Goal: Task Accomplishment & Management: Manage account settings

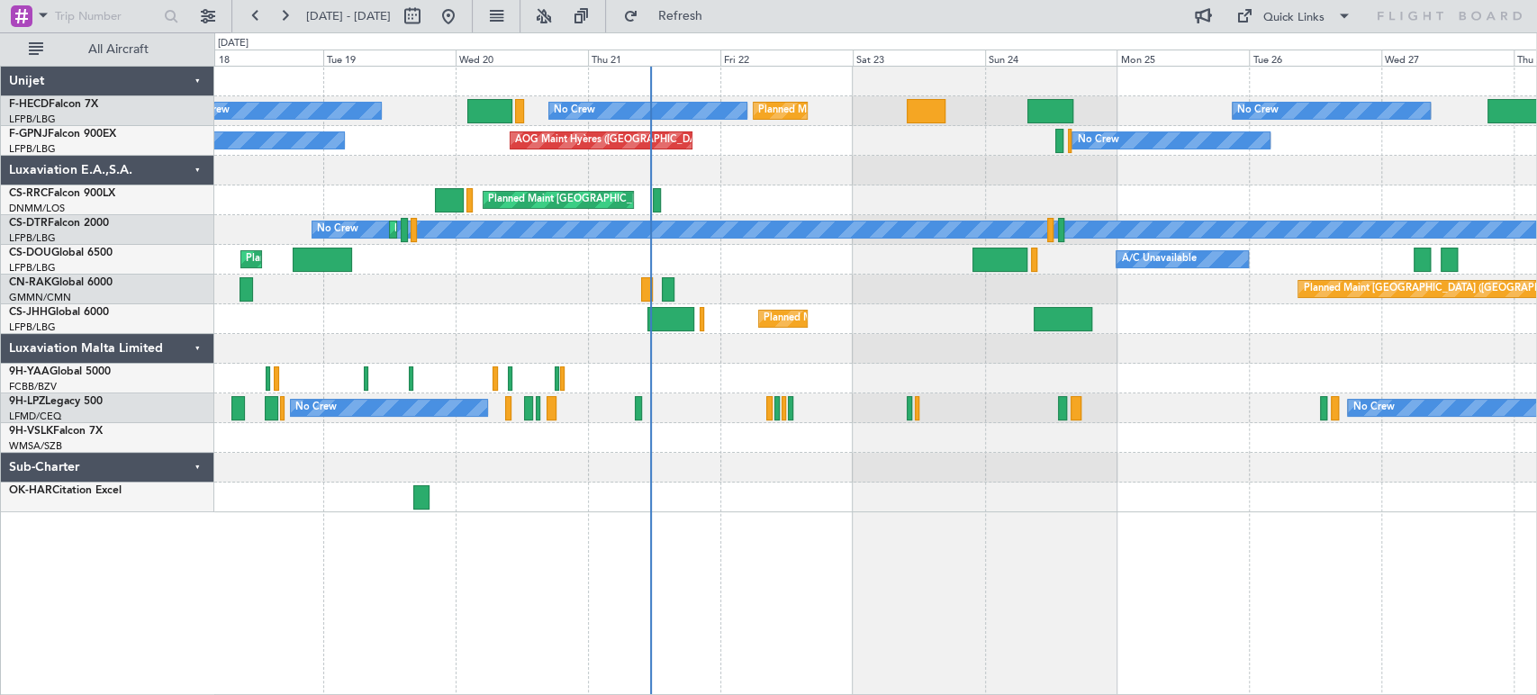
click at [337, 223] on div "No Crew Planned Maint Sofia" at bounding box center [875, 230] width 1322 height 30
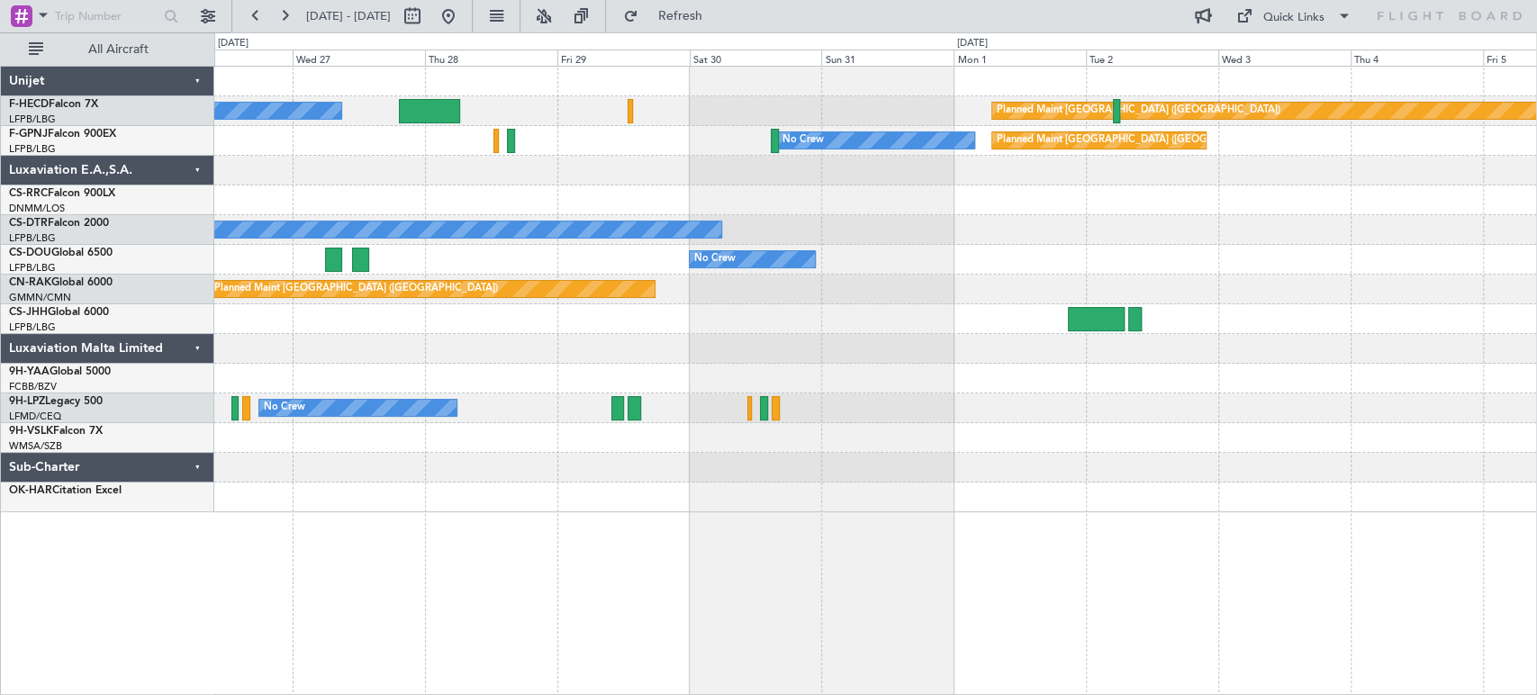
click at [533, 207] on div "No Crew Planned Maint [GEOGRAPHIC_DATA] ([GEOGRAPHIC_DATA]) No Crew Planned Mai…" at bounding box center [875, 290] width 1322 height 446
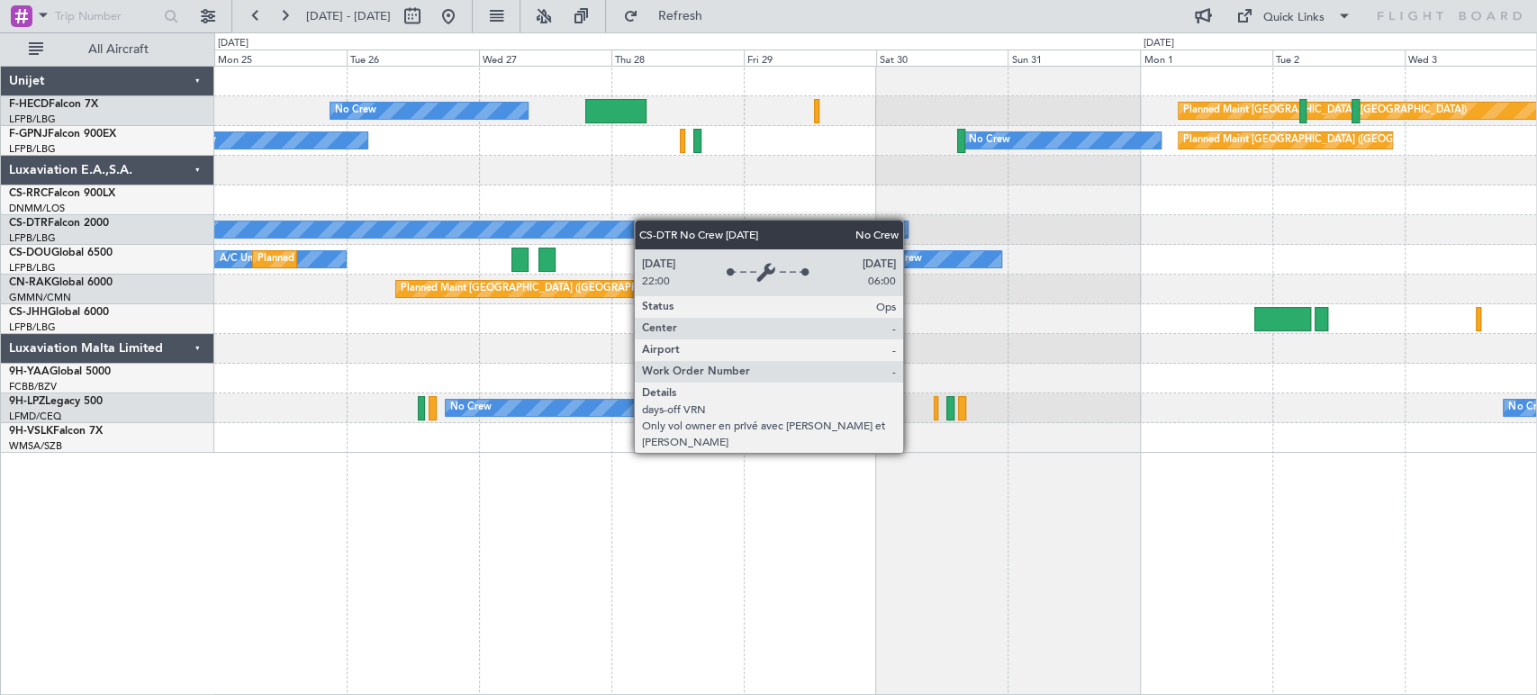
click at [874, 223] on div "Planned Maint [GEOGRAPHIC_DATA] ([GEOGRAPHIC_DATA]) No Crew Planned Maint [GEOG…" at bounding box center [875, 260] width 1322 height 386
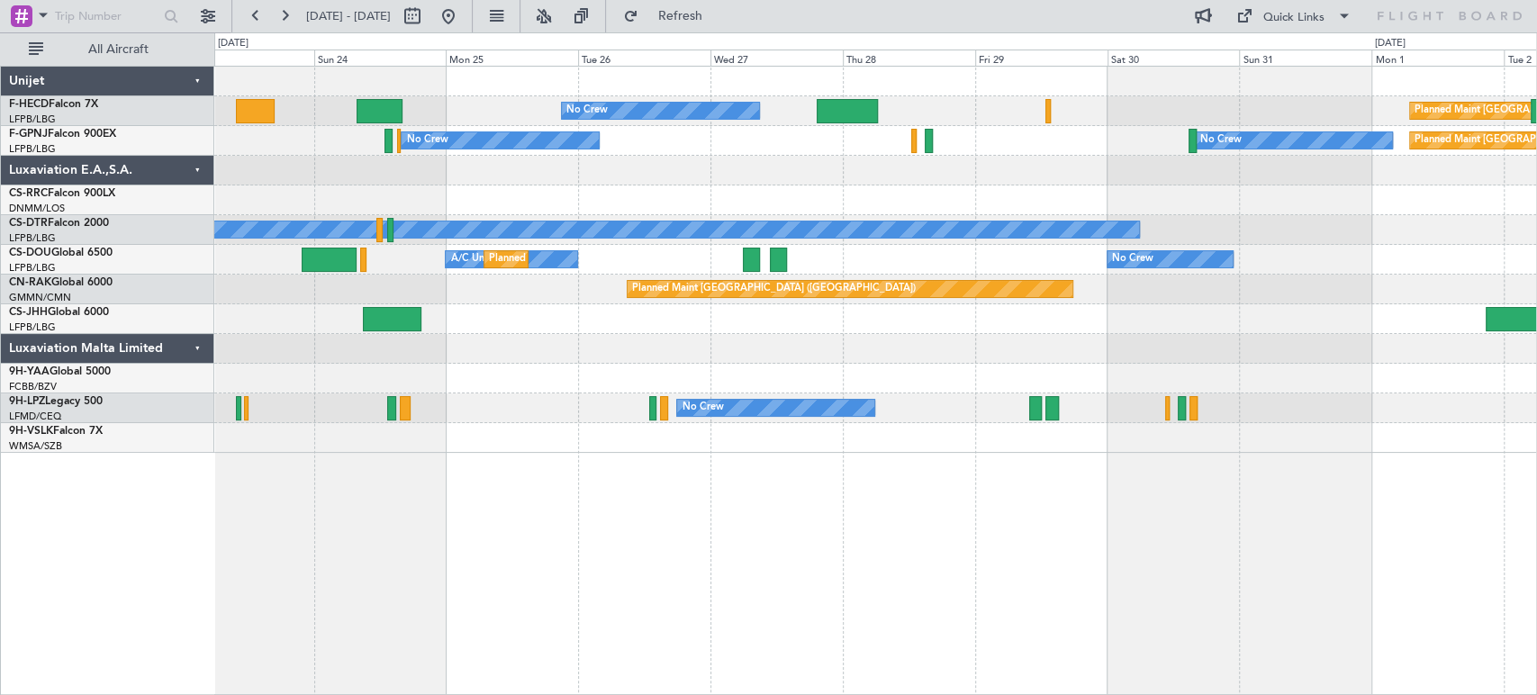
click at [1052, 193] on div "Planned Maint [GEOGRAPHIC_DATA] ([GEOGRAPHIC_DATA]) No Crew Planned Maint [GEOG…" at bounding box center [875, 260] width 1322 height 386
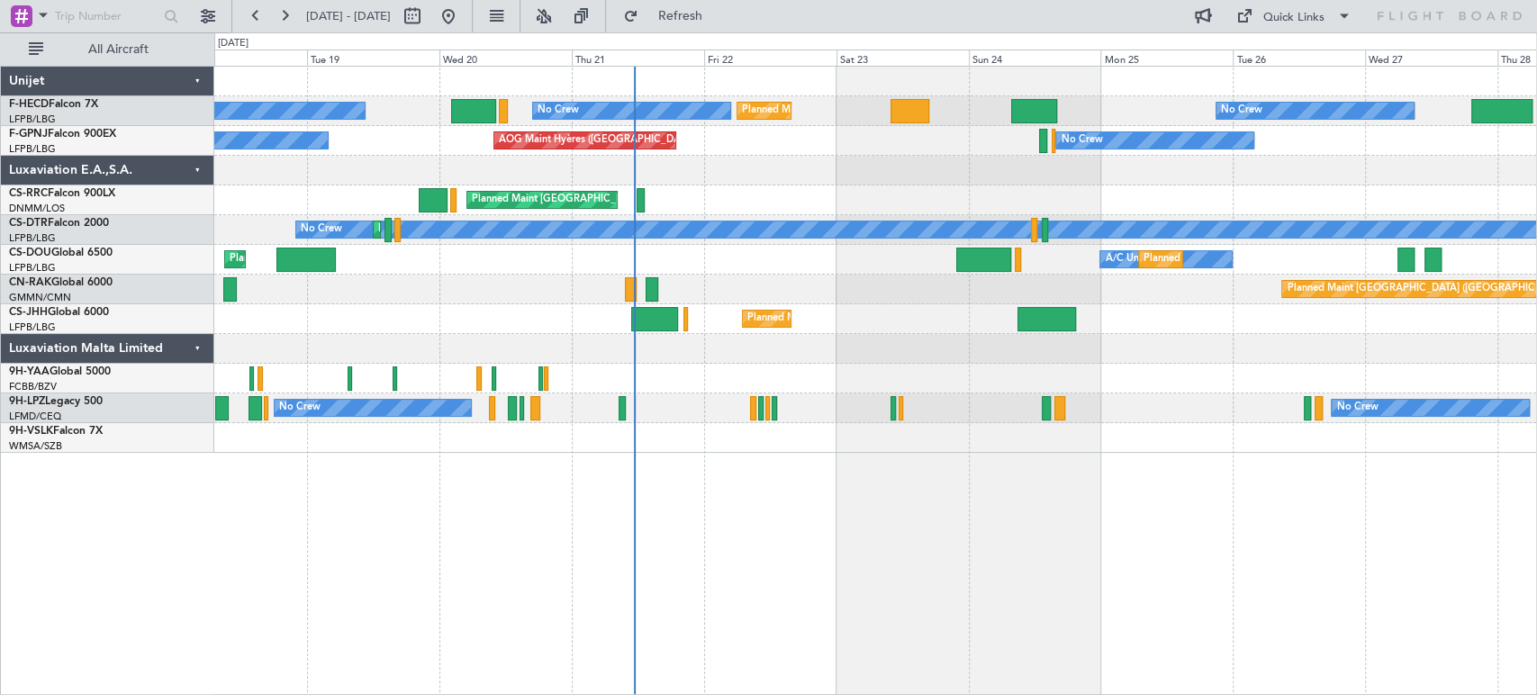
click at [727, 126] on div "No Crew [GEOGRAPHIC_DATA] ([GEOGRAPHIC_DATA]) No Crew No Crew" at bounding box center [875, 141] width 1322 height 30
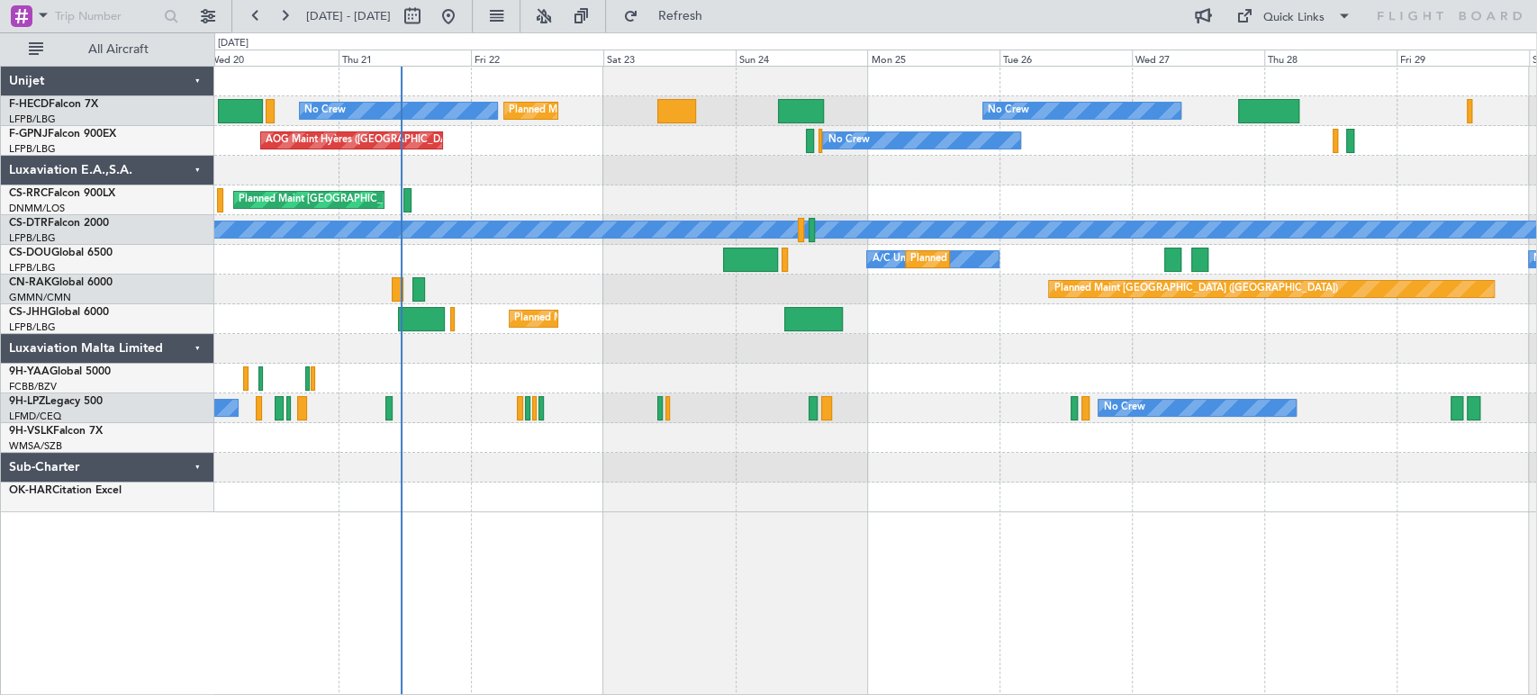
click at [395, 96] on div "No Crew Planned Maint [GEOGRAPHIC_DATA] ([GEOGRAPHIC_DATA]) Planned Maint [GEOG…" at bounding box center [875, 290] width 1322 height 446
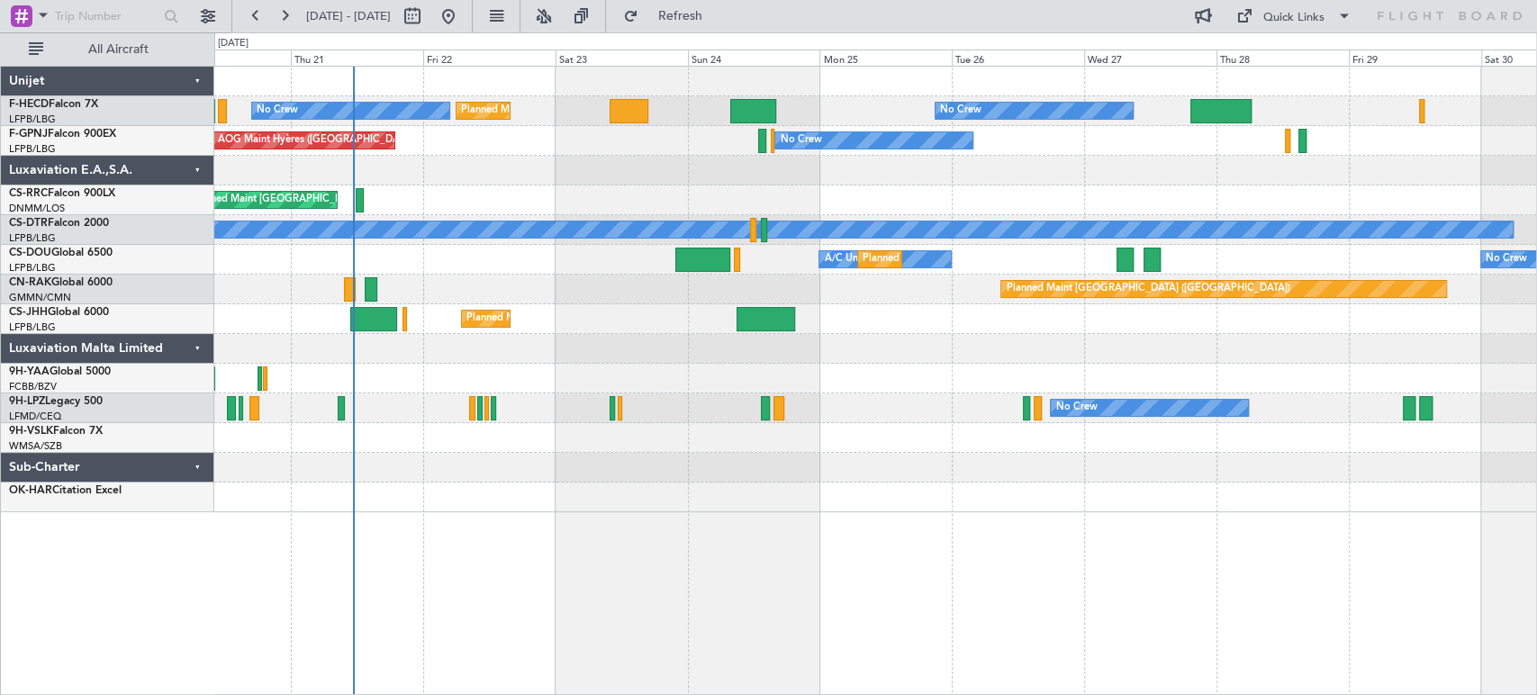
click at [459, 96] on div "No Crew Planned Maint [GEOGRAPHIC_DATA] ([GEOGRAPHIC_DATA]) Planned Maint [GEOG…" at bounding box center [875, 111] width 1322 height 30
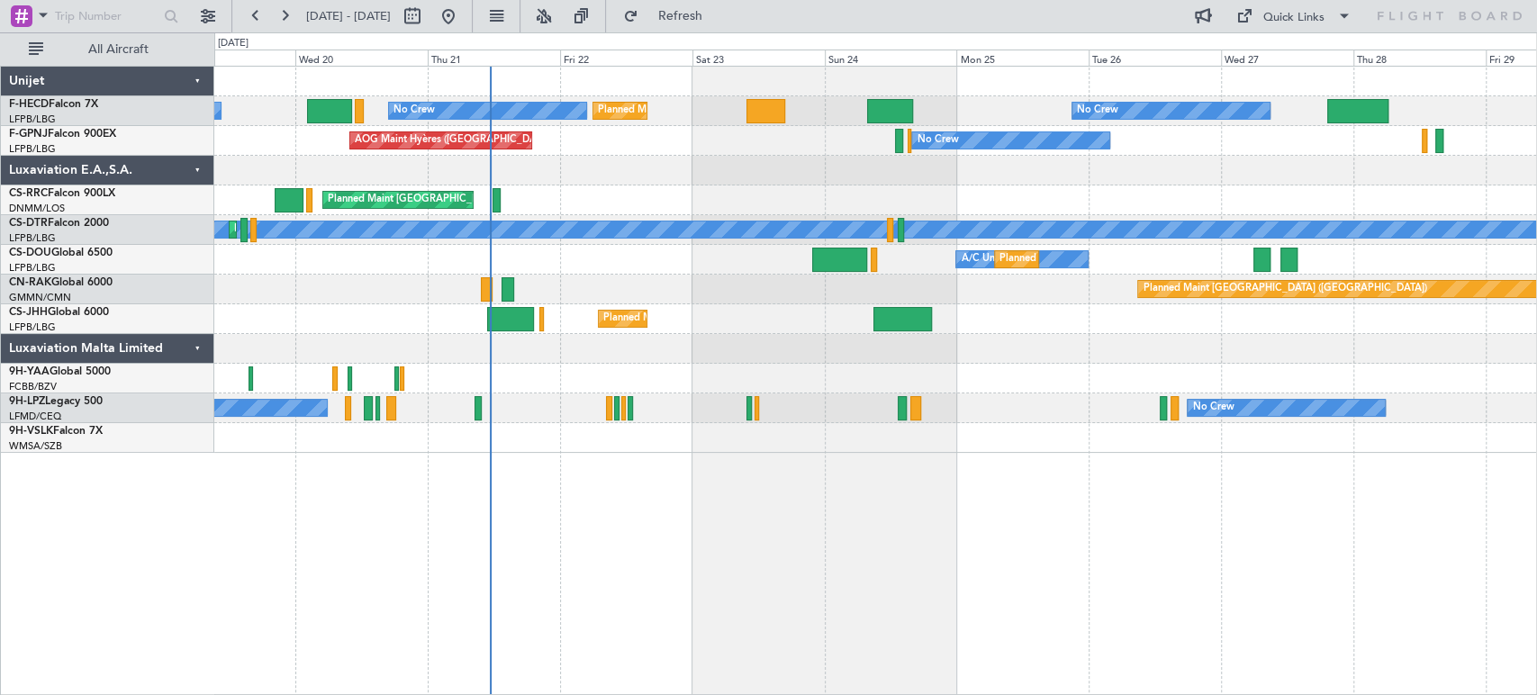
click at [456, 85] on div at bounding box center [875, 82] width 1322 height 30
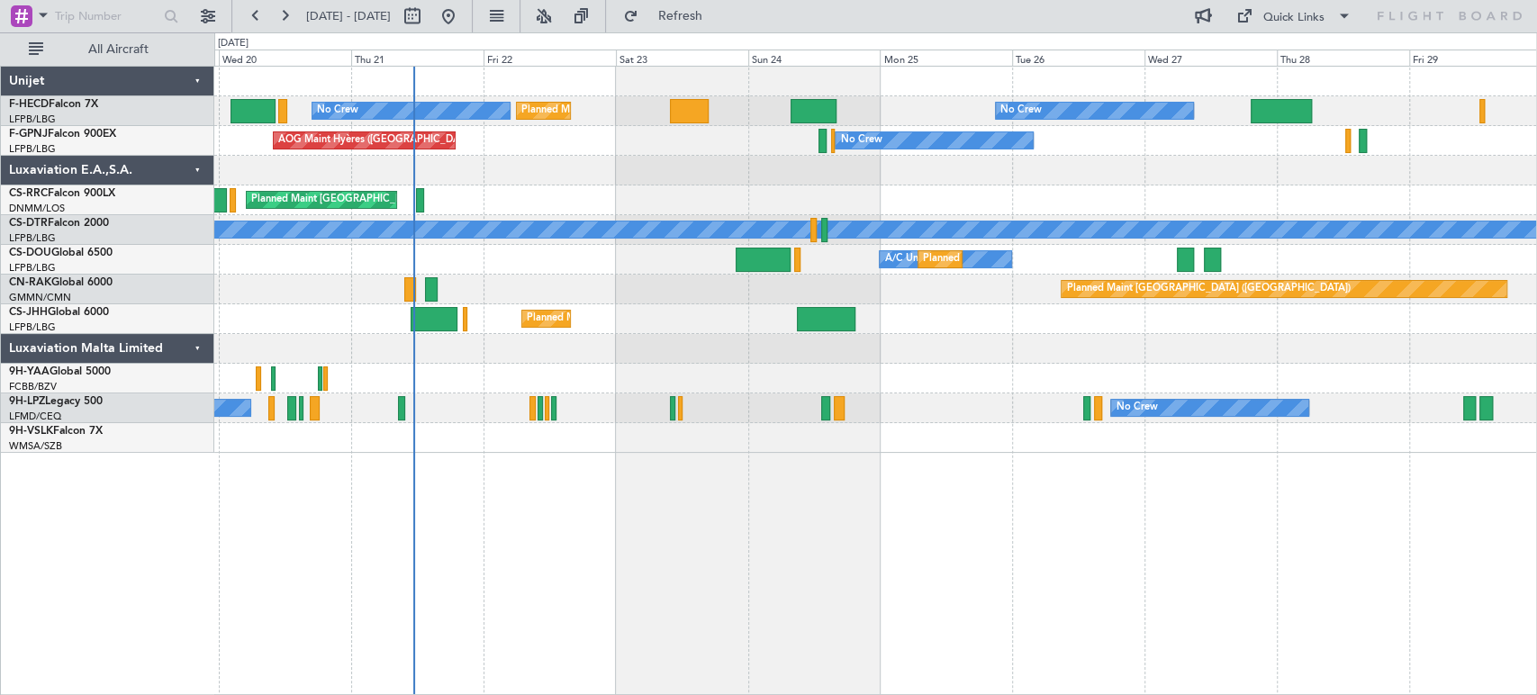
click at [249, 87] on div at bounding box center [875, 82] width 1322 height 30
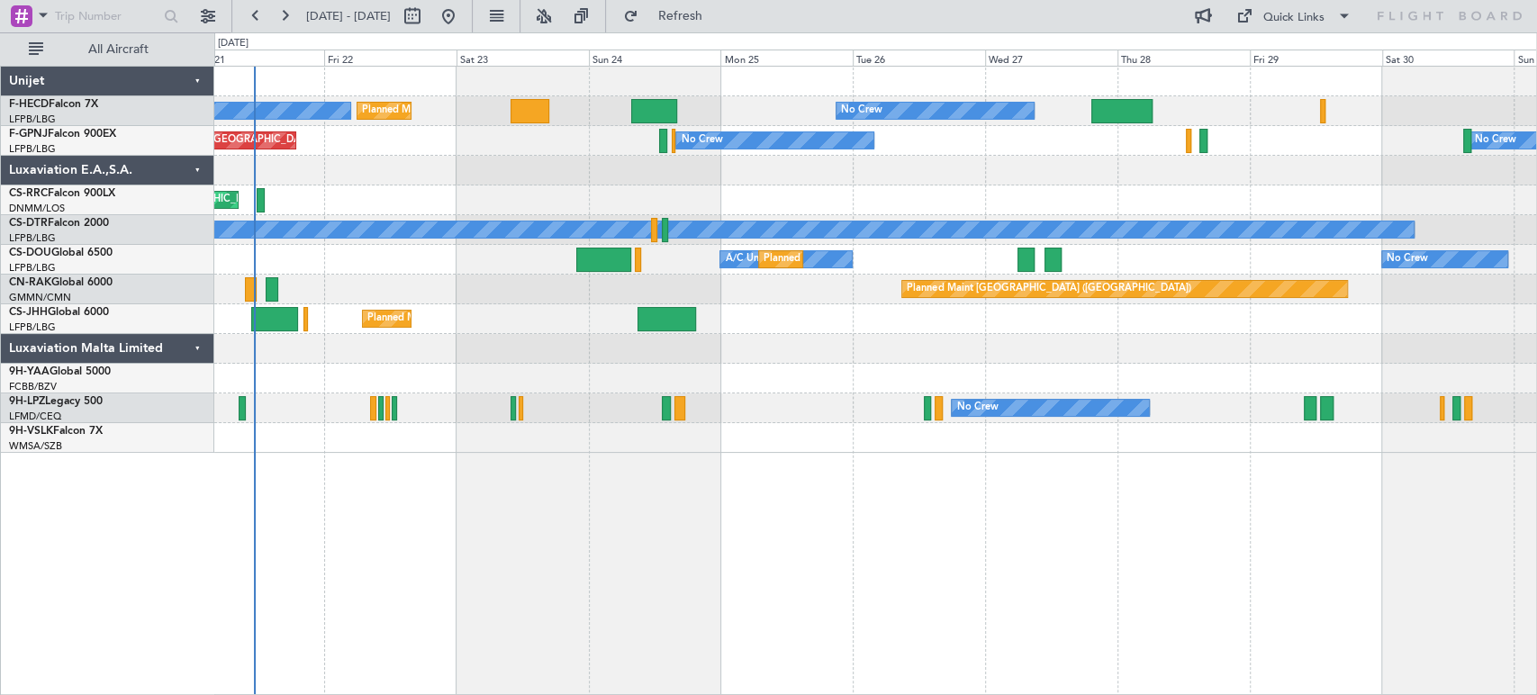
click at [419, 72] on div at bounding box center [875, 82] width 1322 height 30
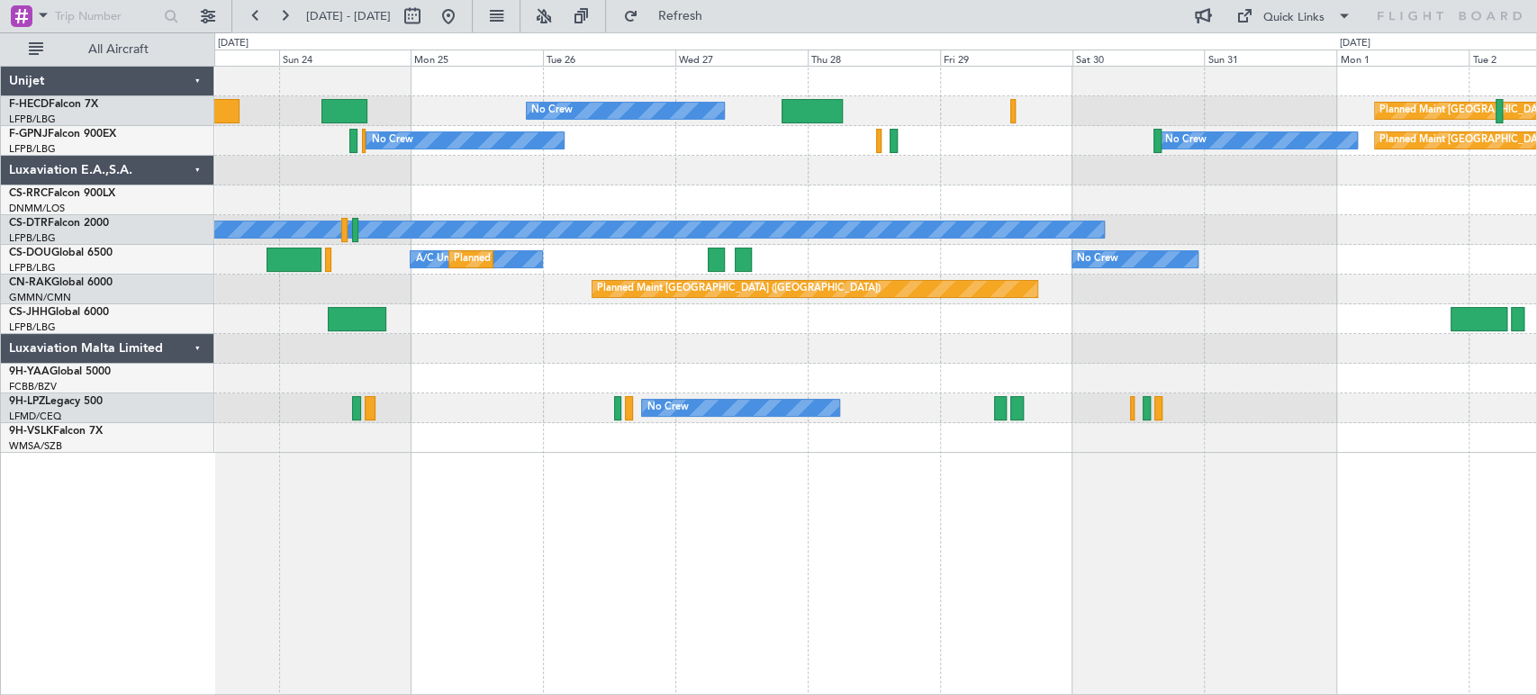
click at [599, 122] on div "No Crew Planned Maint [GEOGRAPHIC_DATA] ([GEOGRAPHIC_DATA]) Planned Maint [GEOG…" at bounding box center [875, 111] width 1322 height 30
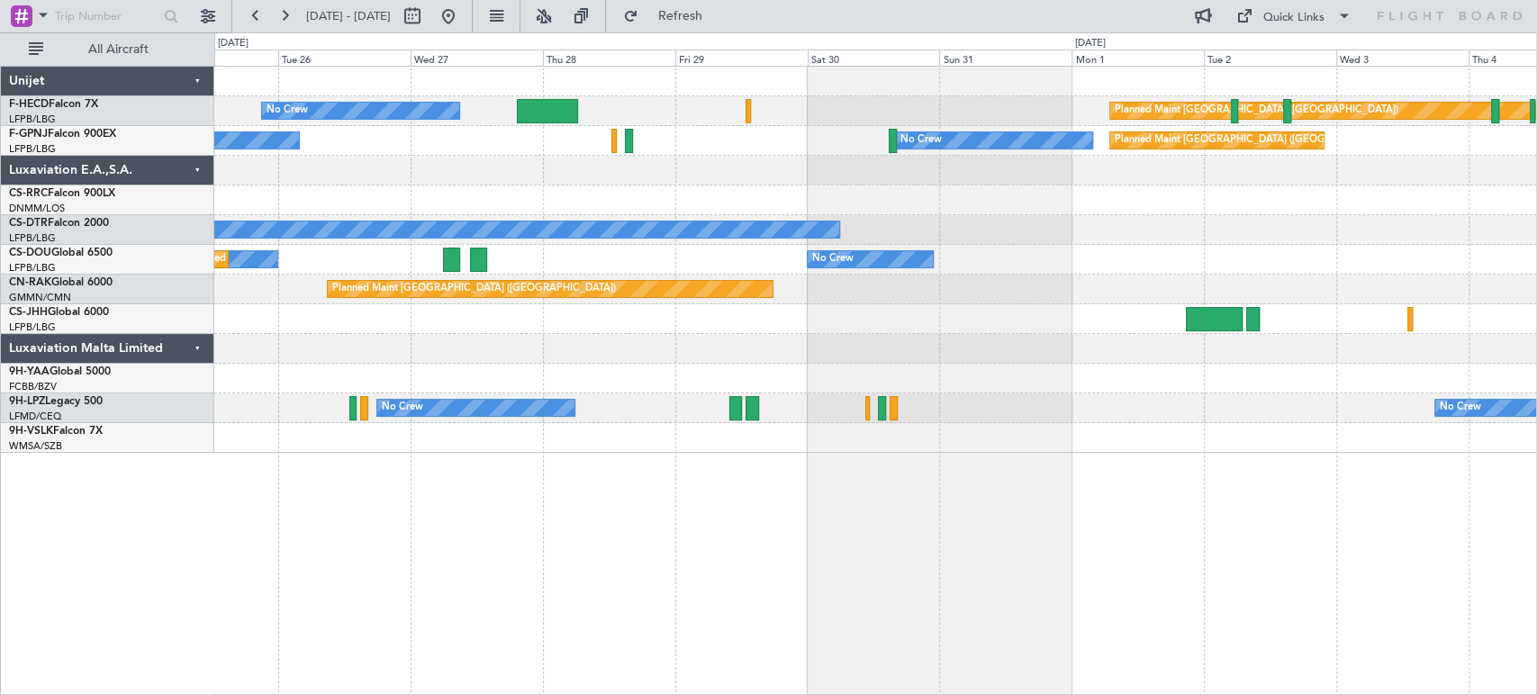
click at [544, 166] on div "No Crew Planned Maint [GEOGRAPHIC_DATA] ([GEOGRAPHIC_DATA]) No Crew No Crew Pla…" at bounding box center [875, 260] width 1322 height 386
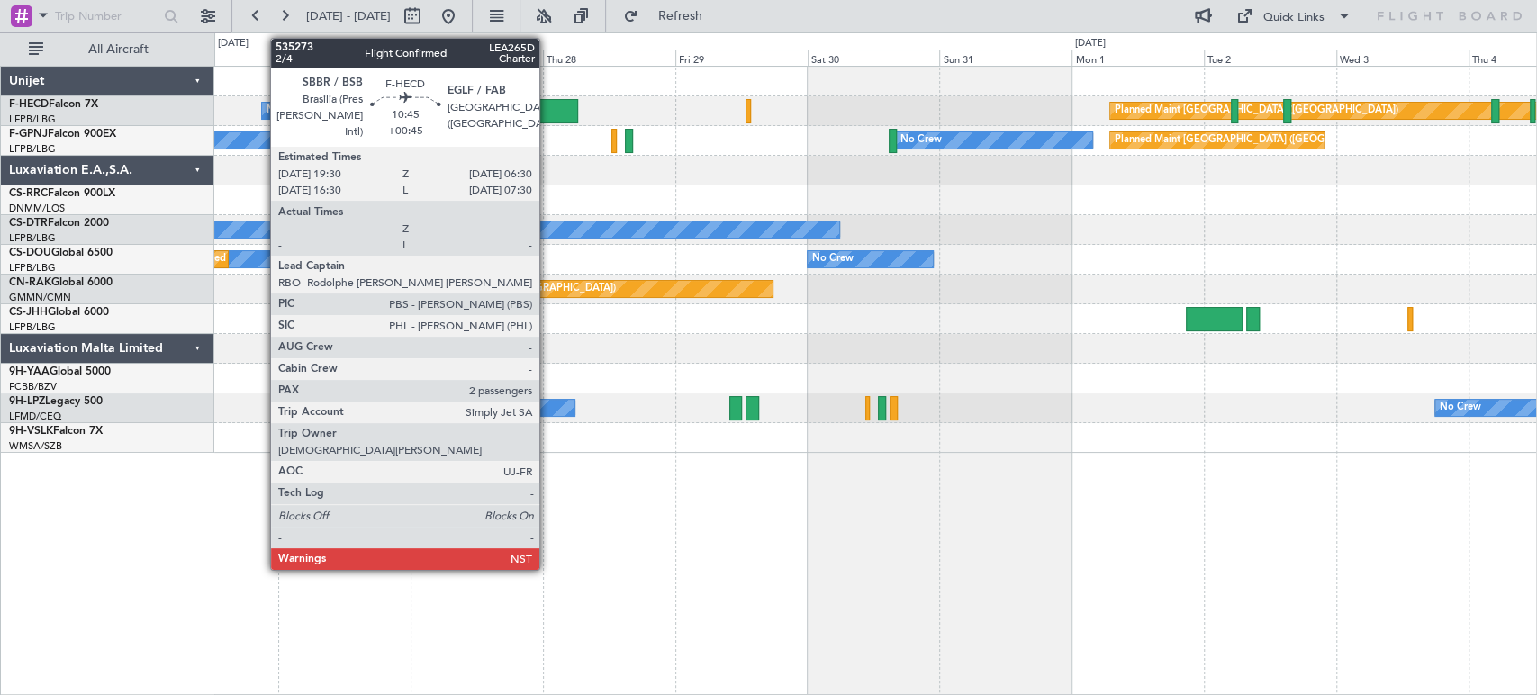
click at [548, 106] on div at bounding box center [547, 111] width 61 height 24
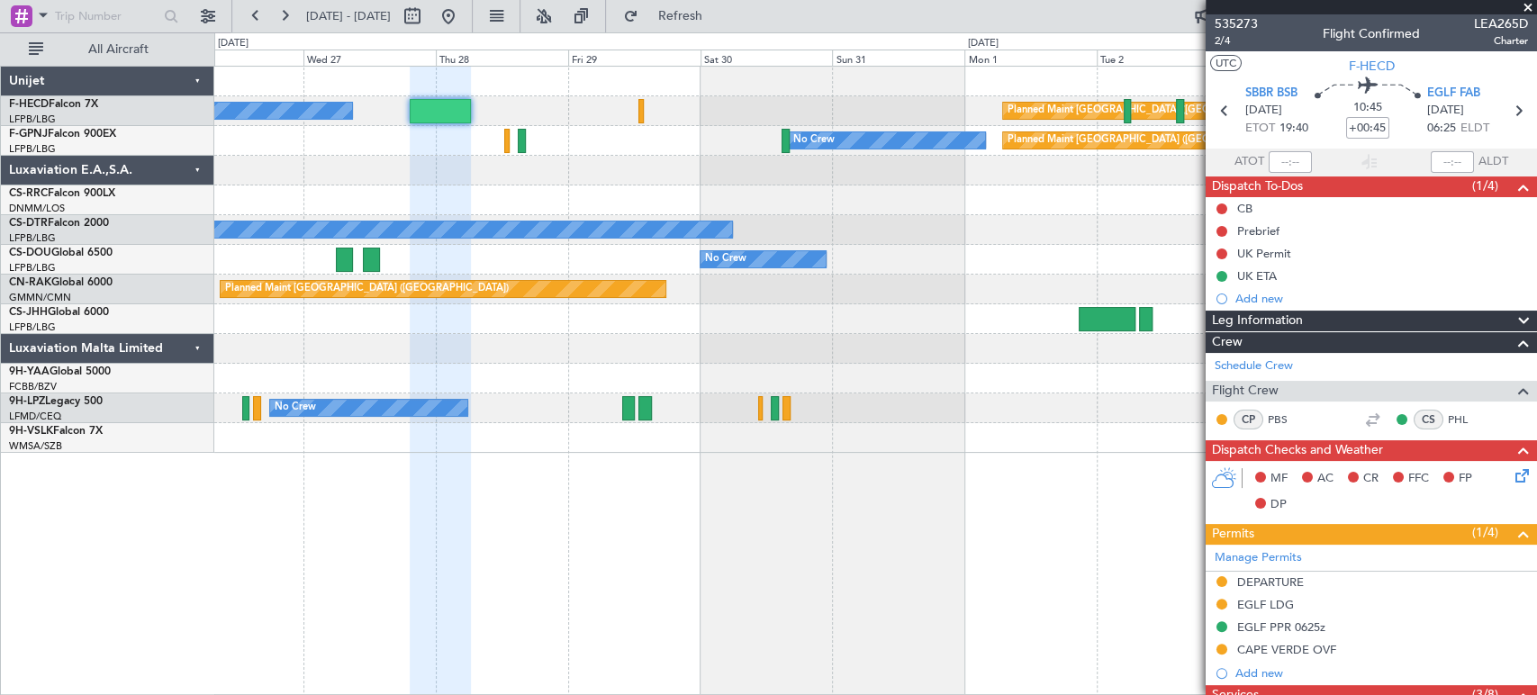
click at [478, 213] on div "Planned Maint [GEOGRAPHIC_DATA] ([GEOGRAPHIC_DATA]) No Crew Planned Maint [GEOG…" at bounding box center [875, 260] width 1322 height 386
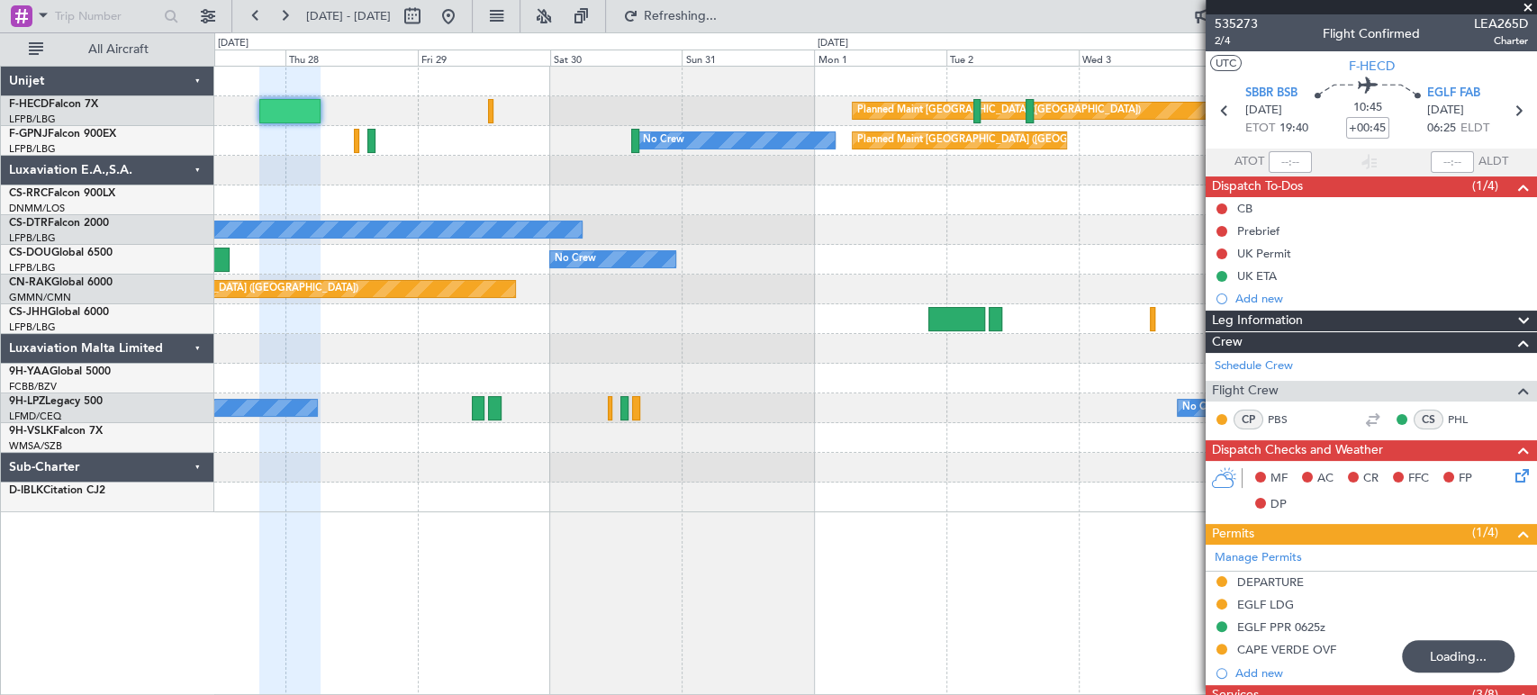
click at [1201, 275] on div "Planned Maint [GEOGRAPHIC_DATA] ([GEOGRAPHIC_DATA]) No Crew Planned Maint [GEOG…" at bounding box center [875, 290] width 1322 height 446
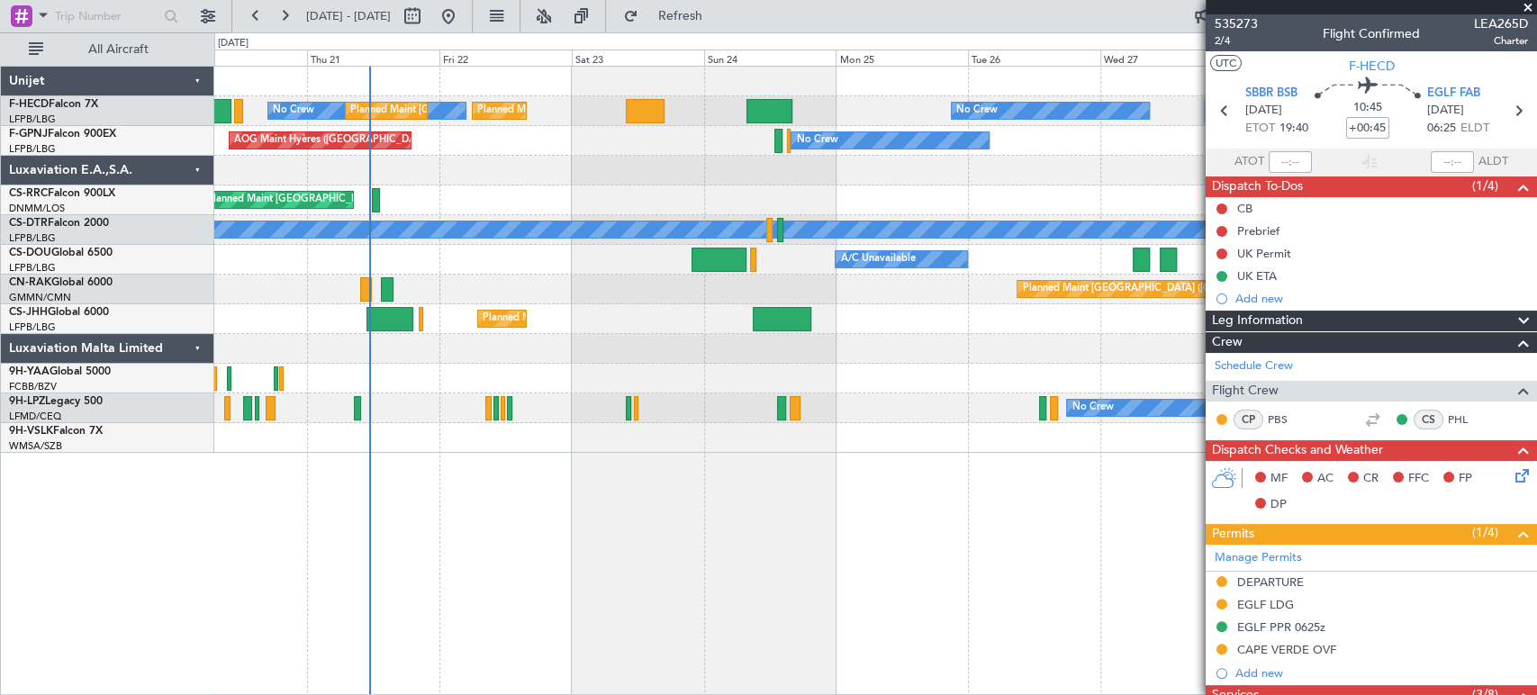
click at [811, 178] on div "No Crew Planned Maint [GEOGRAPHIC_DATA] ([GEOGRAPHIC_DATA]) No Crew Planned Mai…" at bounding box center [875, 260] width 1322 height 386
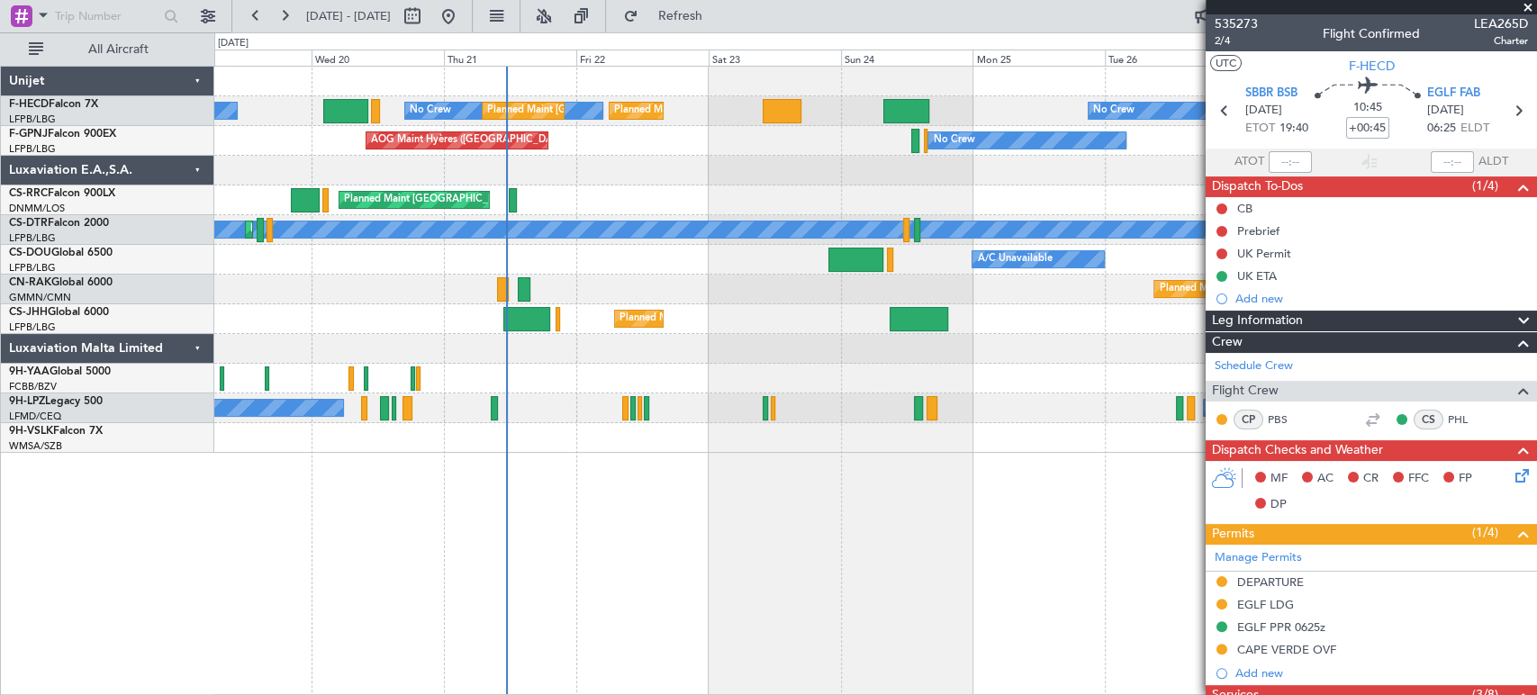
click at [669, 188] on div "No Crew Planned Maint [GEOGRAPHIC_DATA] ([GEOGRAPHIC_DATA]) No Crew Planned Mai…" at bounding box center [875, 260] width 1322 height 386
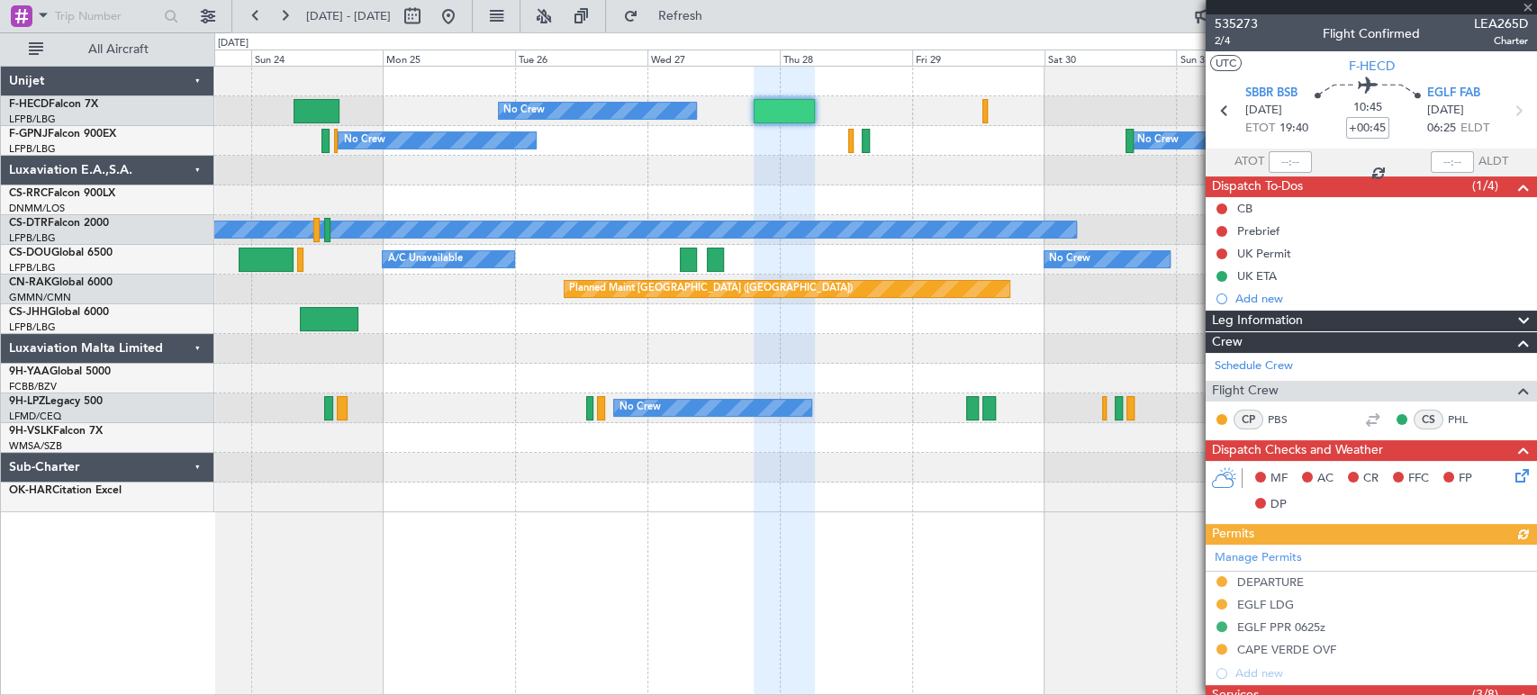
click at [87, 161] on div "No Crew Planned Maint [GEOGRAPHIC_DATA] ([GEOGRAPHIC_DATA]) Planned Maint [GEOG…" at bounding box center [768, 363] width 1537 height 663
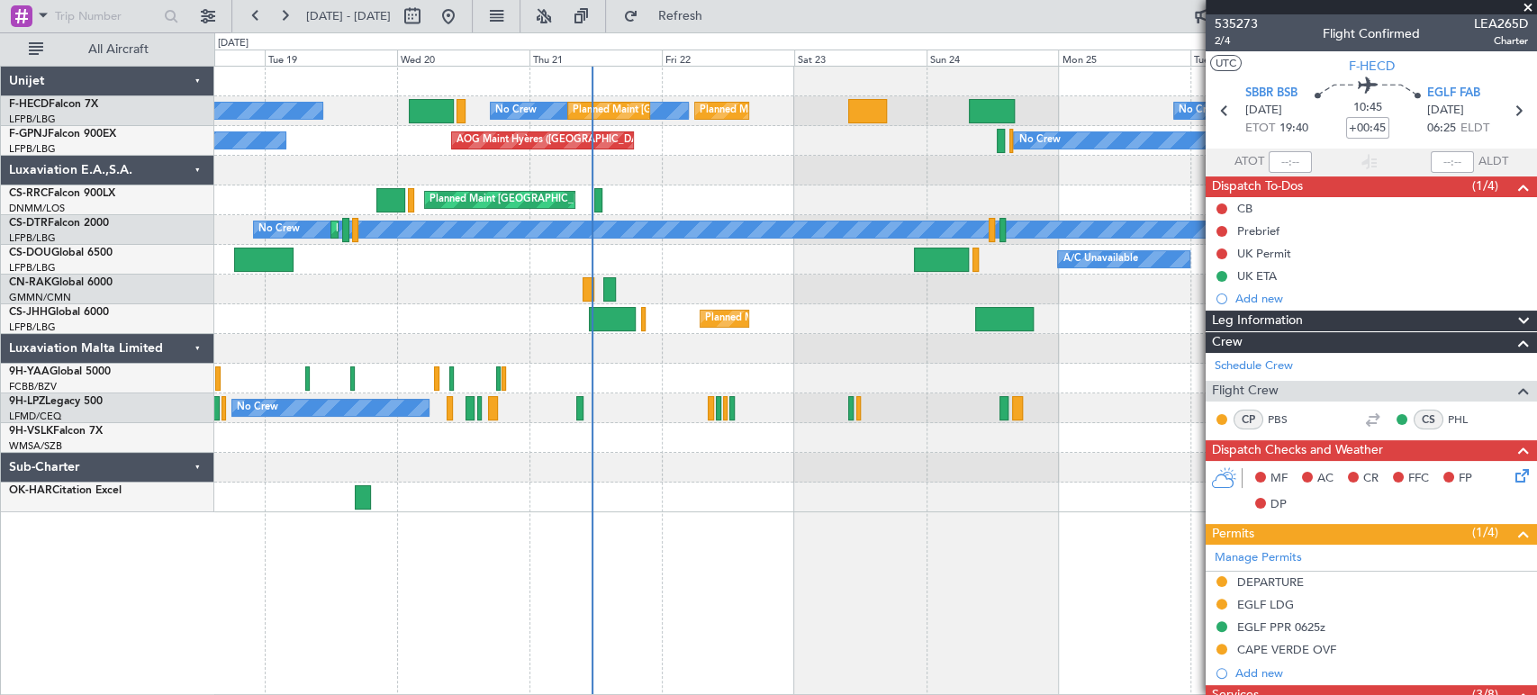
click at [670, 214] on div "No Crew Planned Maint [GEOGRAPHIC_DATA] ([GEOGRAPHIC_DATA]) No Crew Planned Mai…" at bounding box center [875, 290] width 1322 height 446
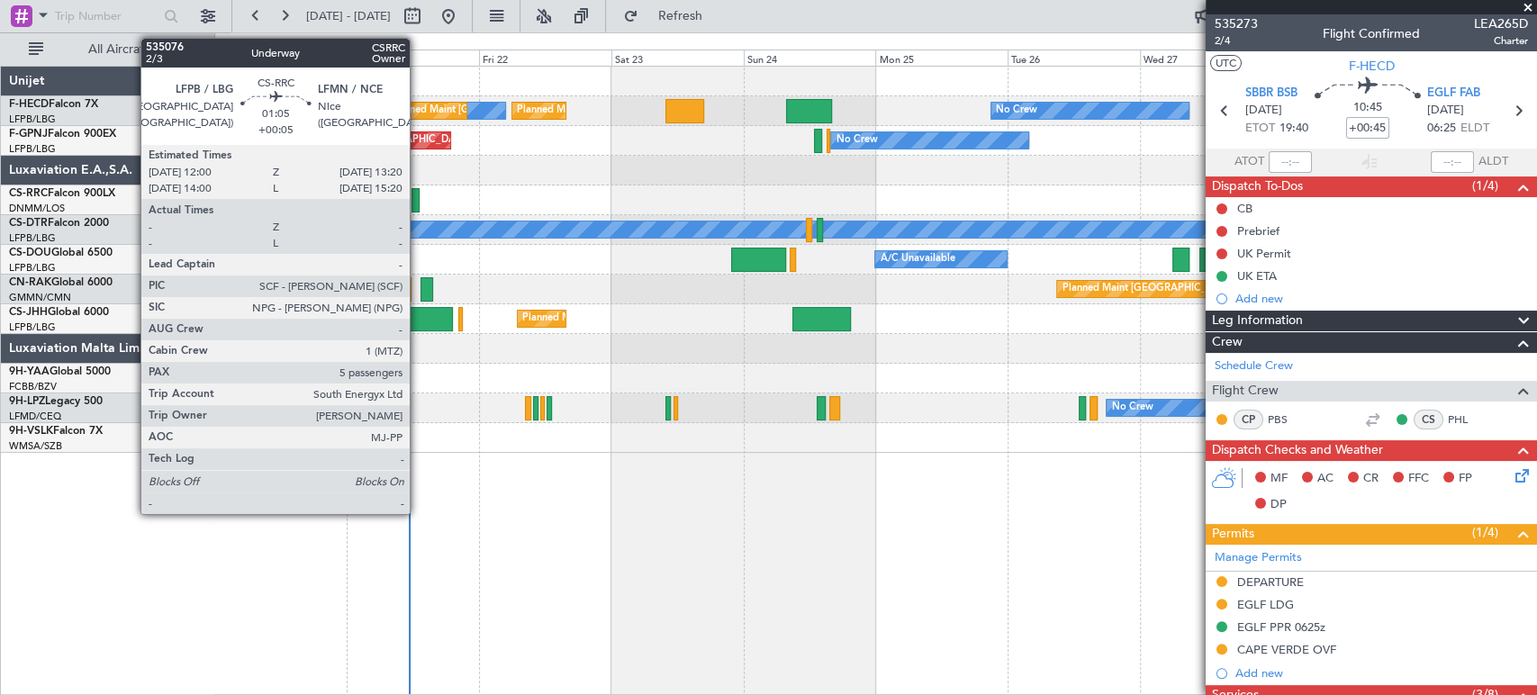
click at [418, 198] on div at bounding box center [416, 200] width 8 height 24
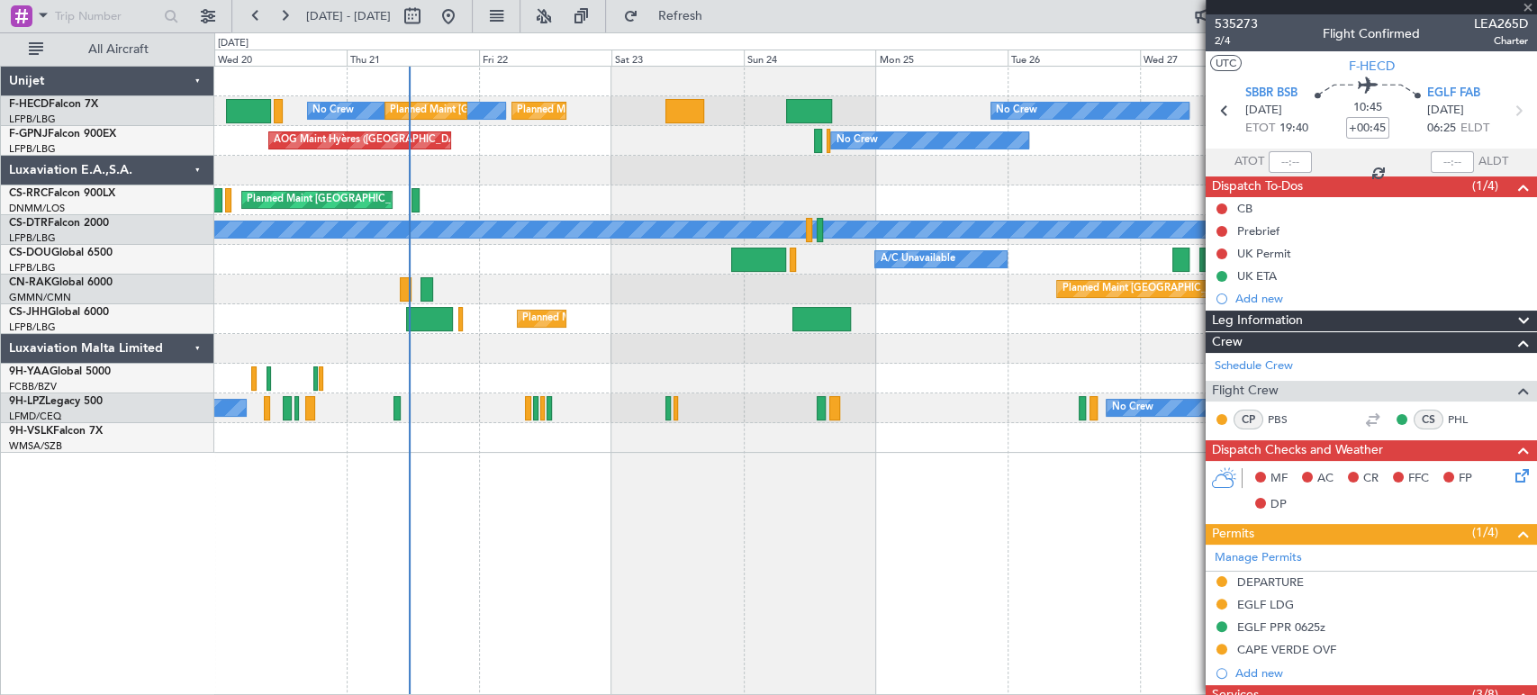
type input "+00:05"
type input "5"
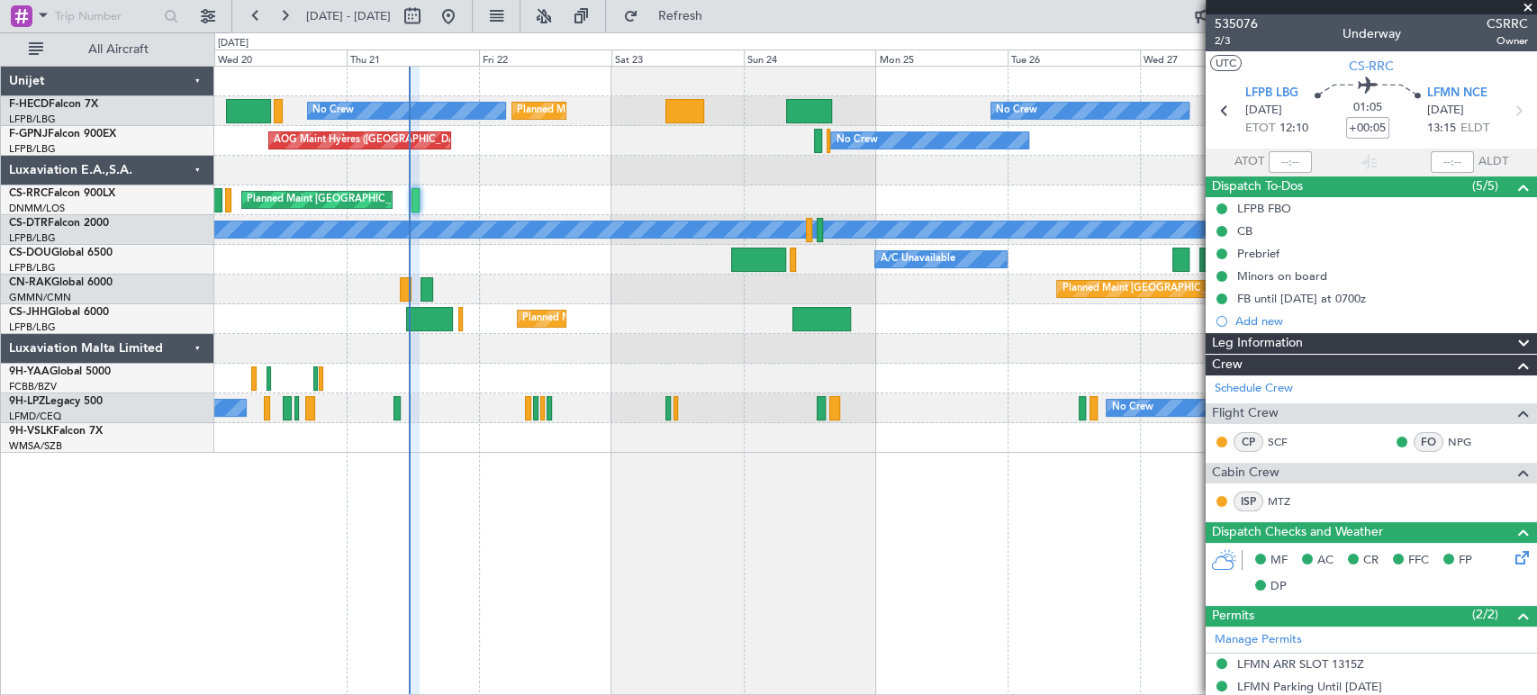
scroll to position [500, 0]
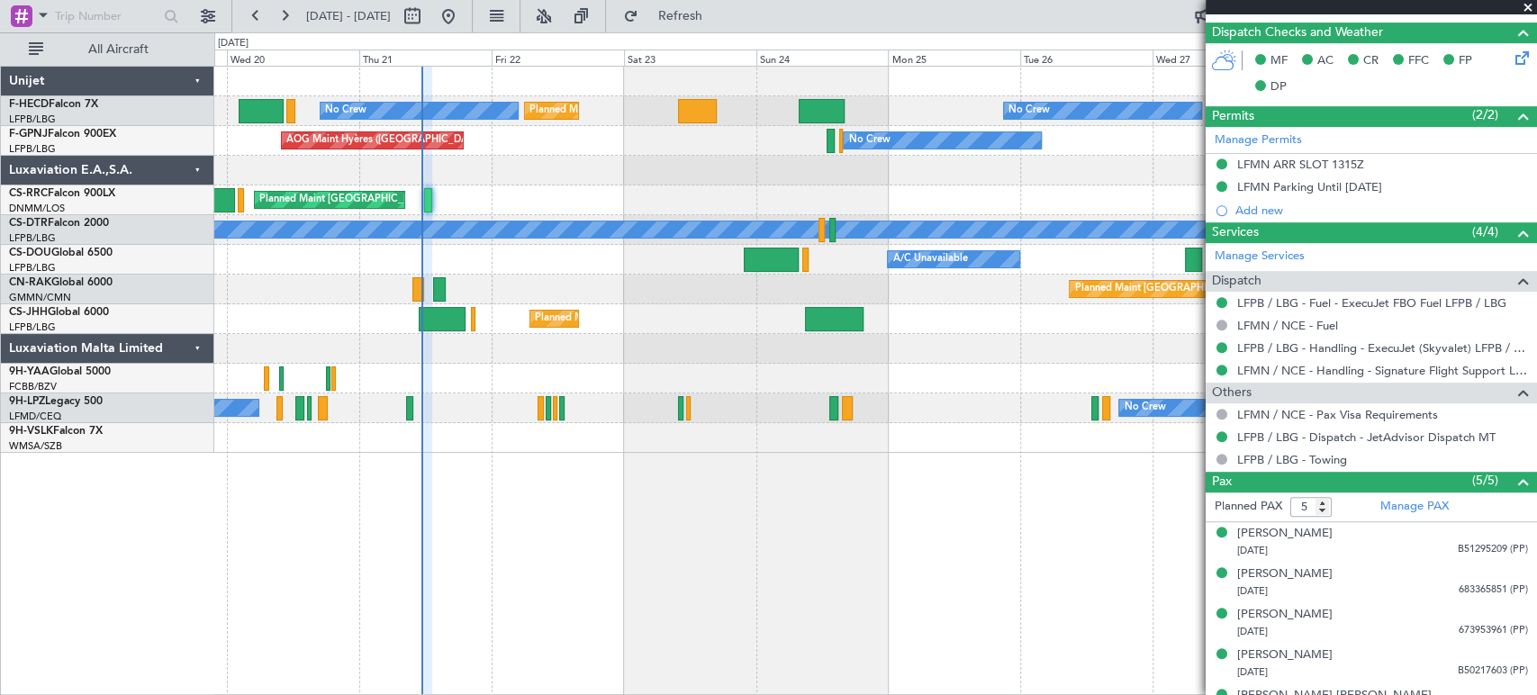
click at [497, 166] on div "No Crew Planned Maint [GEOGRAPHIC_DATA] ([GEOGRAPHIC_DATA]) Planned Maint [GEOG…" at bounding box center [875, 260] width 1322 height 386
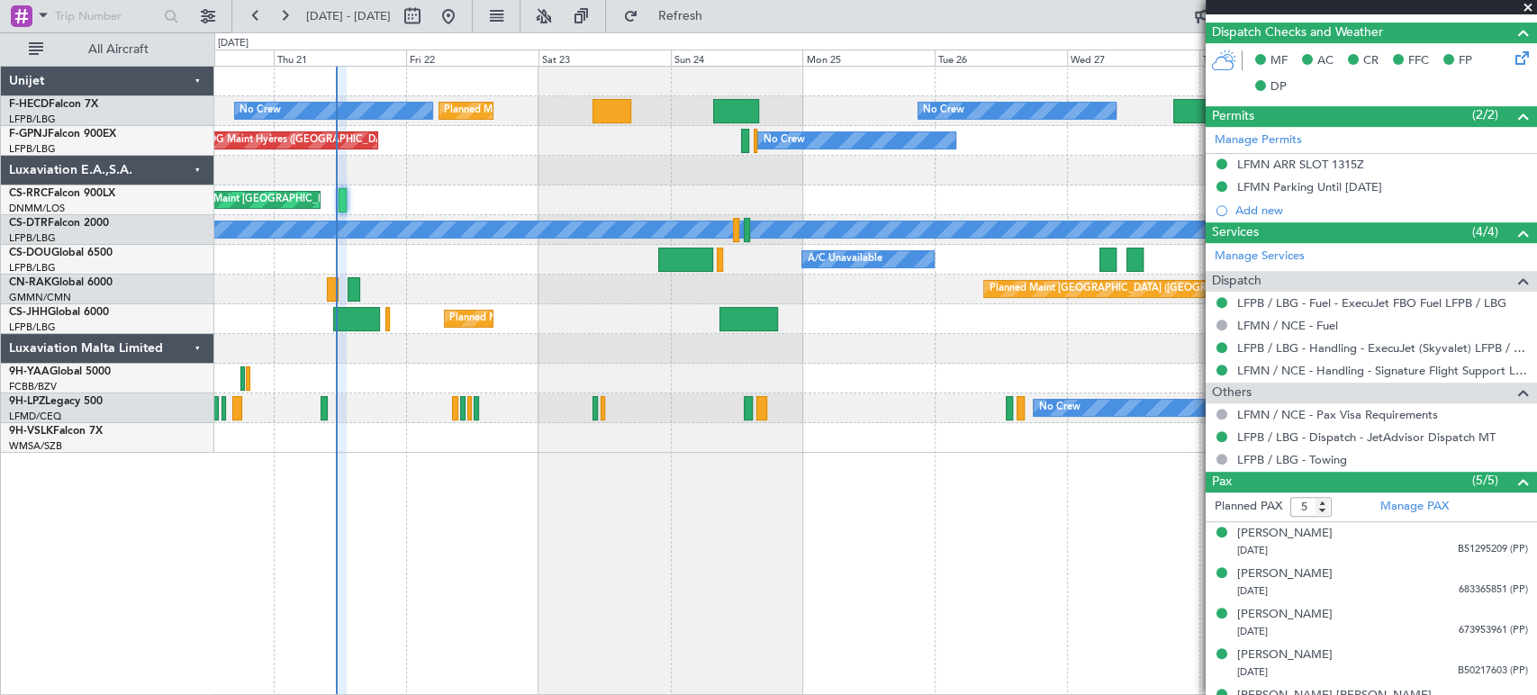
click at [337, 411] on div "No Crew No Crew" at bounding box center [875, 409] width 1322 height 30
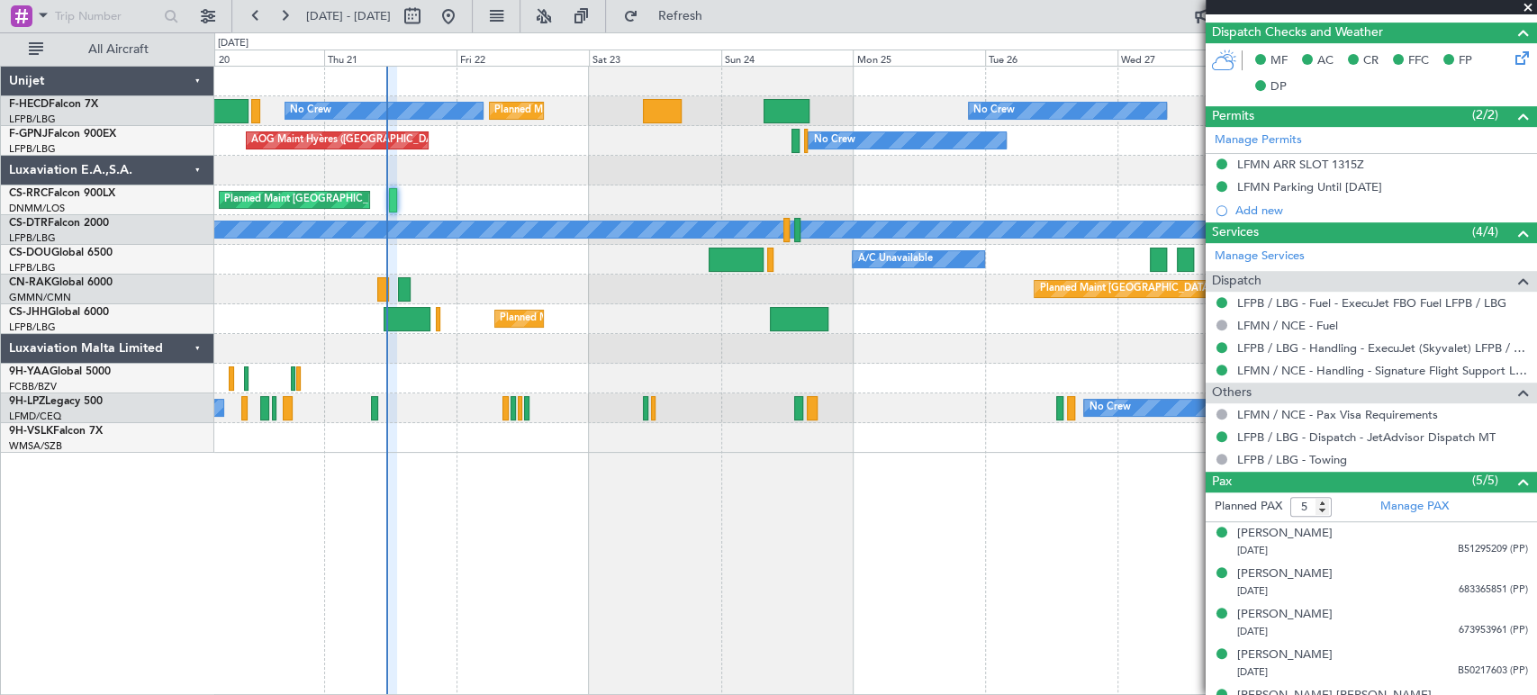
click at [554, 428] on div "No Crew Planned Maint [GEOGRAPHIC_DATA] ([GEOGRAPHIC_DATA]) Planned Maint [GEOG…" at bounding box center [875, 260] width 1322 height 386
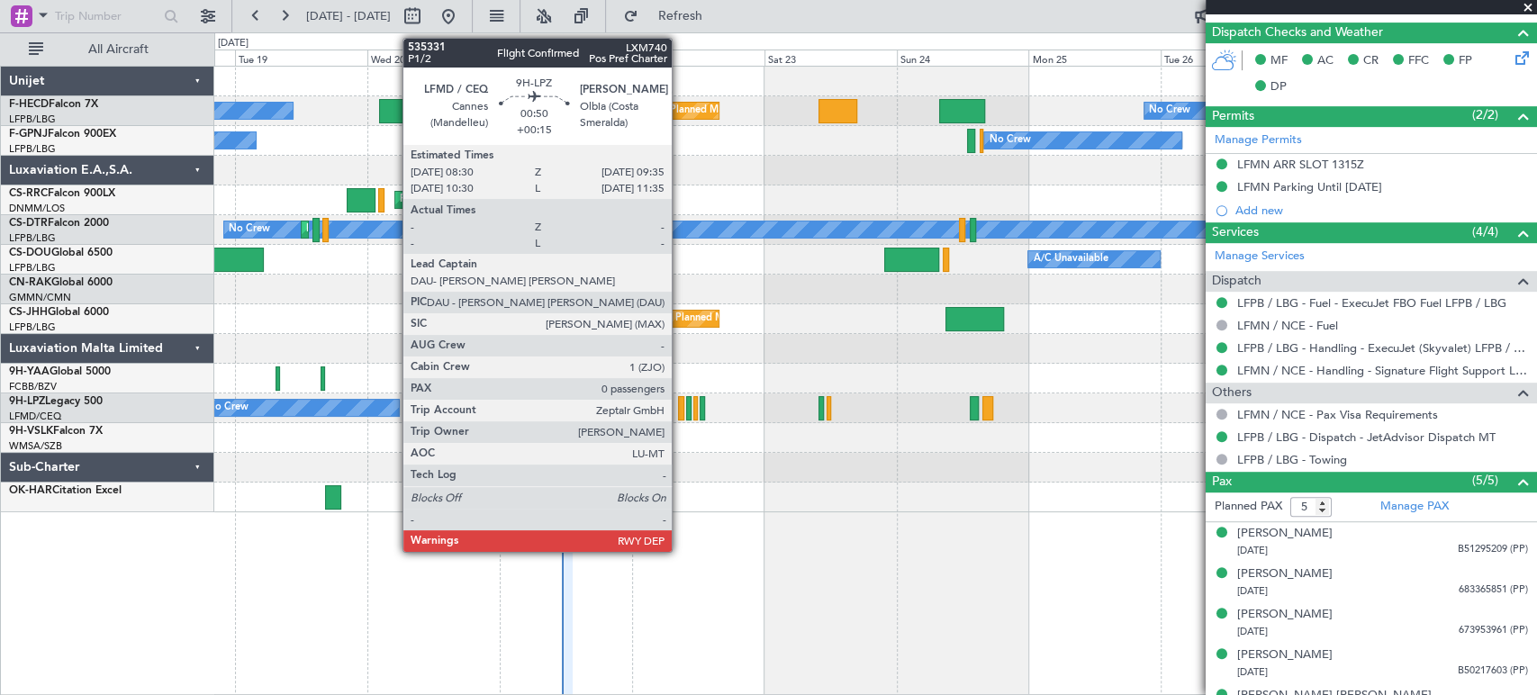
click at [680, 402] on div at bounding box center [681, 408] width 6 height 24
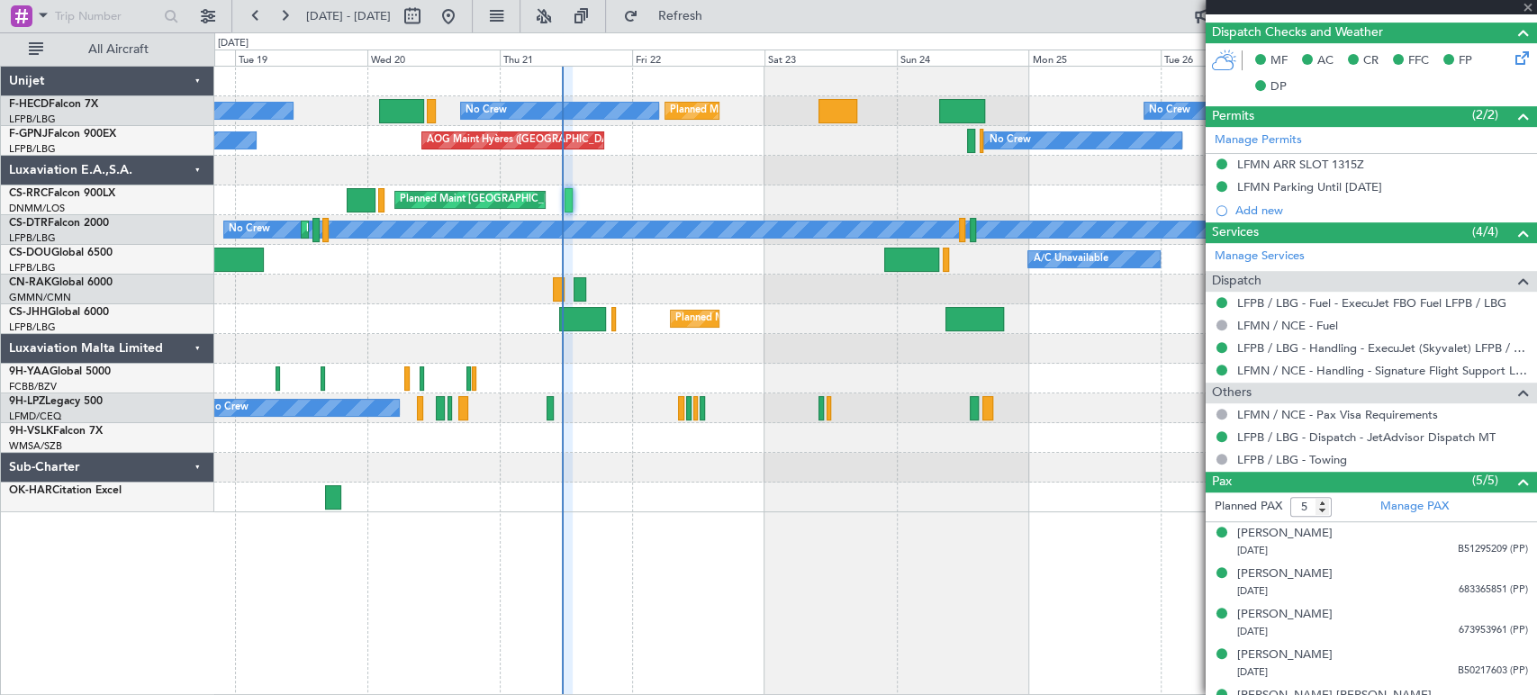
type input "+00:15"
type input "0"
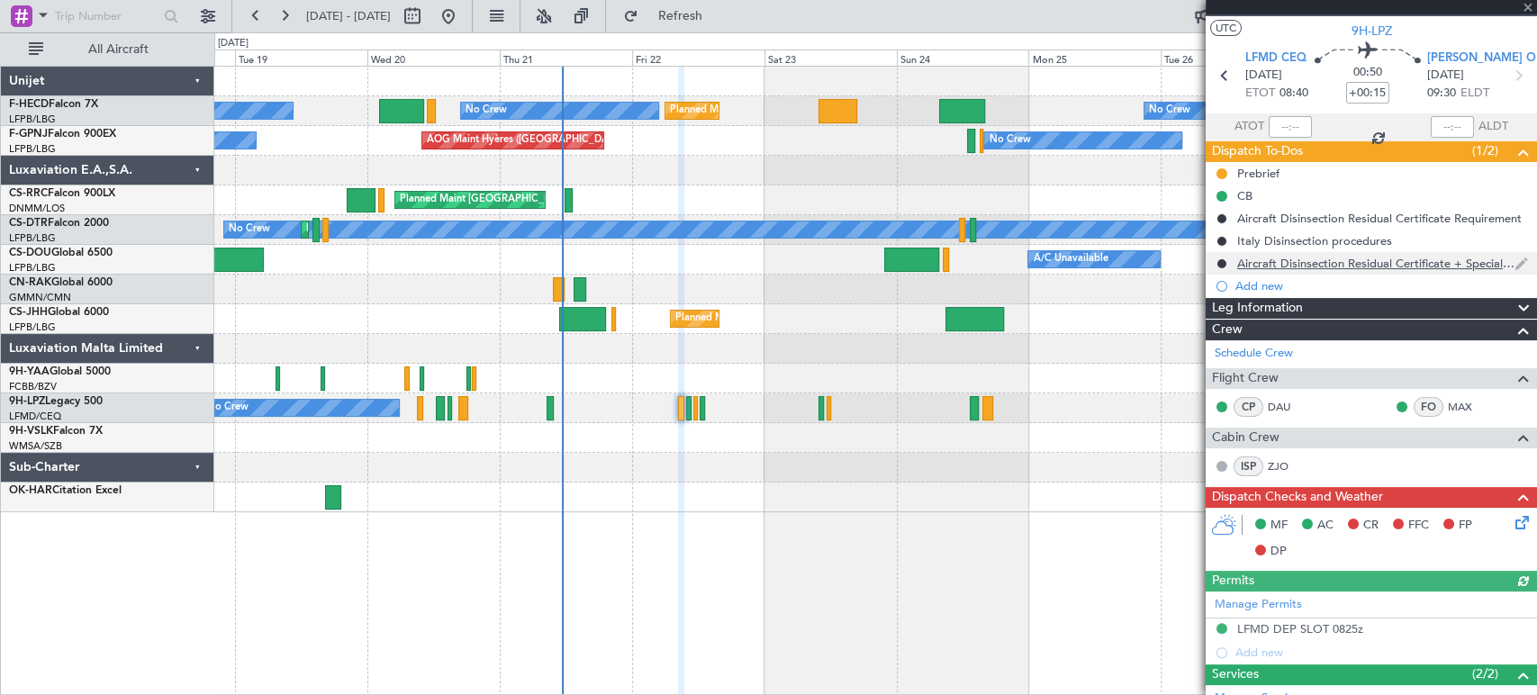
scroll to position [0, 0]
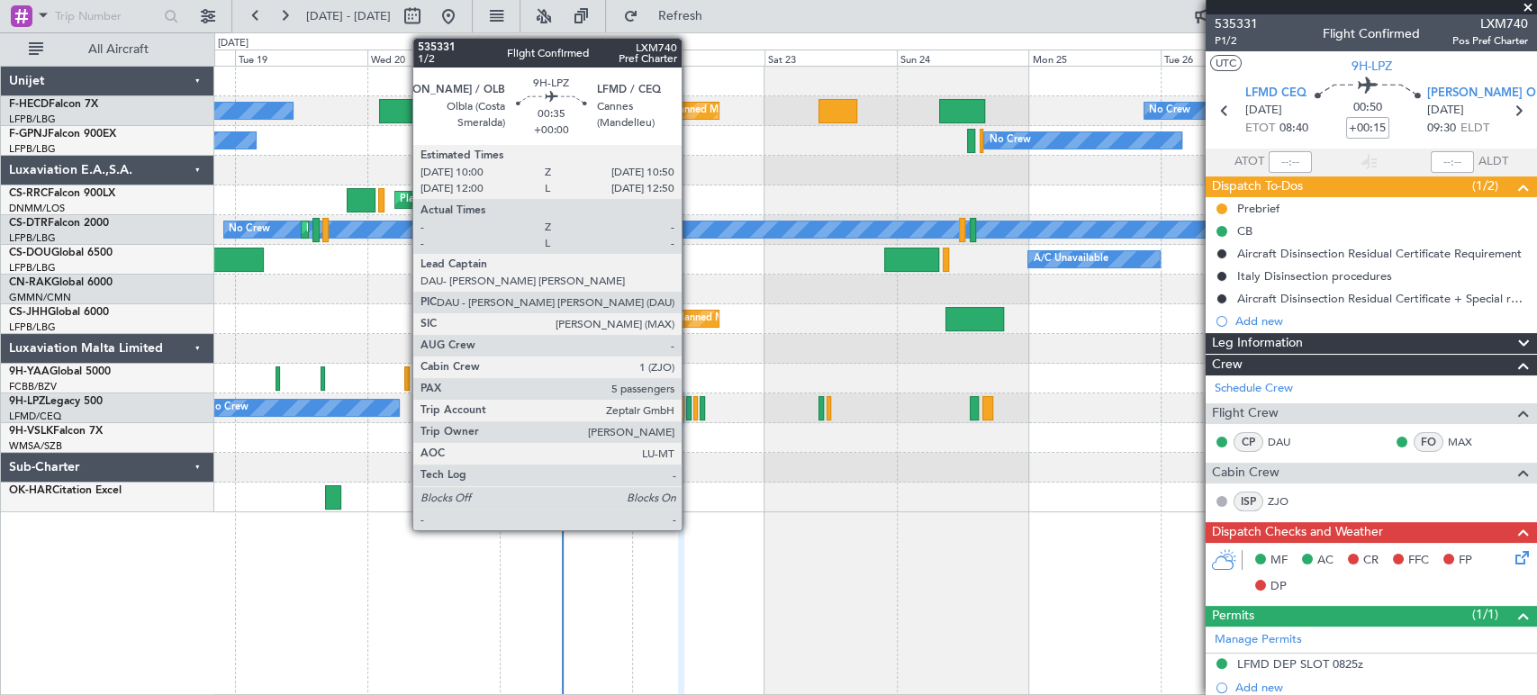
click at [690, 403] on div at bounding box center [688, 408] width 5 height 24
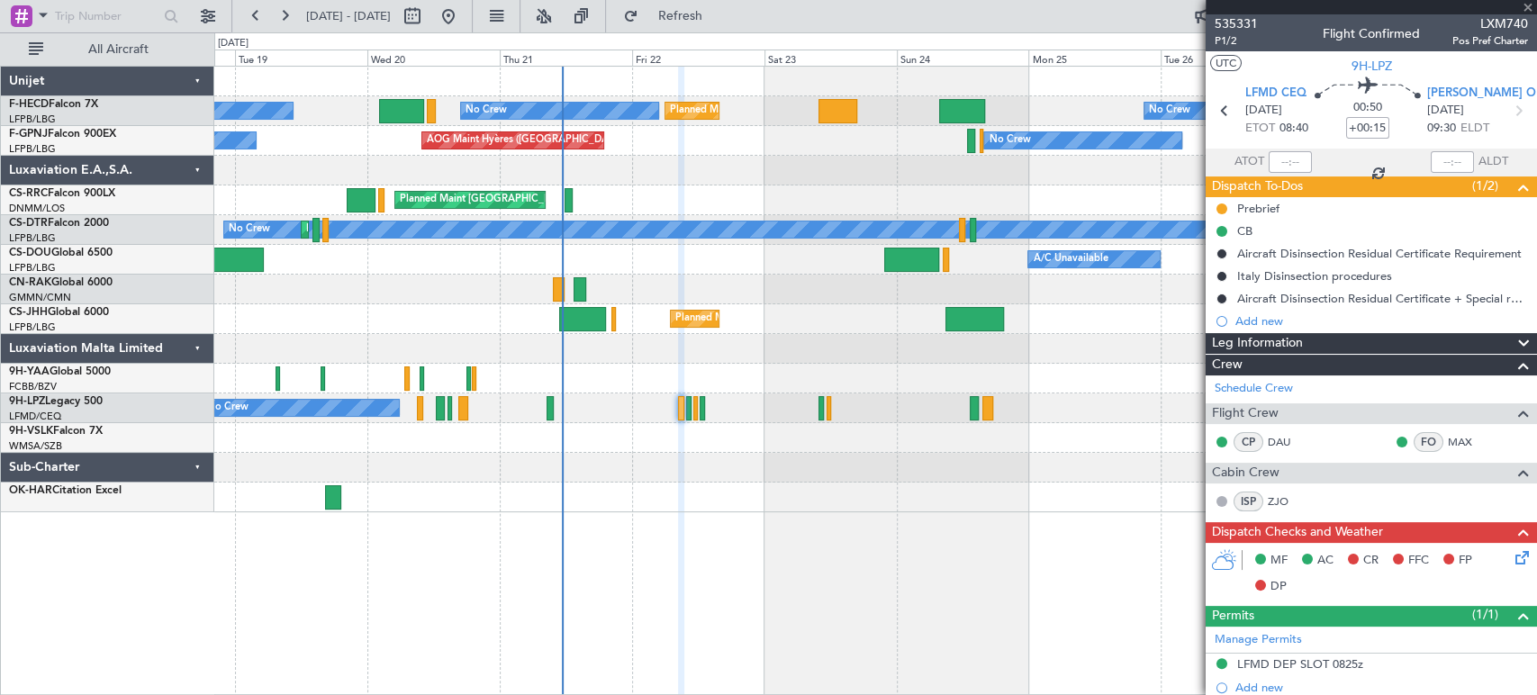
type input "5"
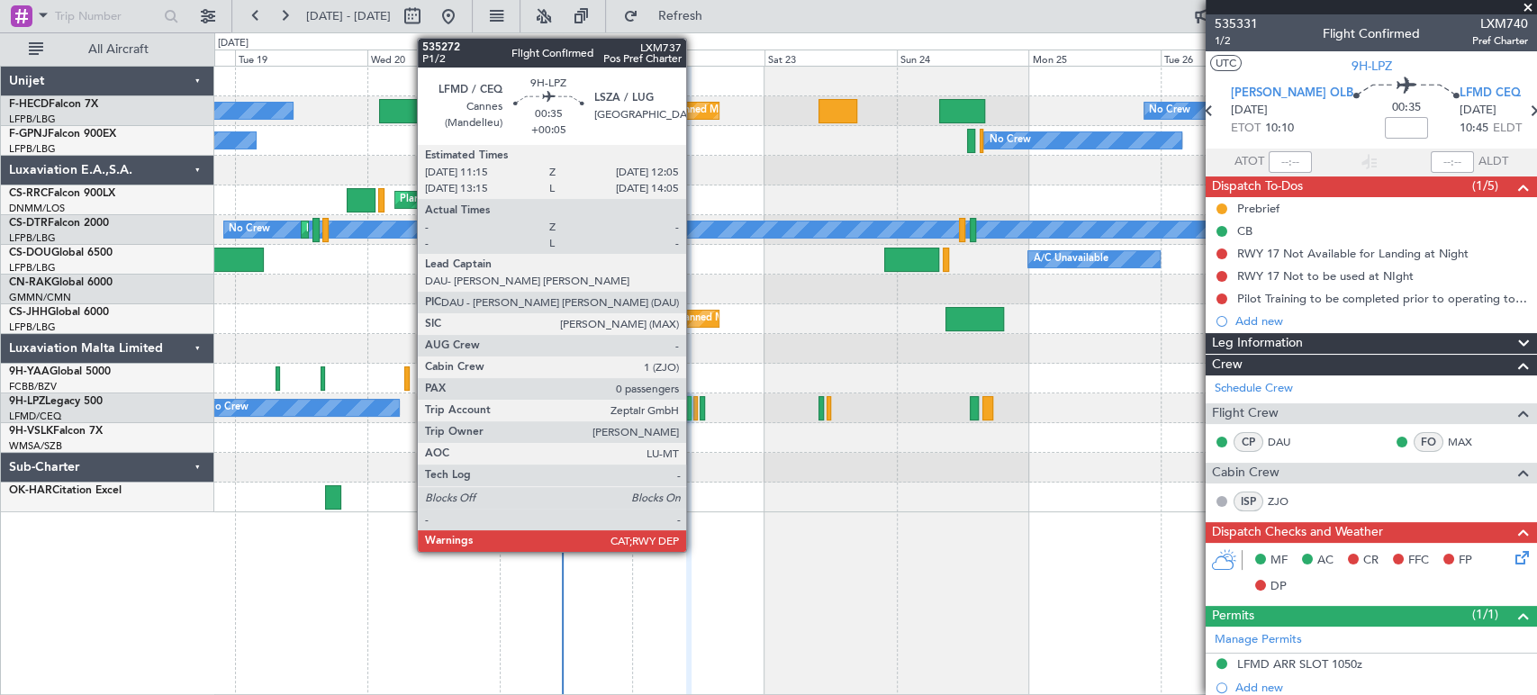
click at [696, 403] on div at bounding box center [695, 408] width 5 height 24
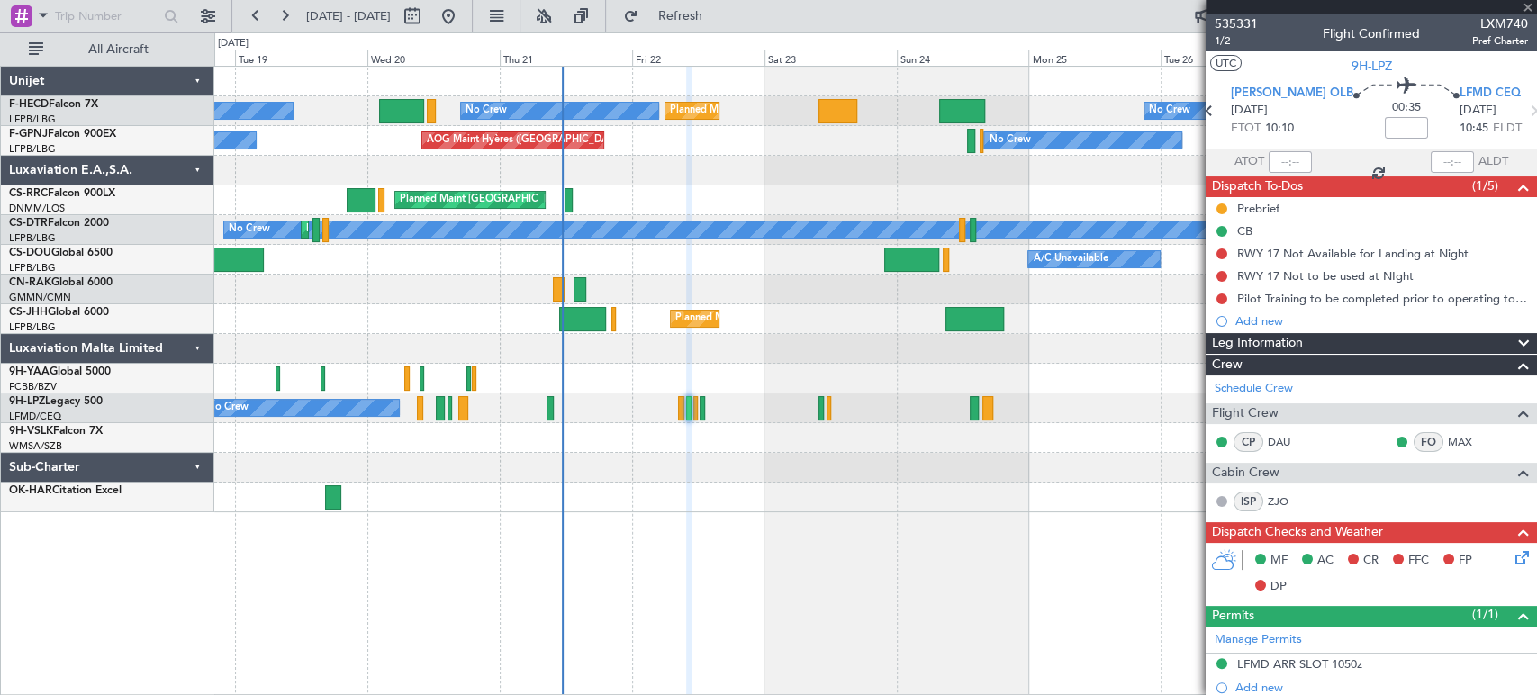
type input "+00:05"
type input "0"
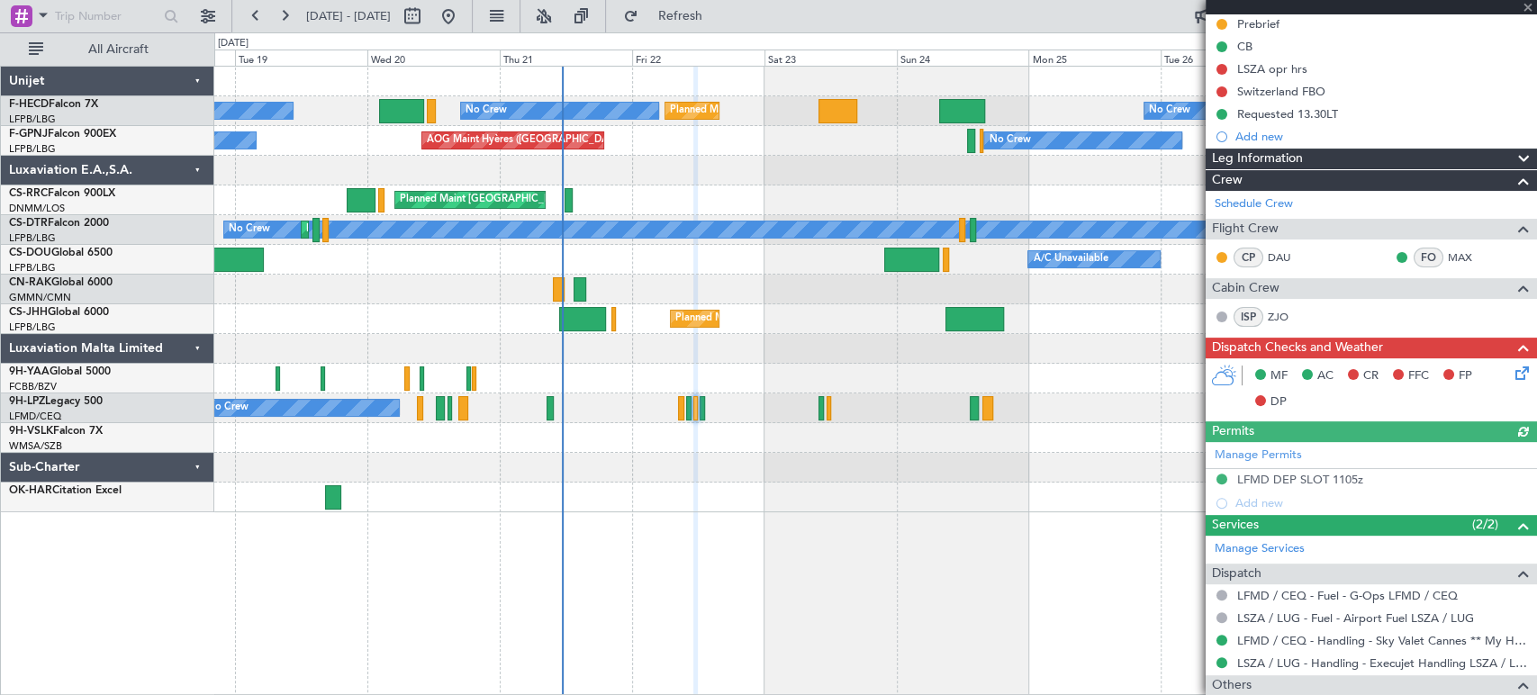
scroll to position [257, 0]
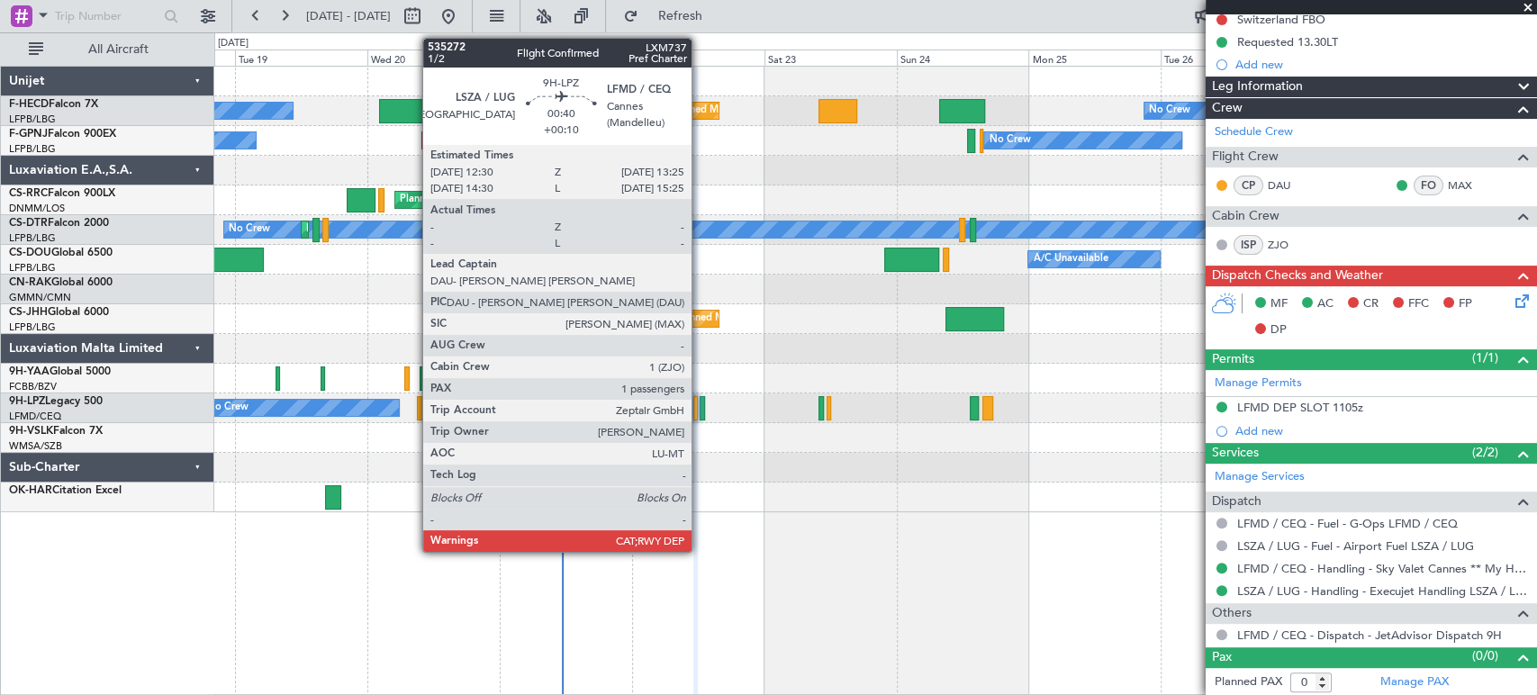
click at [700, 412] on div at bounding box center [702, 408] width 5 height 24
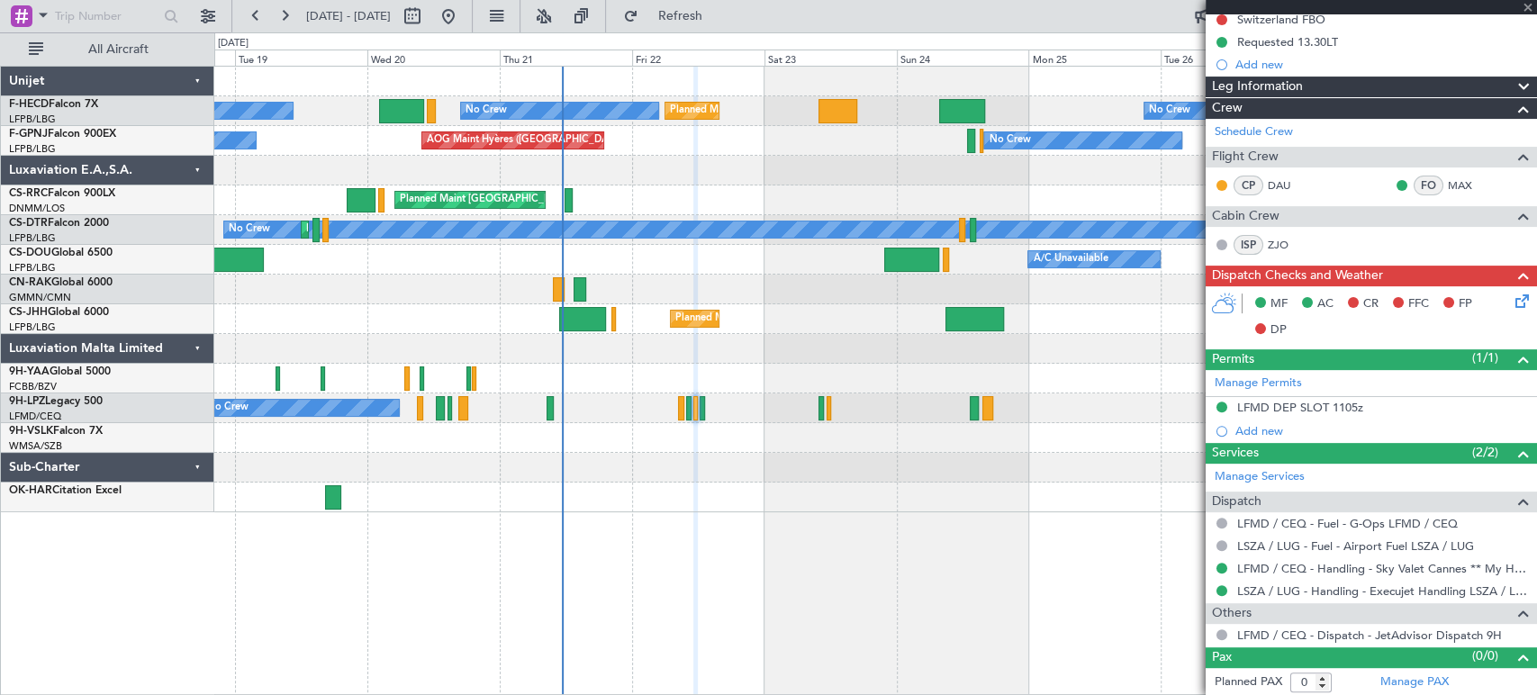
type input "+00:10"
type input "1"
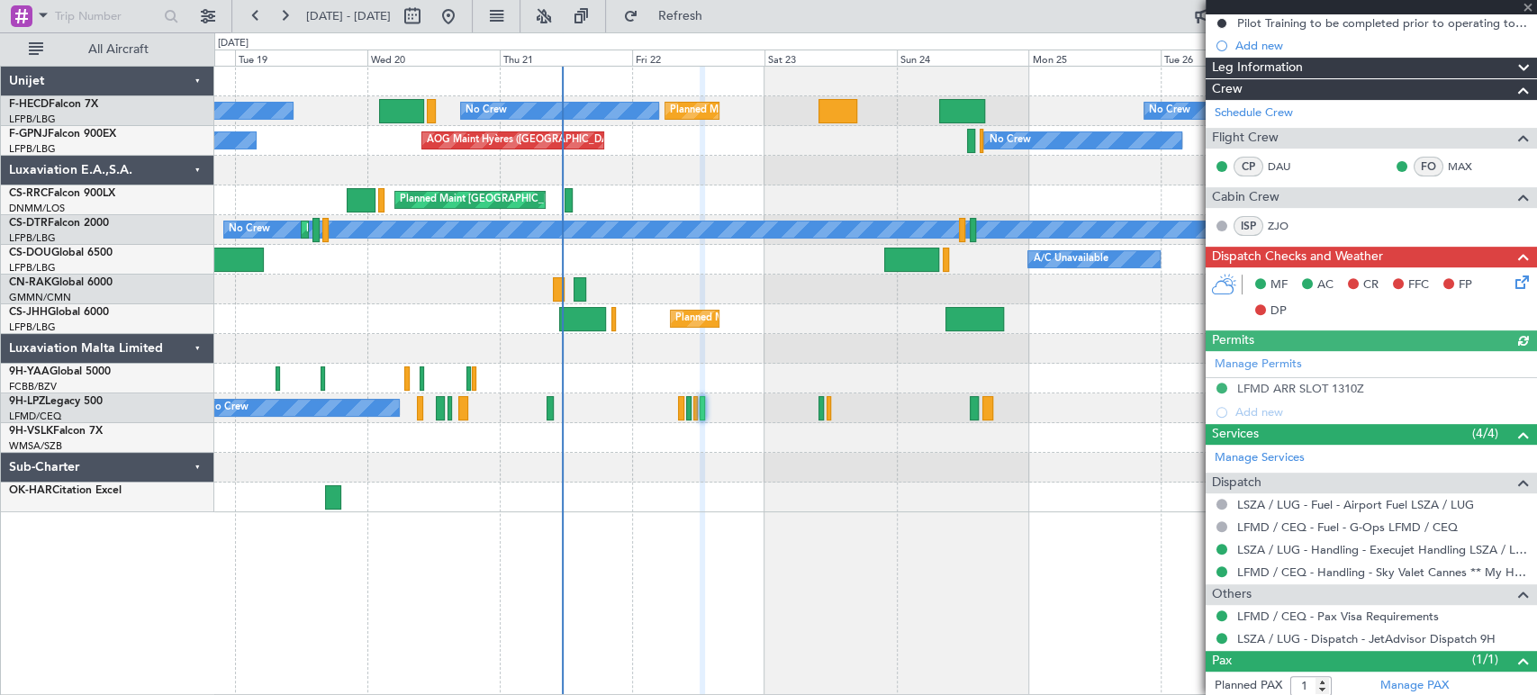
scroll to position [387, 0]
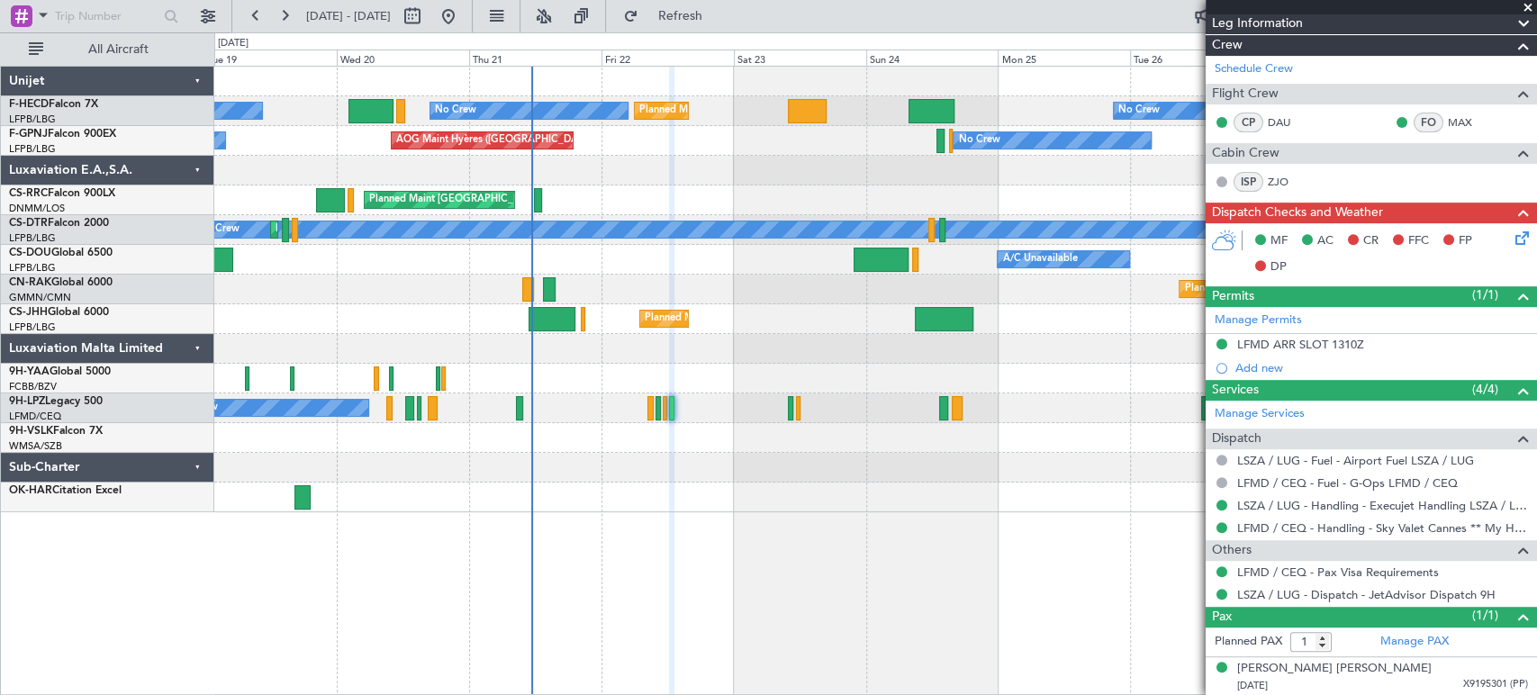
click at [522, 294] on div "No Crew No Crew Planned Maint [GEOGRAPHIC_DATA] ([GEOGRAPHIC_DATA]) Planned Mai…" at bounding box center [875, 290] width 1322 height 446
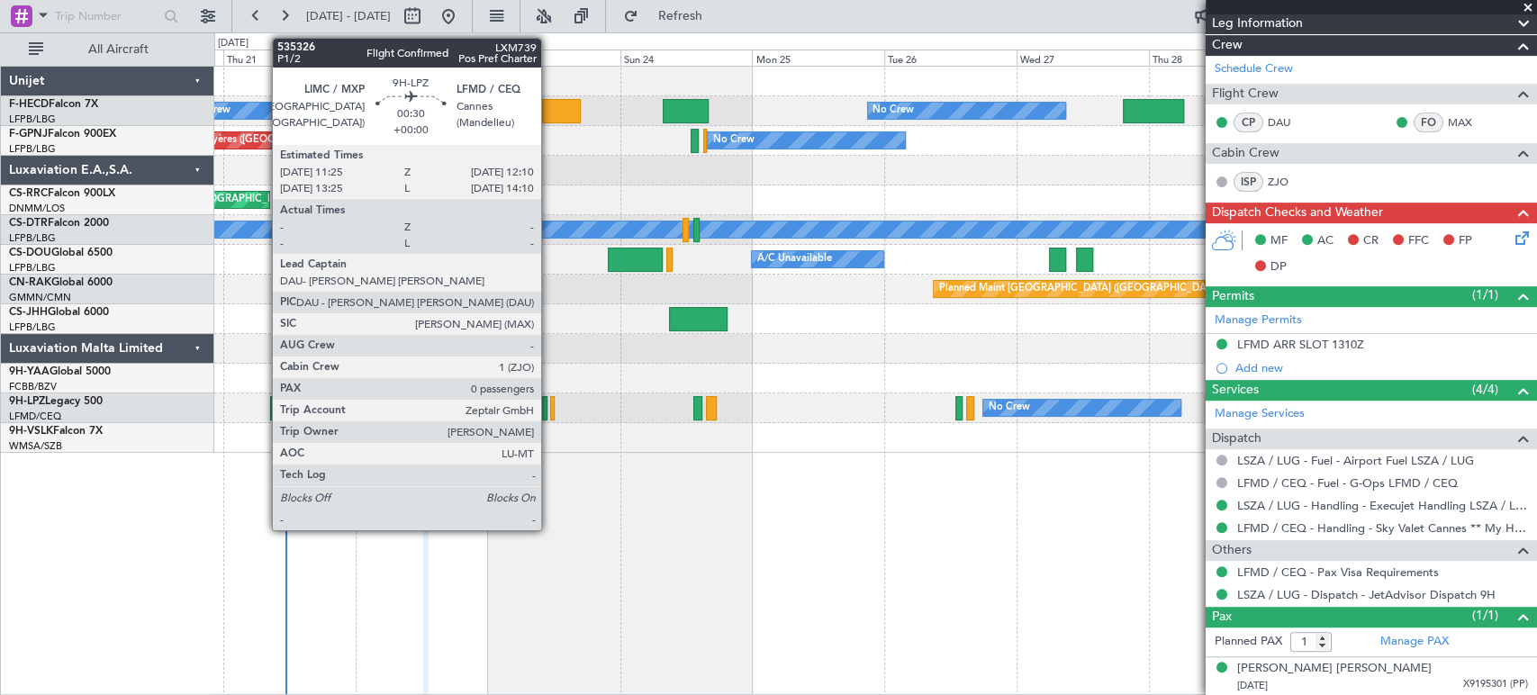
click at [543, 414] on div at bounding box center [545, 408] width 6 height 24
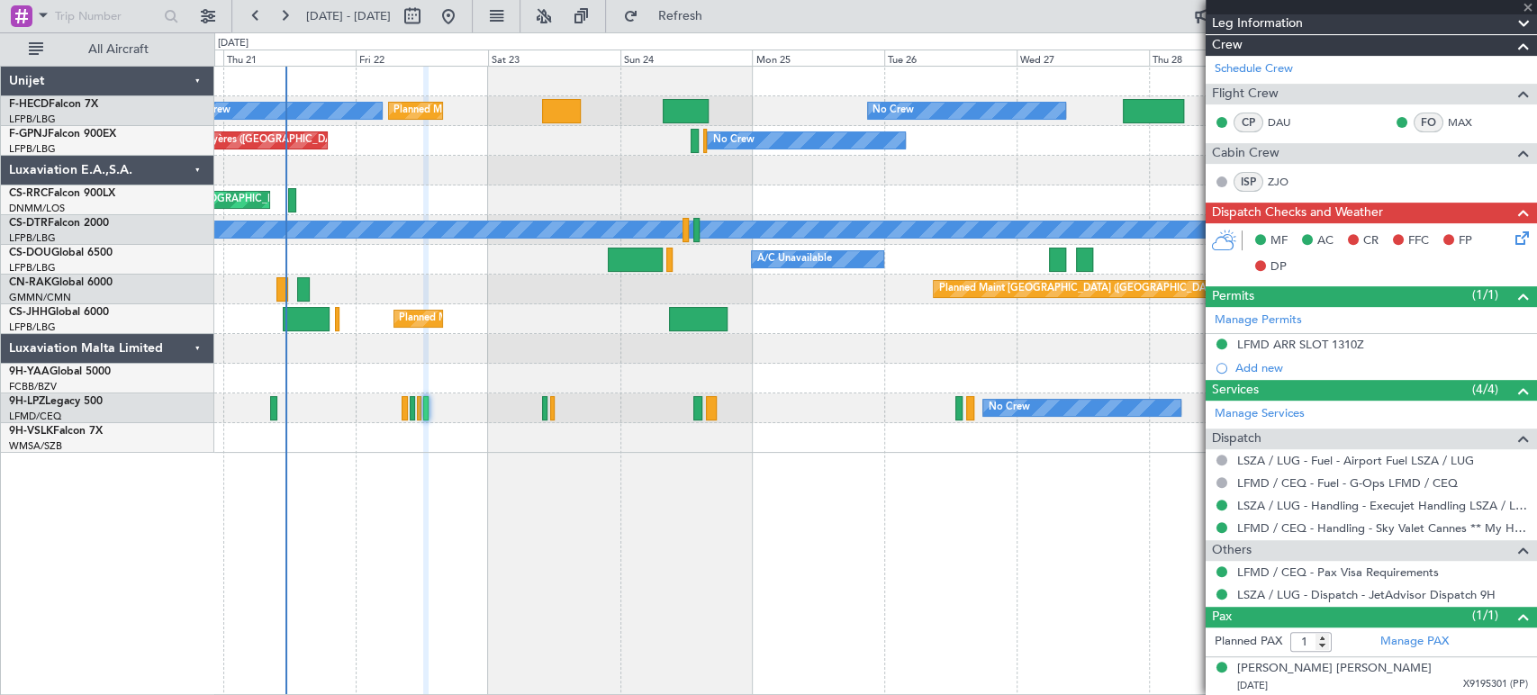
type input "+00:20"
type input "6"
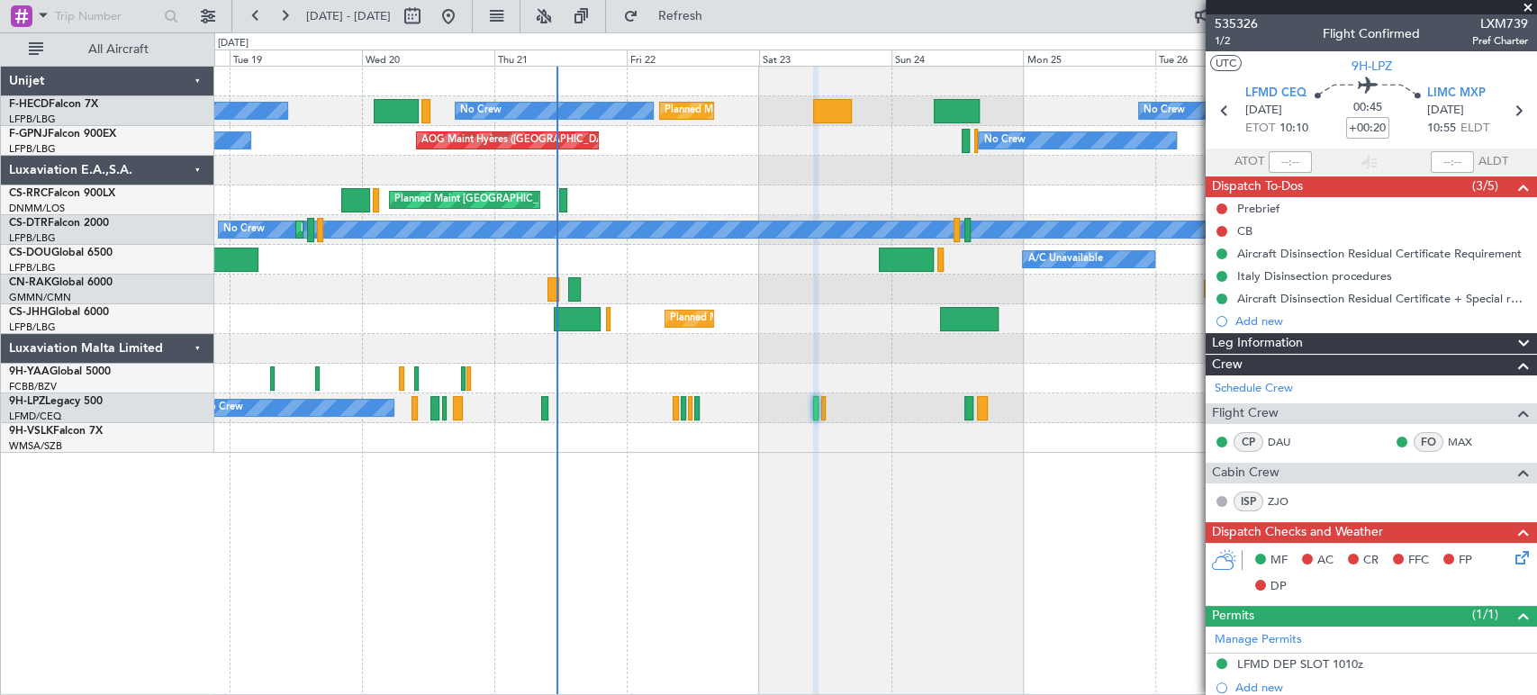
click at [1195, 245] on div "Planned Maint [GEOGRAPHIC_DATA] ([GEOGRAPHIC_DATA]) A/C Unavailable Planned Mai…" at bounding box center [875, 260] width 1322 height 30
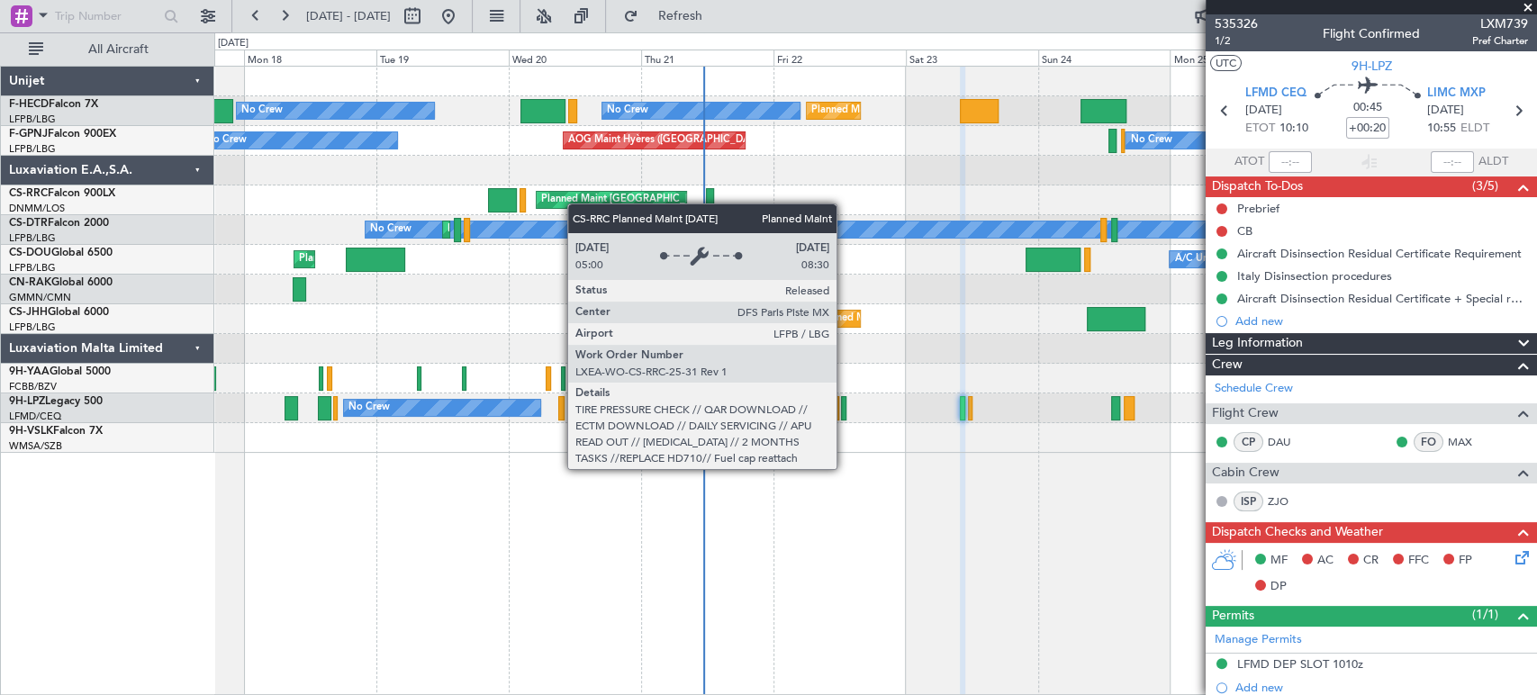
click at [555, 209] on div "No Crew Planned Maint [GEOGRAPHIC_DATA] ([GEOGRAPHIC_DATA]) Planned Maint [GEOG…" at bounding box center [875, 260] width 1322 height 386
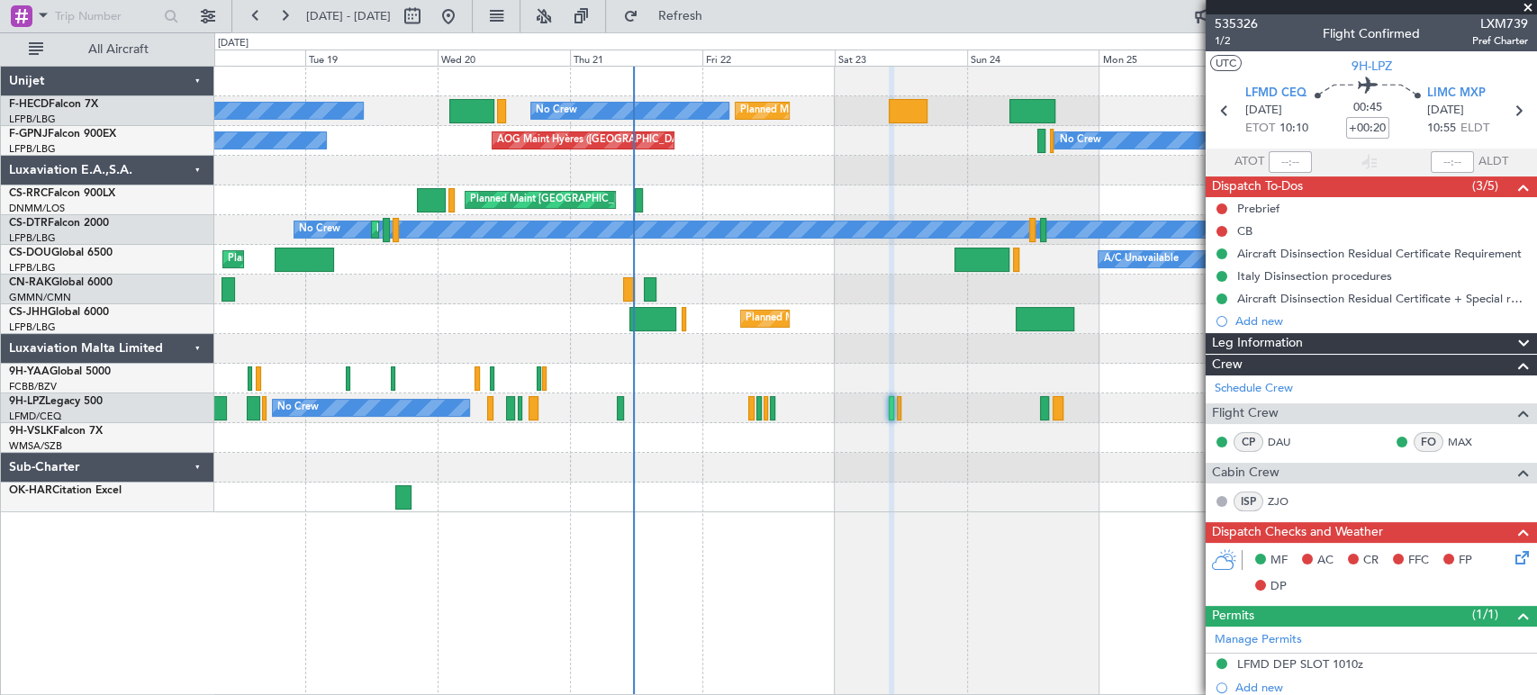
click at [575, 203] on div "No Crew Planned Maint [GEOGRAPHIC_DATA] ([GEOGRAPHIC_DATA]) Planned Maint [GEOG…" at bounding box center [875, 290] width 1322 height 446
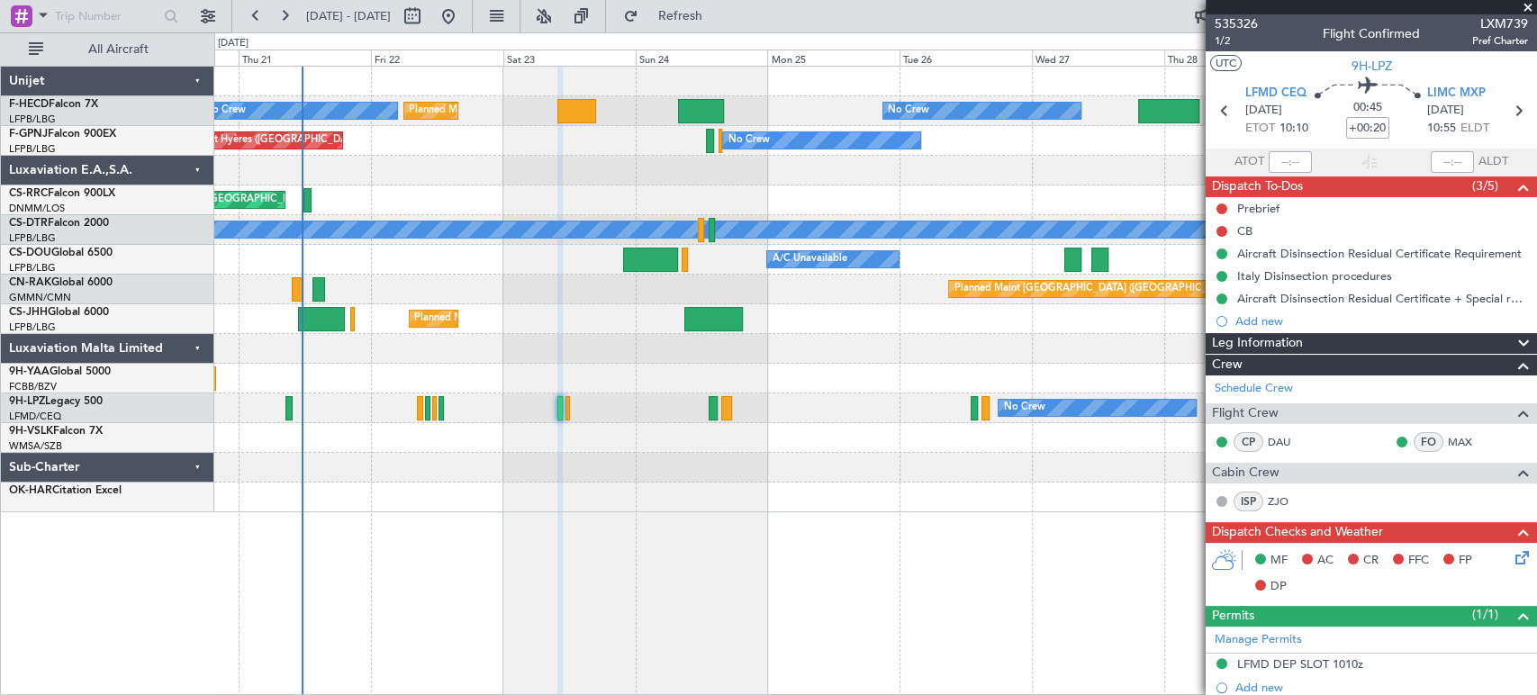
click at [378, 154] on div "AOG Maint Hyères ([GEOGRAPHIC_DATA]-[GEOGRAPHIC_DATA]) No Crew No Crew Planned …" at bounding box center [875, 141] width 1322 height 30
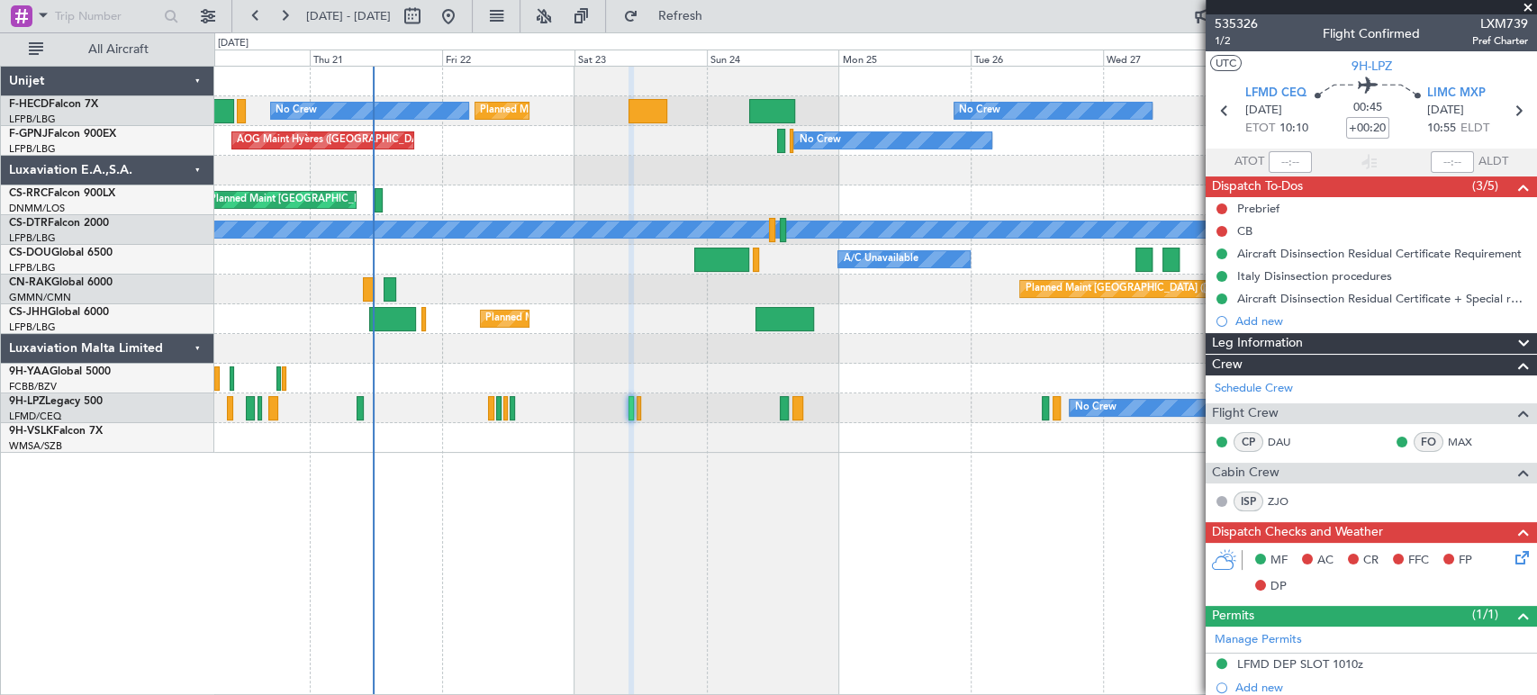
click at [684, 200] on div "Planned Maint [GEOGRAPHIC_DATA] ([GEOGRAPHIC_DATA]) Planned Maint [GEOGRAPHIC_D…" at bounding box center [875, 260] width 1322 height 386
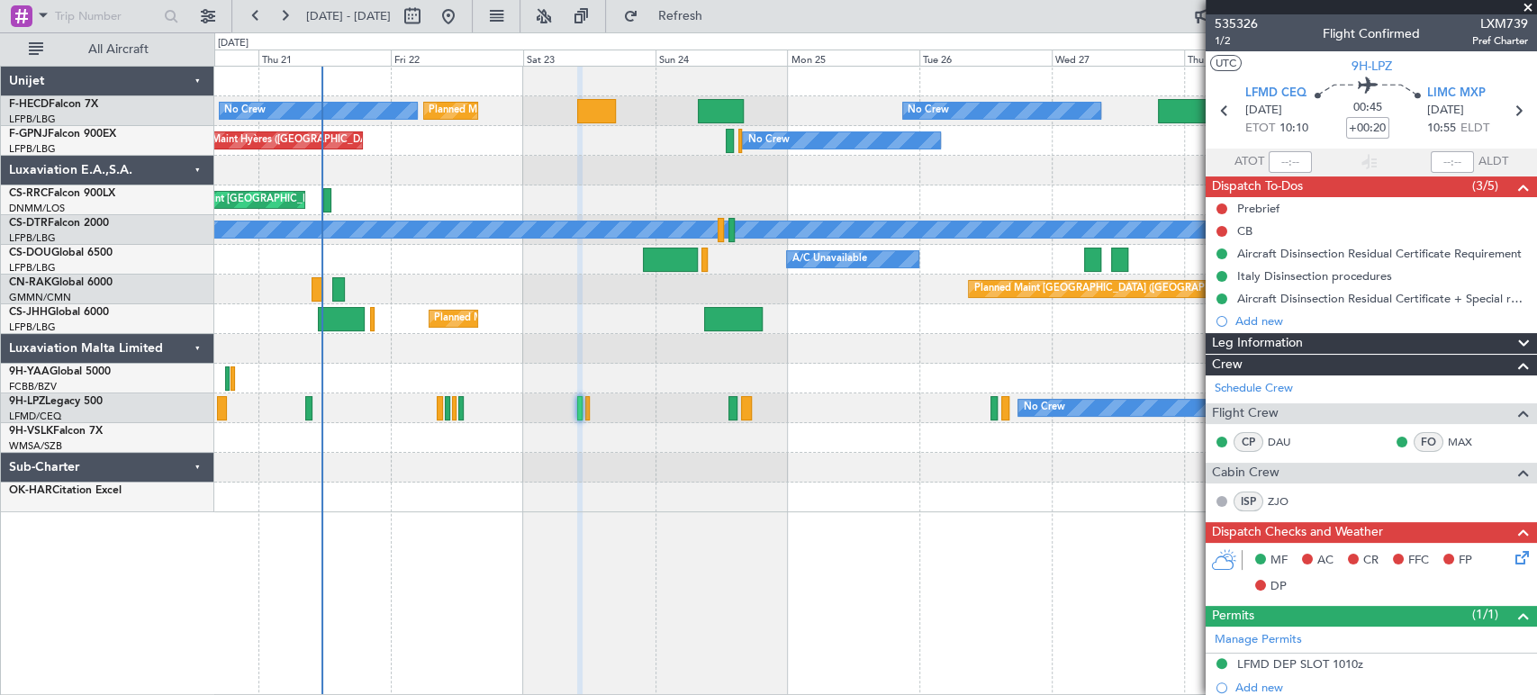
click at [476, 171] on div at bounding box center [875, 171] width 1322 height 30
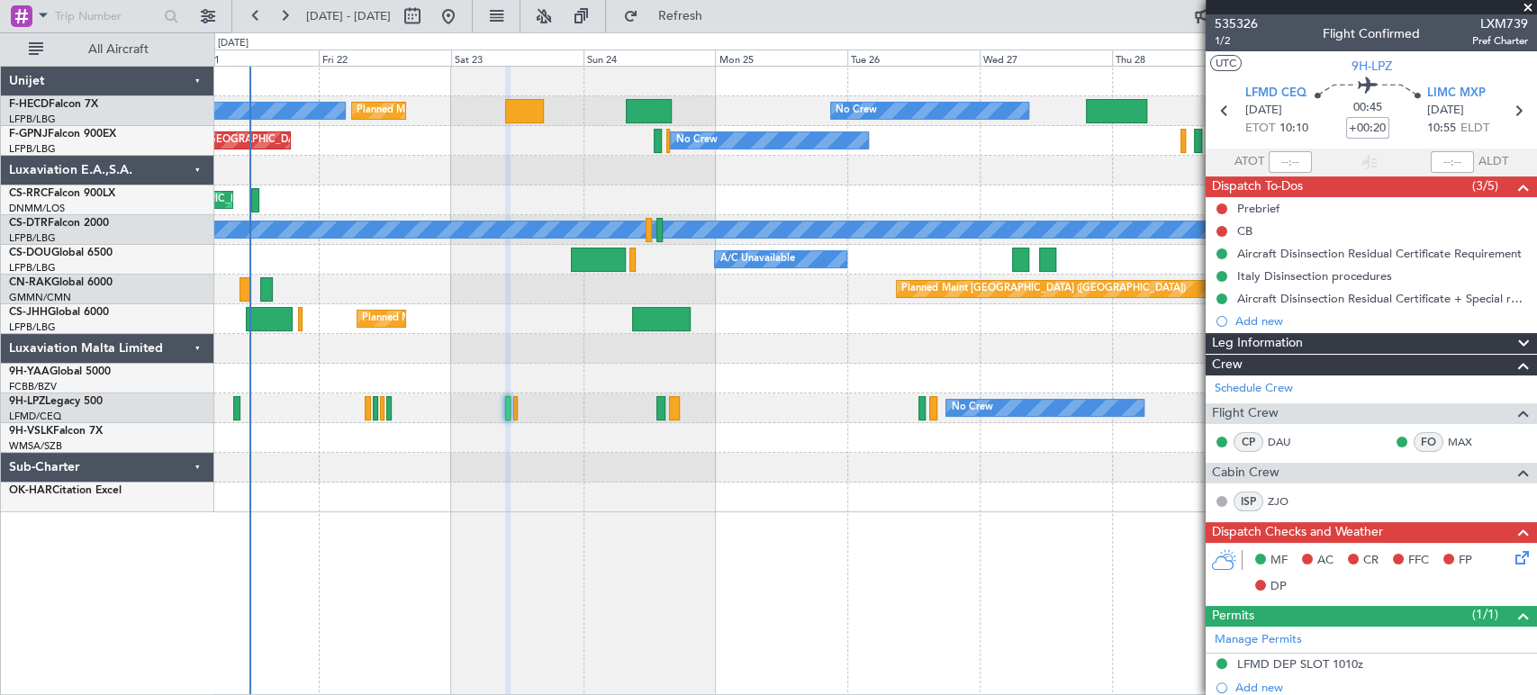
click at [541, 183] on div at bounding box center [875, 171] width 1322 height 30
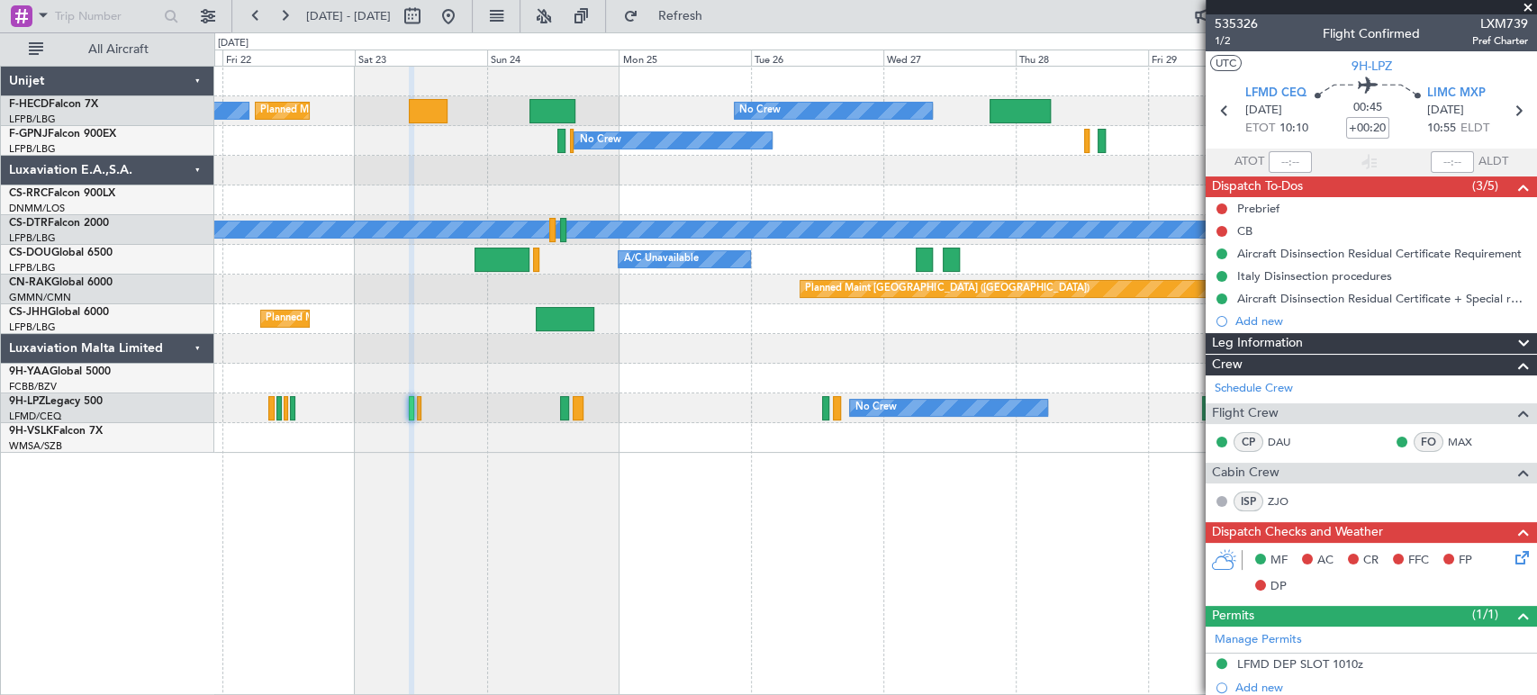
click at [421, 367] on div "Planned Maint [GEOGRAPHIC_DATA] ([GEOGRAPHIC_DATA]) No Crew No Crew Planned Mai…" at bounding box center [875, 260] width 1322 height 386
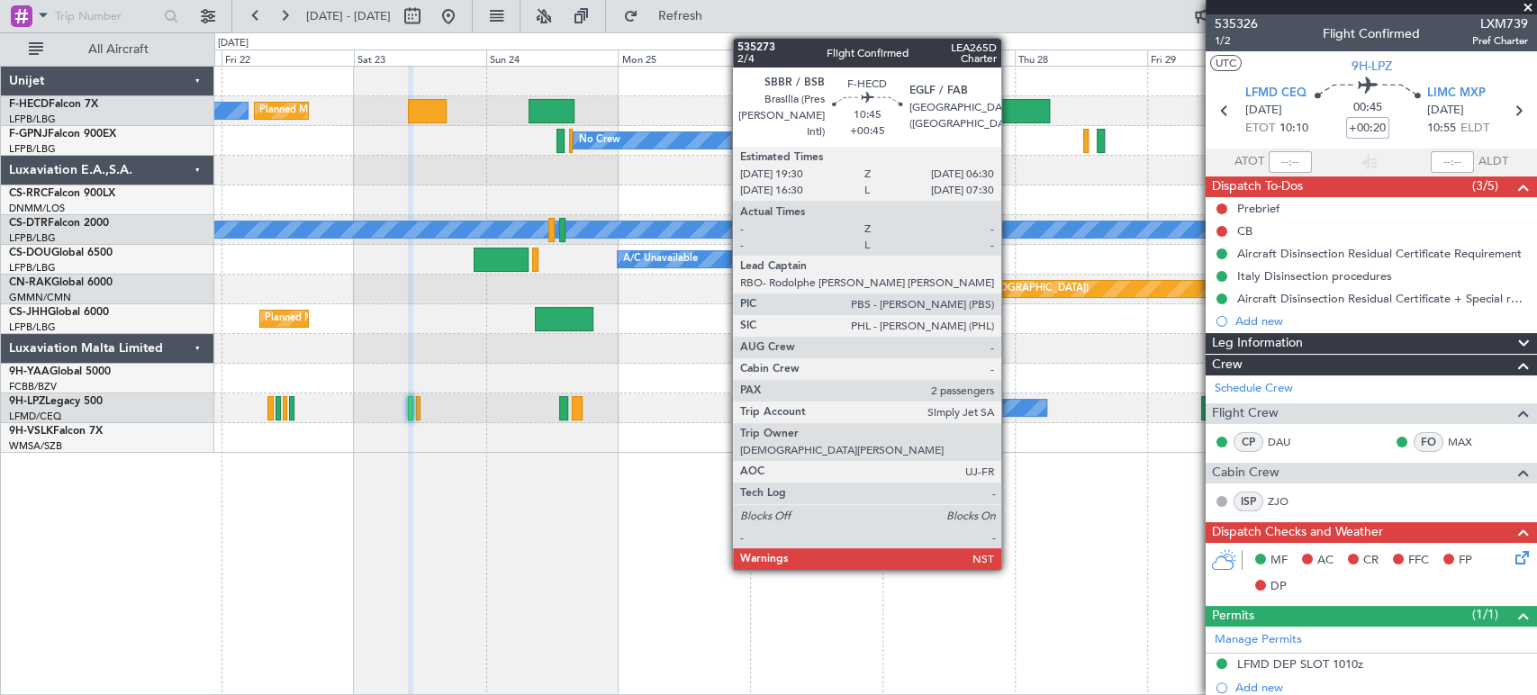
click at [1010, 111] on div at bounding box center [1019, 111] width 61 height 24
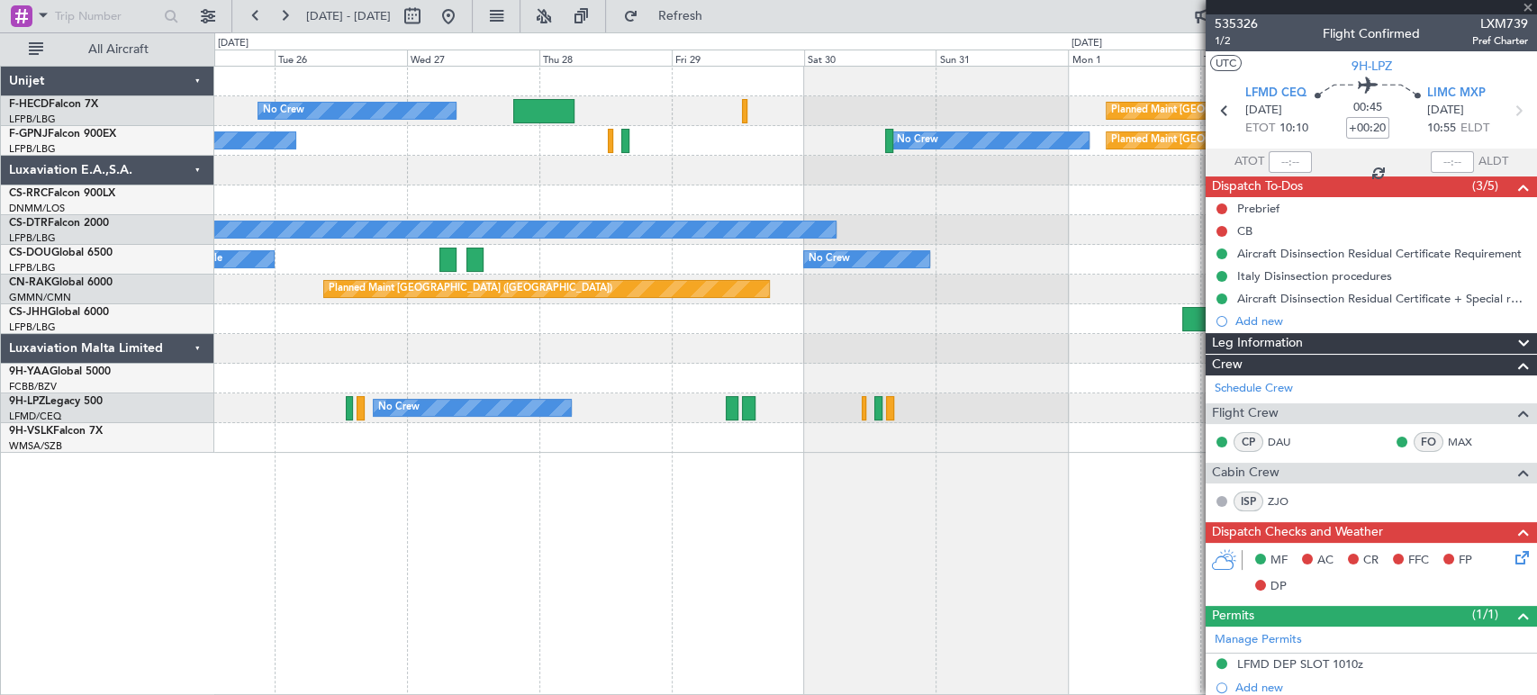
click at [500, 249] on div "No Crew Planned Maint [GEOGRAPHIC_DATA] ([GEOGRAPHIC_DATA]) No Crew No Crew Pla…" at bounding box center [875, 260] width 1322 height 386
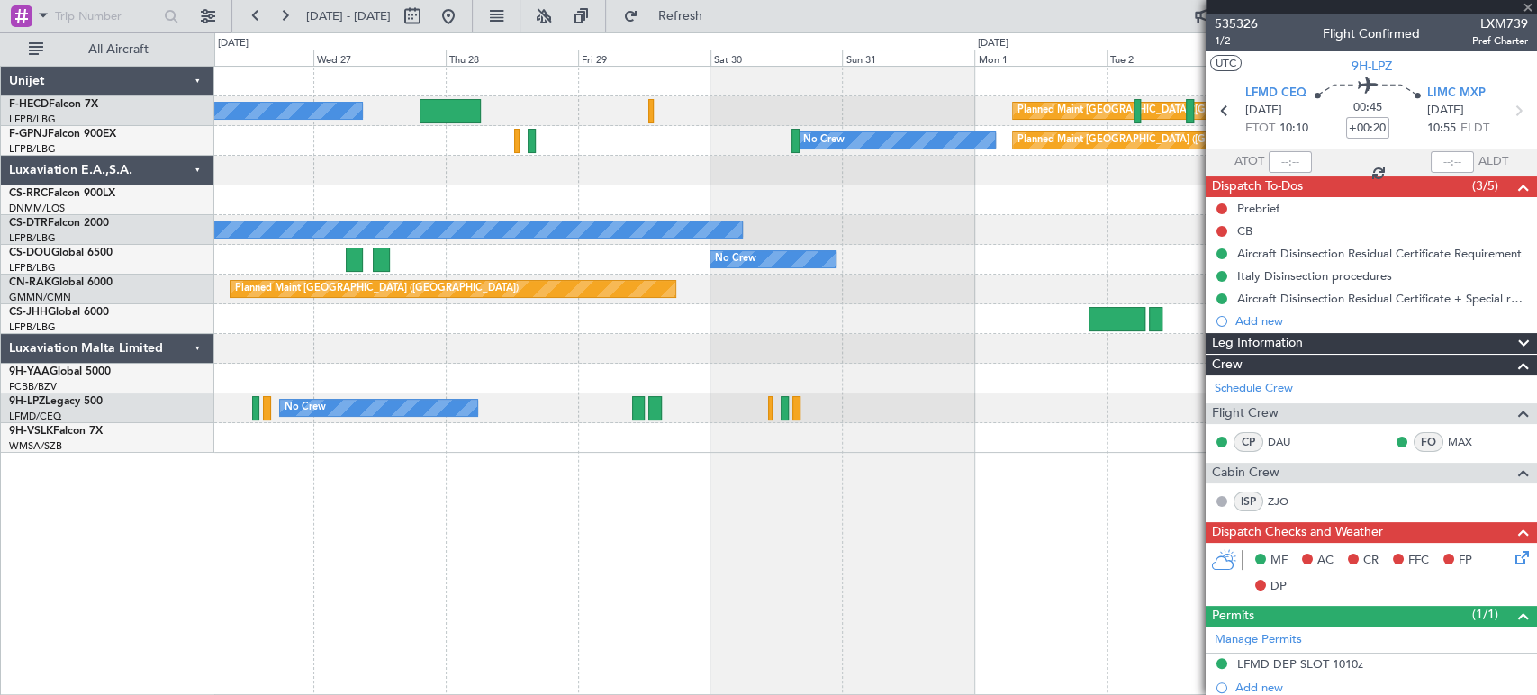
type input "+00:45"
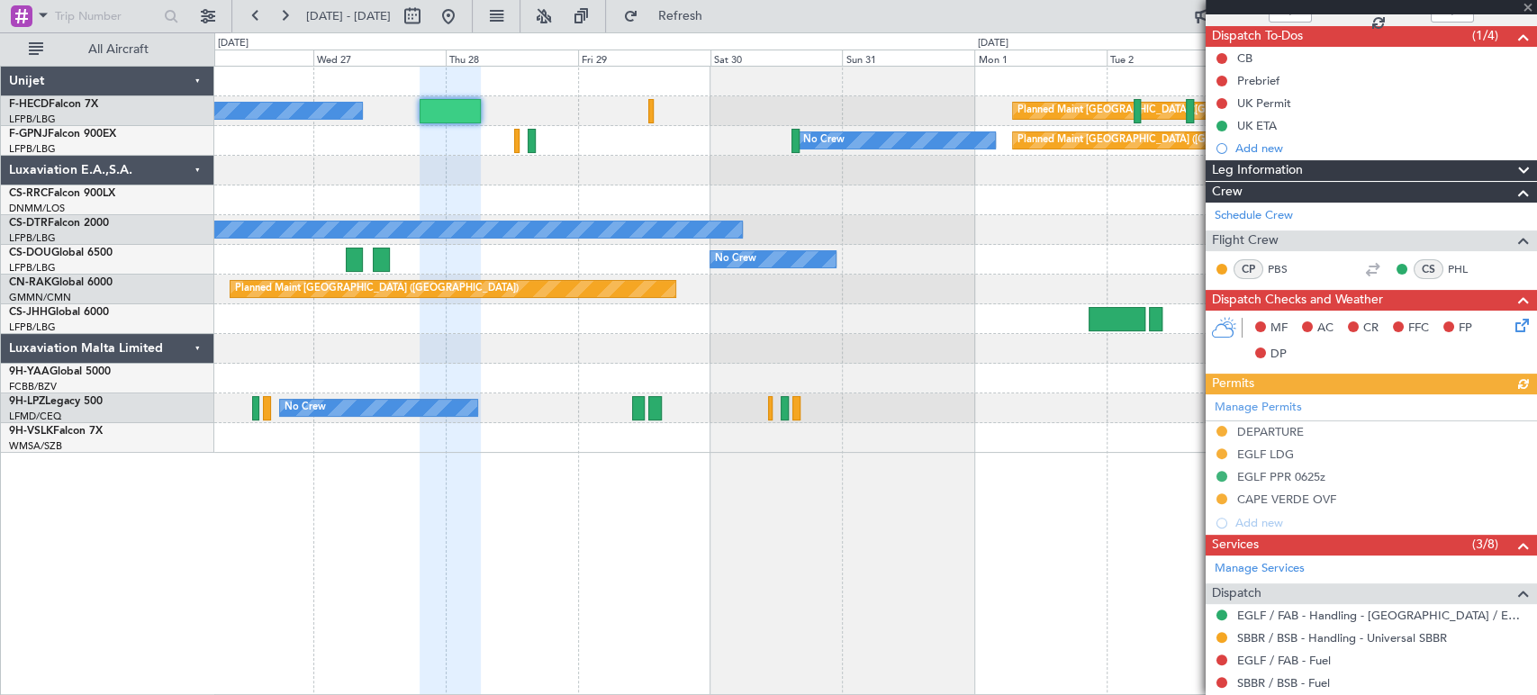
scroll to position [300, 0]
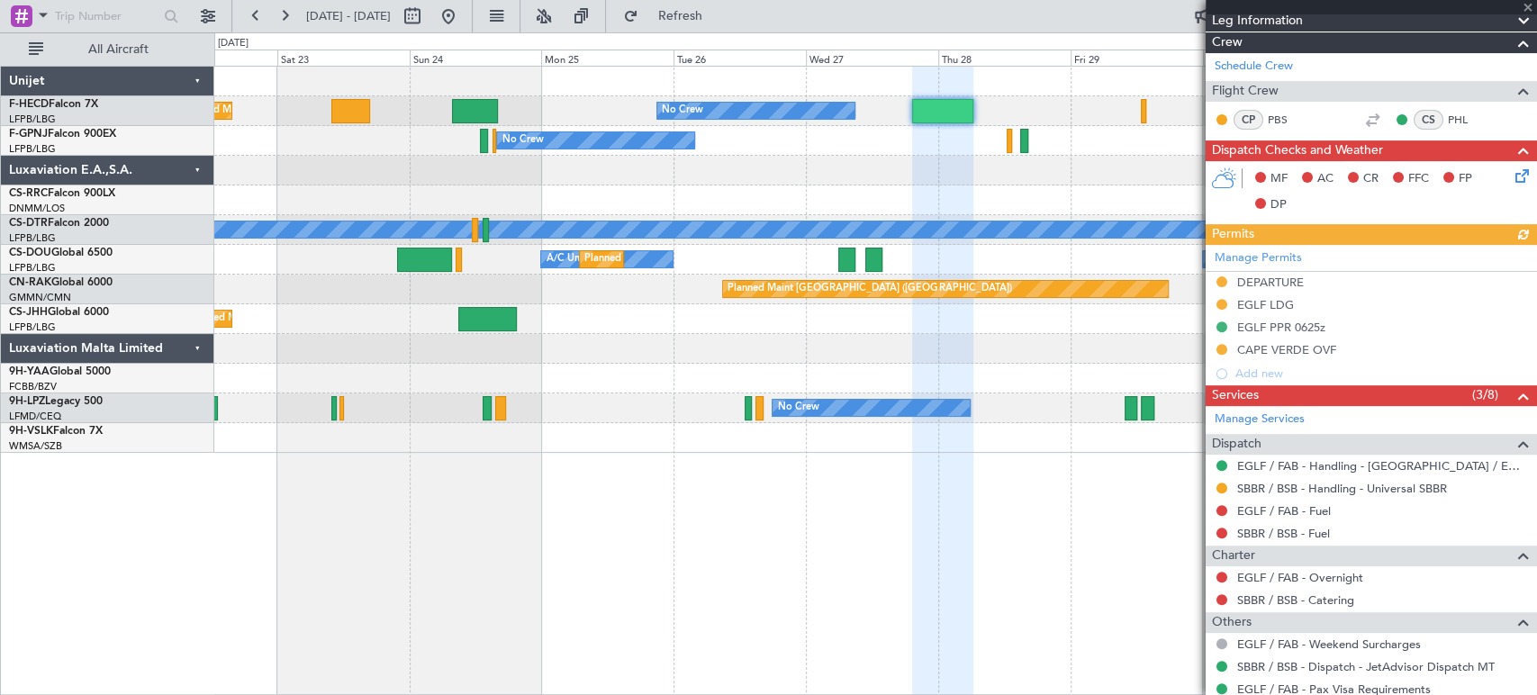
click at [1070, 243] on div "Planned Maint [GEOGRAPHIC_DATA] ([GEOGRAPHIC_DATA]) No Crew Planned Maint [GEOG…" at bounding box center [875, 260] width 1322 height 386
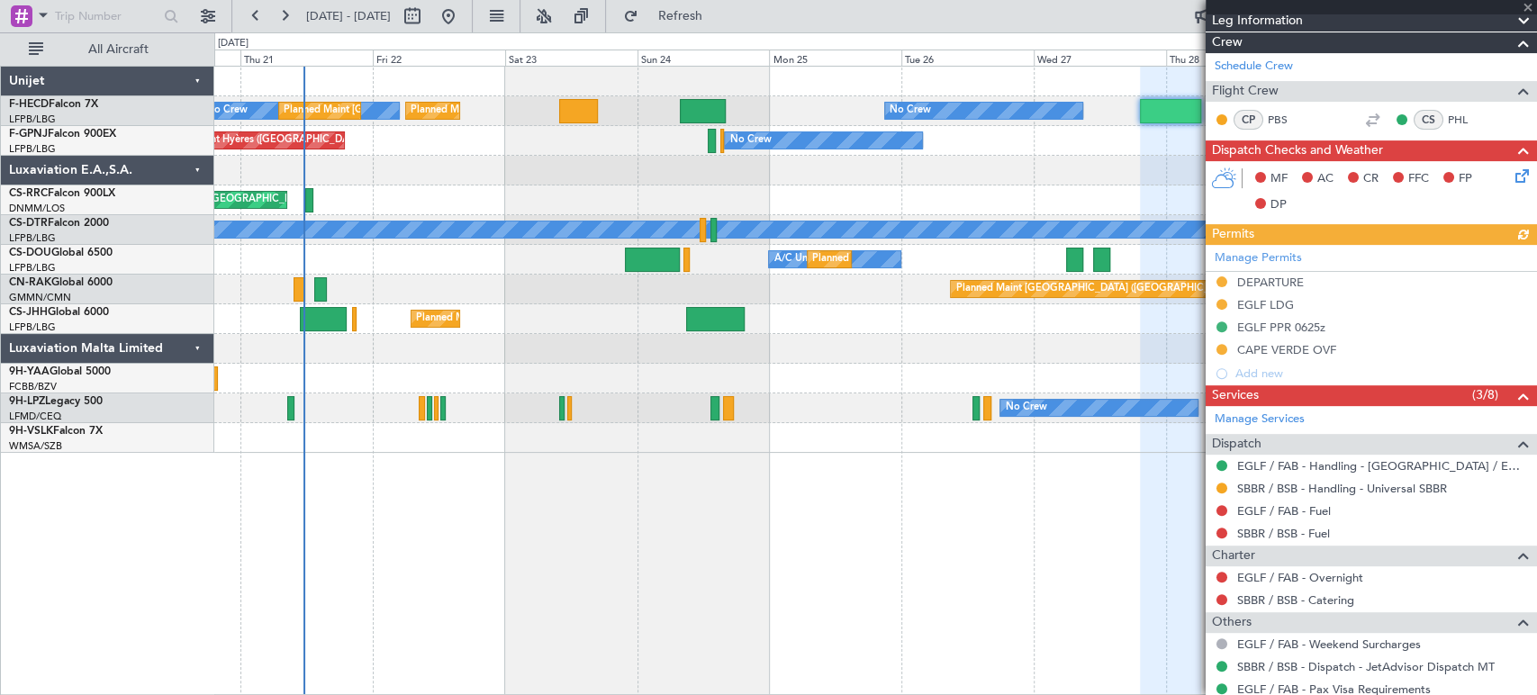
click at [983, 192] on div "Planned Maint [GEOGRAPHIC_DATA] ([GEOGRAPHIC_DATA])" at bounding box center [875, 201] width 1322 height 30
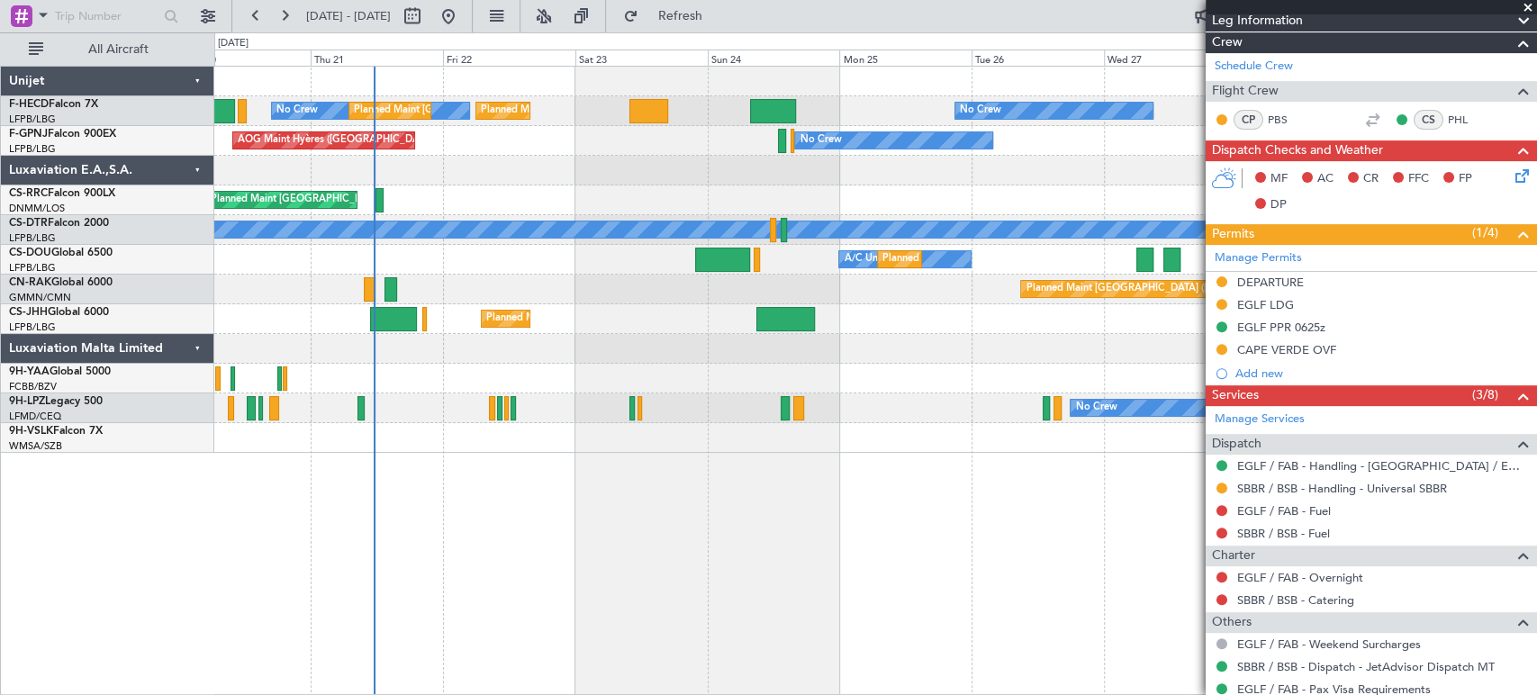
click at [670, 217] on div "No Crew Planned Maint [GEOGRAPHIC_DATA] ([GEOGRAPHIC_DATA]) No Crew Planned Mai…" at bounding box center [875, 260] width 1322 height 386
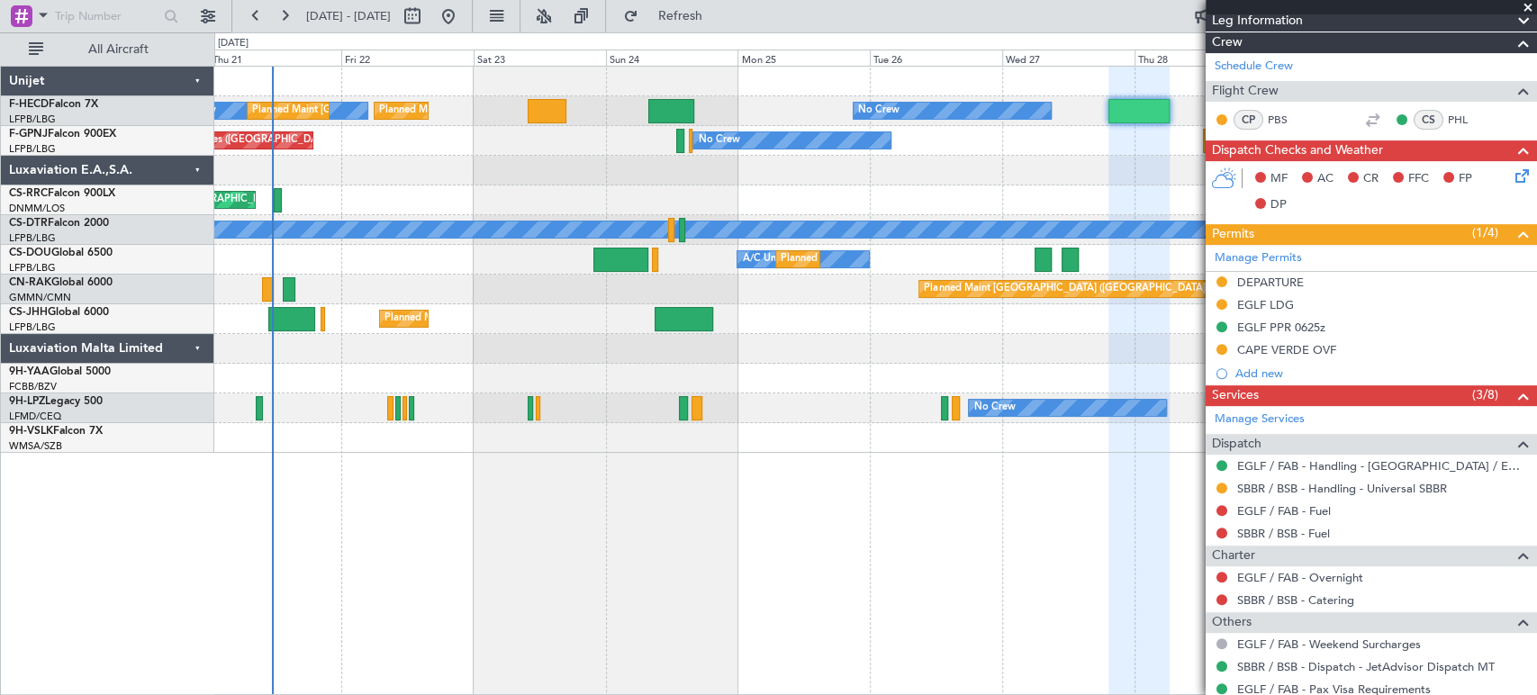
click at [628, 137] on div "No Crew Planned Maint [GEOGRAPHIC_DATA] ([GEOGRAPHIC_DATA]) No Crew Planned Mai…" at bounding box center [875, 260] width 1322 height 386
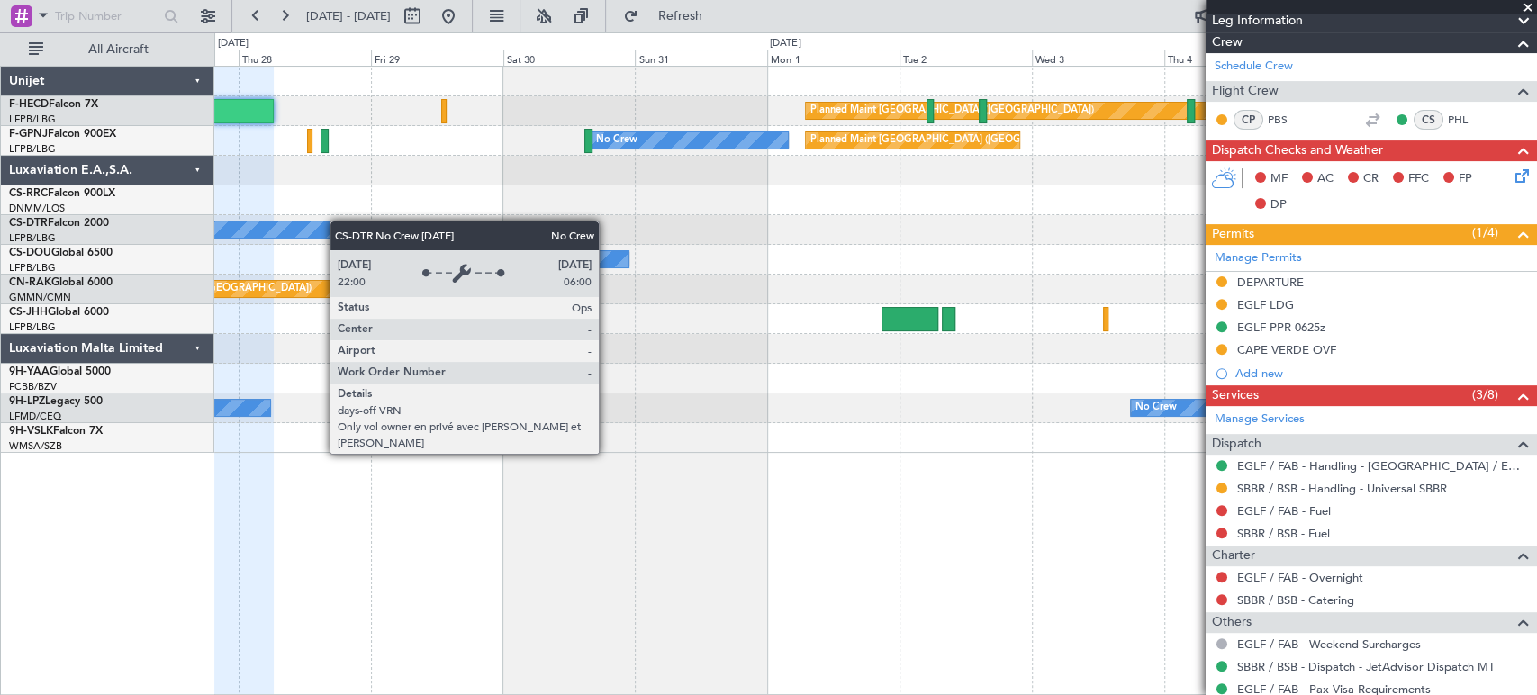
click at [86, 232] on div "Planned Maint [GEOGRAPHIC_DATA] ([GEOGRAPHIC_DATA]) No Crew No Crew Planned Mai…" at bounding box center [768, 363] width 1537 height 663
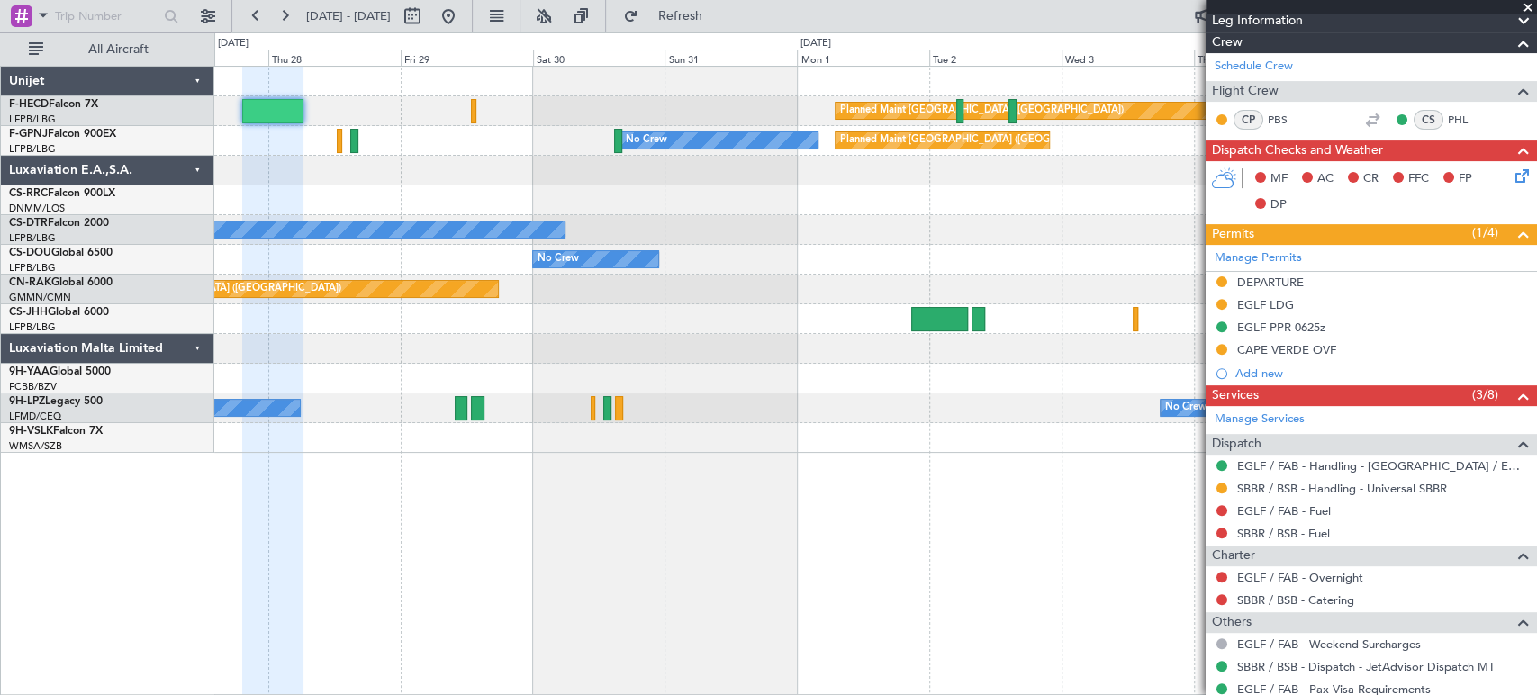
click at [1049, 272] on div "Planned Maint [GEOGRAPHIC_DATA] ([GEOGRAPHIC_DATA]) No Crew No Crew Planned Mai…" at bounding box center [875, 260] width 1322 height 386
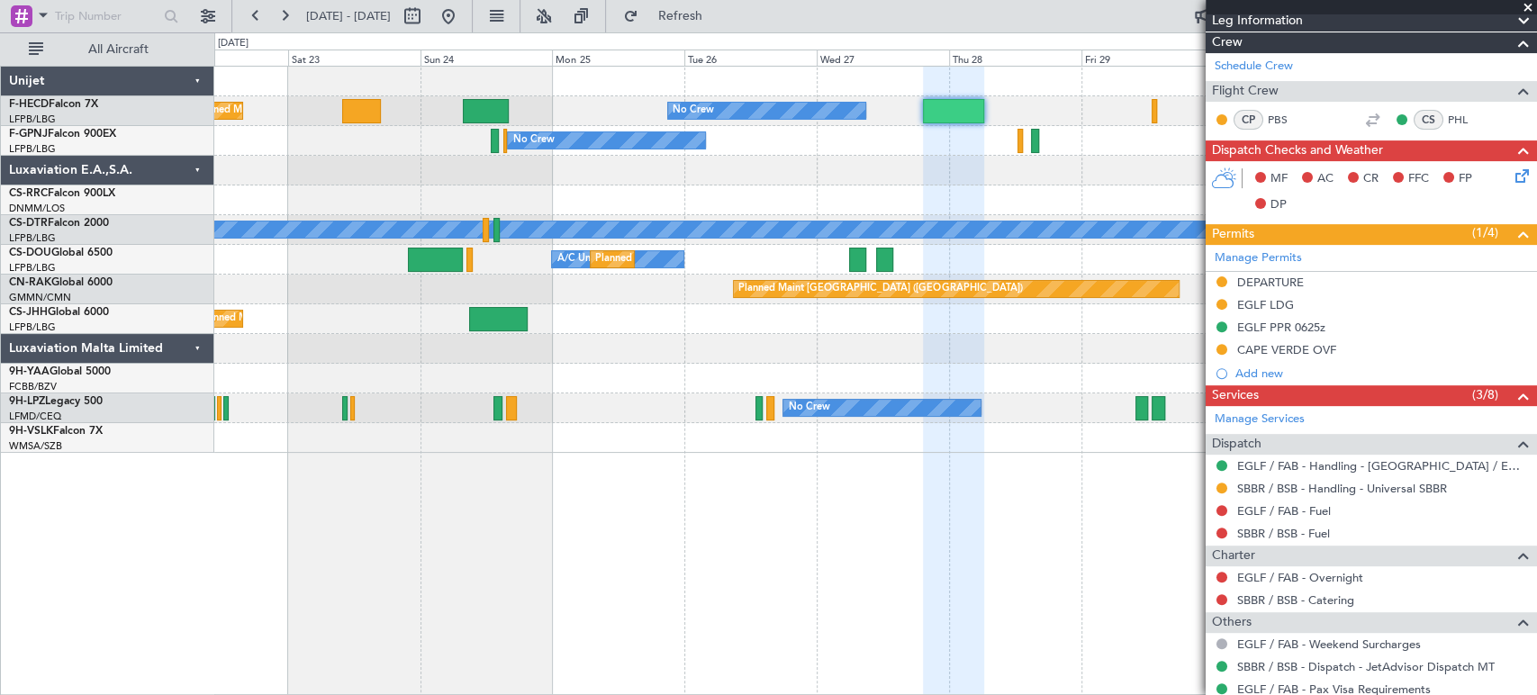
click at [1189, 191] on div "Planned Maint [GEOGRAPHIC_DATA] ([GEOGRAPHIC_DATA]) No Crew Planned Maint [GEOG…" at bounding box center [875, 260] width 1322 height 386
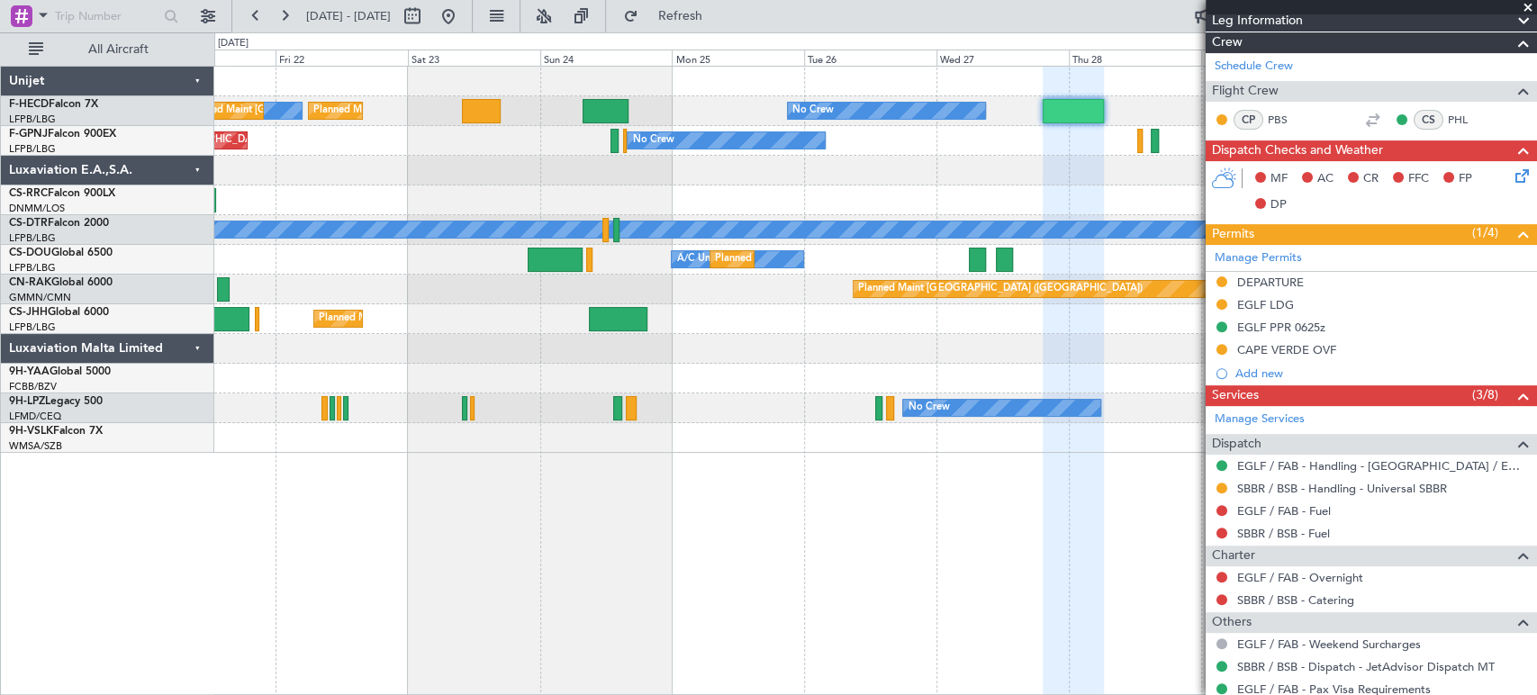
click at [855, 192] on div "No Crew Planned Maint [GEOGRAPHIC_DATA] ([GEOGRAPHIC_DATA]) No Crew Planned Mai…" at bounding box center [875, 260] width 1322 height 386
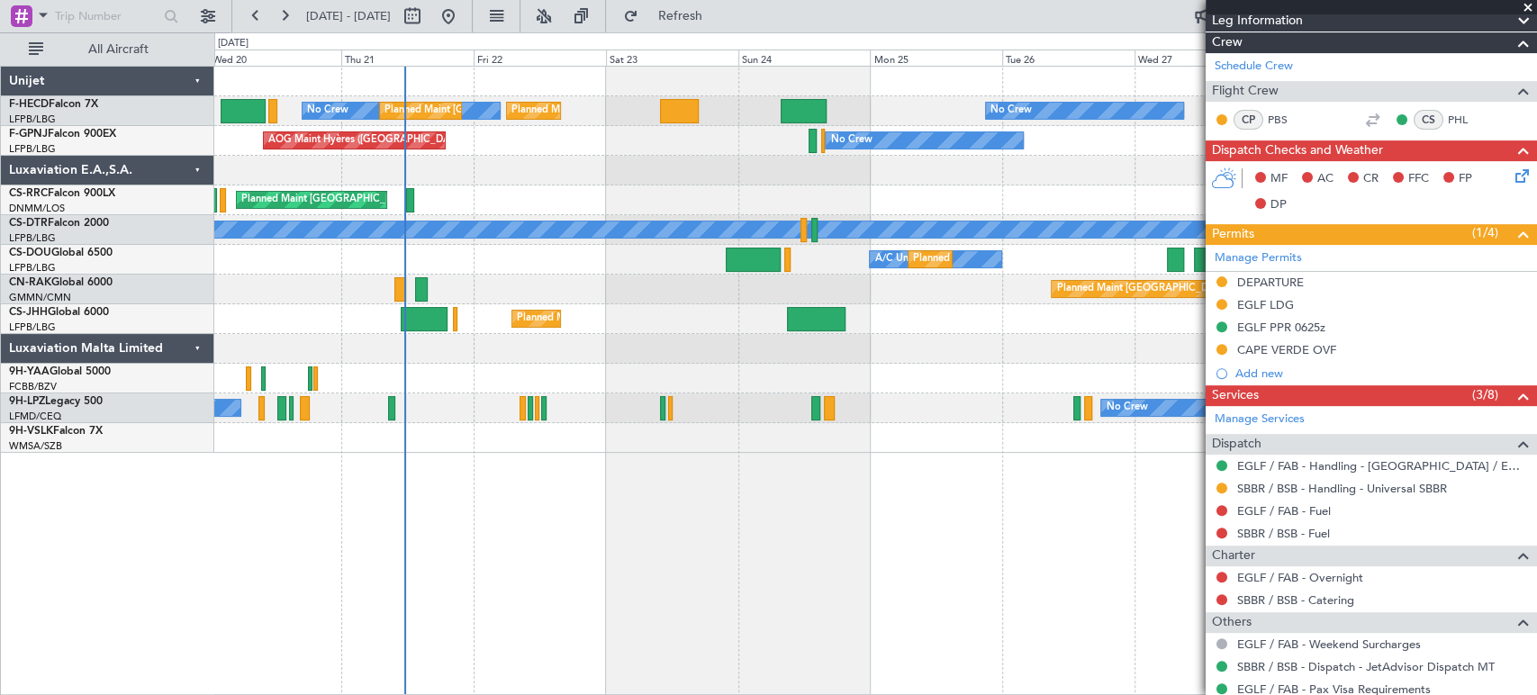
click at [269, 131] on div "No Crew [GEOGRAPHIC_DATA] ([GEOGRAPHIC_DATA]) No Crew No Crew Planned Maint [GE…" at bounding box center [875, 141] width 1322 height 30
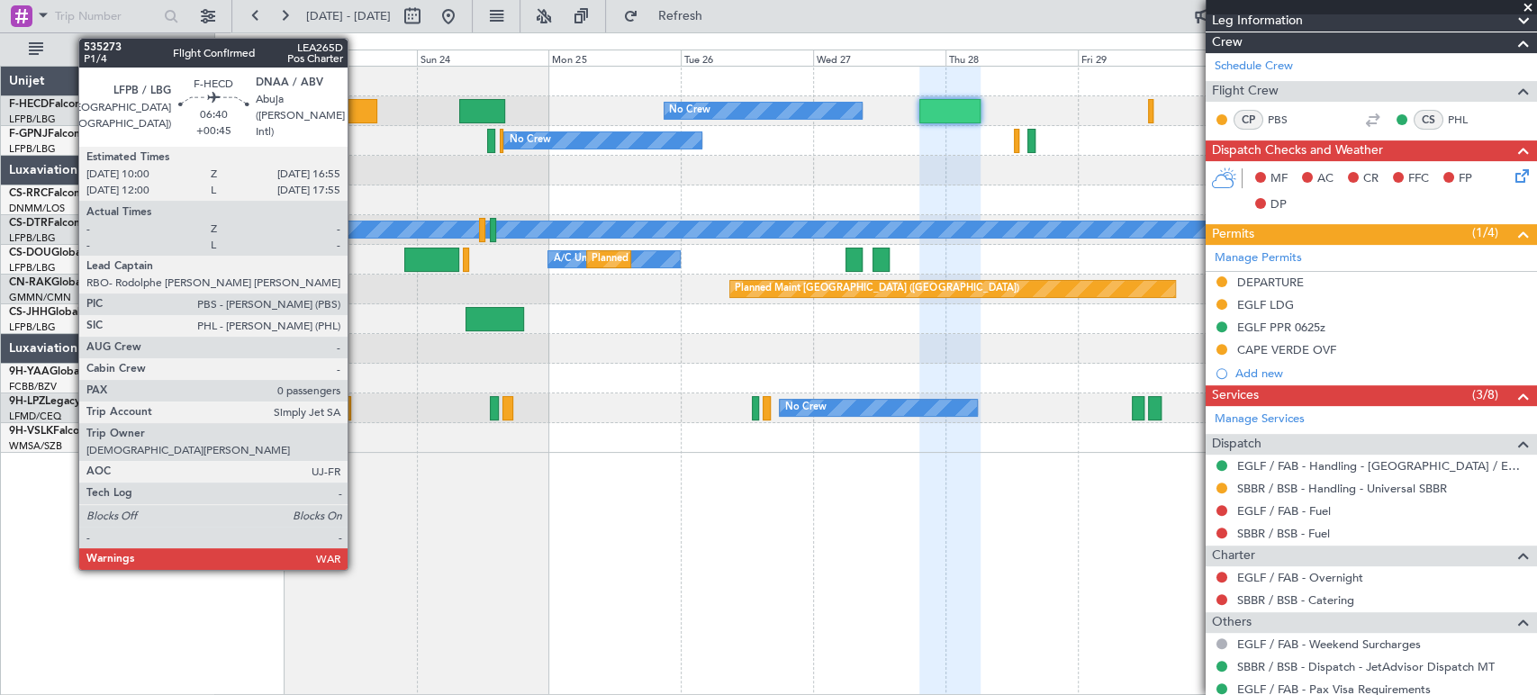
click at [356, 106] on div at bounding box center [358, 111] width 39 height 24
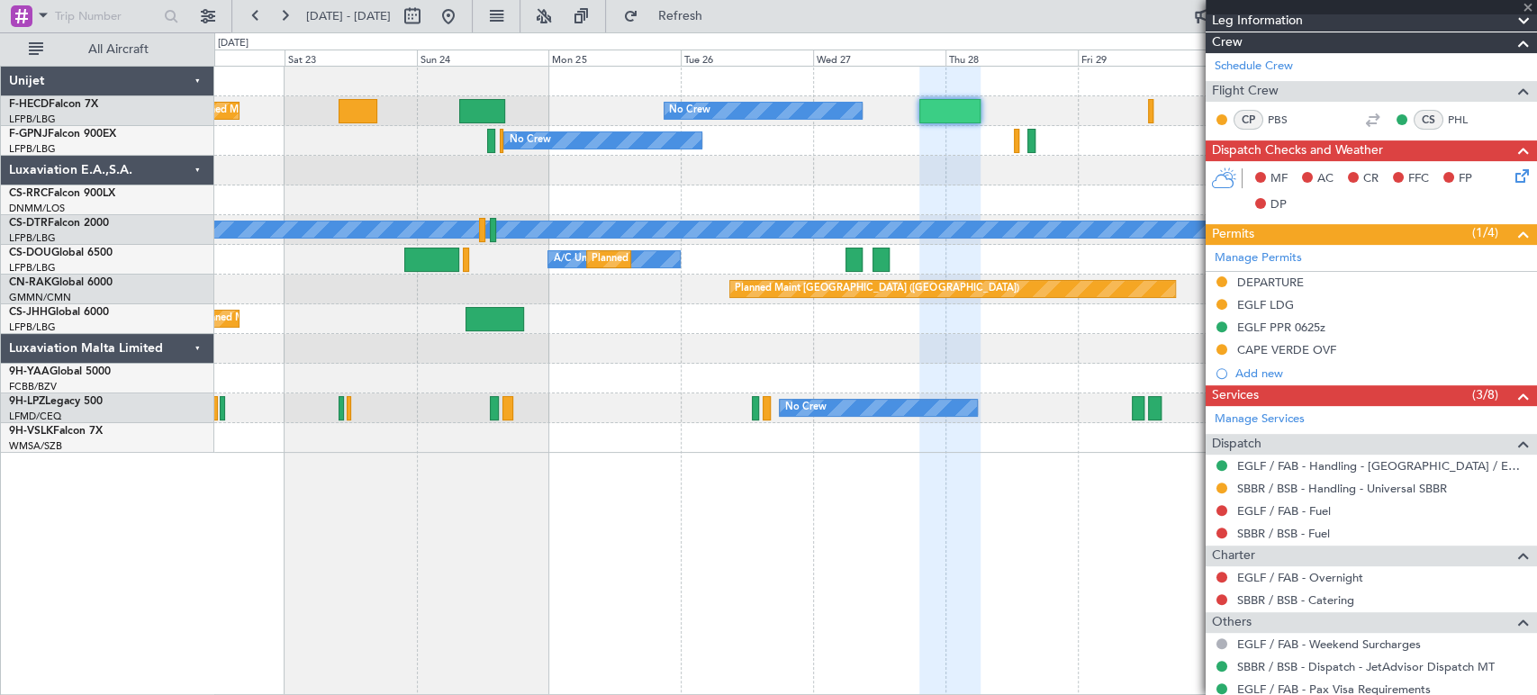
scroll to position [0, 0]
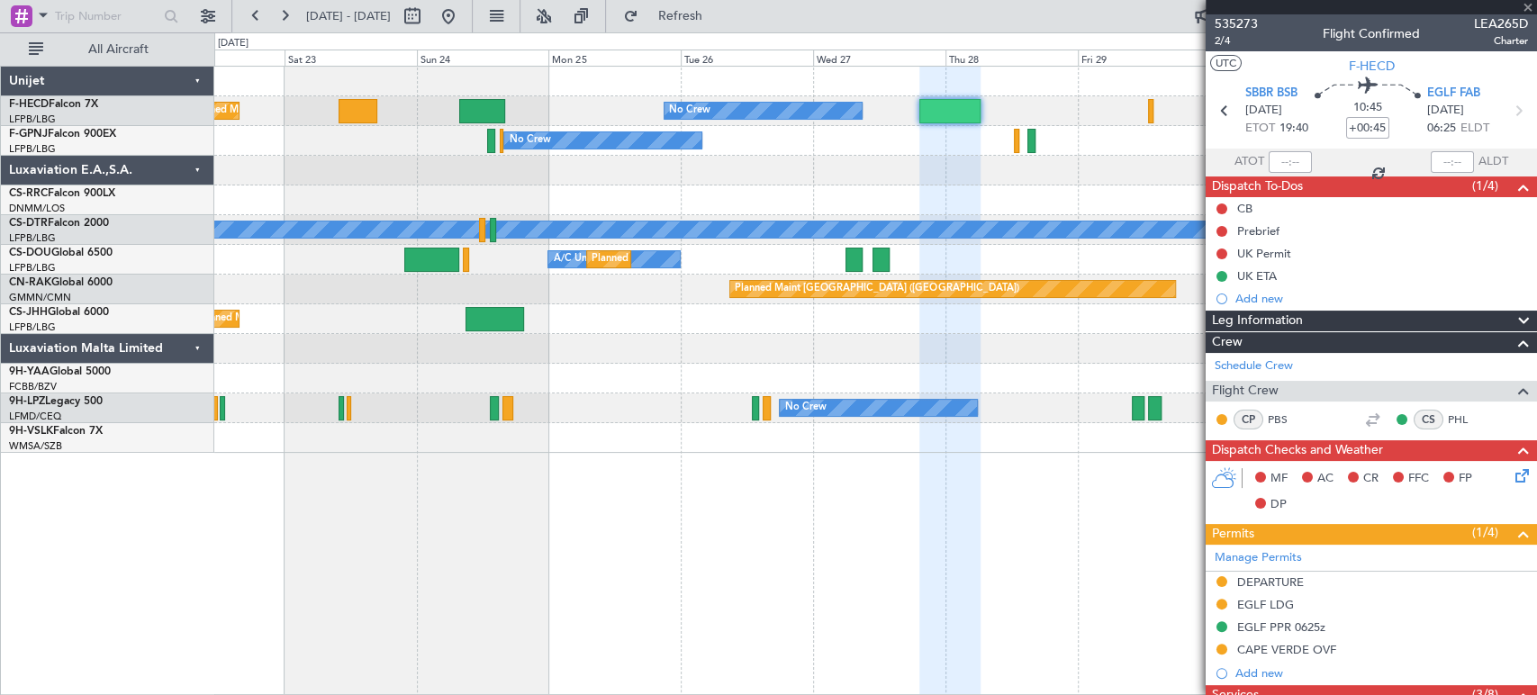
type input "0"
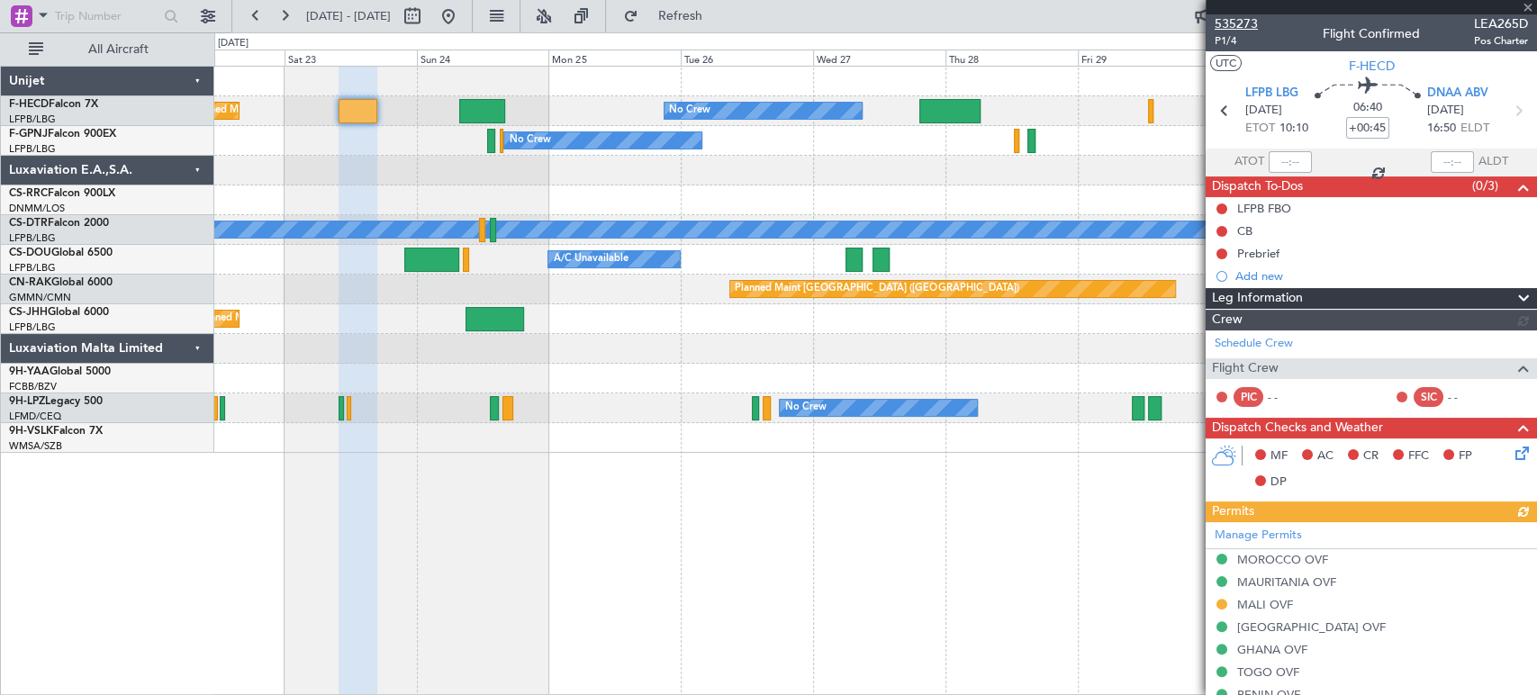
click at [1235, 20] on span "535273" at bounding box center [1236, 23] width 43 height 19
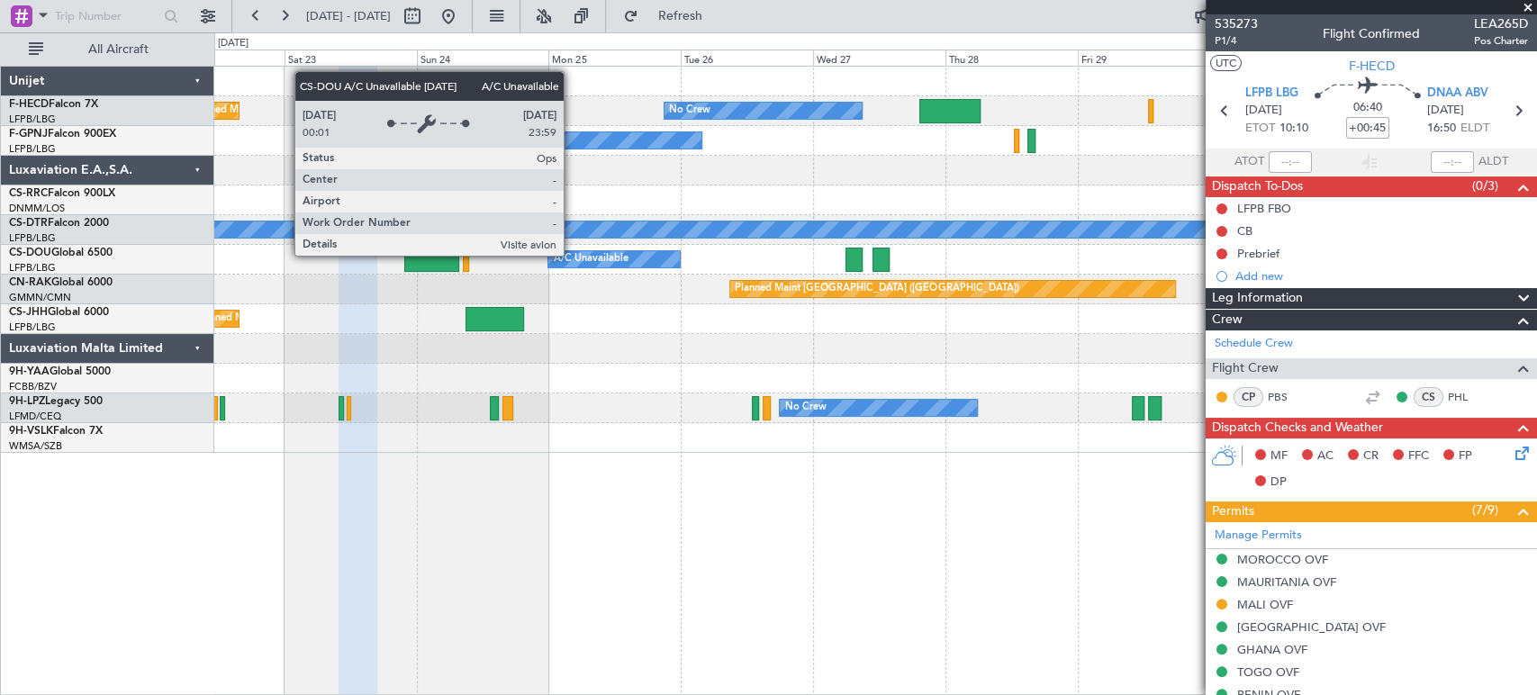
click at [631, 258] on div "A/C Unavailable" at bounding box center [613, 259] width 131 height 16
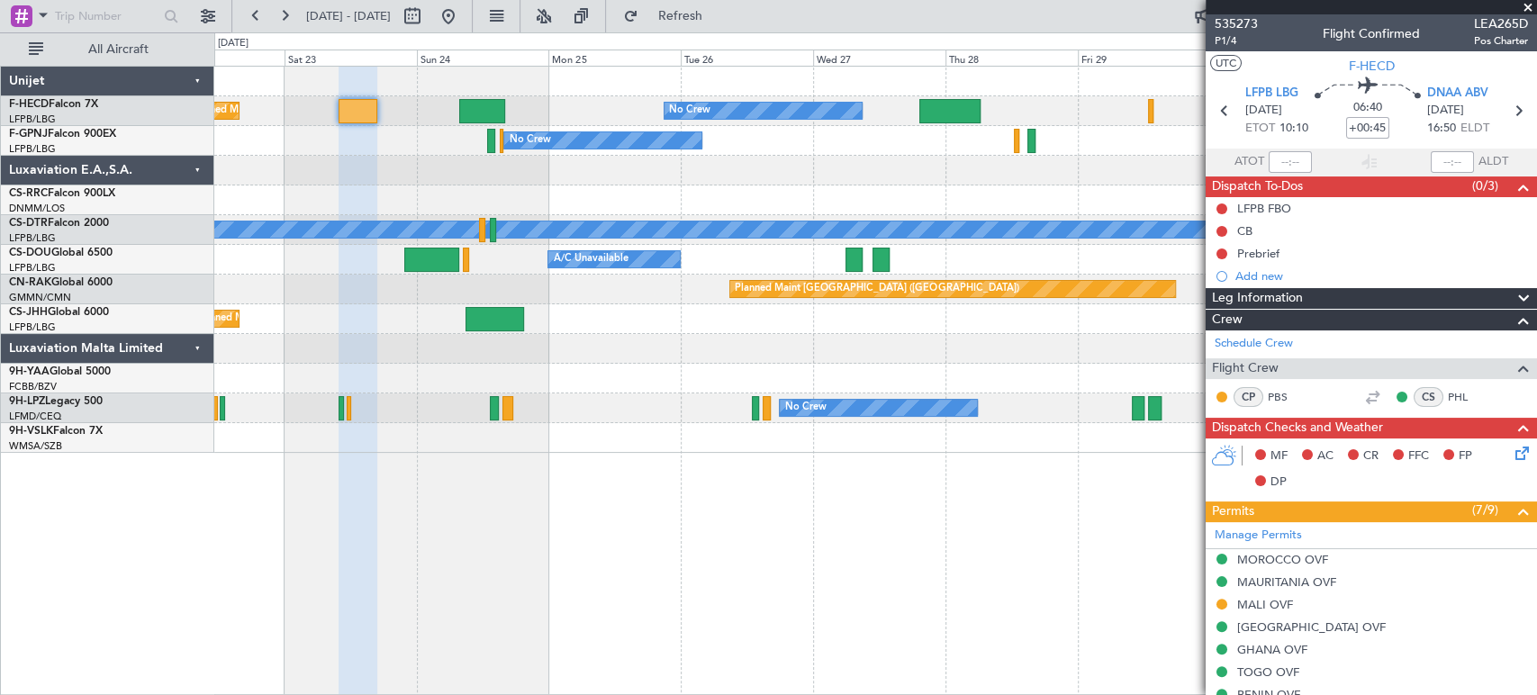
click at [1105, 195] on div "Planned Maint [GEOGRAPHIC_DATA] ([GEOGRAPHIC_DATA])" at bounding box center [875, 201] width 1322 height 30
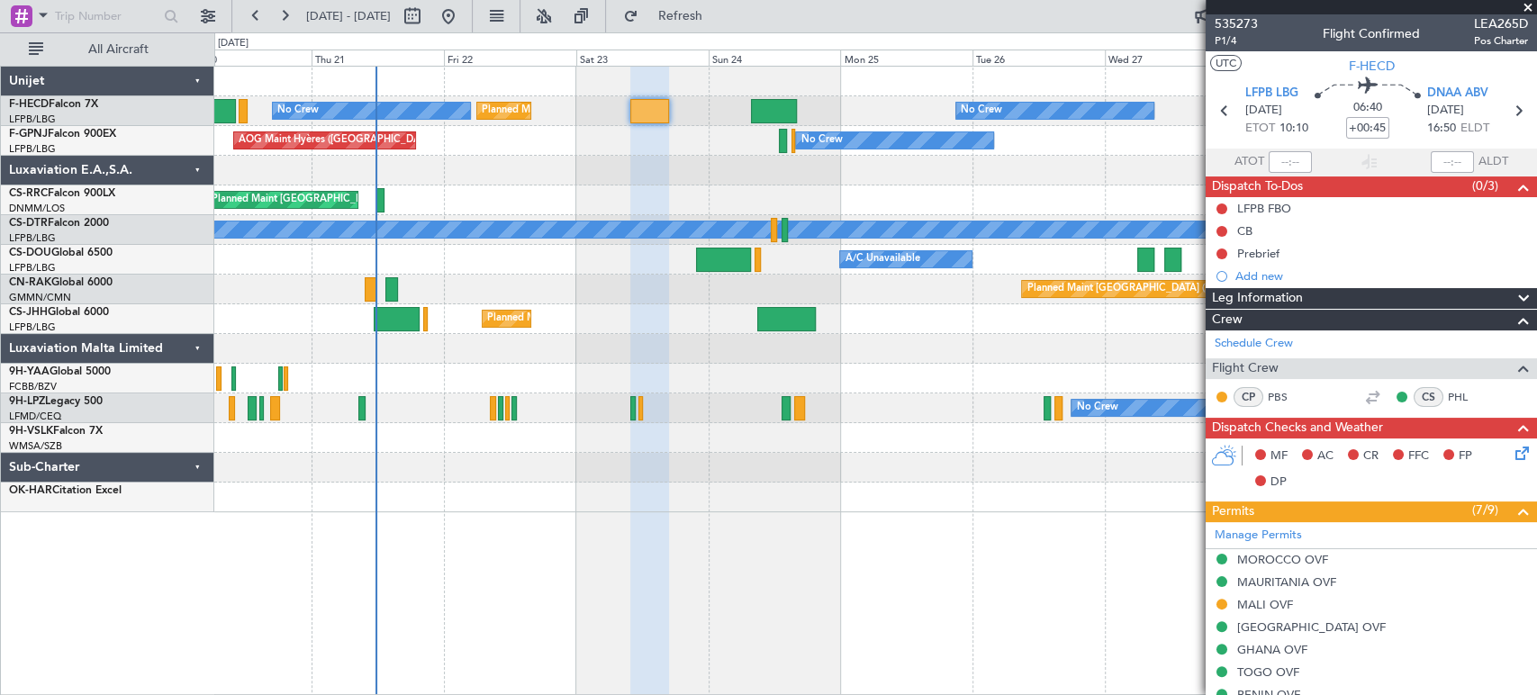
click at [636, 142] on div "Planned Maint [GEOGRAPHIC_DATA] ([GEOGRAPHIC_DATA]) No Crew Planned Maint [GEOG…" at bounding box center [875, 290] width 1322 height 446
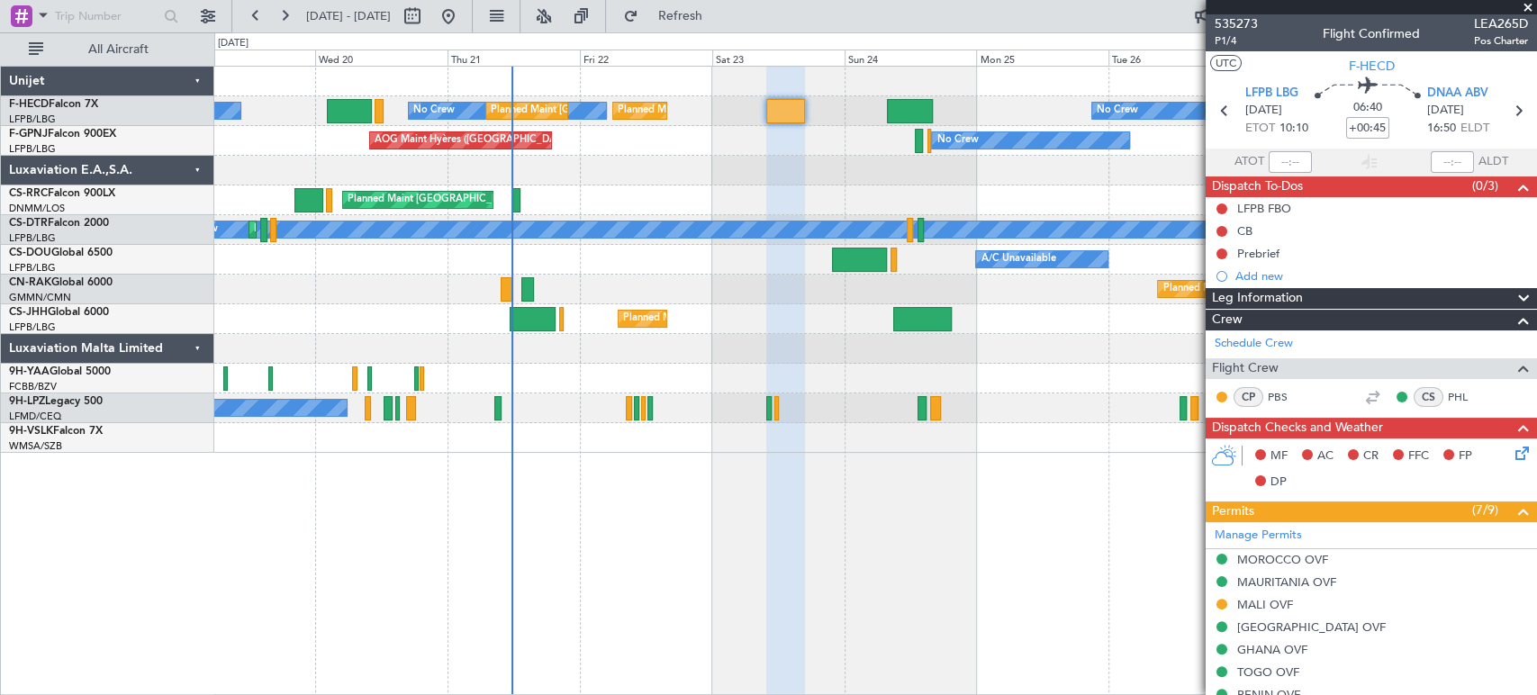
click at [771, 187] on div "Planned Maint [GEOGRAPHIC_DATA] ([GEOGRAPHIC_DATA])" at bounding box center [875, 201] width 1322 height 30
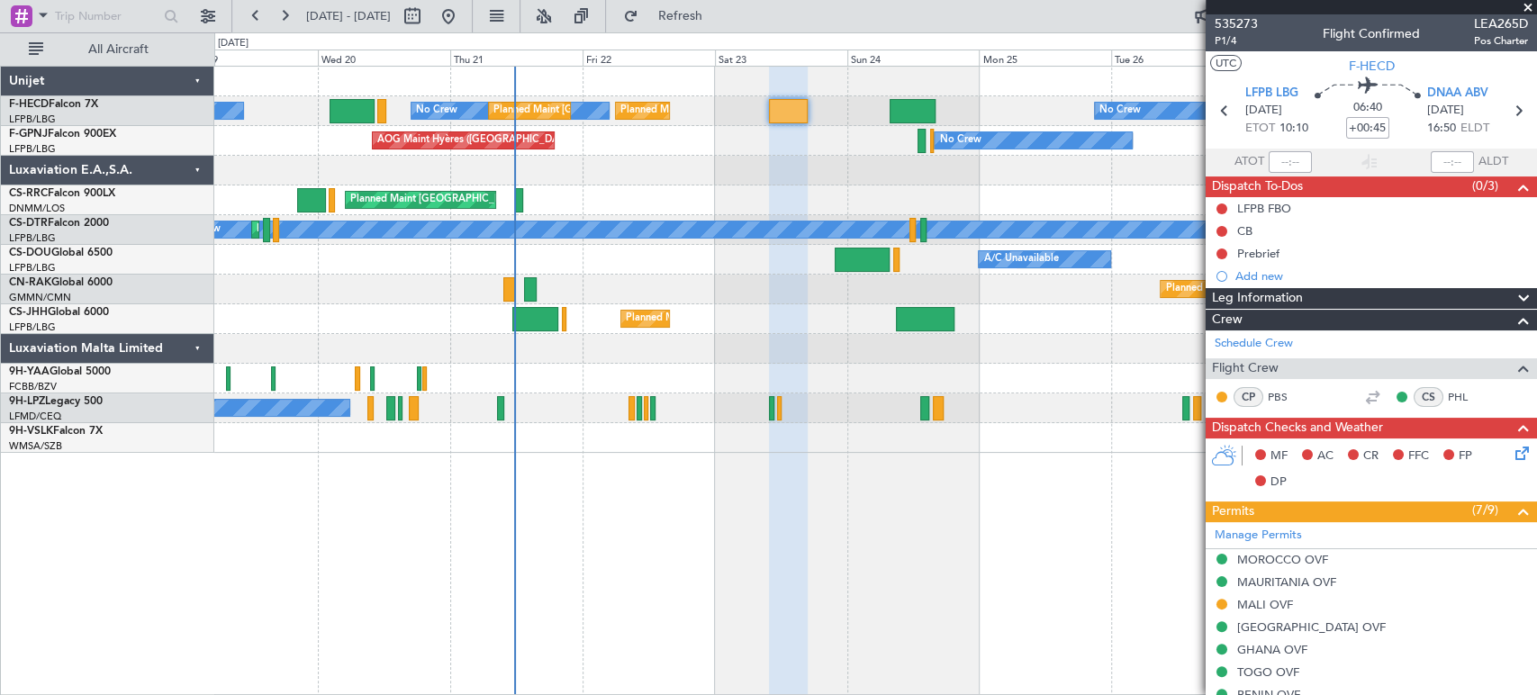
click at [600, 207] on div "Planned Maint [GEOGRAPHIC_DATA] ([GEOGRAPHIC_DATA]) No Crew No Crew Planned Mai…" at bounding box center [875, 260] width 1322 height 386
click at [568, 202] on div "Planned Maint [GEOGRAPHIC_DATA] ([GEOGRAPHIC_DATA])" at bounding box center [875, 201] width 1322 height 30
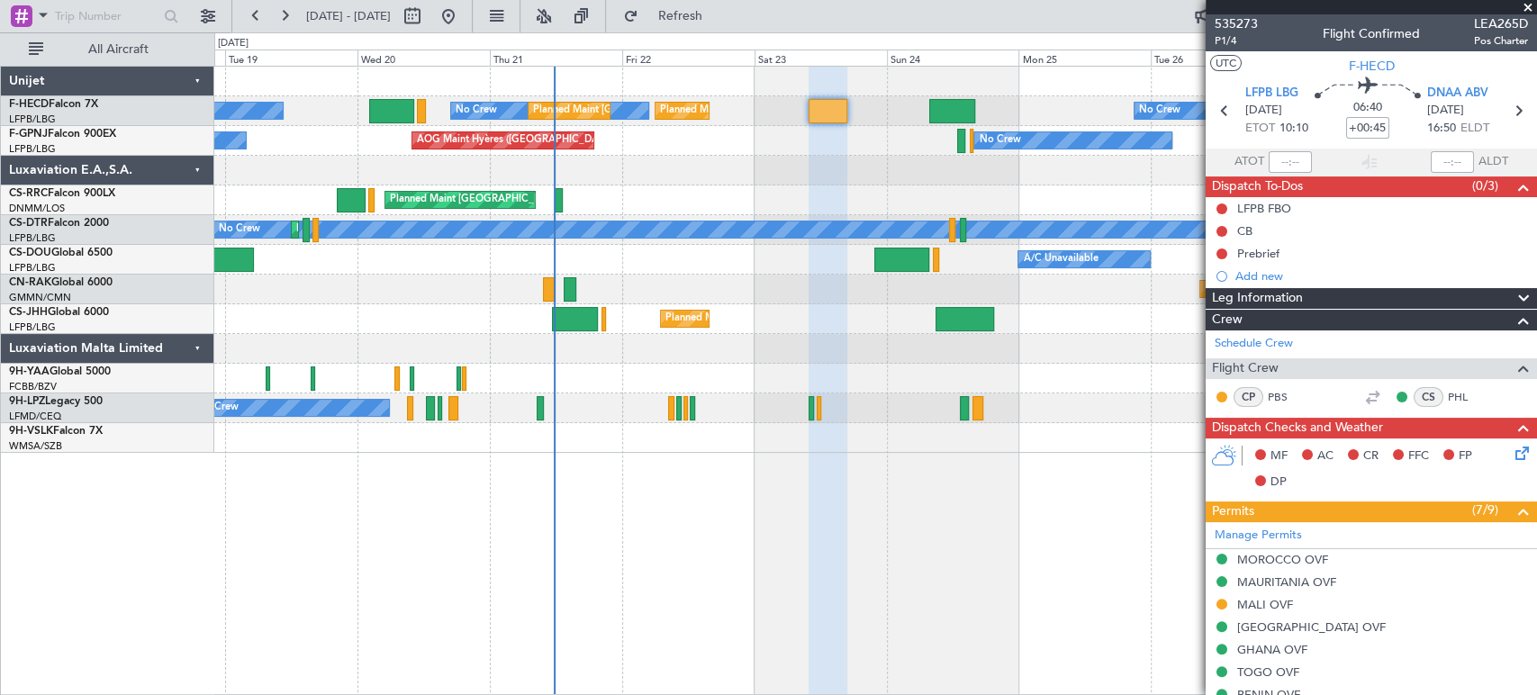
click at [659, 202] on div "Planned Maint [GEOGRAPHIC_DATA] ([GEOGRAPHIC_DATA])" at bounding box center [875, 201] width 1322 height 30
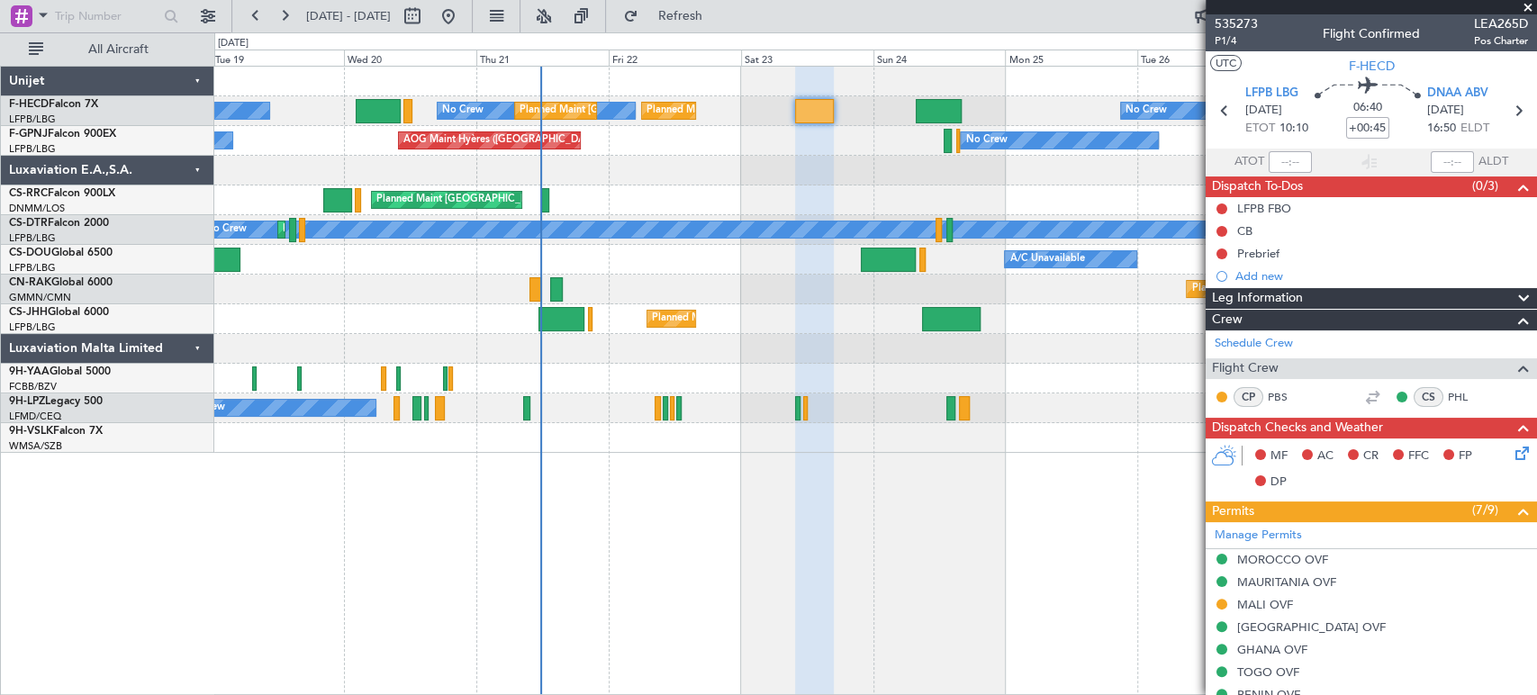
click at [707, 184] on div at bounding box center [875, 171] width 1322 height 30
click at [595, 186] on div "Planned Maint [GEOGRAPHIC_DATA] ([GEOGRAPHIC_DATA]) No Crew No Crew Planned Mai…" at bounding box center [875, 260] width 1322 height 386
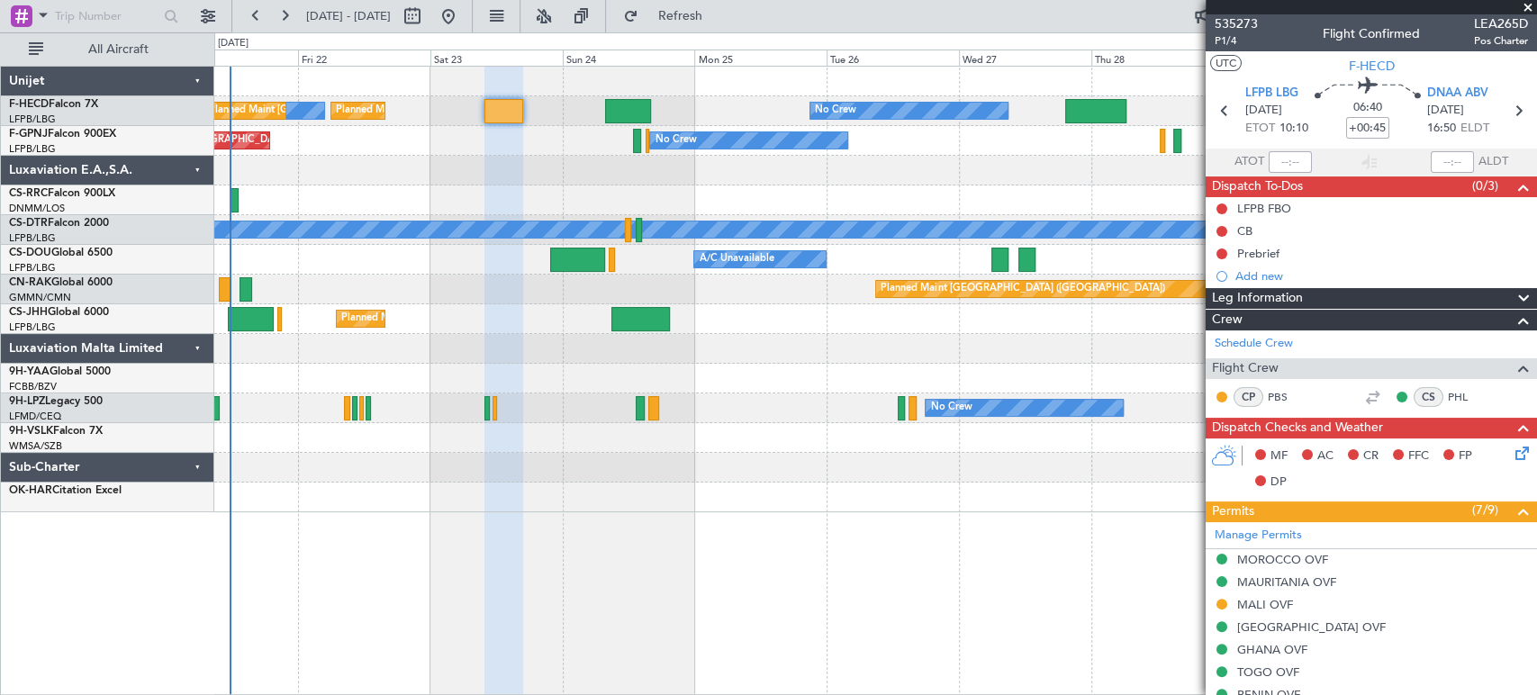
click at [983, 222] on div "No Crew" at bounding box center [639, 230] width 1498 height 16
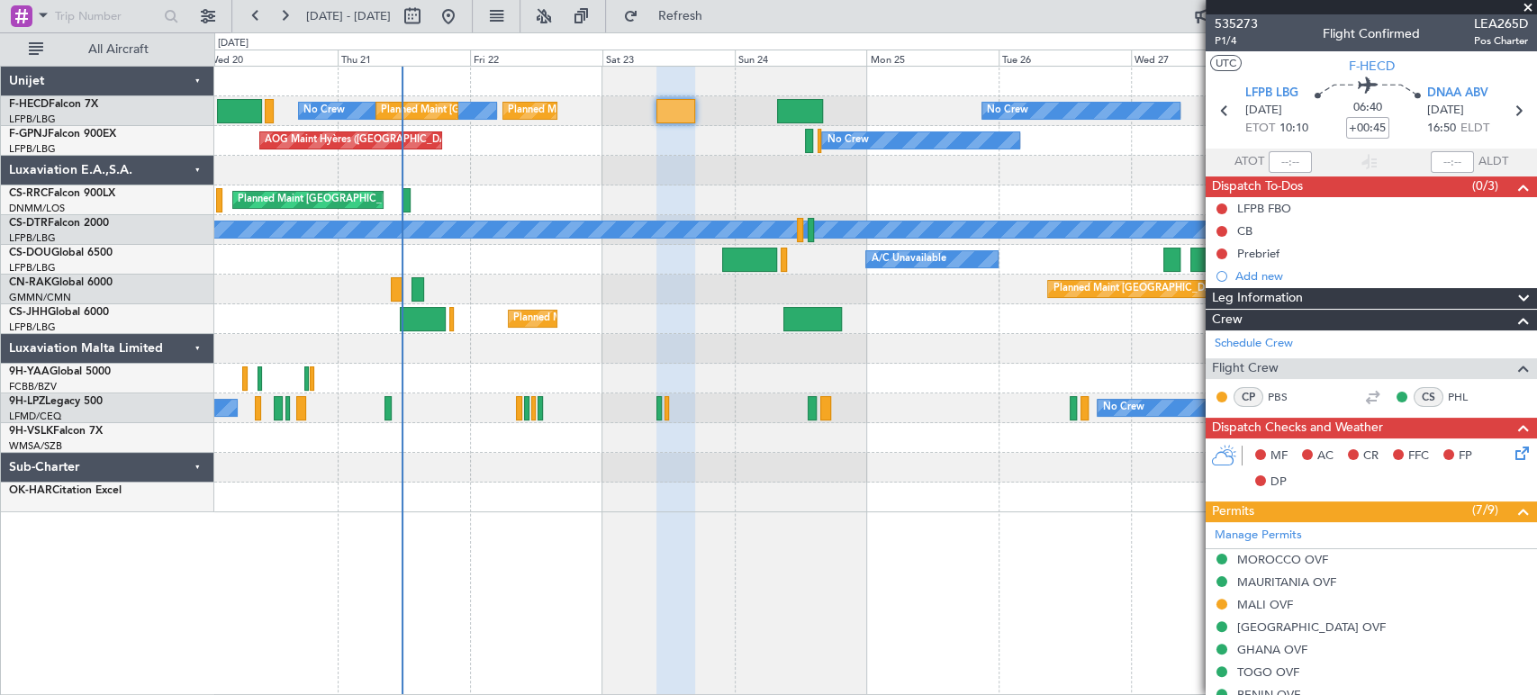
click at [630, 151] on div "Planned Maint [GEOGRAPHIC_DATA] ([GEOGRAPHIC_DATA]) No Crew No Crew Planned Mai…" at bounding box center [875, 290] width 1322 height 446
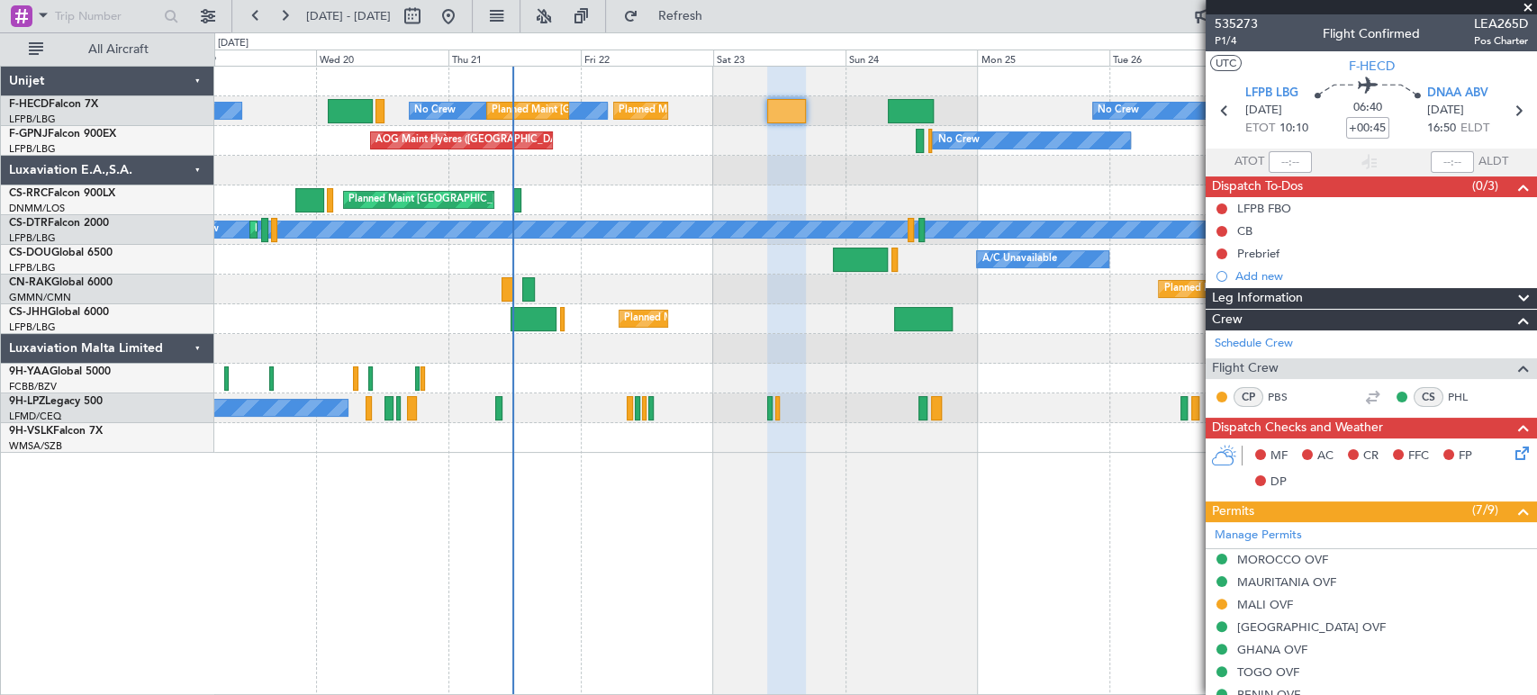
click at [640, 170] on div at bounding box center [875, 171] width 1322 height 30
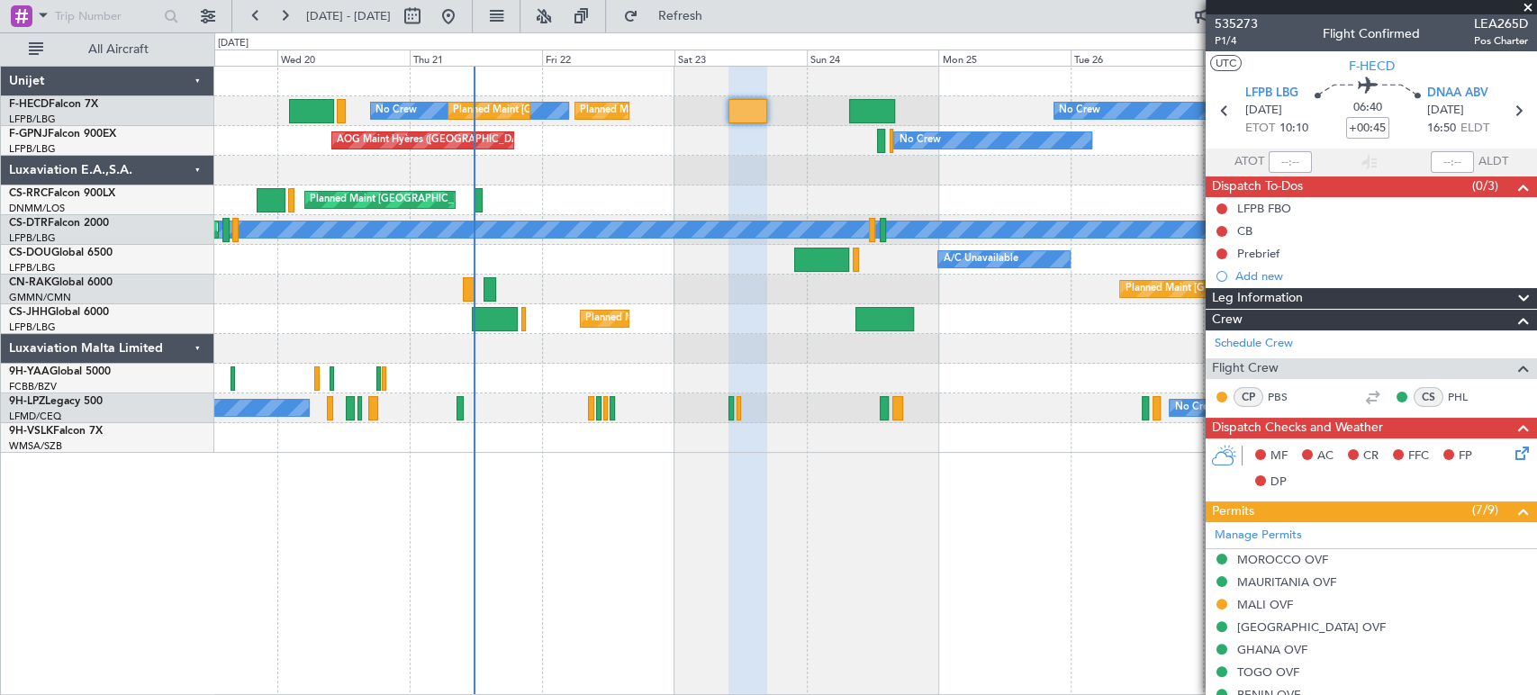
click at [571, 199] on div "Planned Maint [GEOGRAPHIC_DATA] ([GEOGRAPHIC_DATA]) No Crew No Crew Planned Mai…" at bounding box center [875, 260] width 1322 height 386
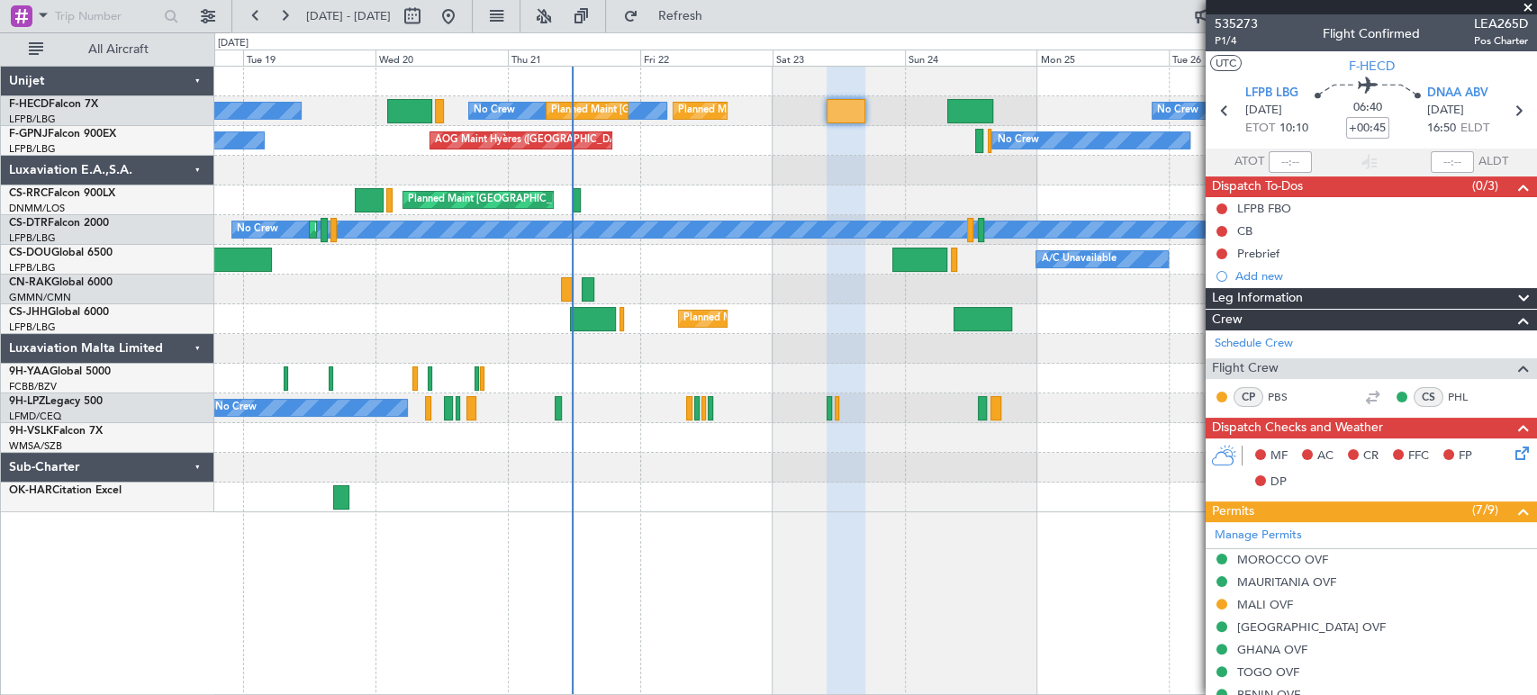
click at [647, 365] on div "Planned Maint [GEOGRAPHIC_DATA] ([GEOGRAPHIC_DATA]) No Crew No Crew Planned Mai…" at bounding box center [875, 290] width 1322 height 446
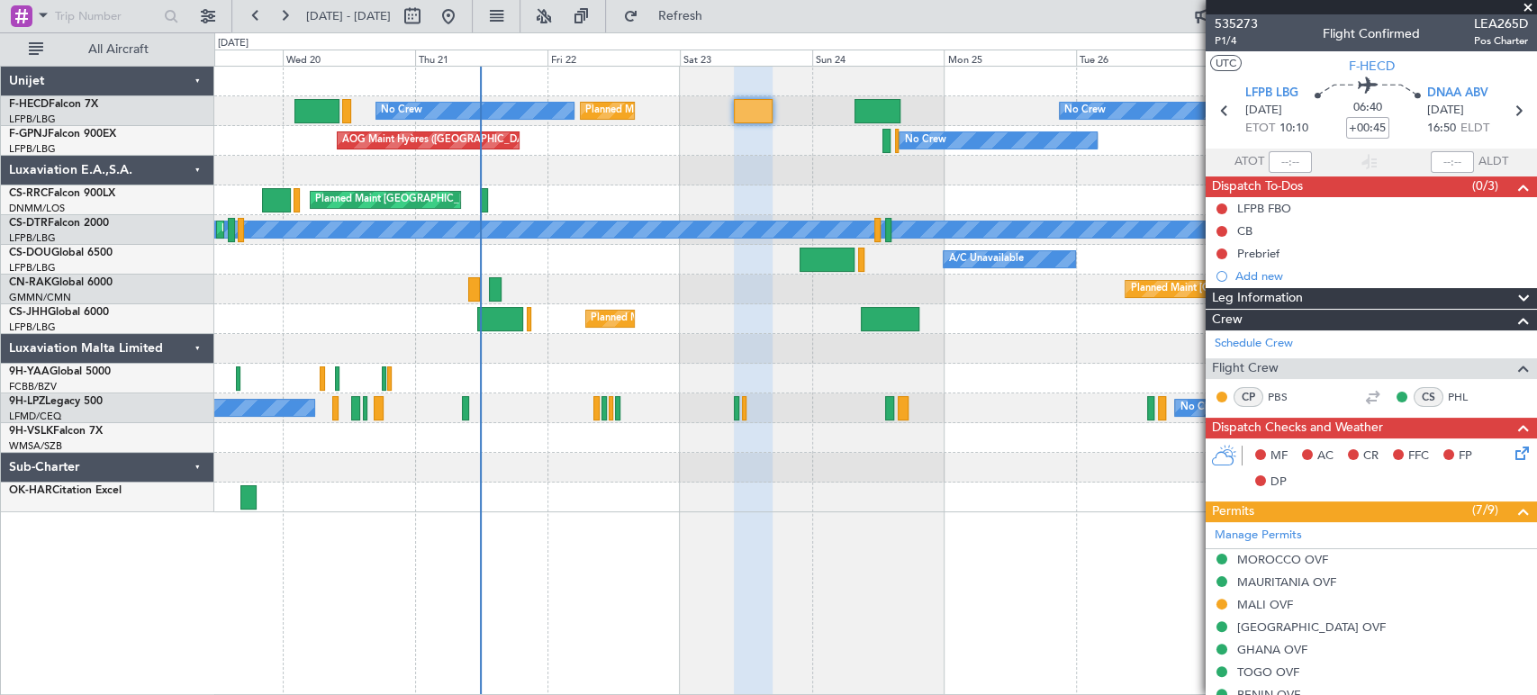
click at [735, 273] on div "Planned Maint [GEOGRAPHIC_DATA] ([GEOGRAPHIC_DATA]) A/C Unavailable Planned Mai…" at bounding box center [875, 260] width 1322 height 30
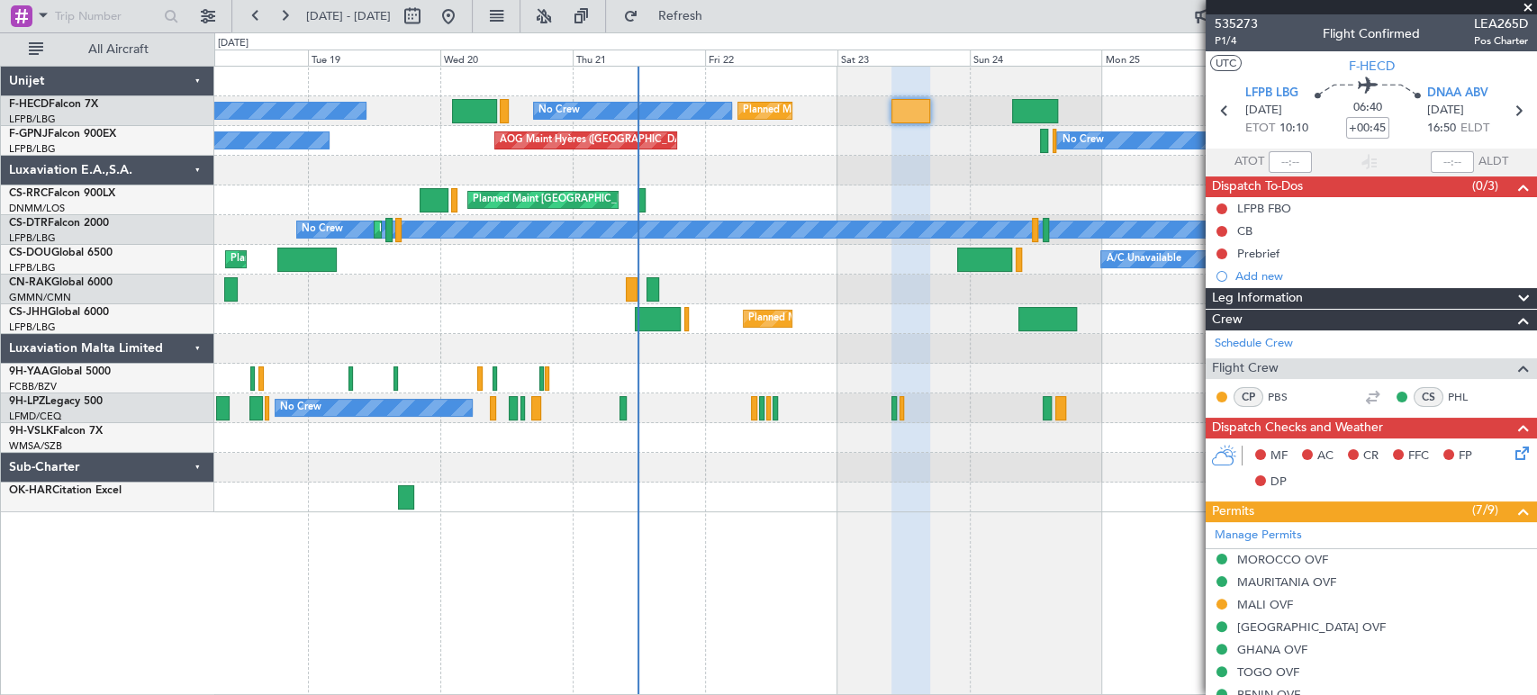
click at [847, 277] on div "Planned Maint [GEOGRAPHIC_DATA] ([GEOGRAPHIC_DATA])" at bounding box center [875, 290] width 1322 height 30
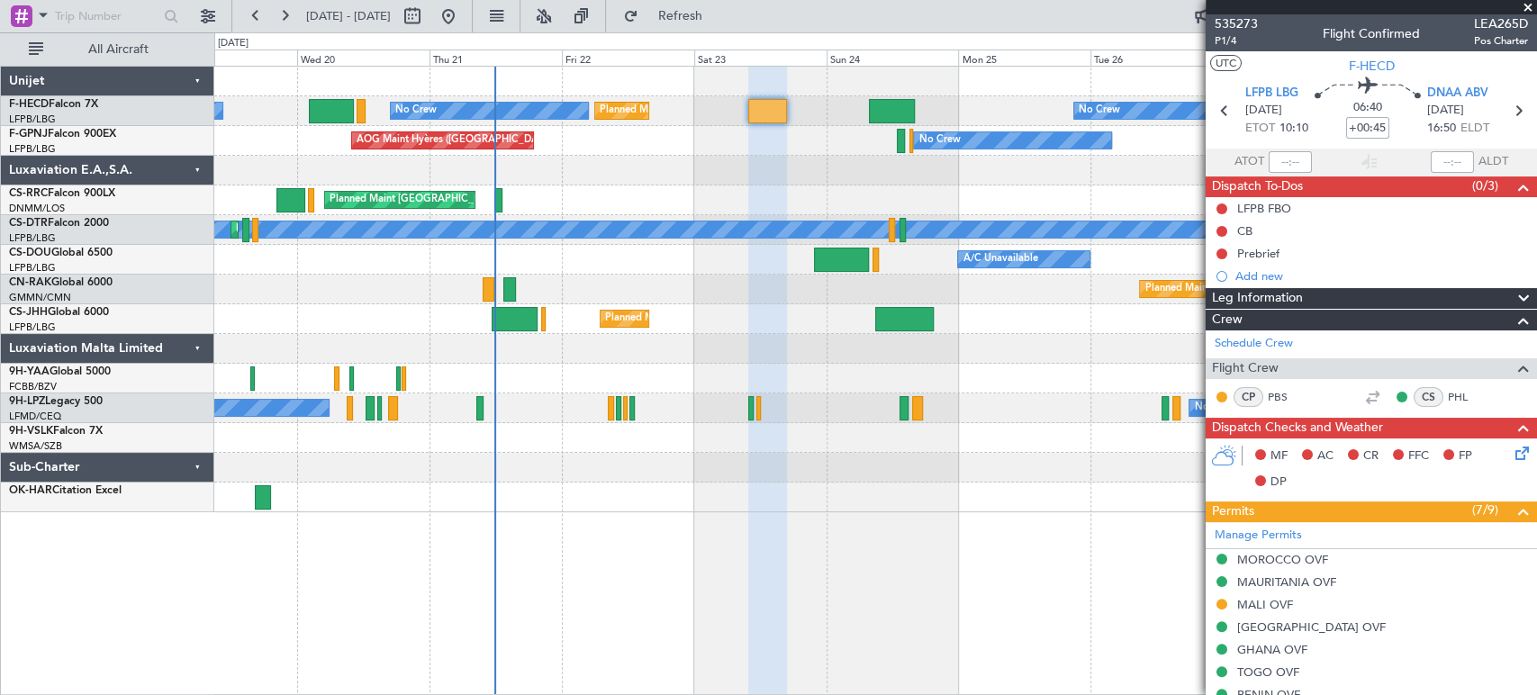
click at [735, 286] on div "Planned Maint [GEOGRAPHIC_DATA] ([GEOGRAPHIC_DATA])" at bounding box center [875, 290] width 1322 height 30
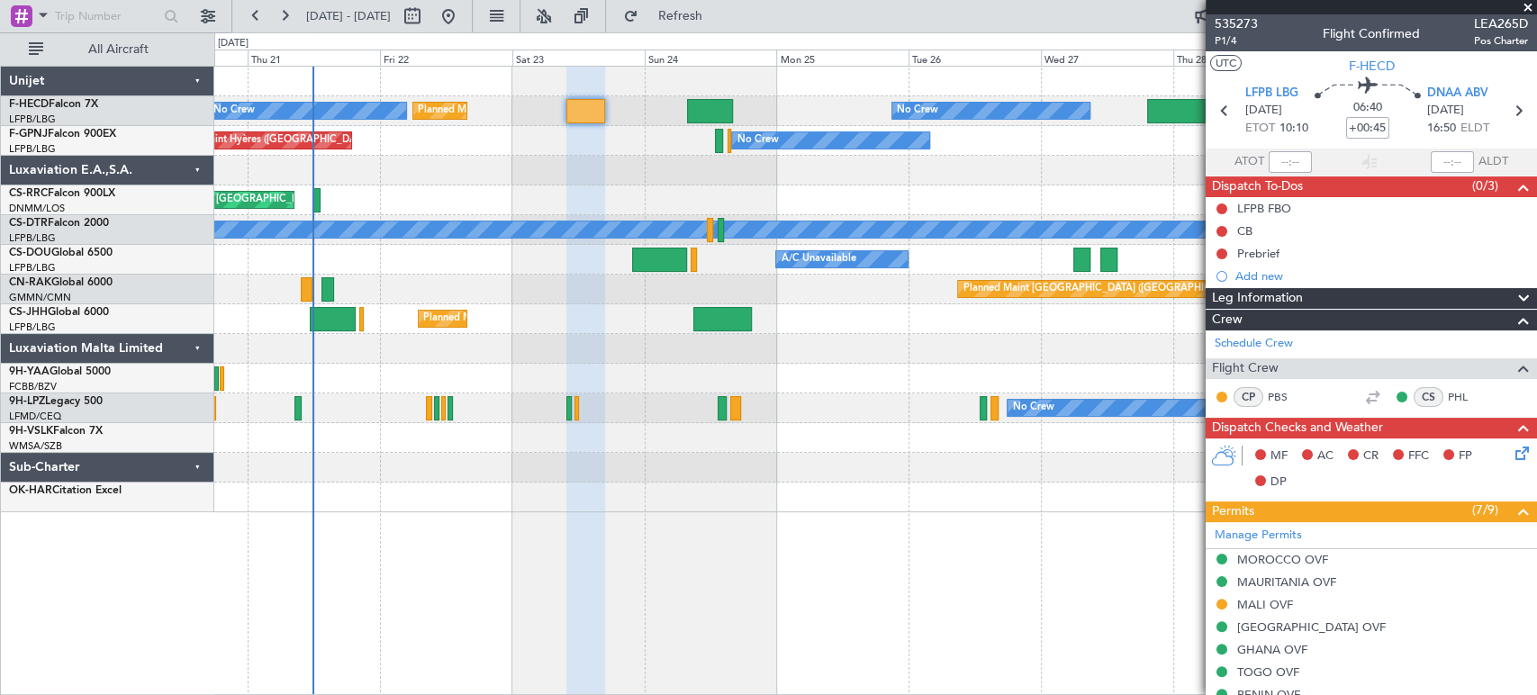
click at [300, 242] on div "No Crew Planned Maint Sofia" at bounding box center [875, 230] width 1322 height 30
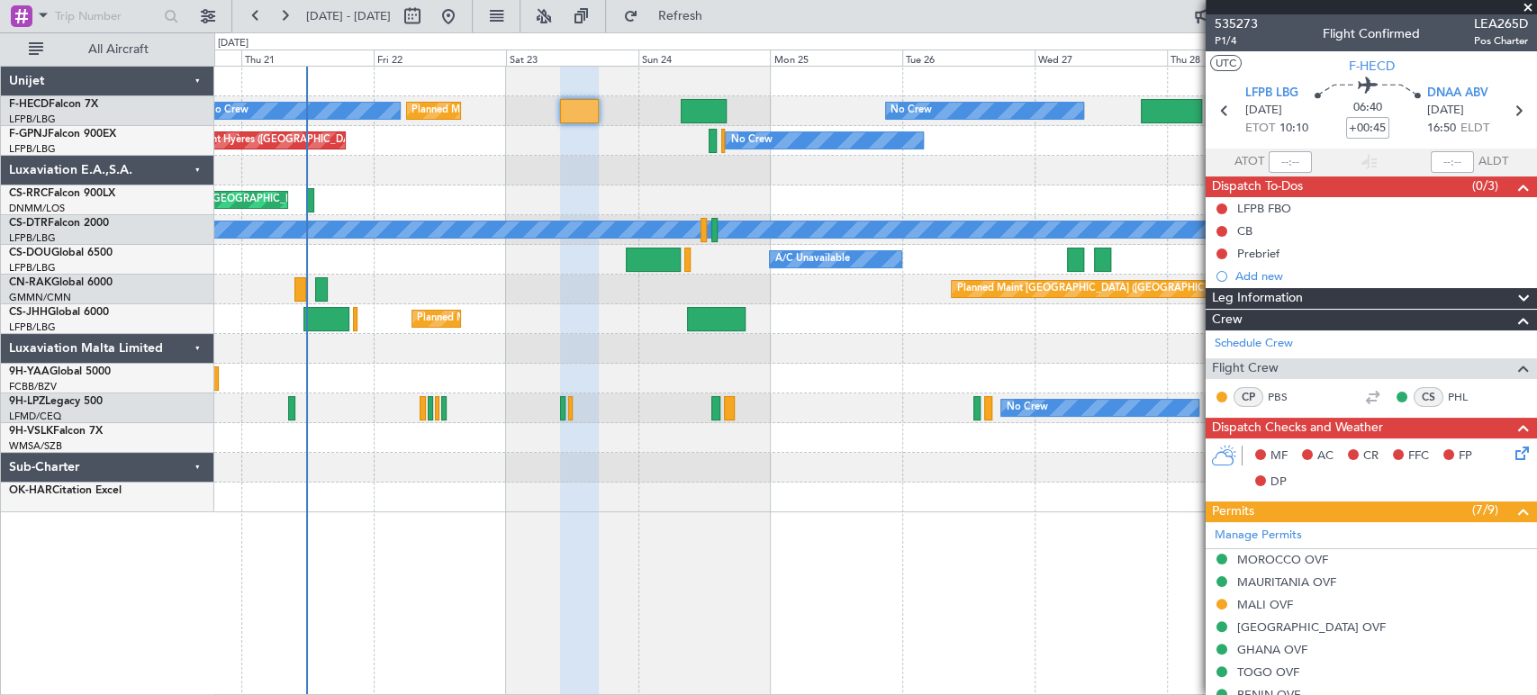
click at [387, 178] on div at bounding box center [875, 171] width 1322 height 30
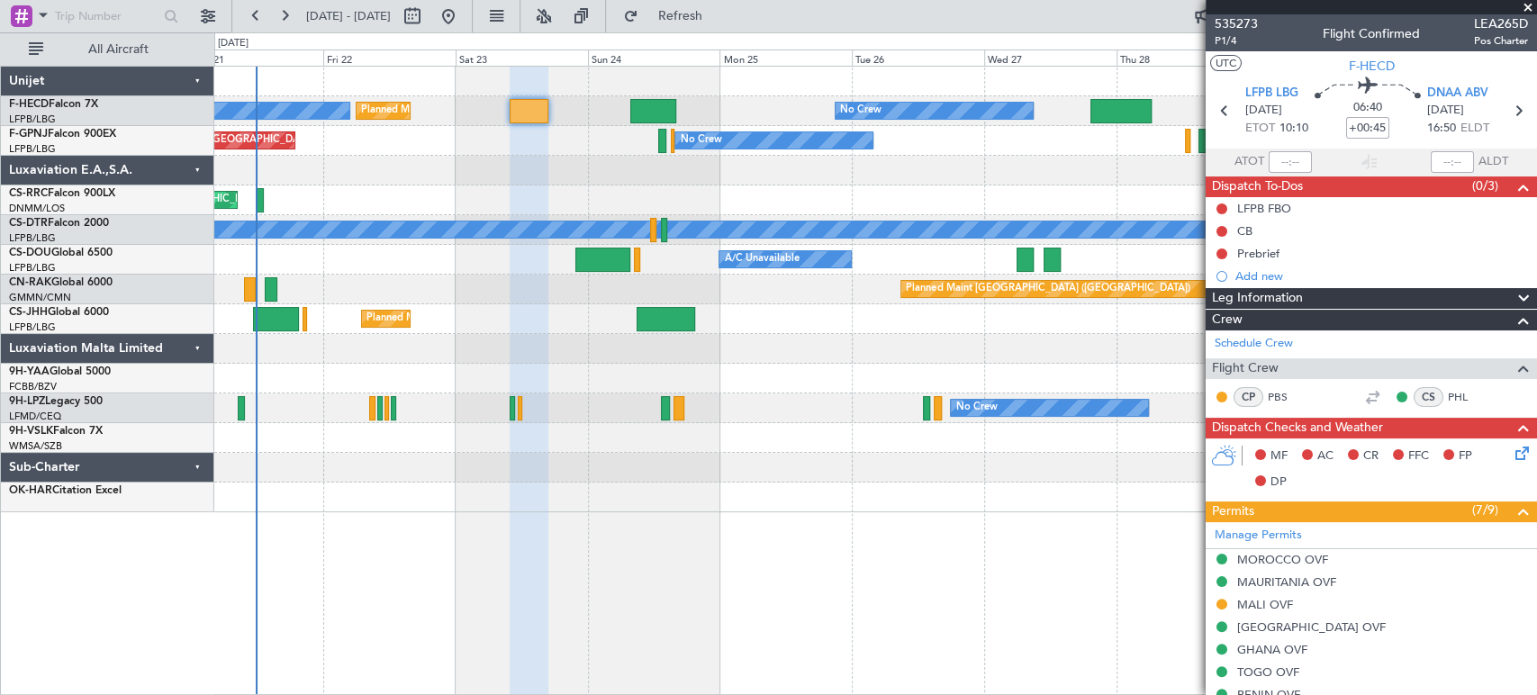
click at [490, 174] on div at bounding box center [875, 171] width 1322 height 30
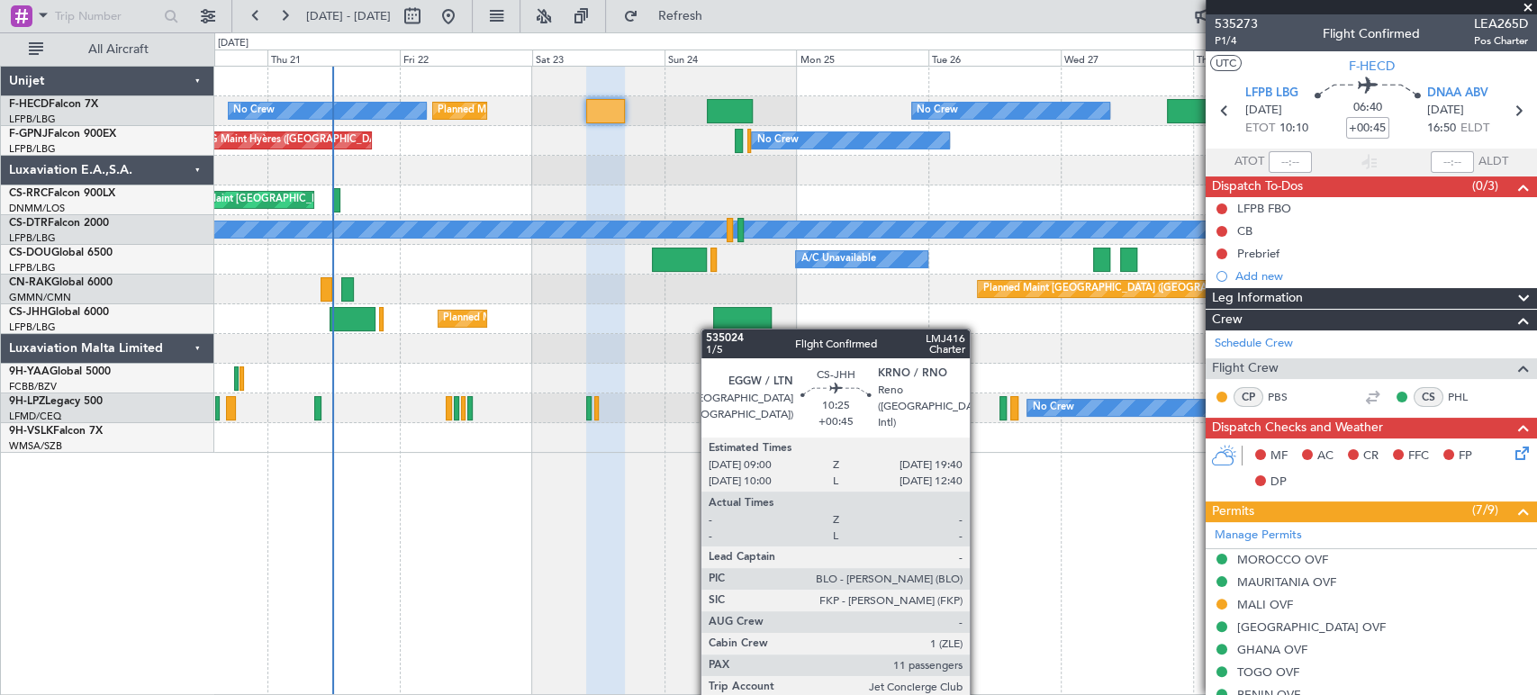
click at [873, 311] on div "Planned Maint [GEOGRAPHIC_DATA] ([GEOGRAPHIC_DATA])" at bounding box center [875, 319] width 1322 height 30
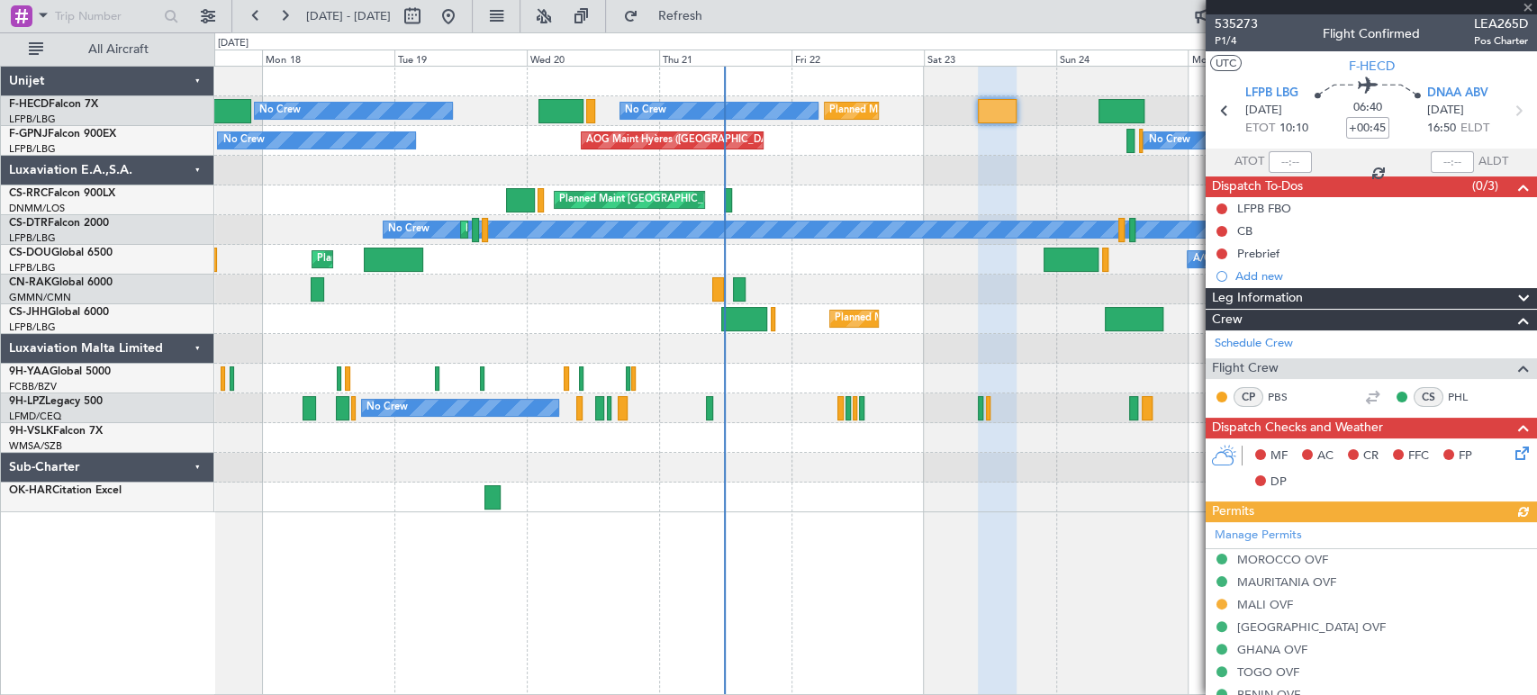
click at [579, 241] on div "No Crew Planned Maint Sofia Planned Maint [GEOGRAPHIC_DATA] ([GEOGRAPHIC_DATA])" at bounding box center [875, 230] width 1322 height 30
click at [272, 315] on div "Planned Maint [GEOGRAPHIC_DATA] ([GEOGRAPHIC_DATA]) Planned Maint [GEOGRAPHIC_D…" at bounding box center [875, 290] width 1322 height 446
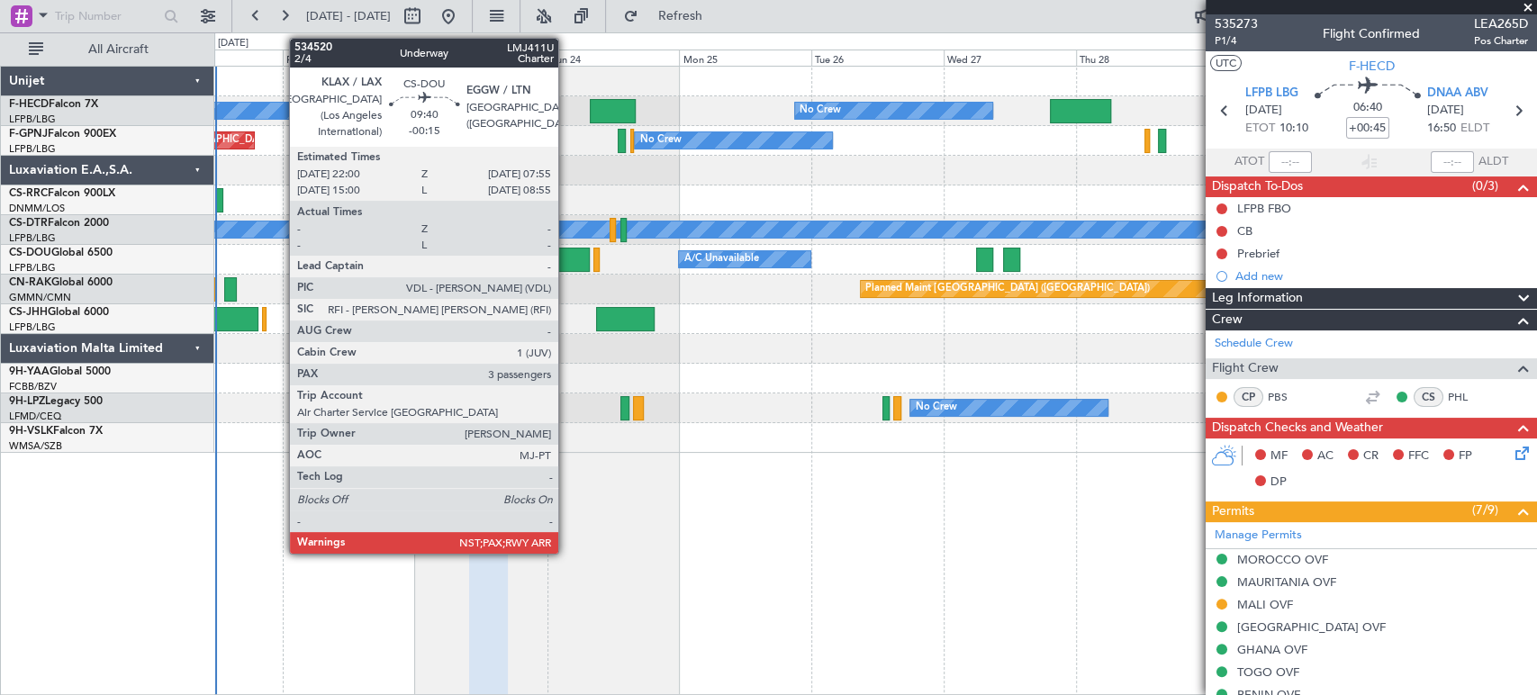
click at [566, 258] on div at bounding box center [562, 260] width 55 height 24
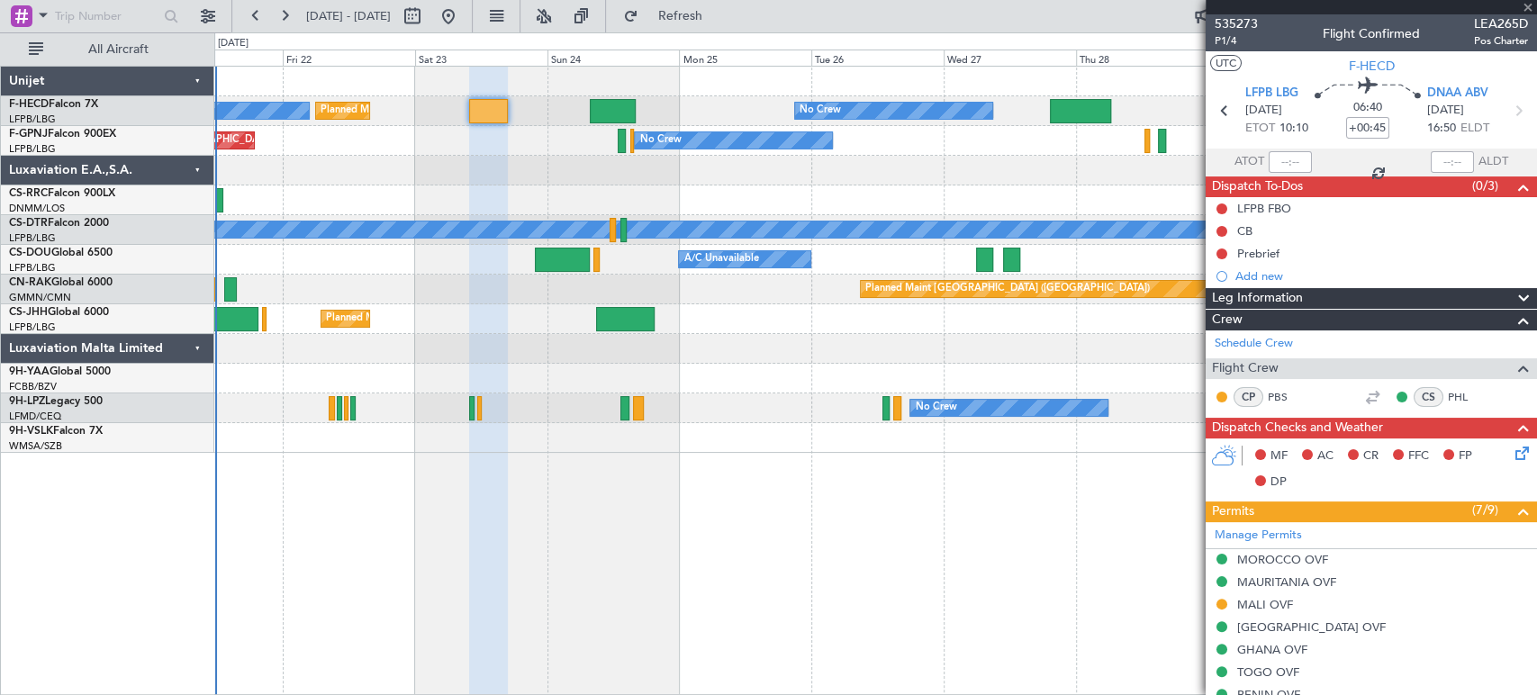
type input "-00:15"
type input "3"
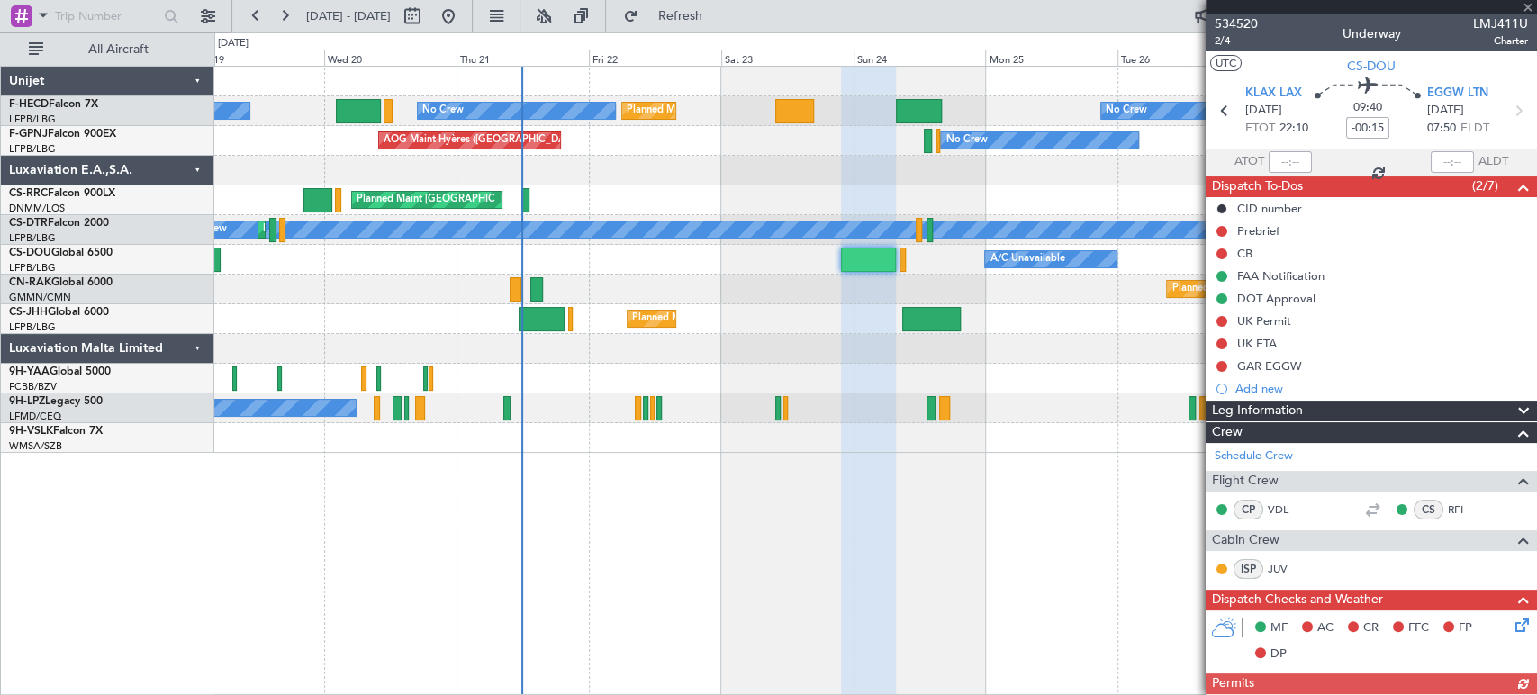
click at [755, 275] on div "Planned Maint [GEOGRAPHIC_DATA] ([GEOGRAPHIC_DATA]) Planned Maint [GEOGRAPHIC_D…" at bounding box center [875, 260] width 1322 height 386
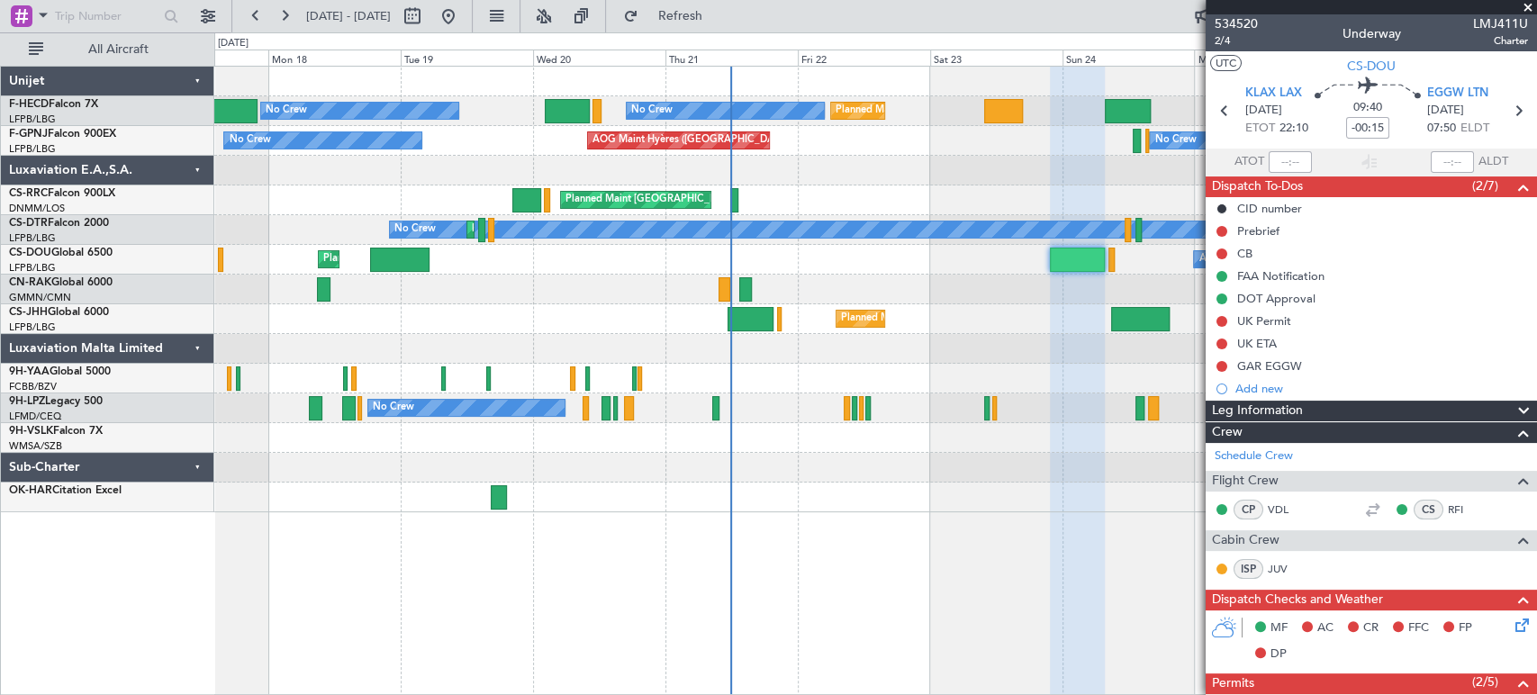
click at [643, 274] on div "Planned Maint [GEOGRAPHIC_DATA] ([GEOGRAPHIC_DATA]) Planned Maint [GEOGRAPHIC_D…" at bounding box center [875, 290] width 1322 height 446
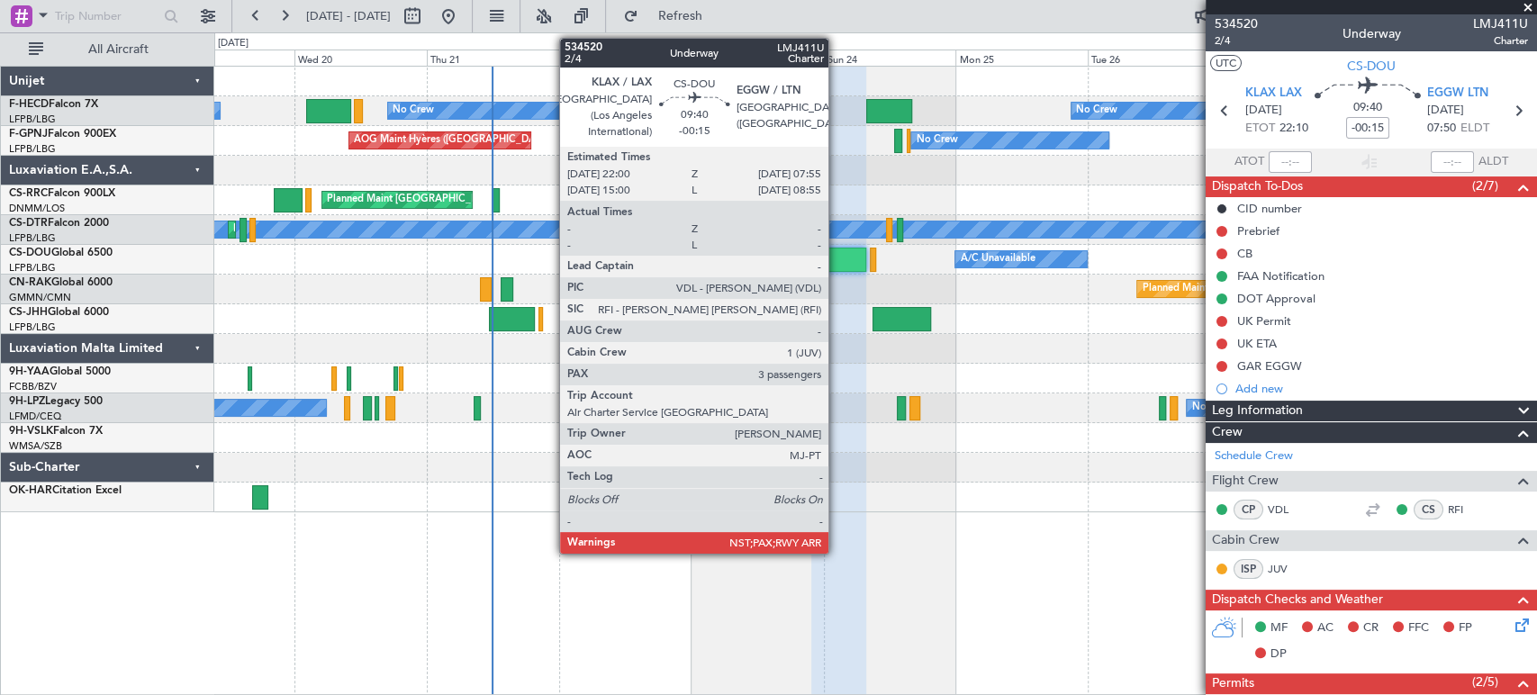
click at [837, 258] on div at bounding box center [838, 260] width 55 height 24
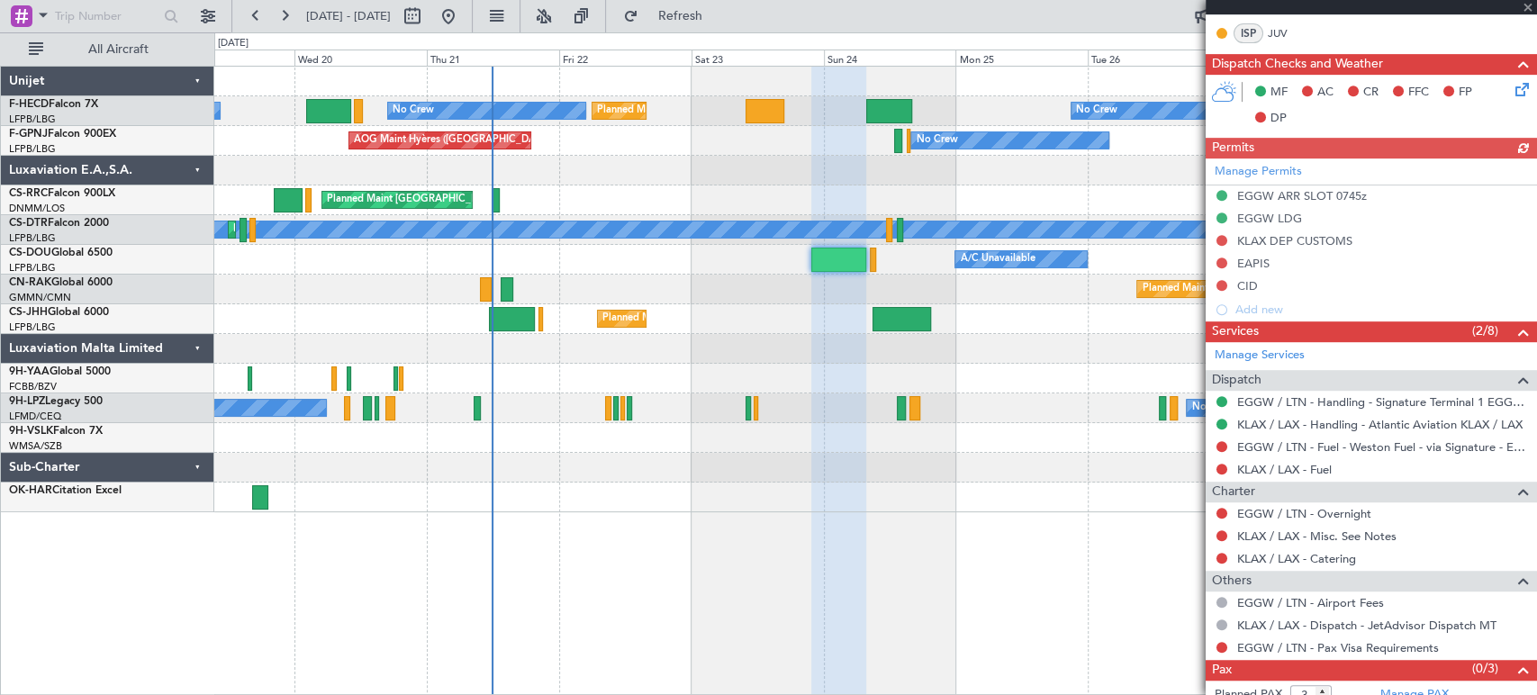
scroll to position [571, 0]
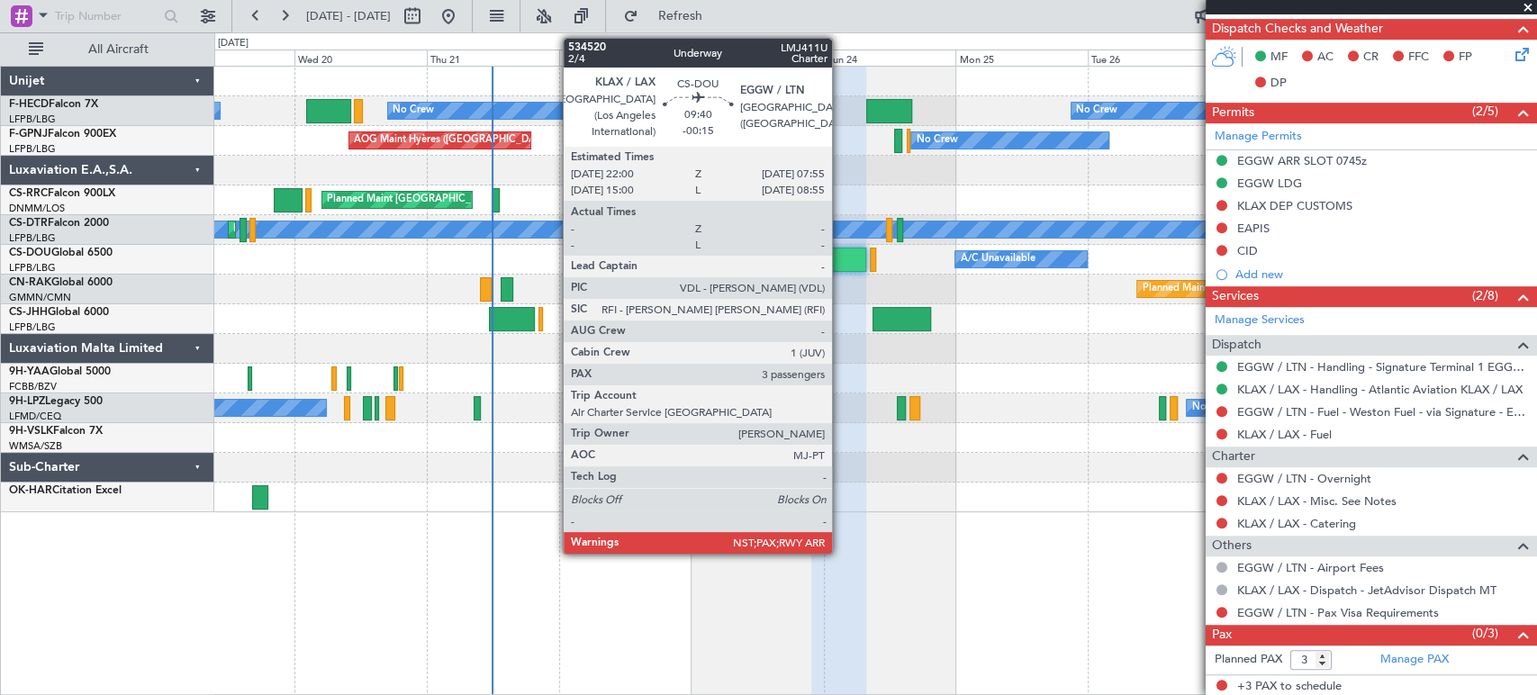
click at [840, 260] on div at bounding box center [838, 260] width 55 height 24
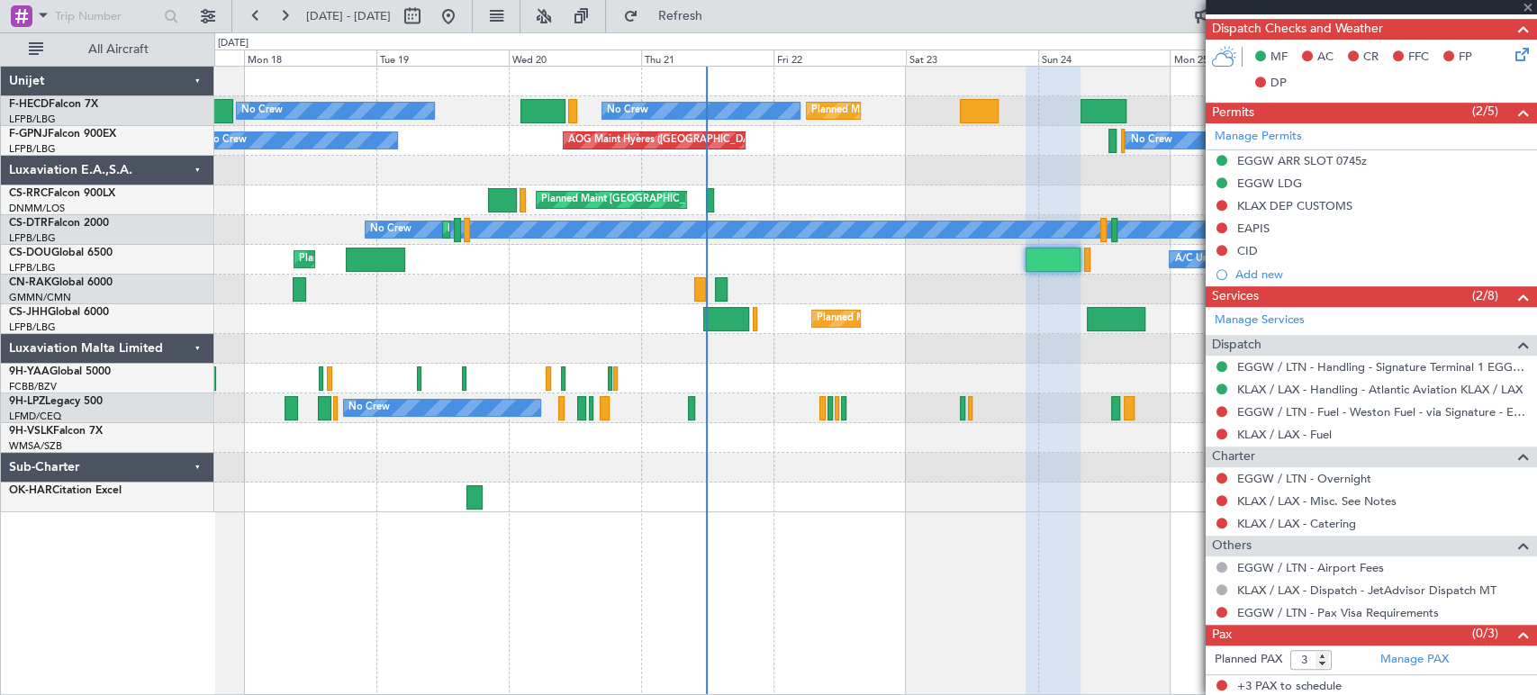
click at [714, 297] on div "Planned Maint [GEOGRAPHIC_DATA] ([GEOGRAPHIC_DATA]) Planned Maint [GEOGRAPHIC_D…" at bounding box center [875, 290] width 1322 height 446
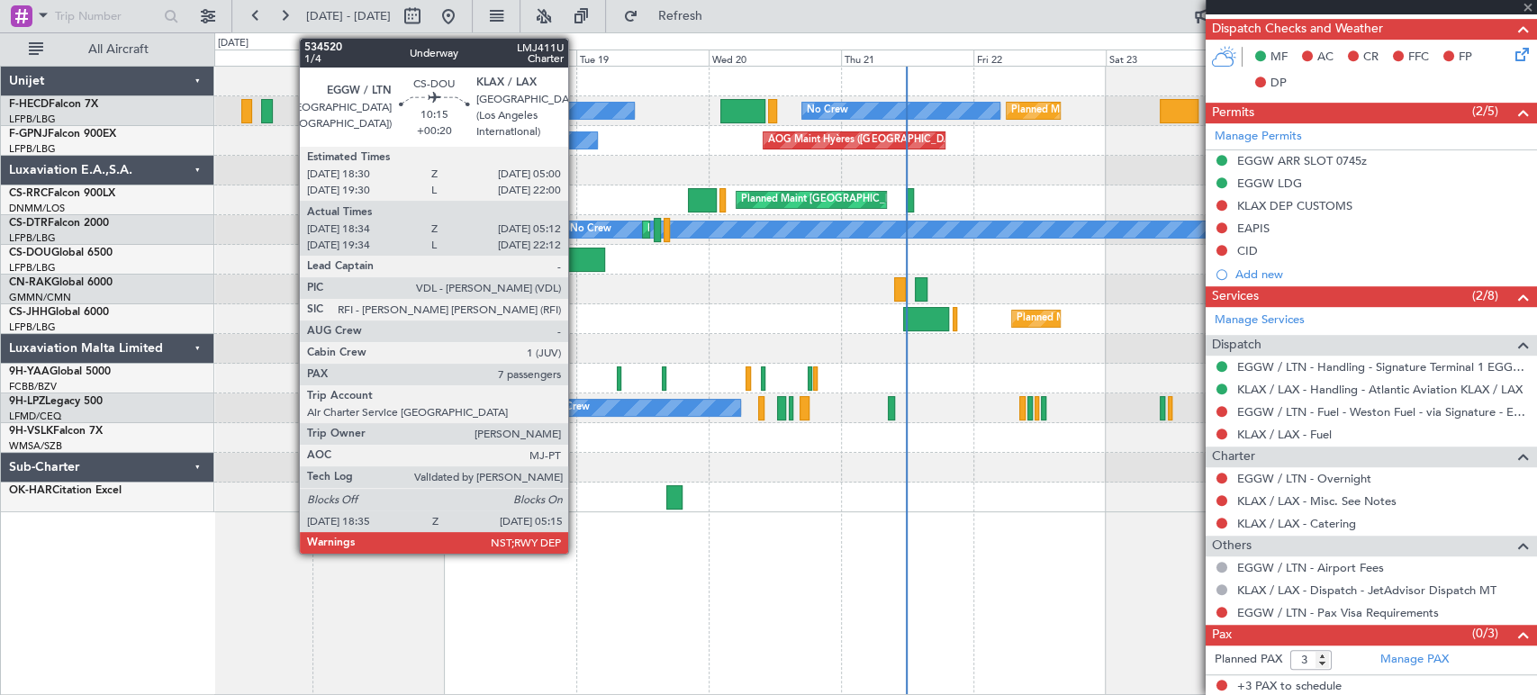
click at [580, 256] on div at bounding box center [575, 260] width 59 height 24
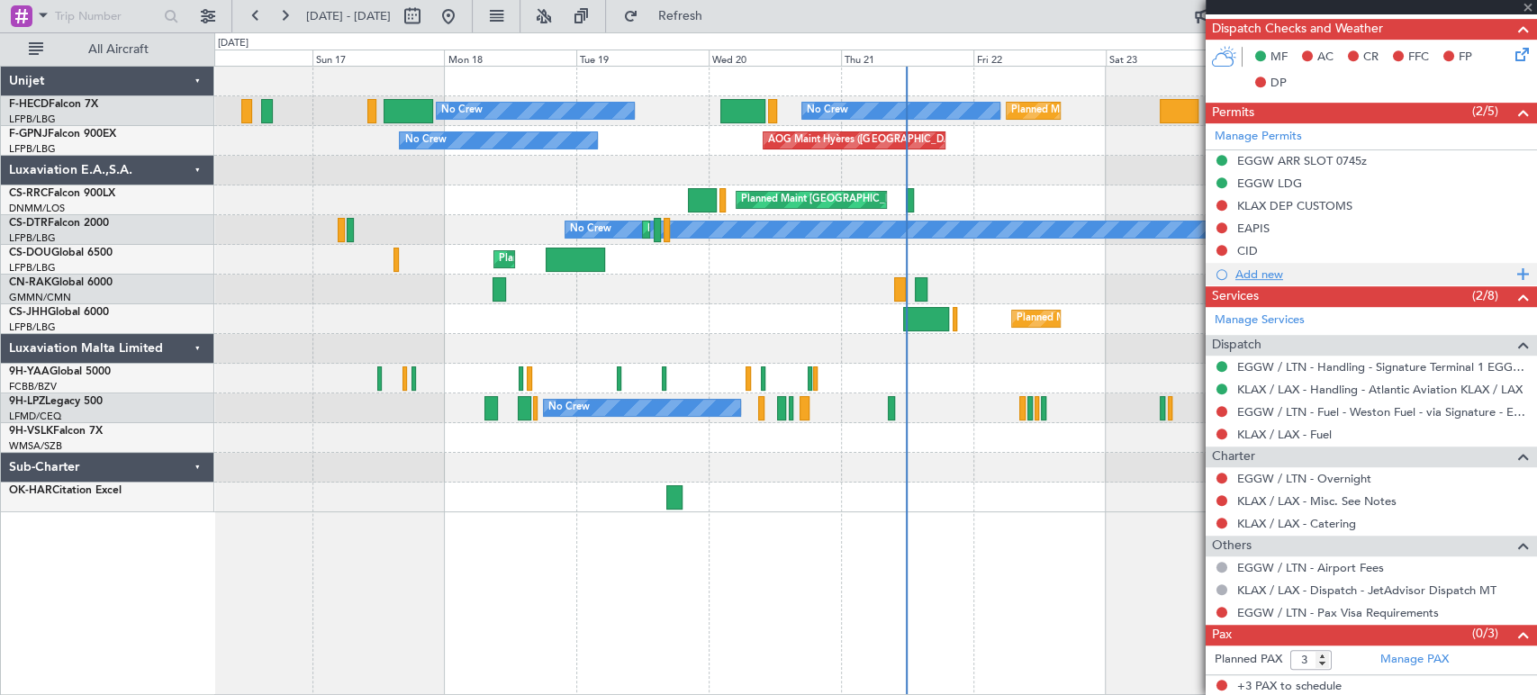
type input "+00:20"
type input "18:44"
type input "05:07"
type input "7"
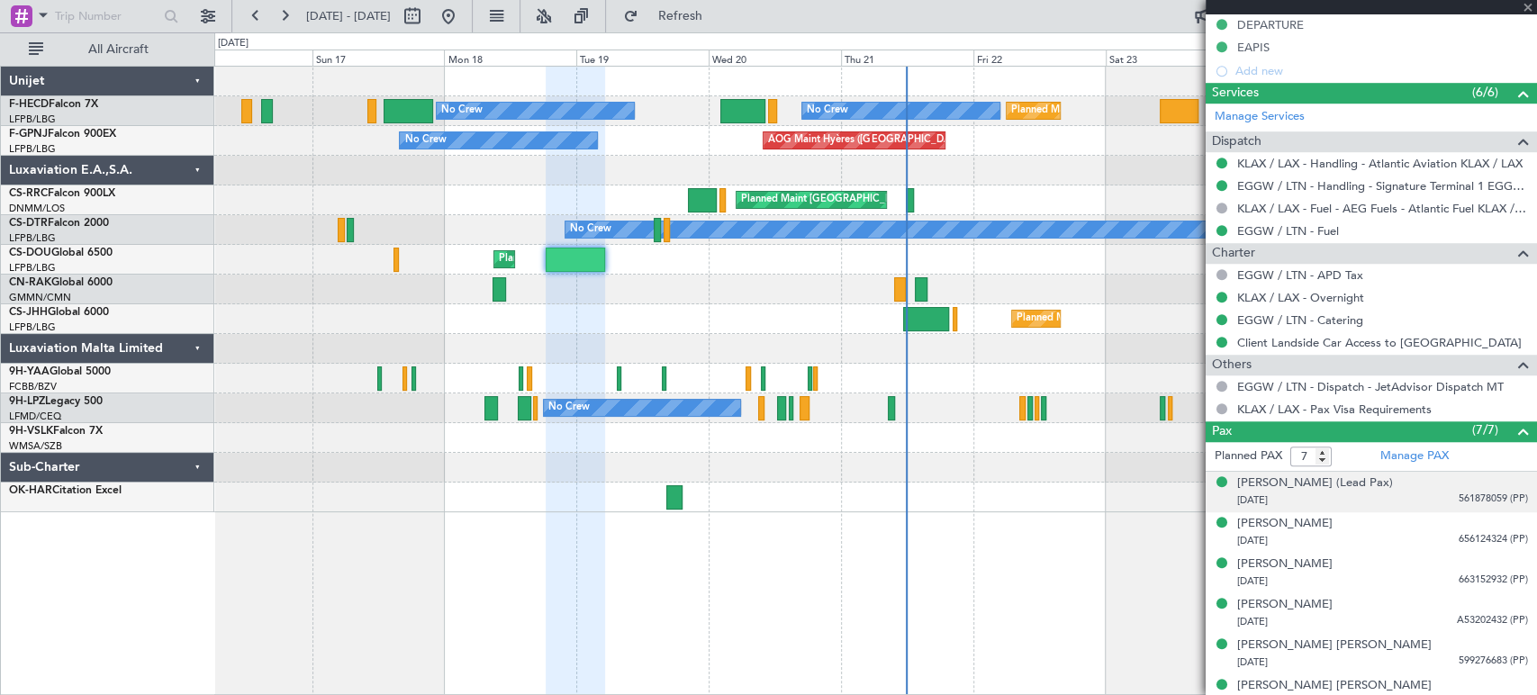
scroll to position [877, 0]
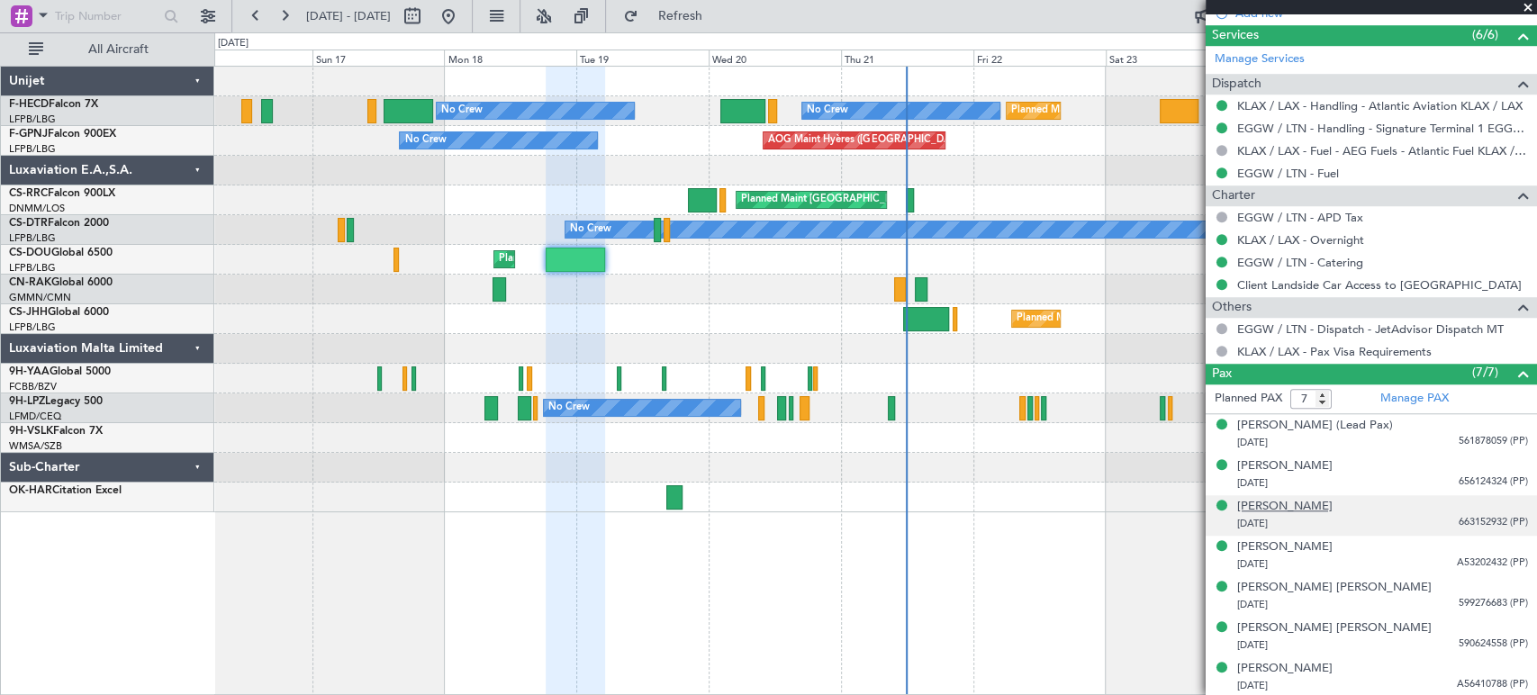
click at [1317, 511] on div "[PERSON_NAME]" at bounding box center [1284, 507] width 95 height 18
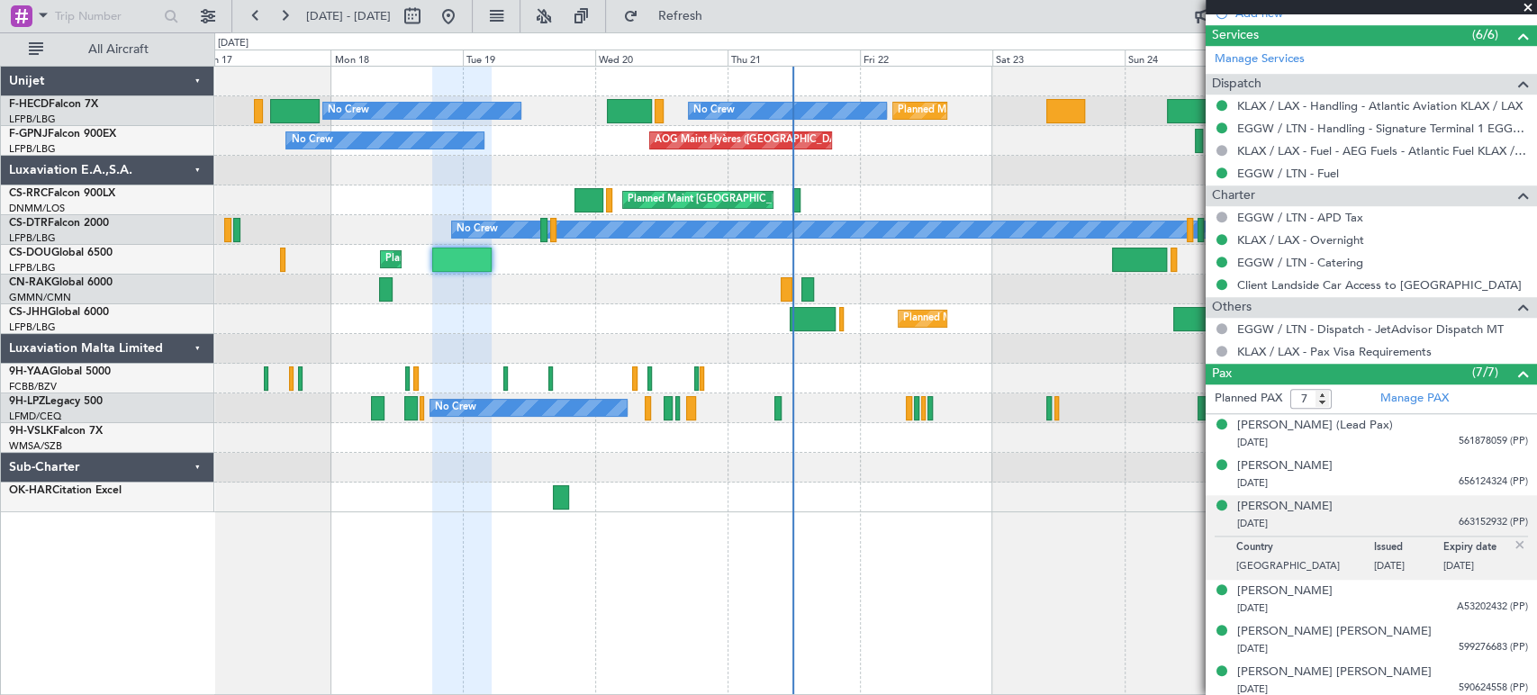
click at [791, 409] on div "No Crew No Crew No Crew" at bounding box center [875, 409] width 1322 height 30
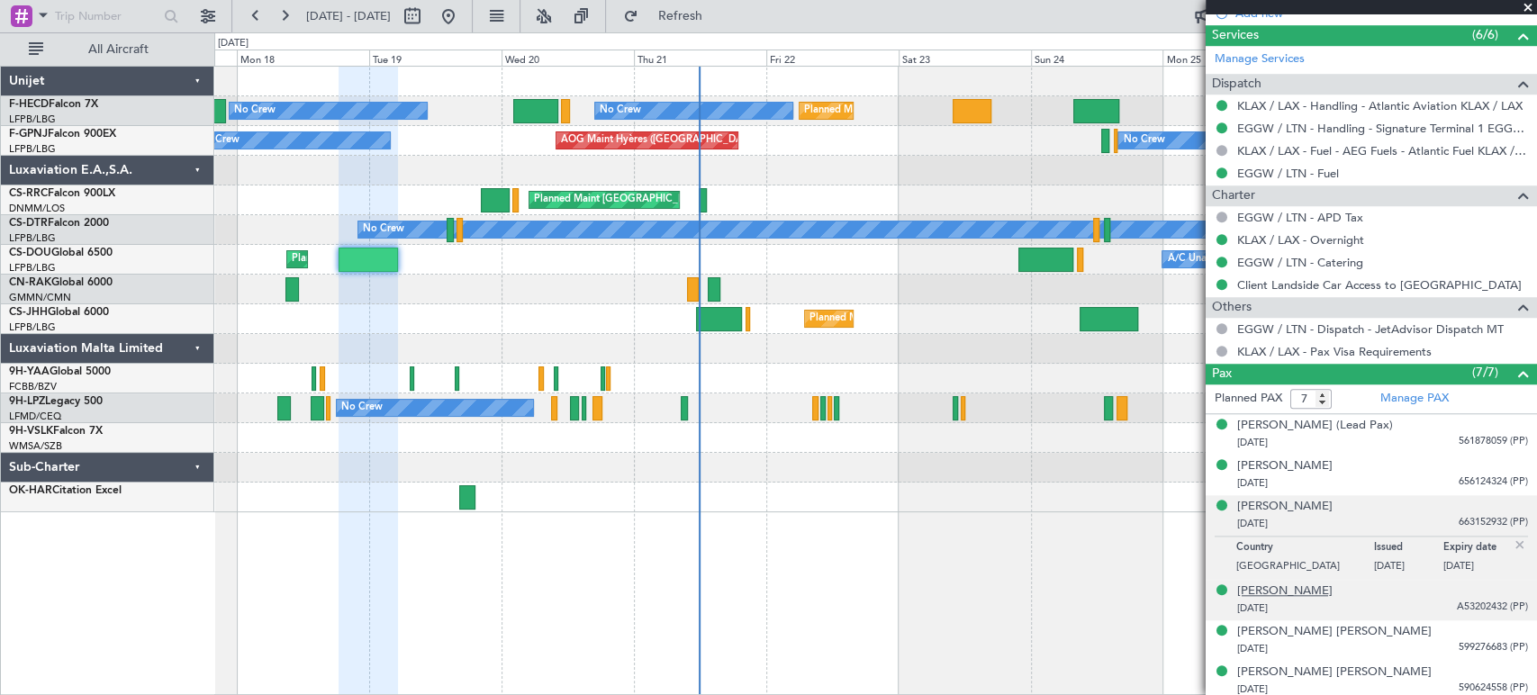
click at [1323, 595] on div "[PERSON_NAME]" at bounding box center [1284, 592] width 95 height 18
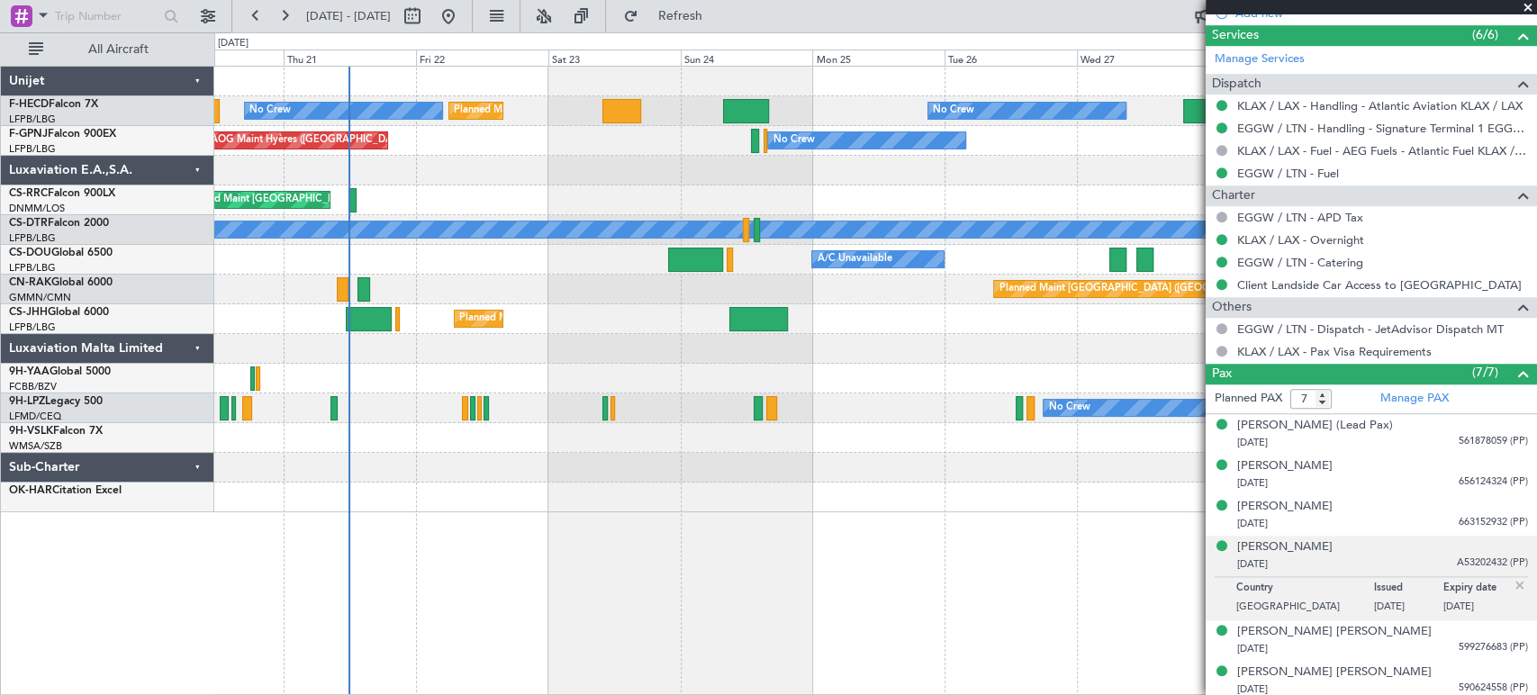
click at [499, 149] on div "Planned Maint [GEOGRAPHIC_DATA] ([GEOGRAPHIC_DATA]) Planned Maint [GEOGRAPHIC_D…" at bounding box center [875, 290] width 1322 height 446
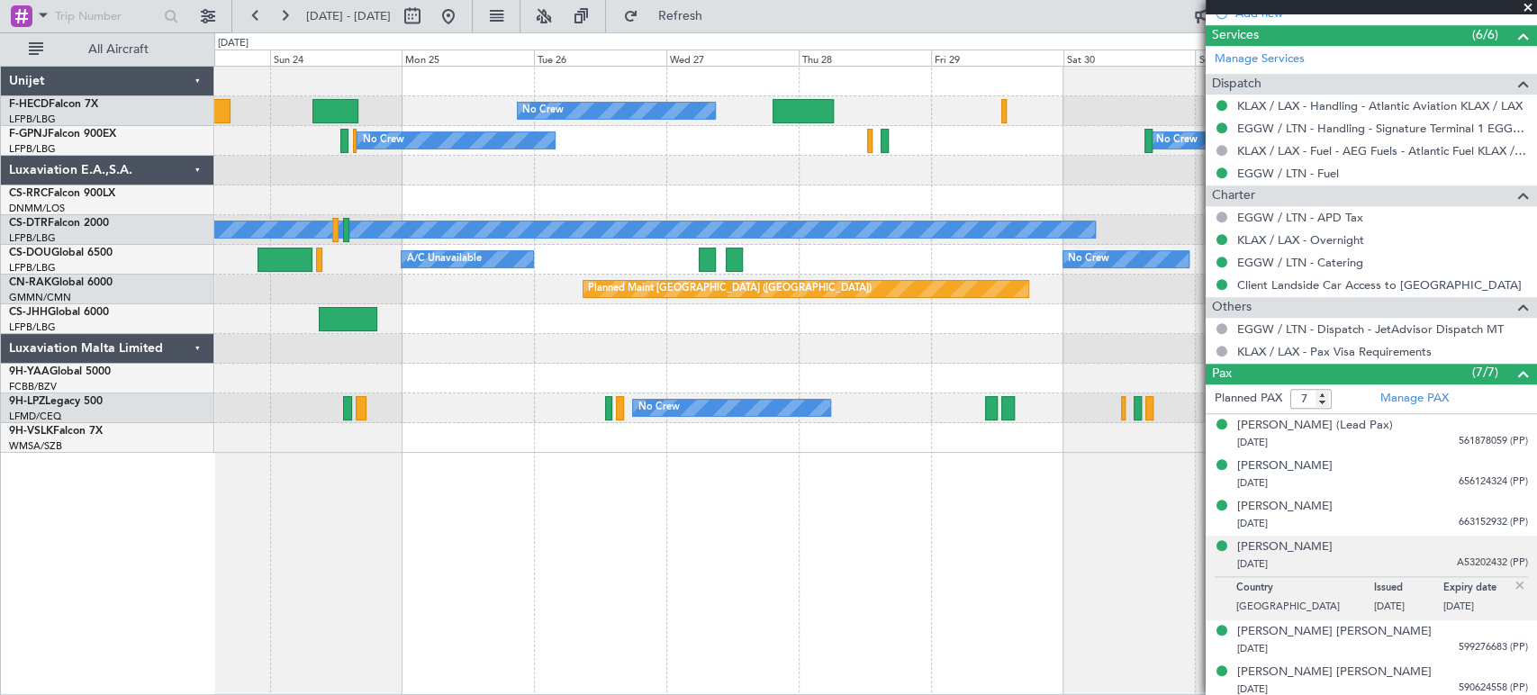
click at [491, 158] on div "No Crew Planned Maint [GEOGRAPHIC_DATA] ([GEOGRAPHIC_DATA]) Planned Maint [GEOG…" at bounding box center [875, 260] width 1322 height 386
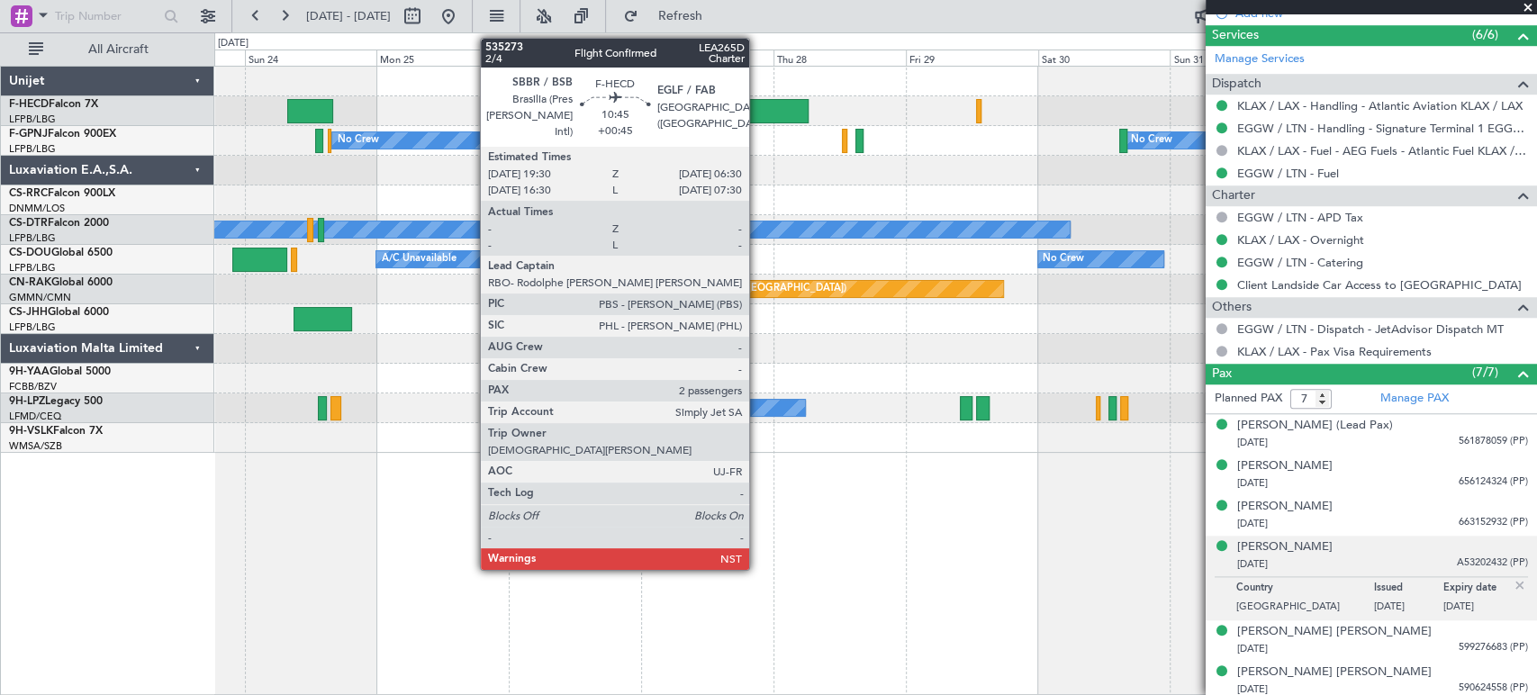
click at [757, 106] on div at bounding box center [777, 111] width 61 height 24
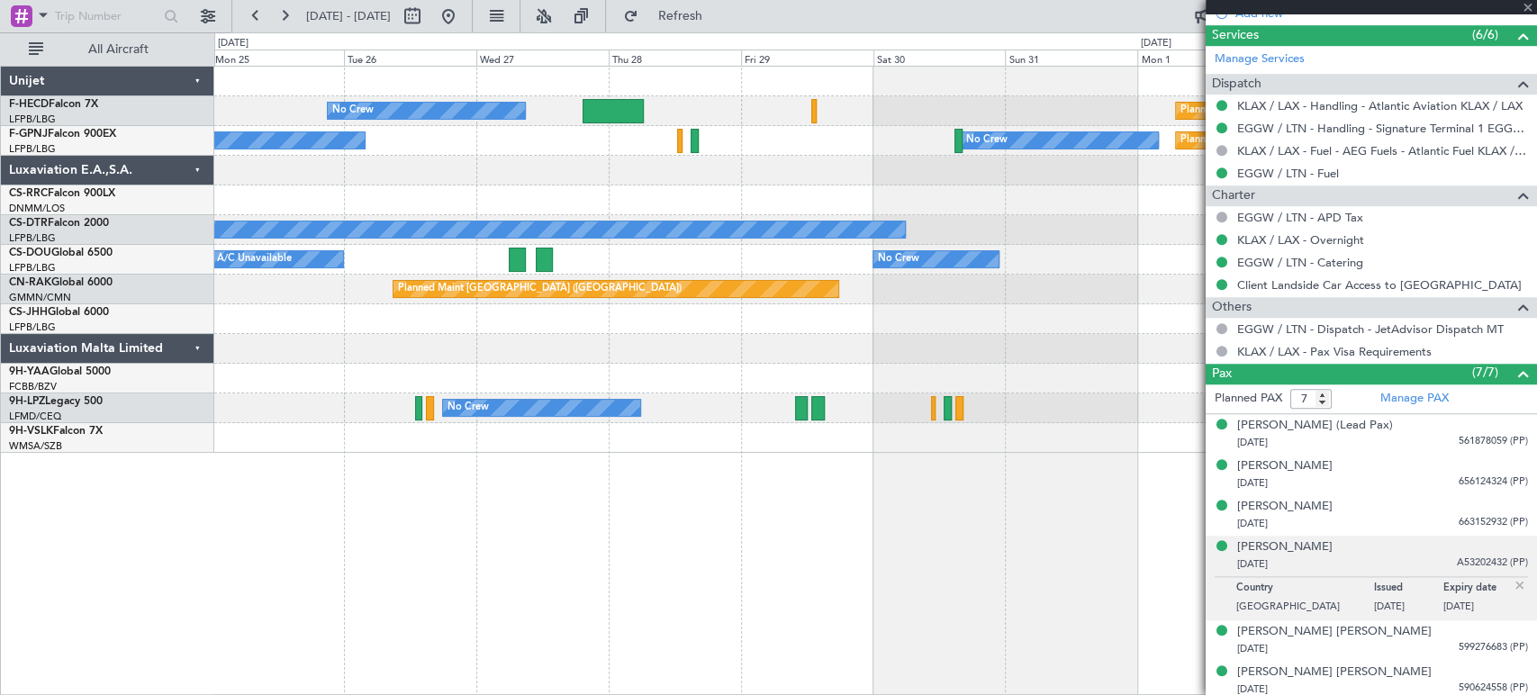
click at [430, 197] on div "No Crew Planned Maint [GEOGRAPHIC_DATA] ([GEOGRAPHIC_DATA]) Planned Maint [GEOG…" at bounding box center [875, 260] width 1322 height 386
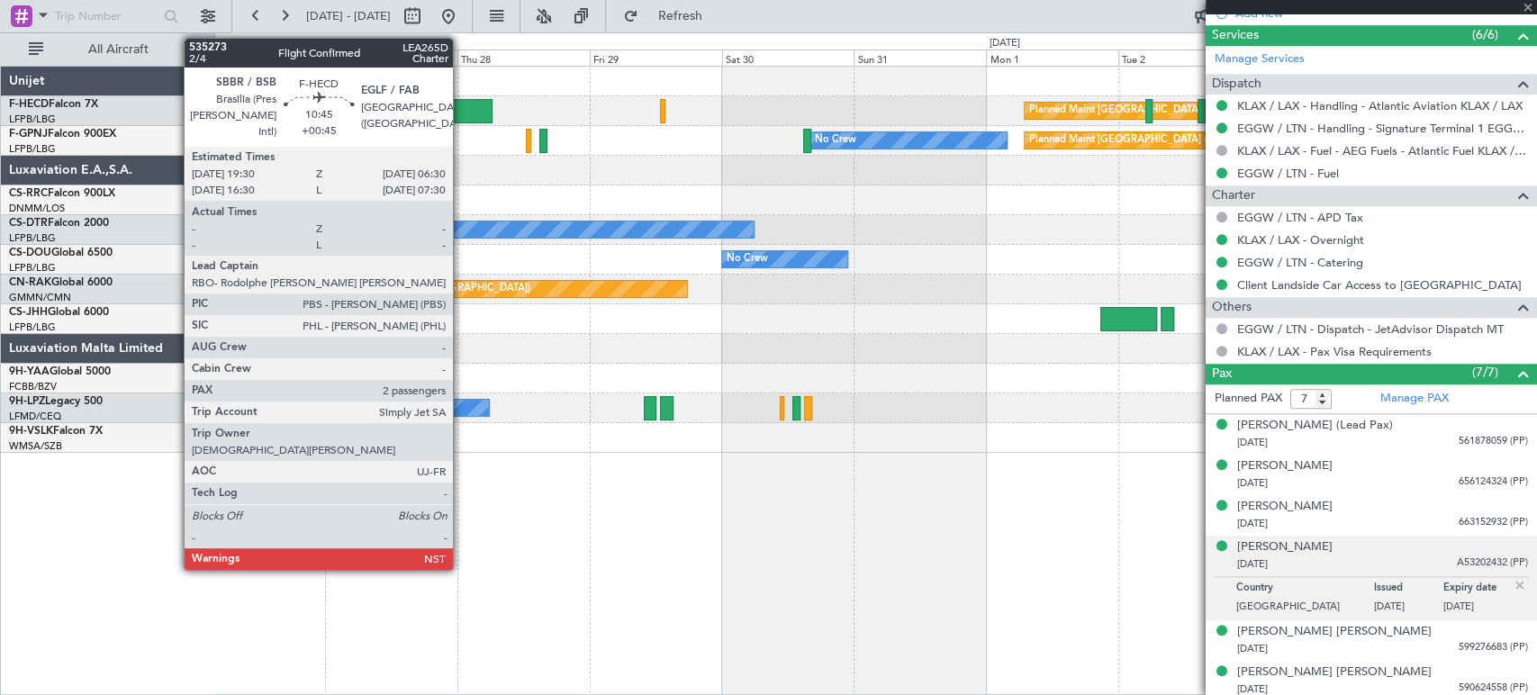
type input "+00:45"
type input "2"
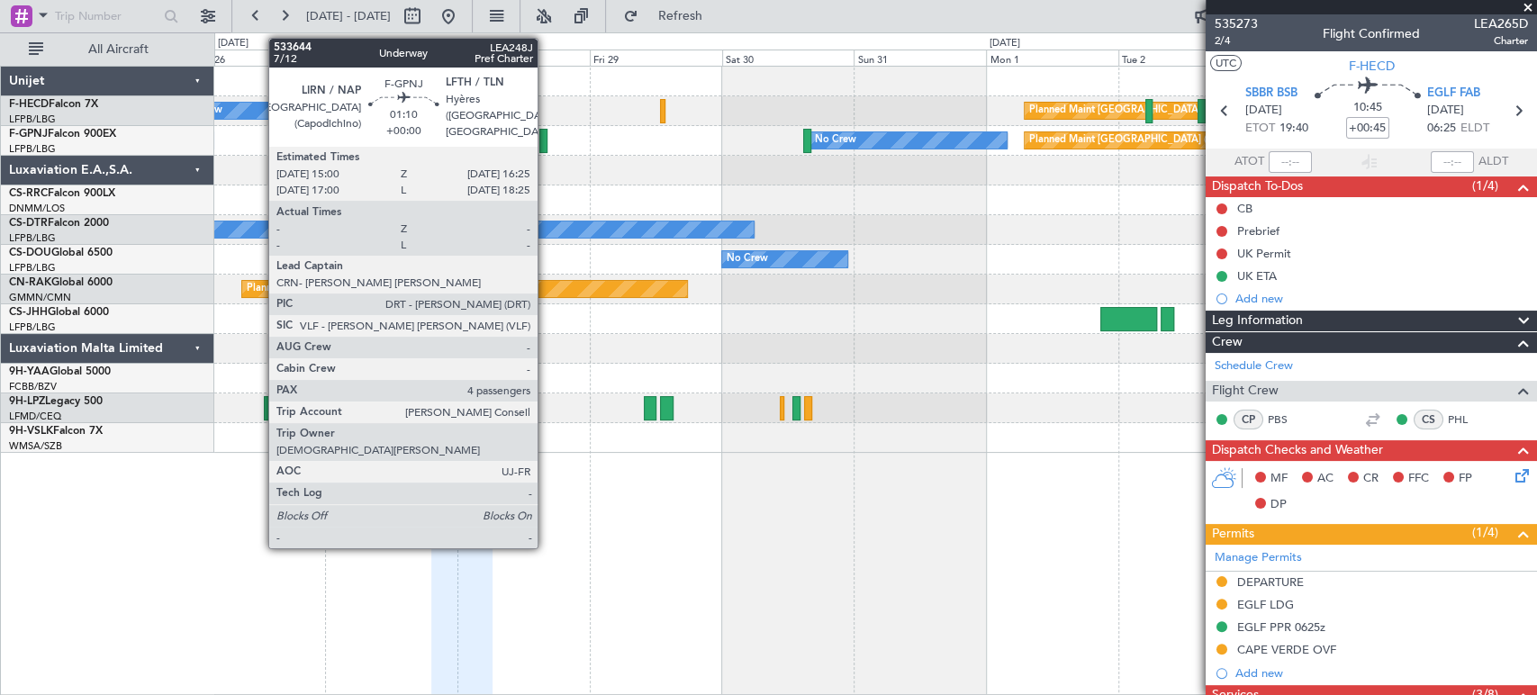
click at [901, 159] on div at bounding box center [875, 171] width 1322 height 30
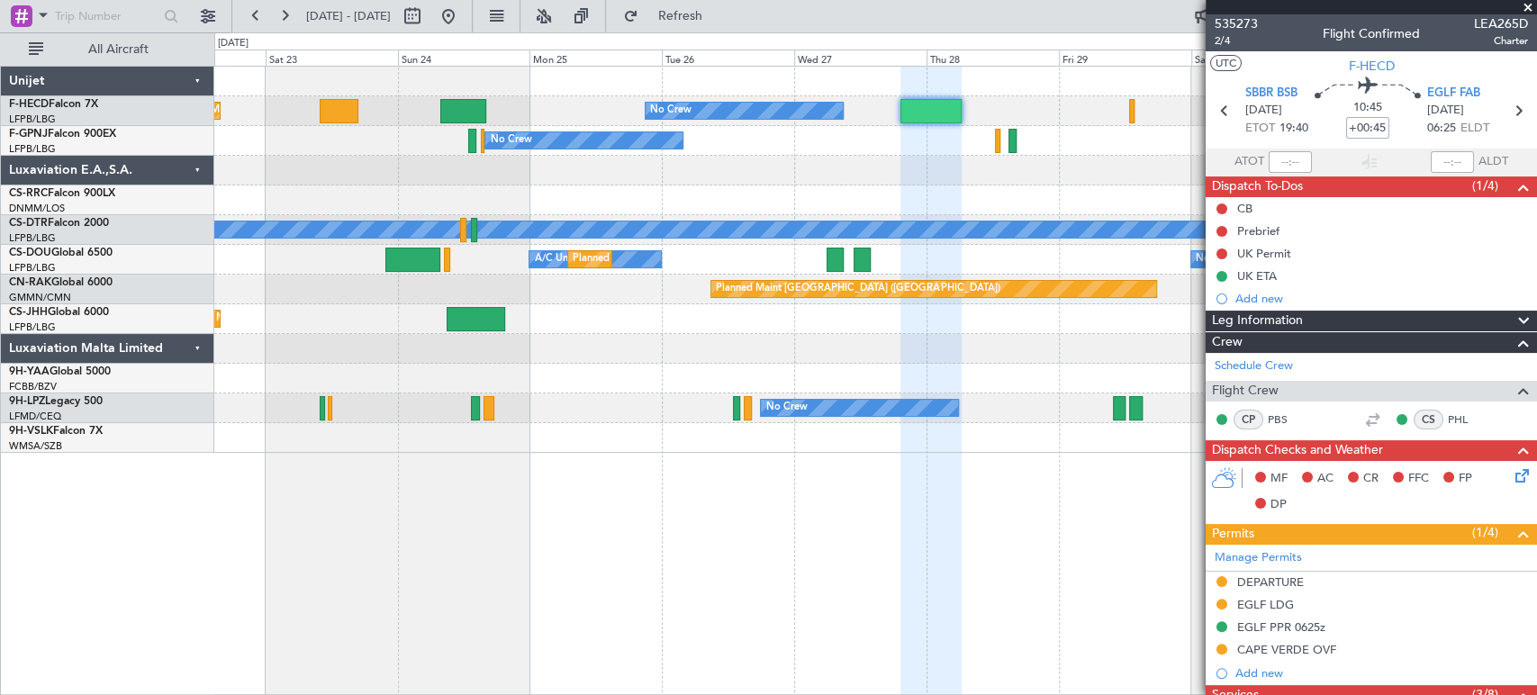
click at [520, 144] on div "Planned Maint [GEOGRAPHIC_DATA] ([GEOGRAPHIC_DATA]) No Crew No Crew [GEOGRAPHIC…" at bounding box center [875, 141] width 1322 height 30
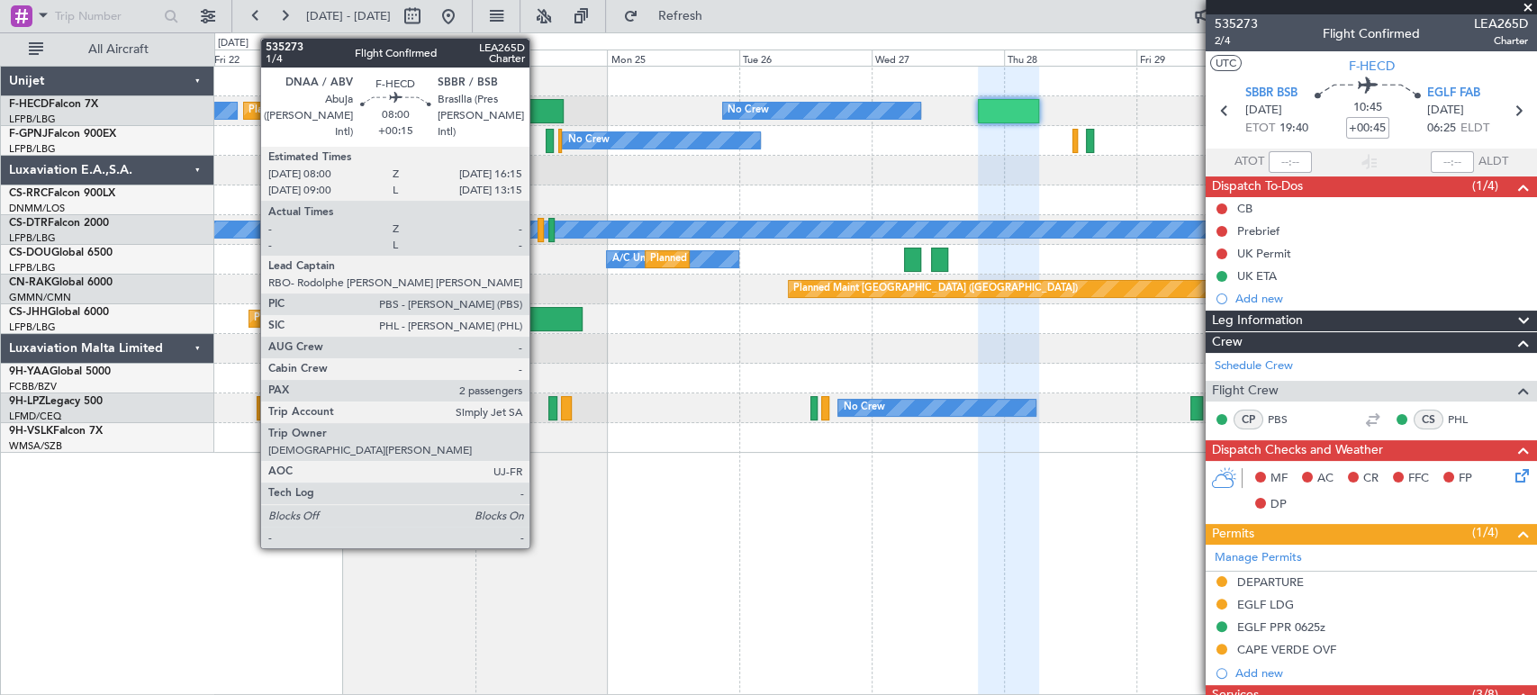
click at [540, 106] on div at bounding box center [541, 111] width 46 height 24
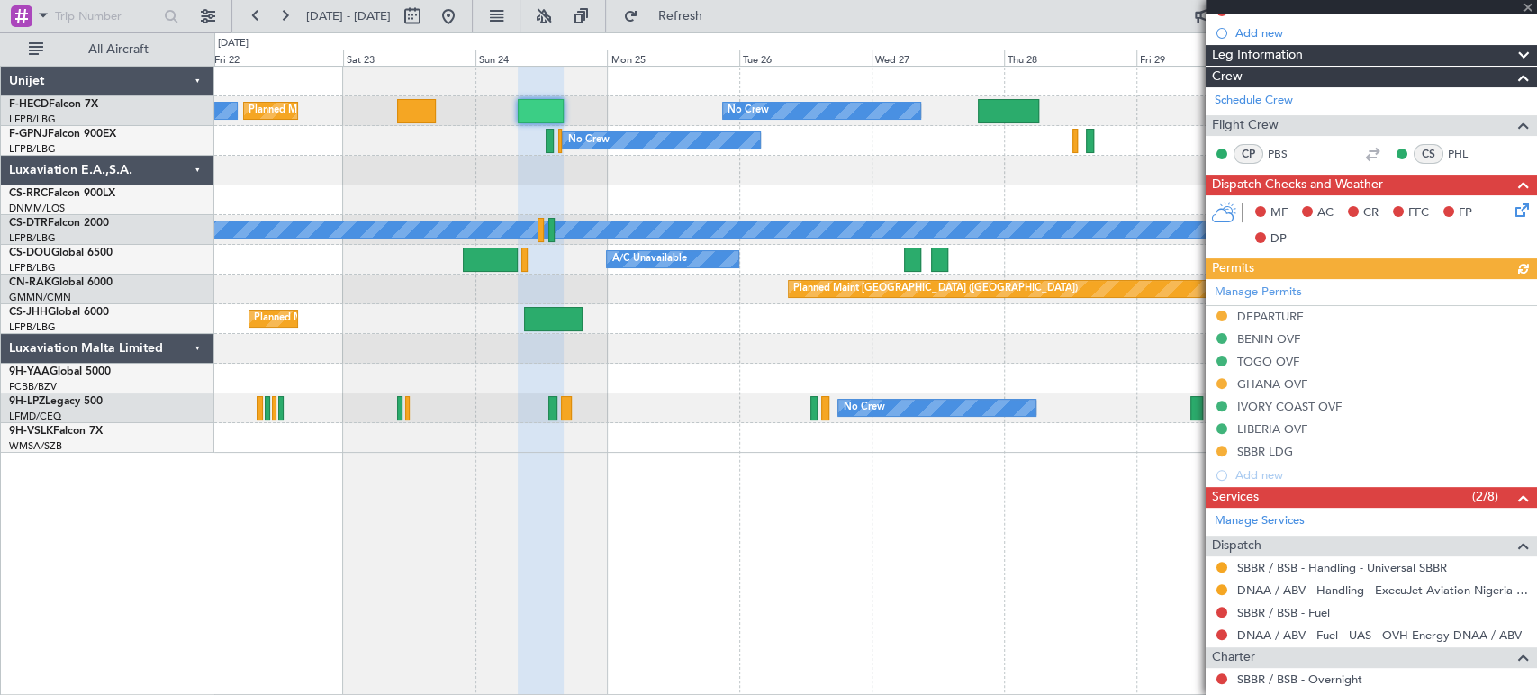
scroll to position [300, 0]
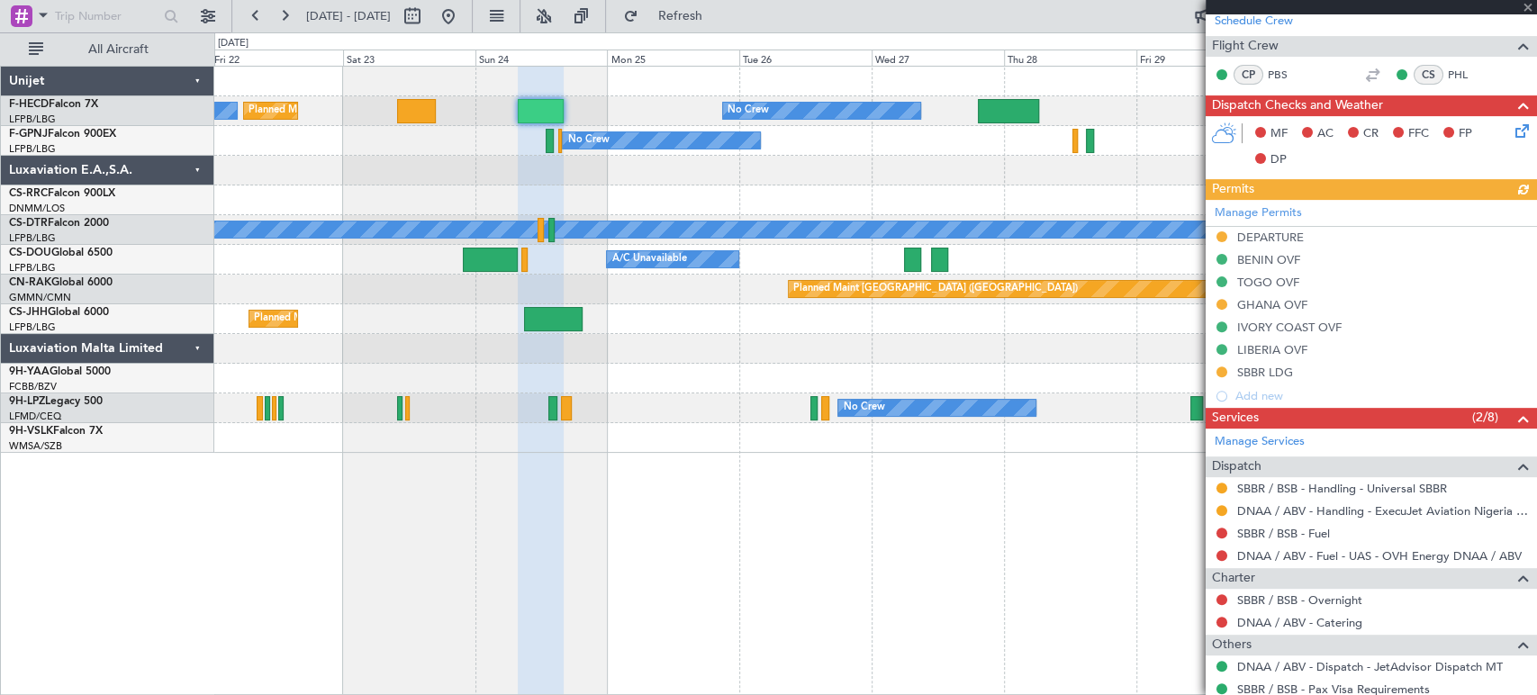
click at [423, 107] on div at bounding box center [416, 111] width 39 height 24
type input "+00:45"
type input "0"
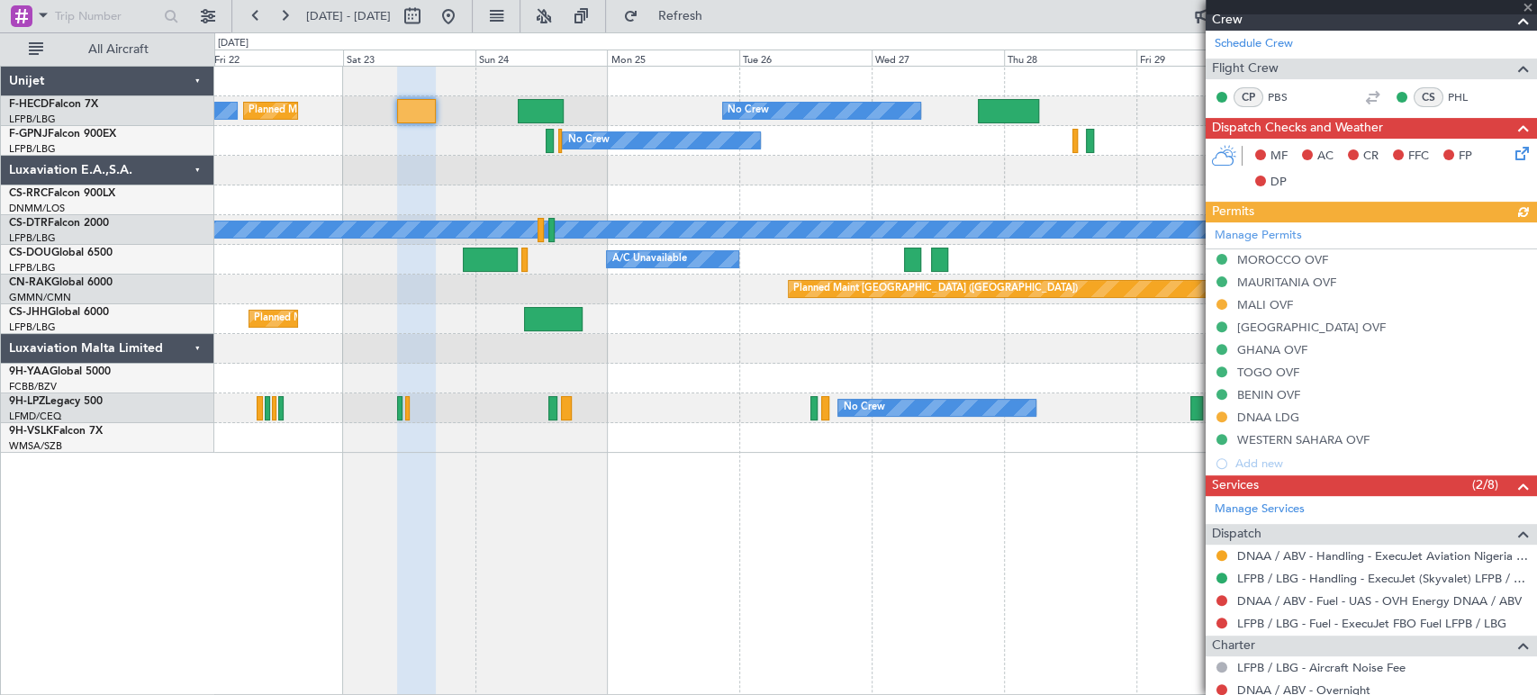
scroll to position [200, 0]
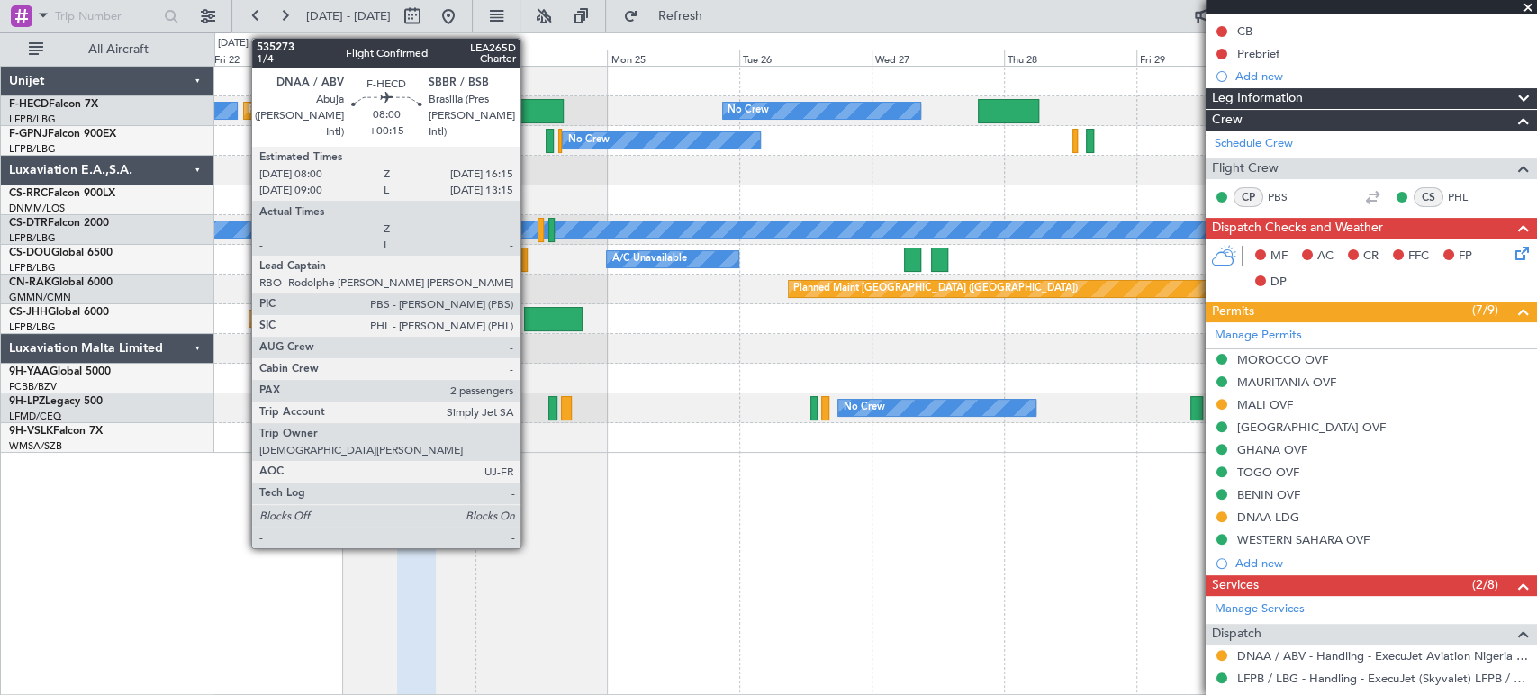
click at [529, 104] on div at bounding box center [541, 111] width 46 height 24
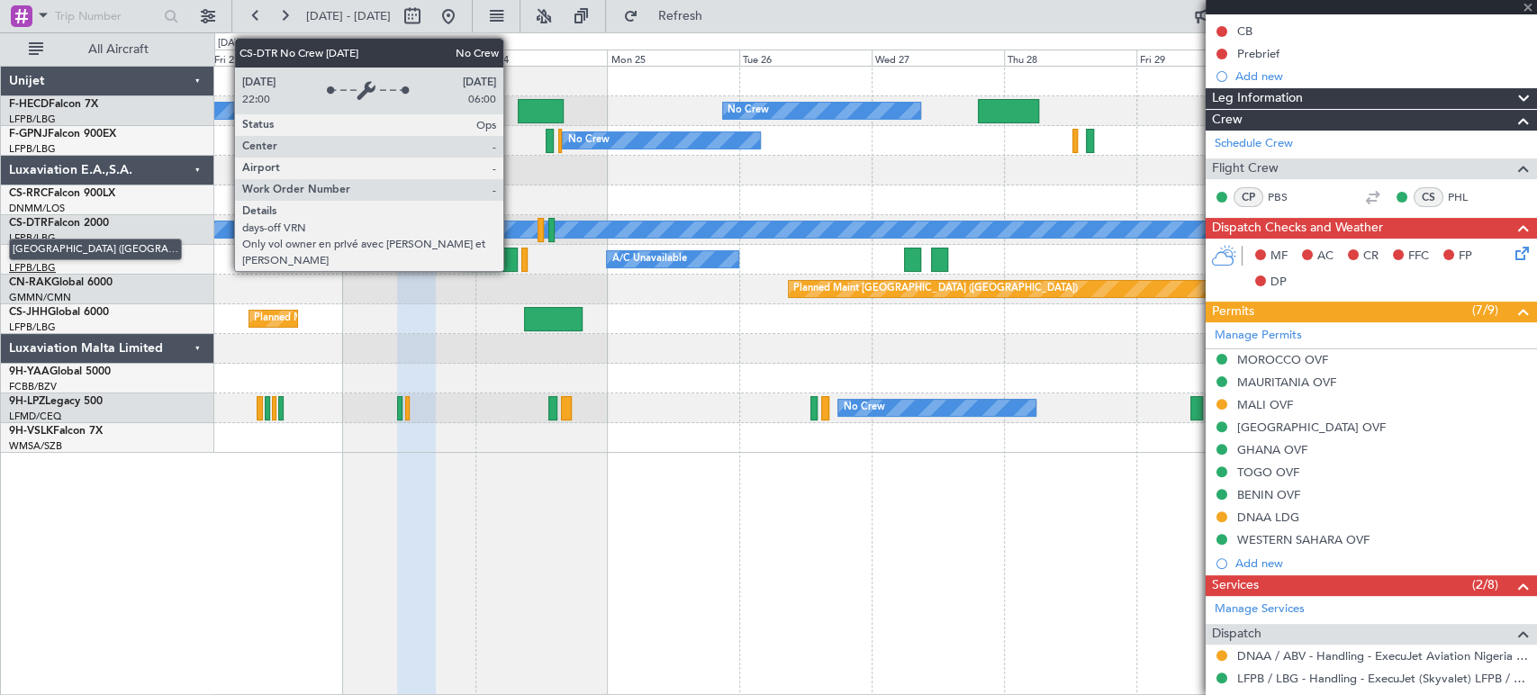
type input "+00:15"
type input "2"
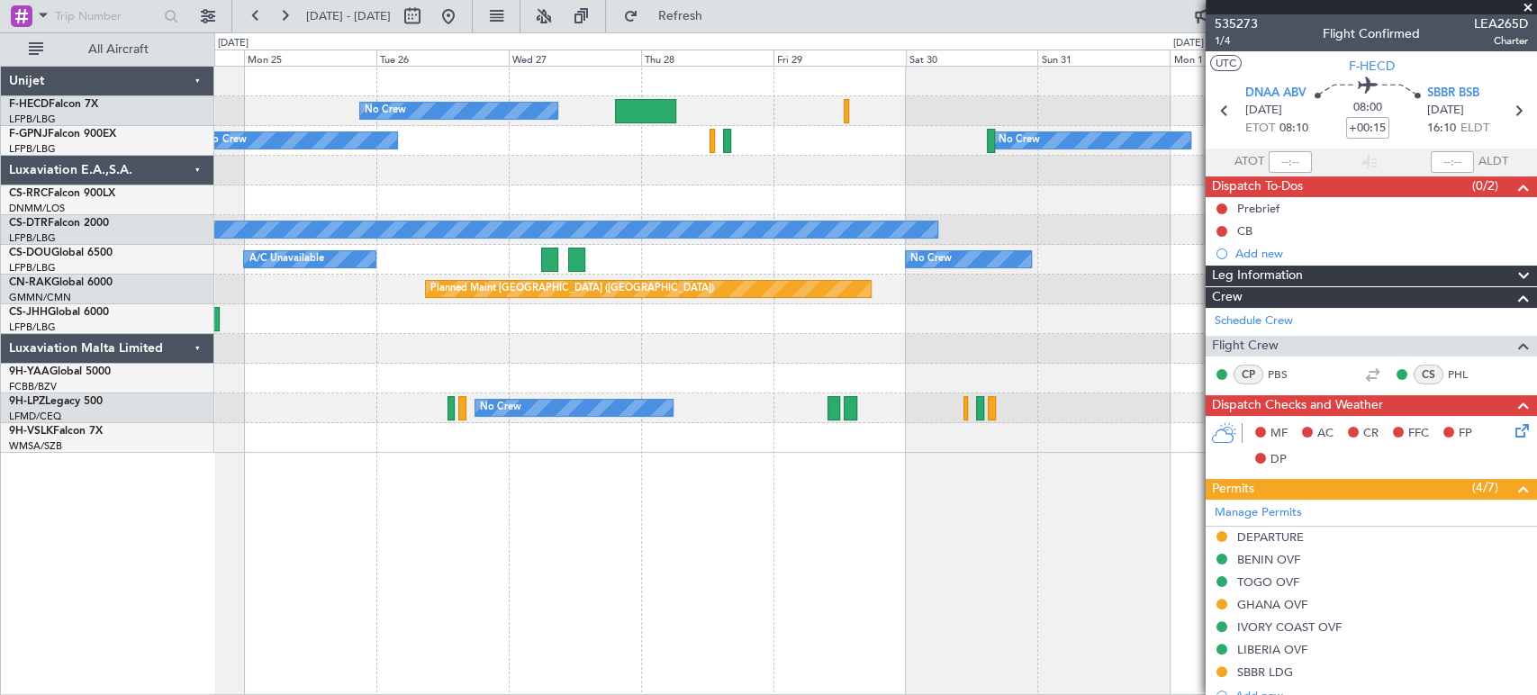
click at [690, 149] on div "No Crew No Crew Planned Maint [GEOGRAPHIC_DATA] ([GEOGRAPHIC_DATA]) No Crew" at bounding box center [875, 141] width 1322 height 30
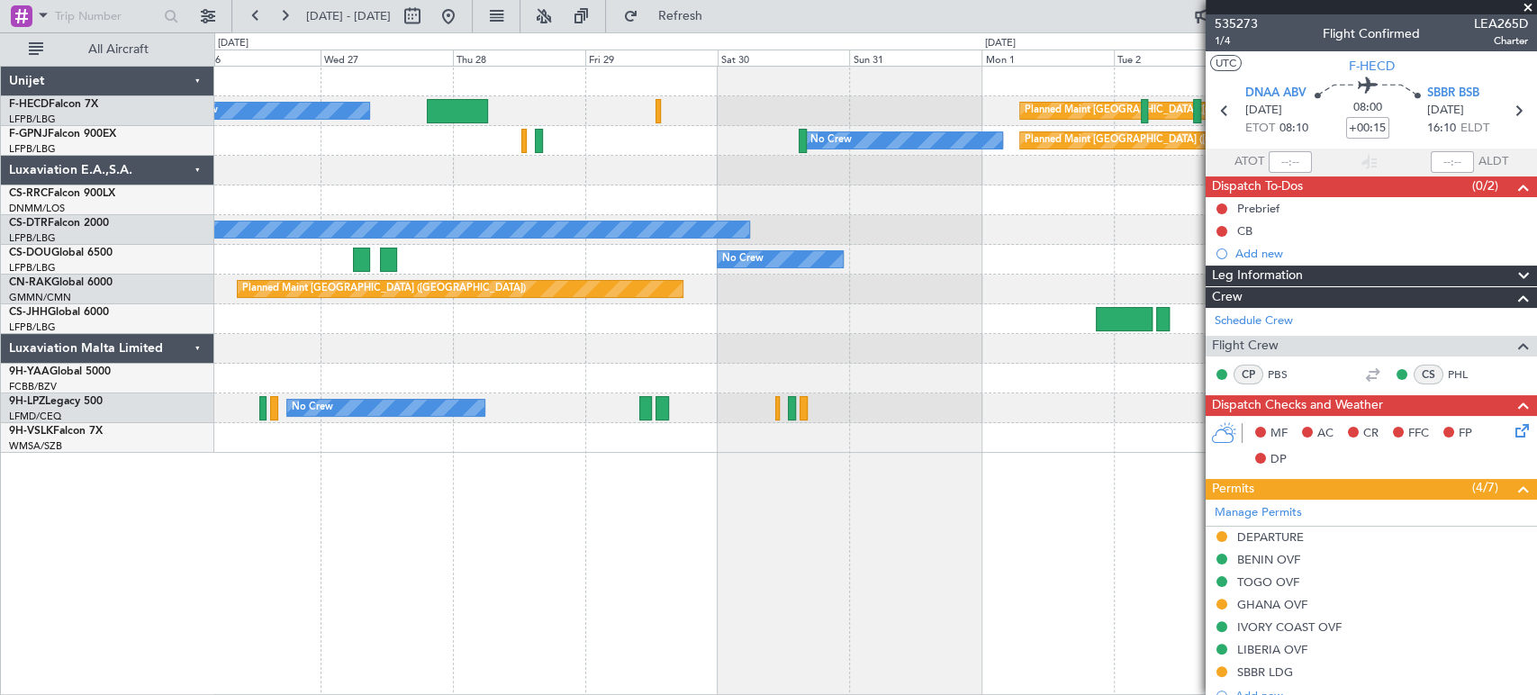
click at [597, 105] on div "No Crew Planned Maint [GEOGRAPHIC_DATA] ([GEOGRAPHIC_DATA]) No Crew Planned Mai…" at bounding box center [875, 260] width 1322 height 386
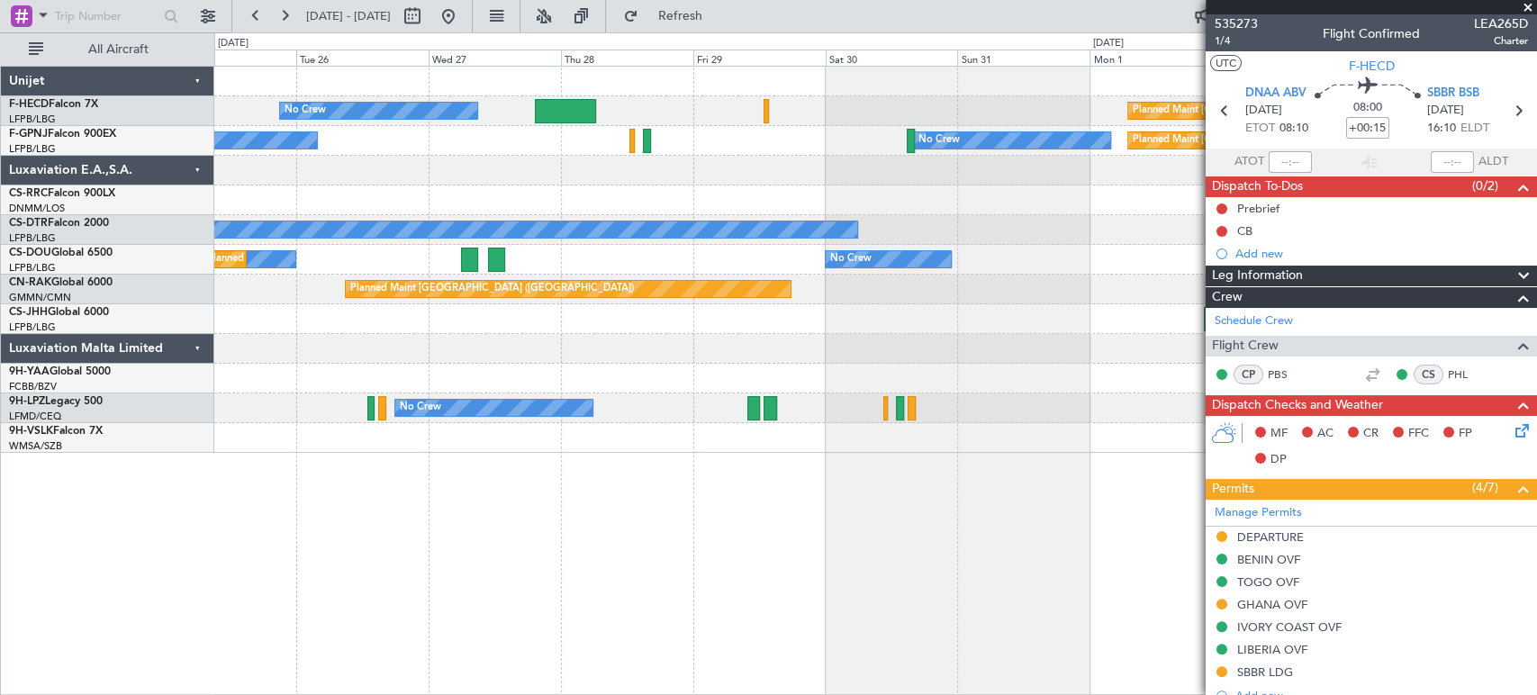
click at [753, 107] on div "No Crew Planned Maint [GEOGRAPHIC_DATA] ([GEOGRAPHIC_DATA])" at bounding box center [875, 111] width 1322 height 30
click at [577, 106] on div at bounding box center [565, 111] width 61 height 24
type input "+00:45"
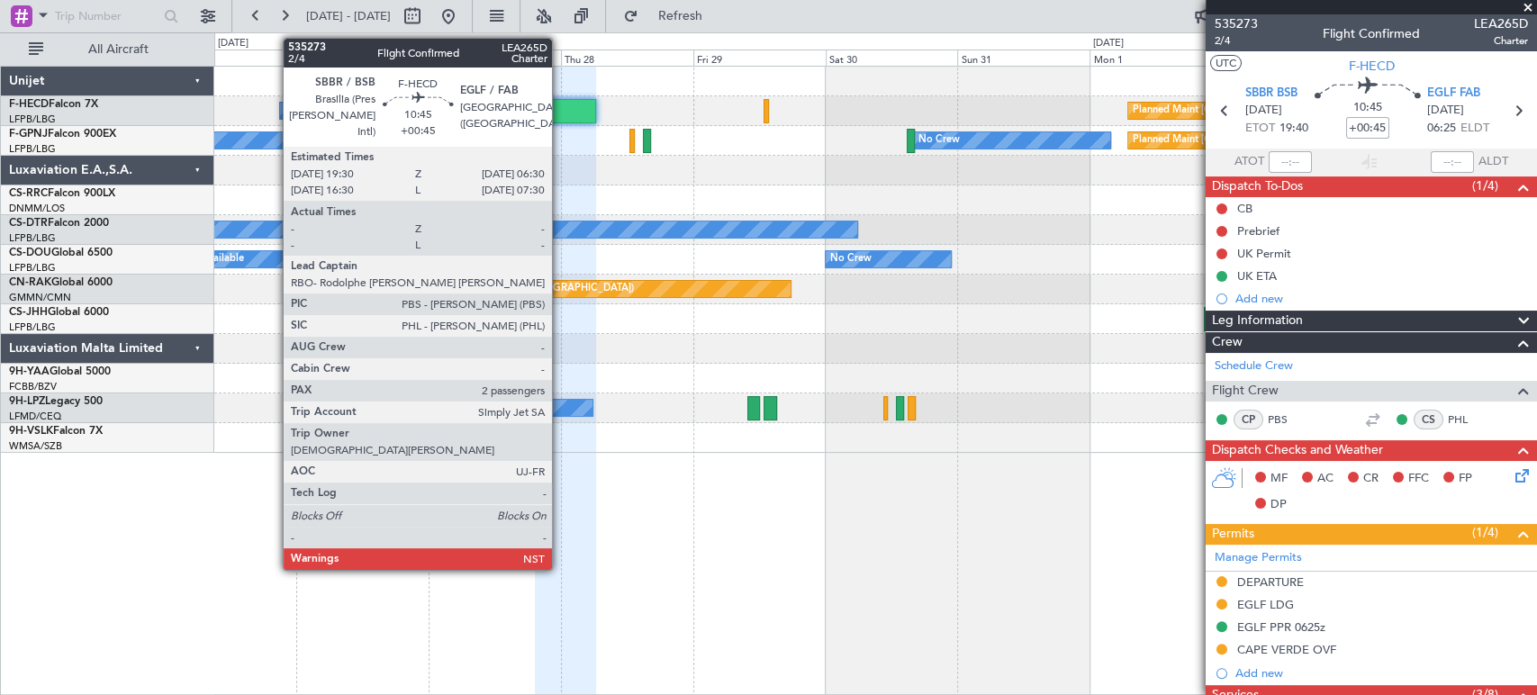
click at [561, 113] on div at bounding box center [565, 111] width 61 height 24
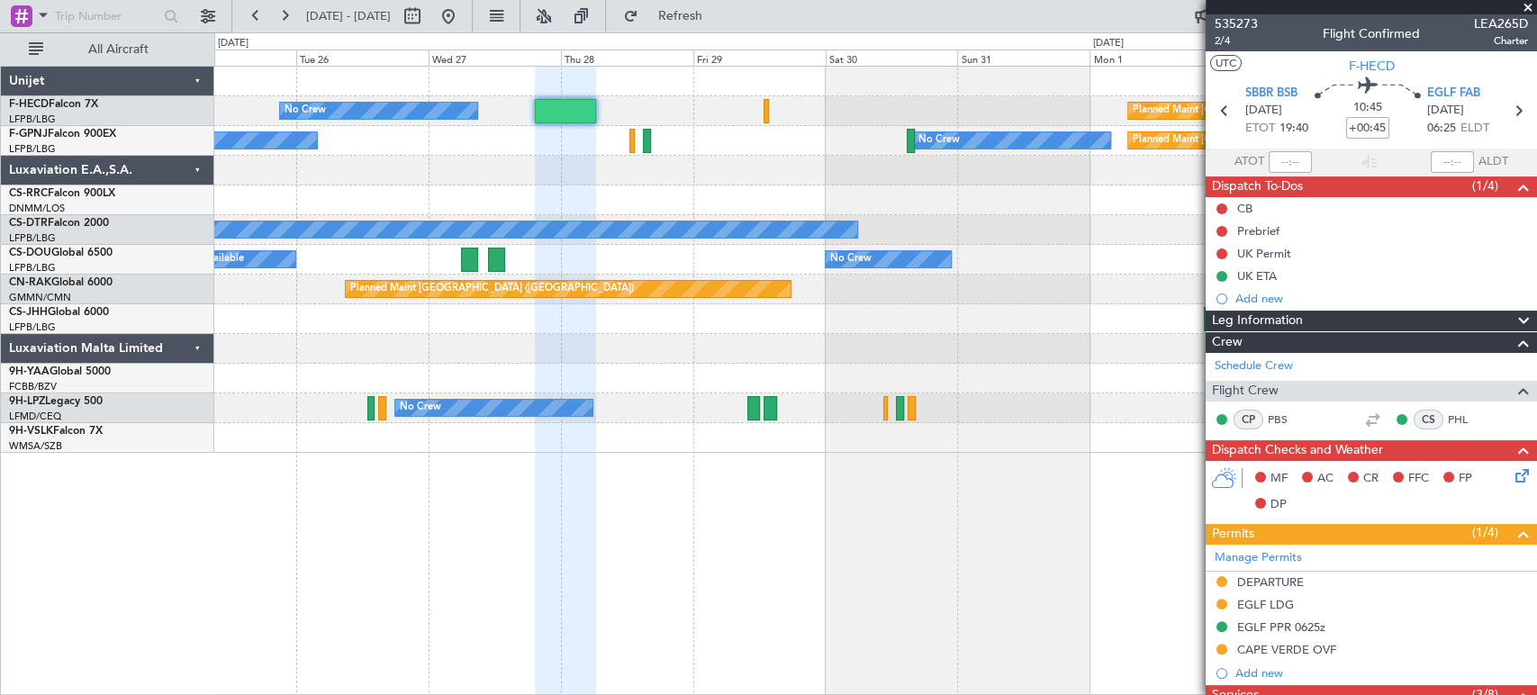
drag, startPoint x: 750, startPoint y: 118, endPoint x: 738, endPoint y: 105, distance: 17.2
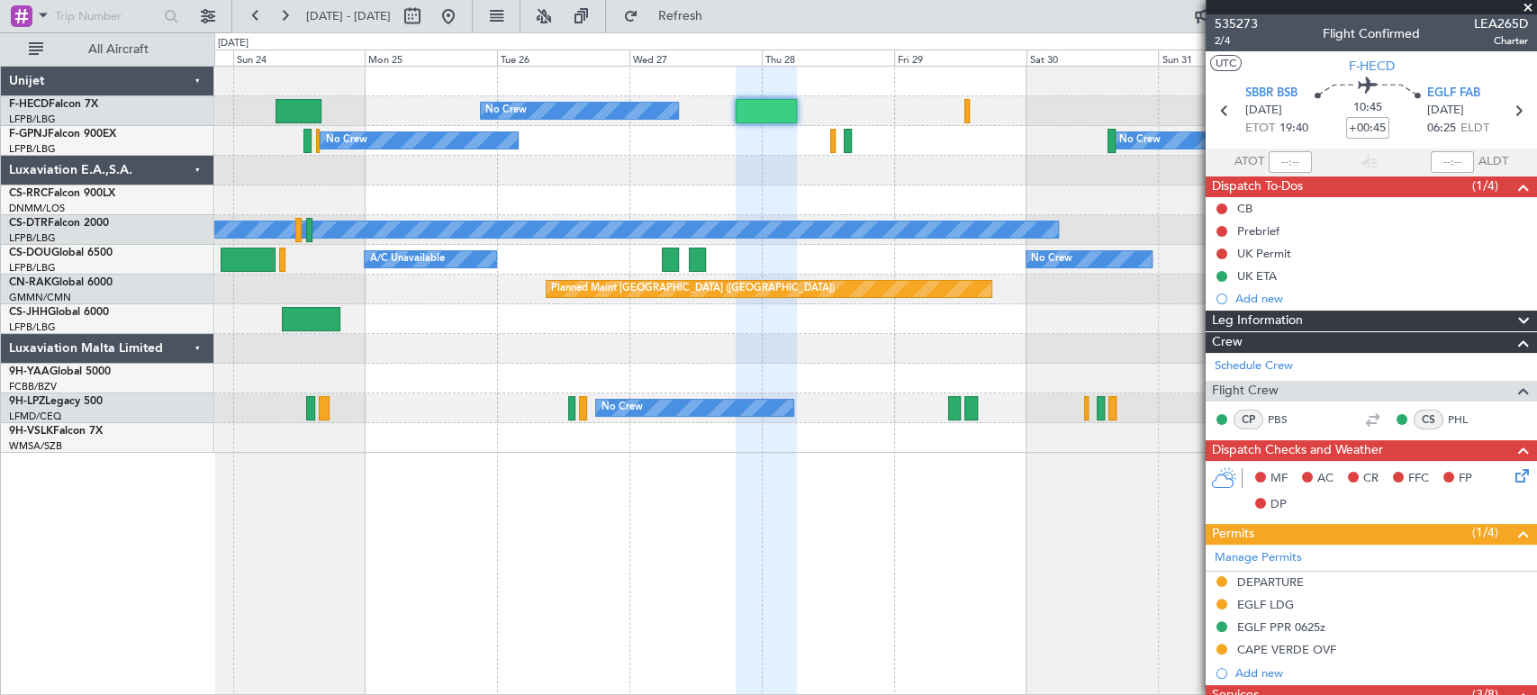
click at [692, 142] on div "Planned Maint [GEOGRAPHIC_DATA] ([GEOGRAPHIC_DATA]) No Crew Planned Maint [GEOG…" at bounding box center [875, 260] width 1322 height 386
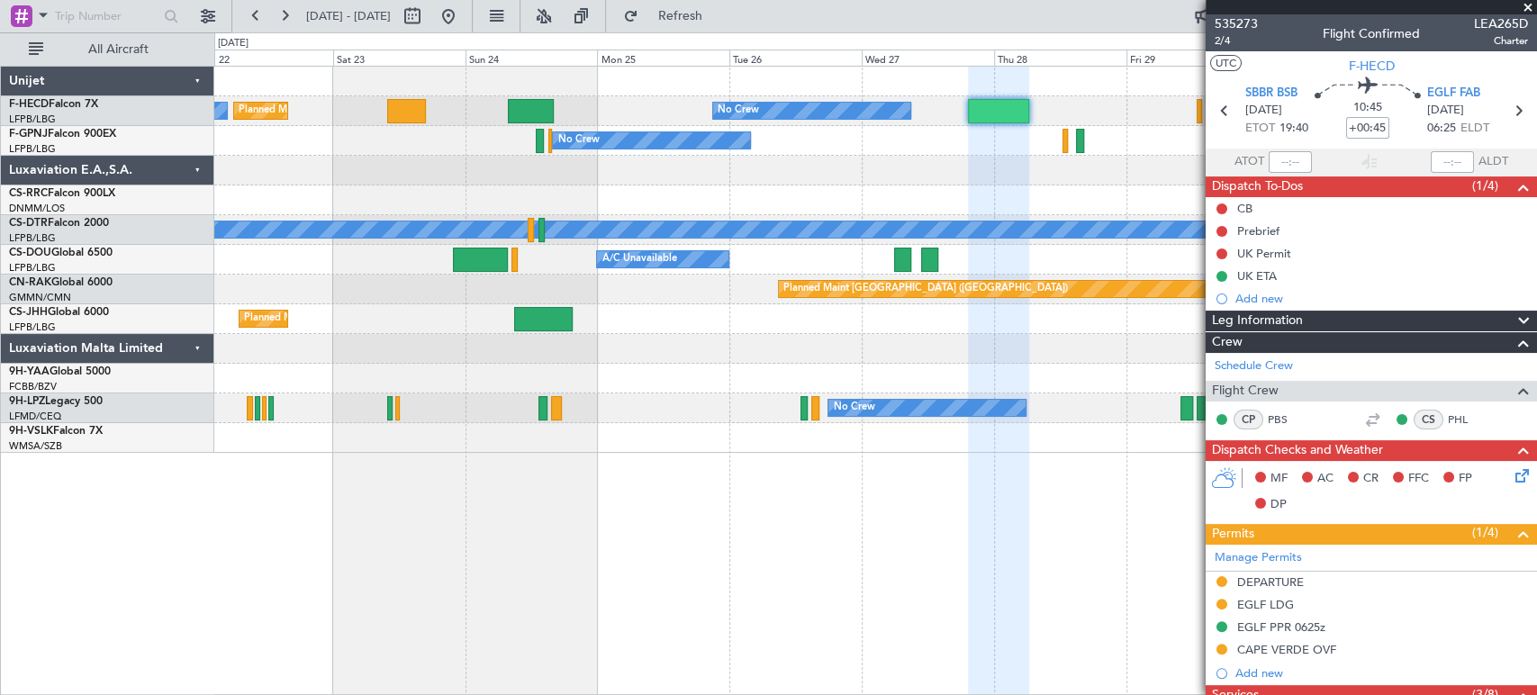
click at [726, 178] on div at bounding box center [875, 171] width 1322 height 30
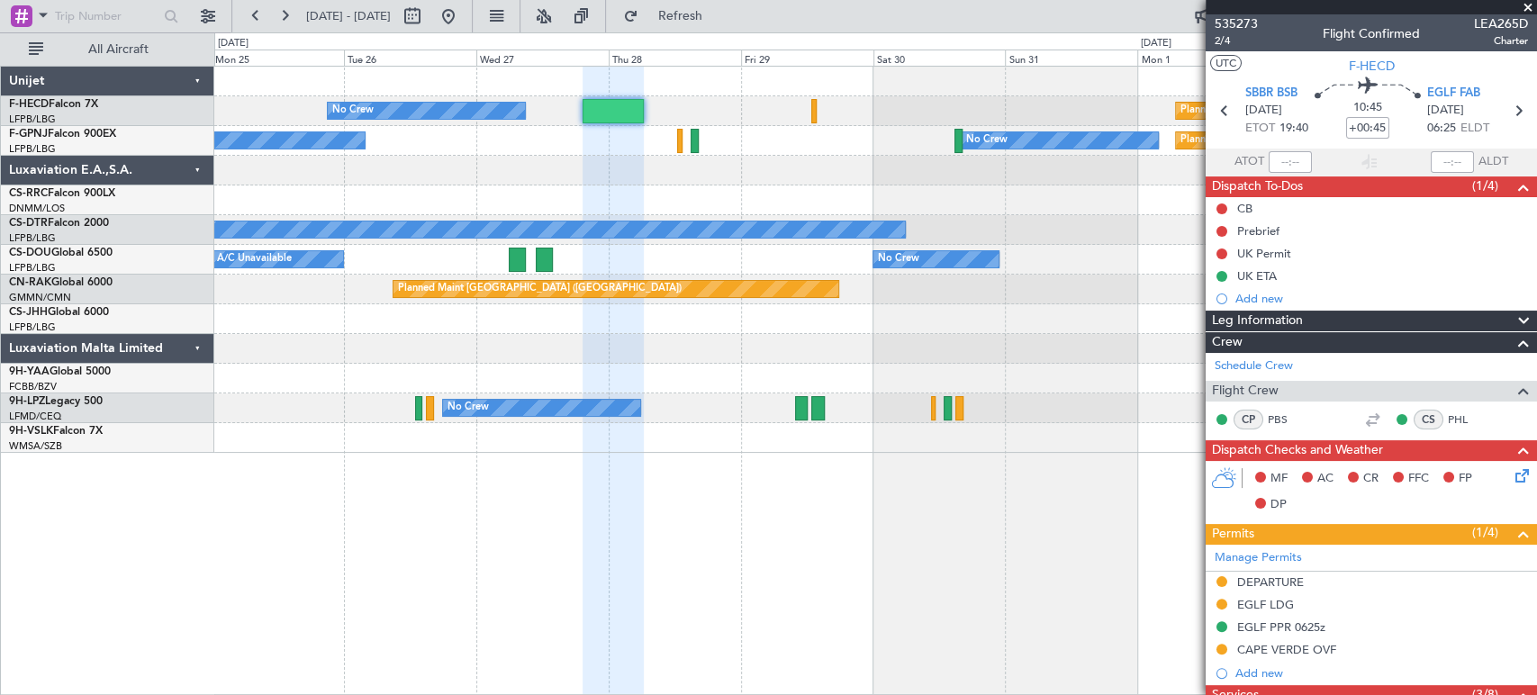
click at [637, 261] on div "No Crew Planned Maint [GEOGRAPHIC_DATA] ([GEOGRAPHIC_DATA]) Planned Maint [GEOG…" at bounding box center [875, 260] width 1322 height 386
click at [724, 222] on div "No Crew" at bounding box center [875, 230] width 1322 height 30
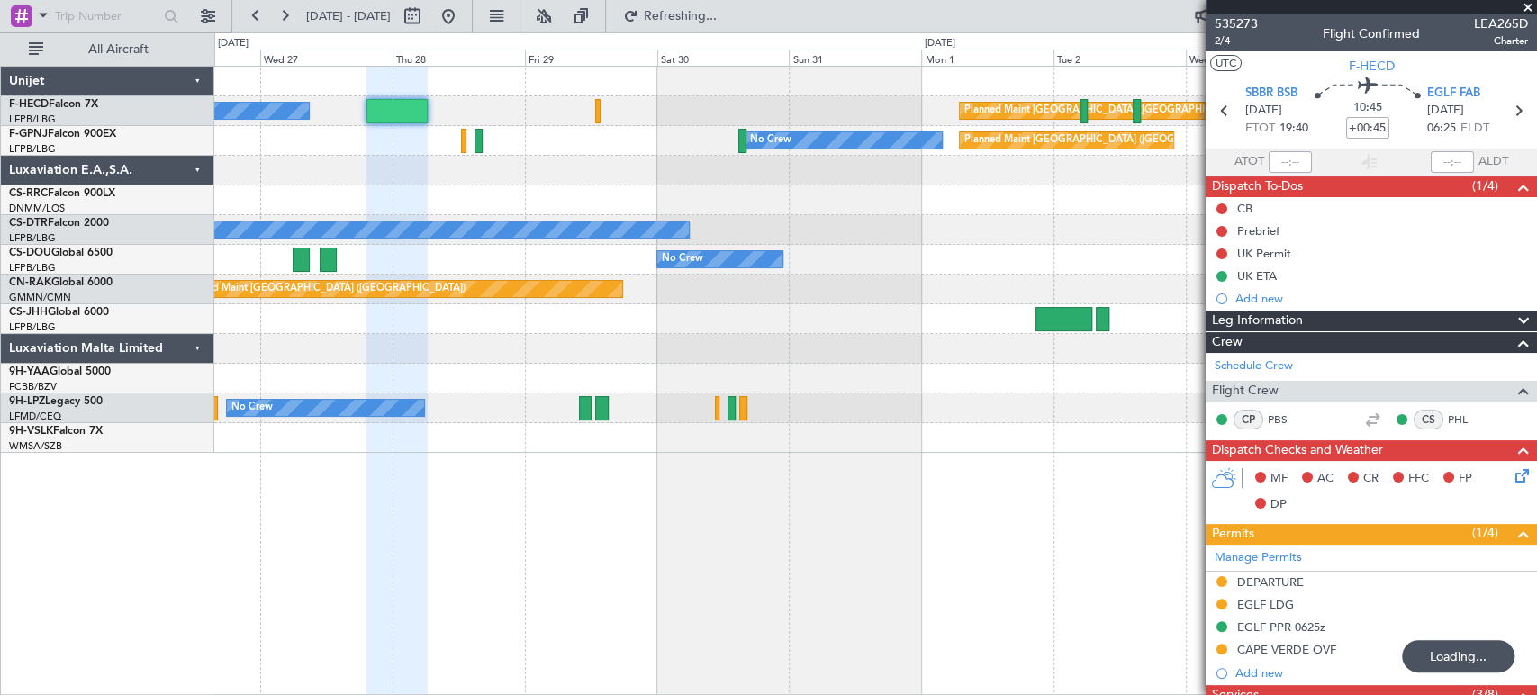
click at [874, 207] on div "Planned Maint [GEOGRAPHIC_DATA] ([GEOGRAPHIC_DATA]) No Crew No Crew Planned Mai…" at bounding box center [875, 260] width 1322 height 386
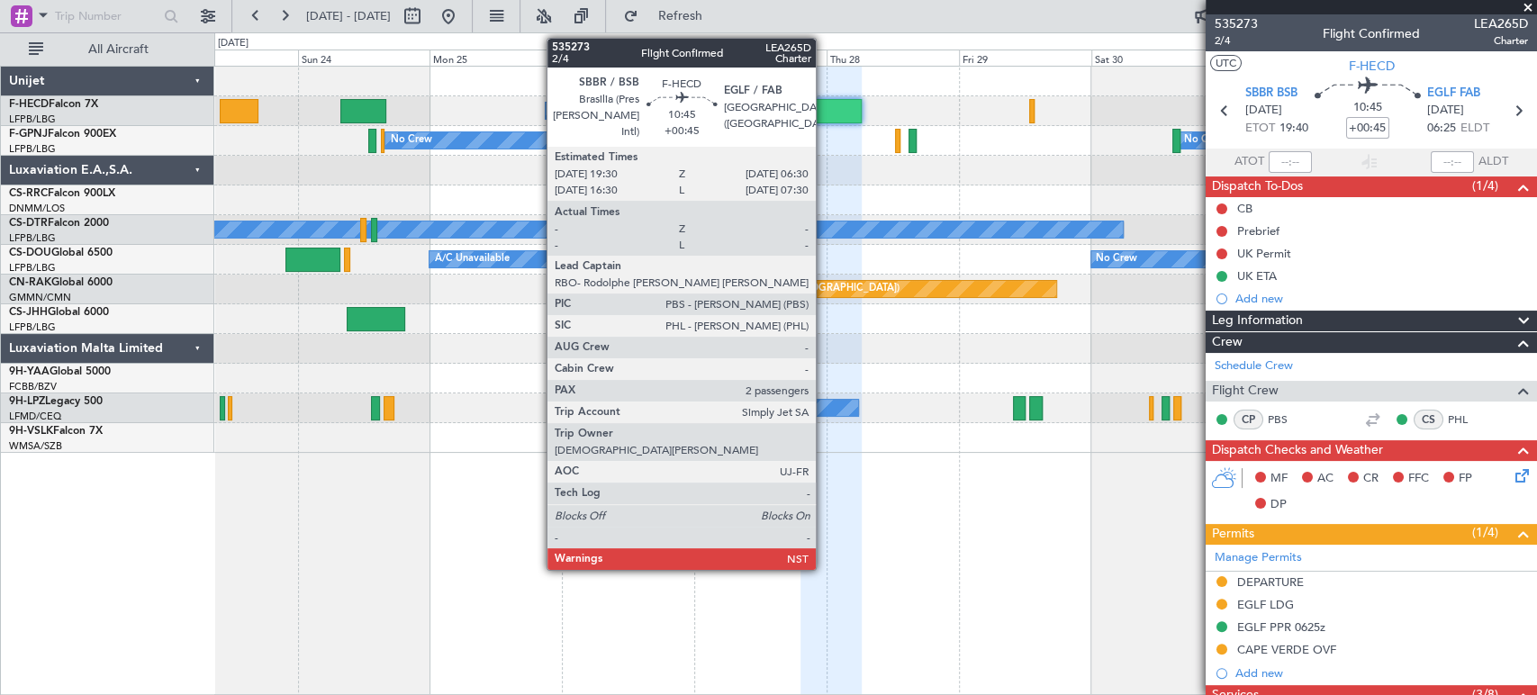
click at [824, 105] on div at bounding box center [831, 111] width 61 height 24
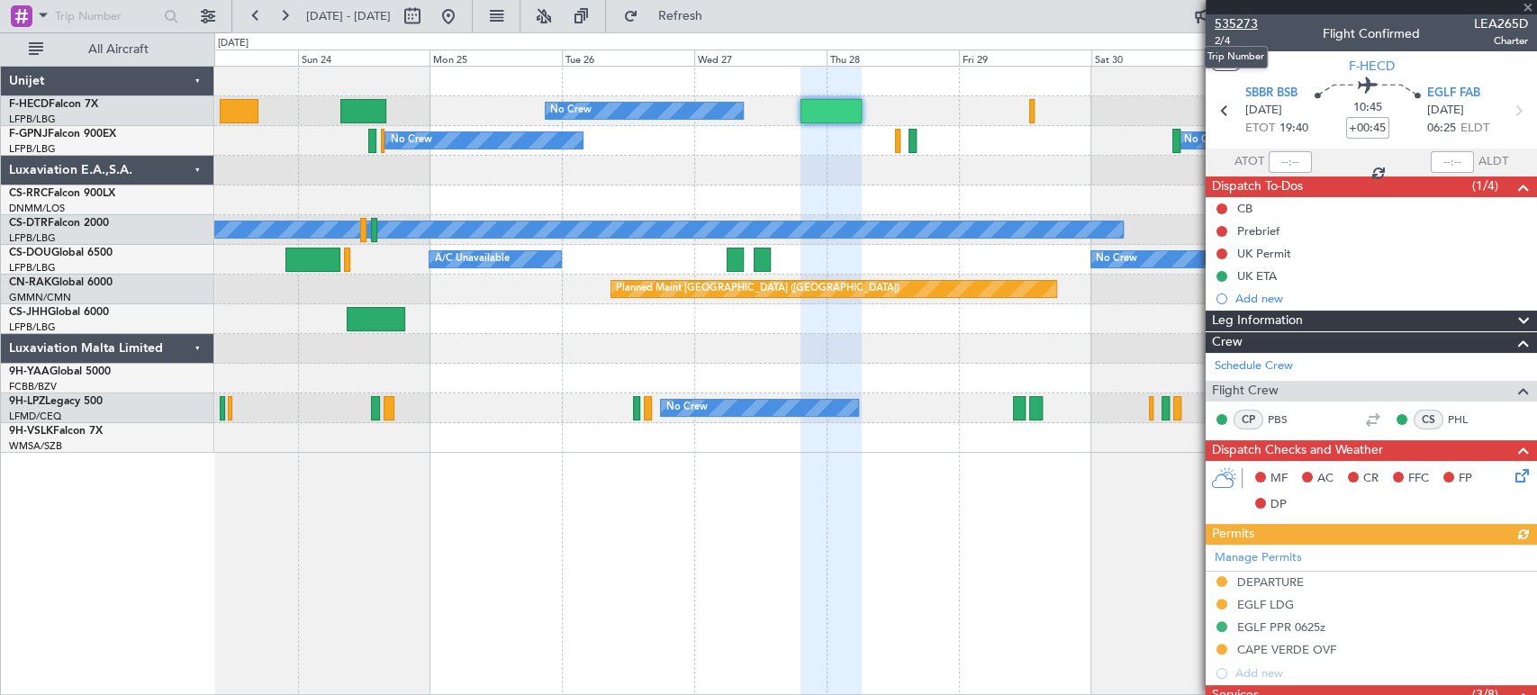
click at [1238, 19] on span "535273" at bounding box center [1236, 23] width 43 height 19
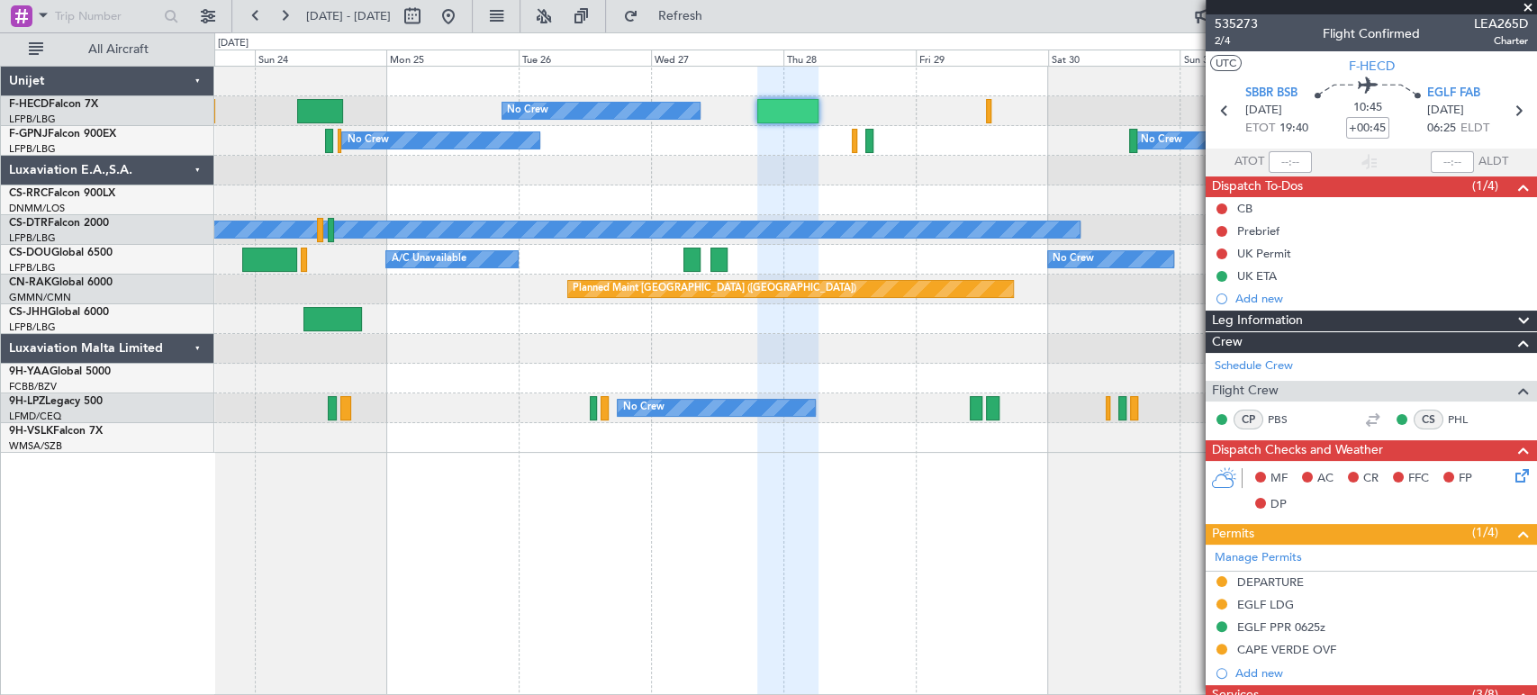
click at [707, 207] on div "Planned Maint [GEOGRAPHIC_DATA] ([GEOGRAPHIC_DATA]) No Crew Planned Maint [GEOG…" at bounding box center [875, 260] width 1322 height 386
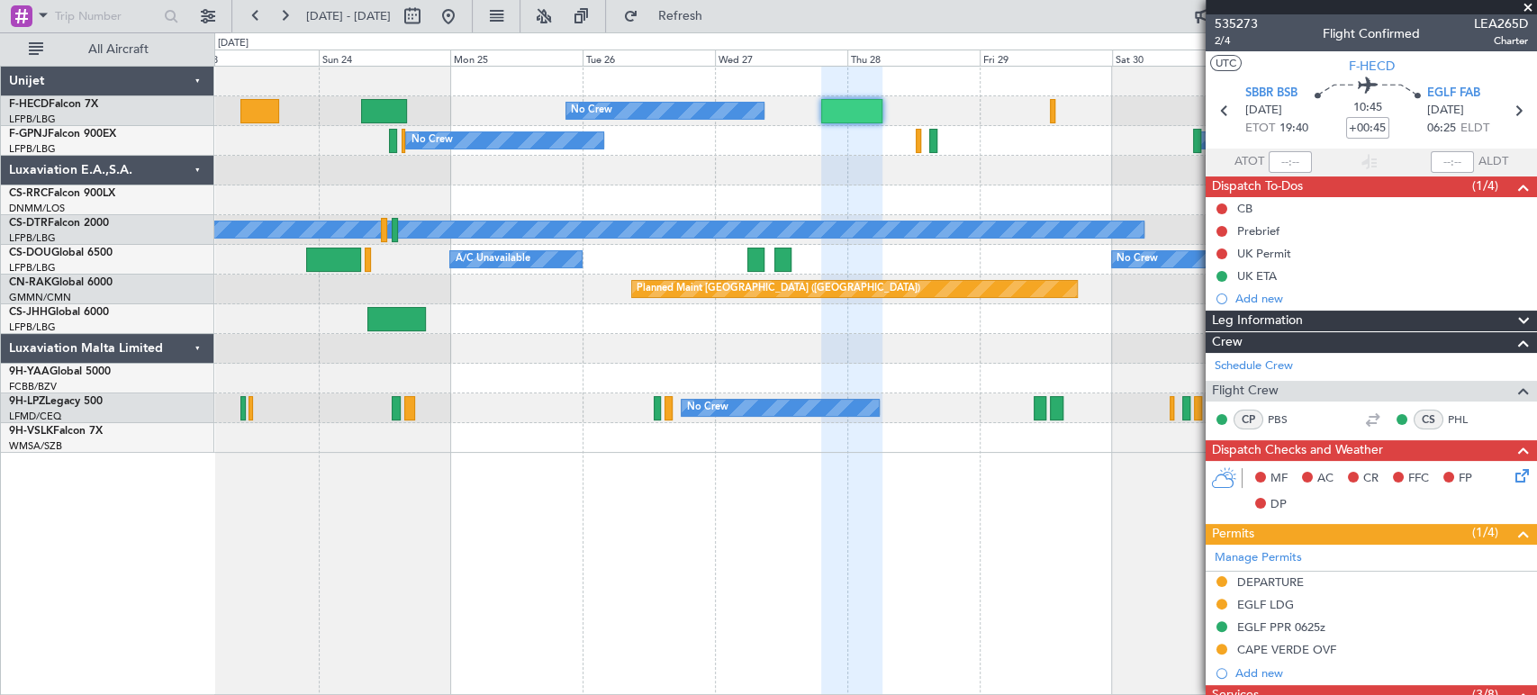
click at [814, 141] on div "Planned Maint [GEOGRAPHIC_DATA] ([GEOGRAPHIC_DATA]) No Crew Planned Maint [GEOG…" at bounding box center [875, 260] width 1322 height 386
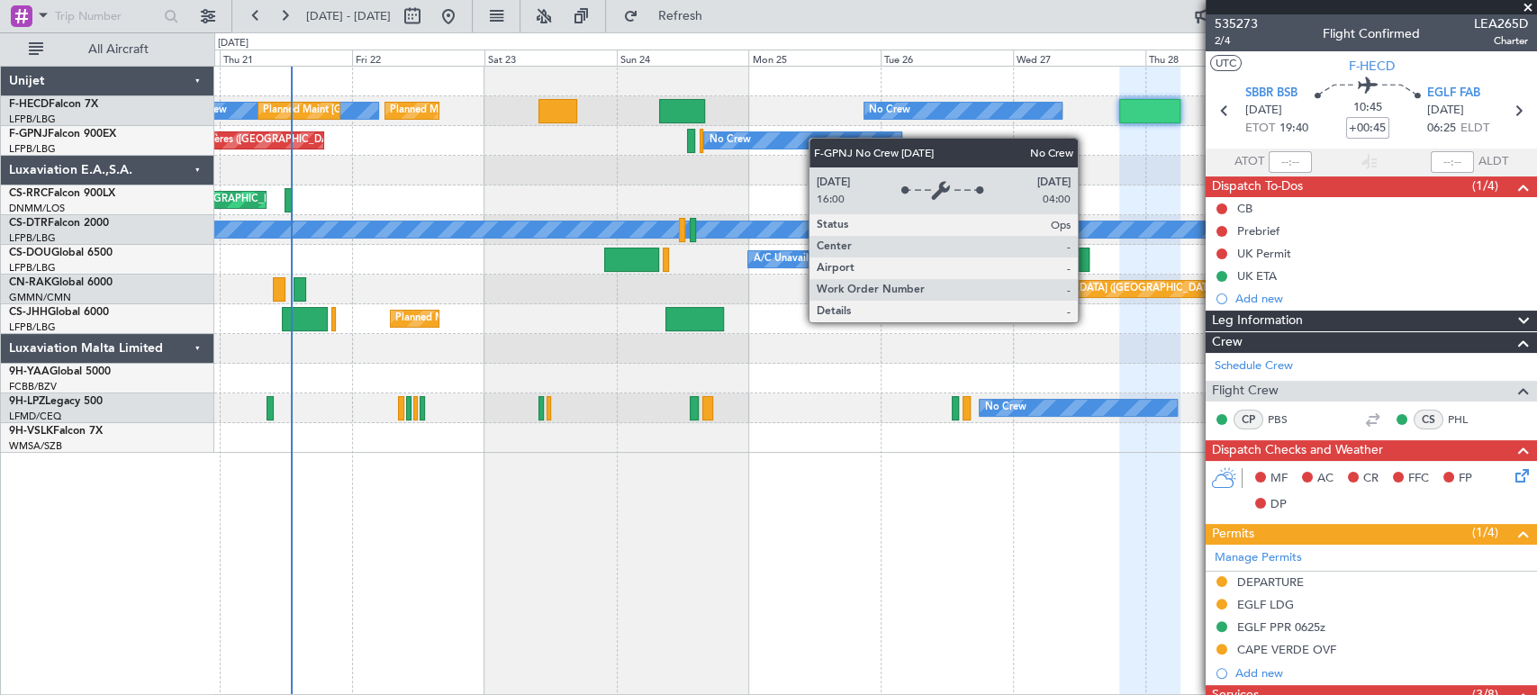
click at [869, 138] on div "No Crew" at bounding box center [802, 140] width 197 height 16
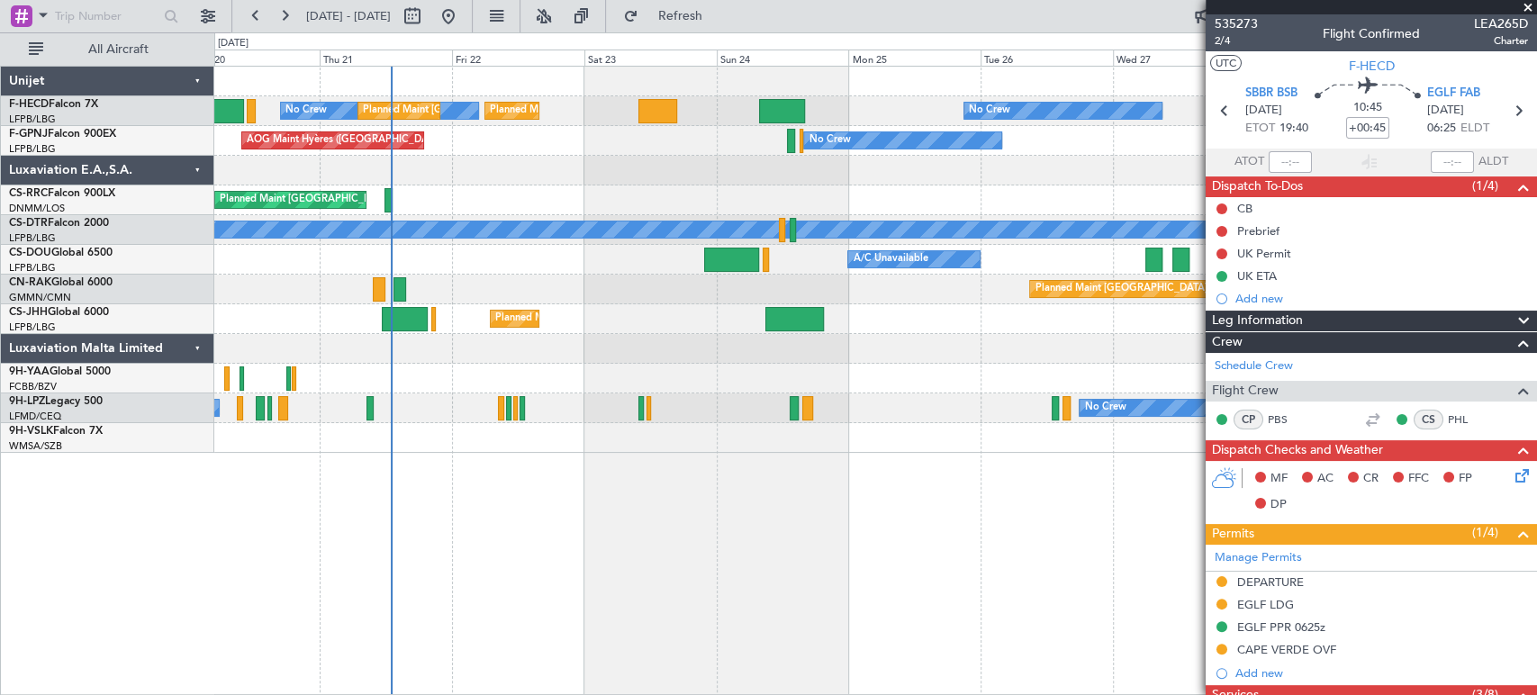
click at [910, 108] on div "No Crew Planned Maint [GEOGRAPHIC_DATA] ([GEOGRAPHIC_DATA]) No Crew Planned Mai…" at bounding box center [875, 111] width 1322 height 30
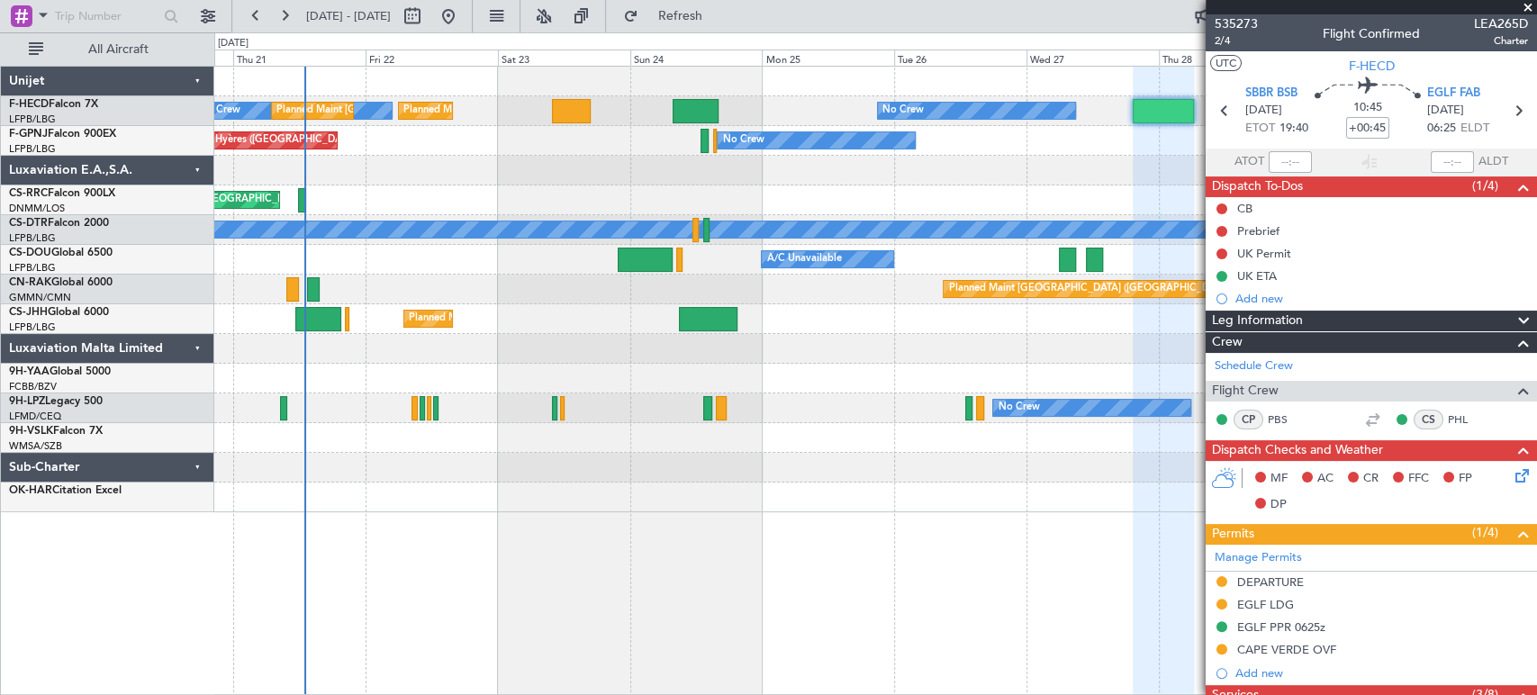
click at [811, 118] on div "No Crew Planned Maint [GEOGRAPHIC_DATA] ([GEOGRAPHIC_DATA]) No Crew Planned Mai…" at bounding box center [875, 111] width 1322 height 30
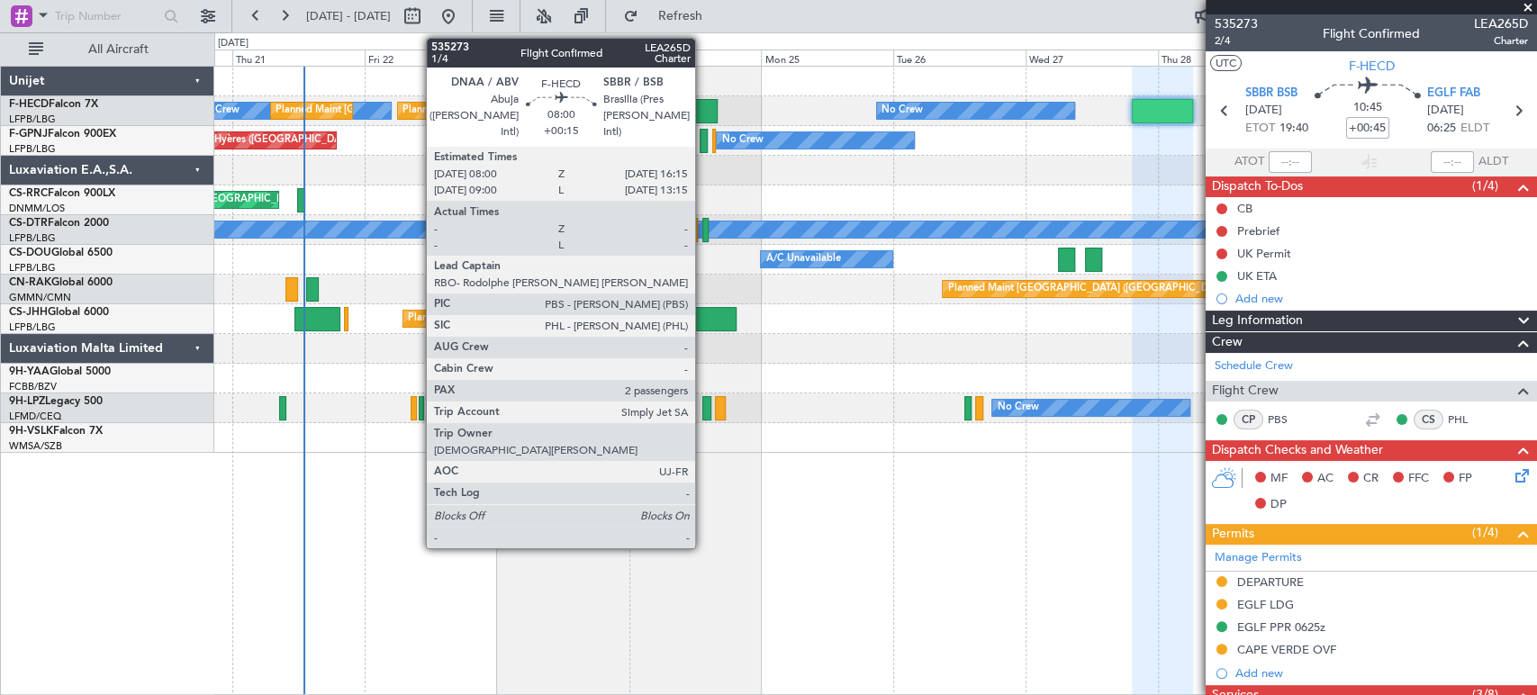
click at [703, 106] on div at bounding box center [695, 111] width 46 height 24
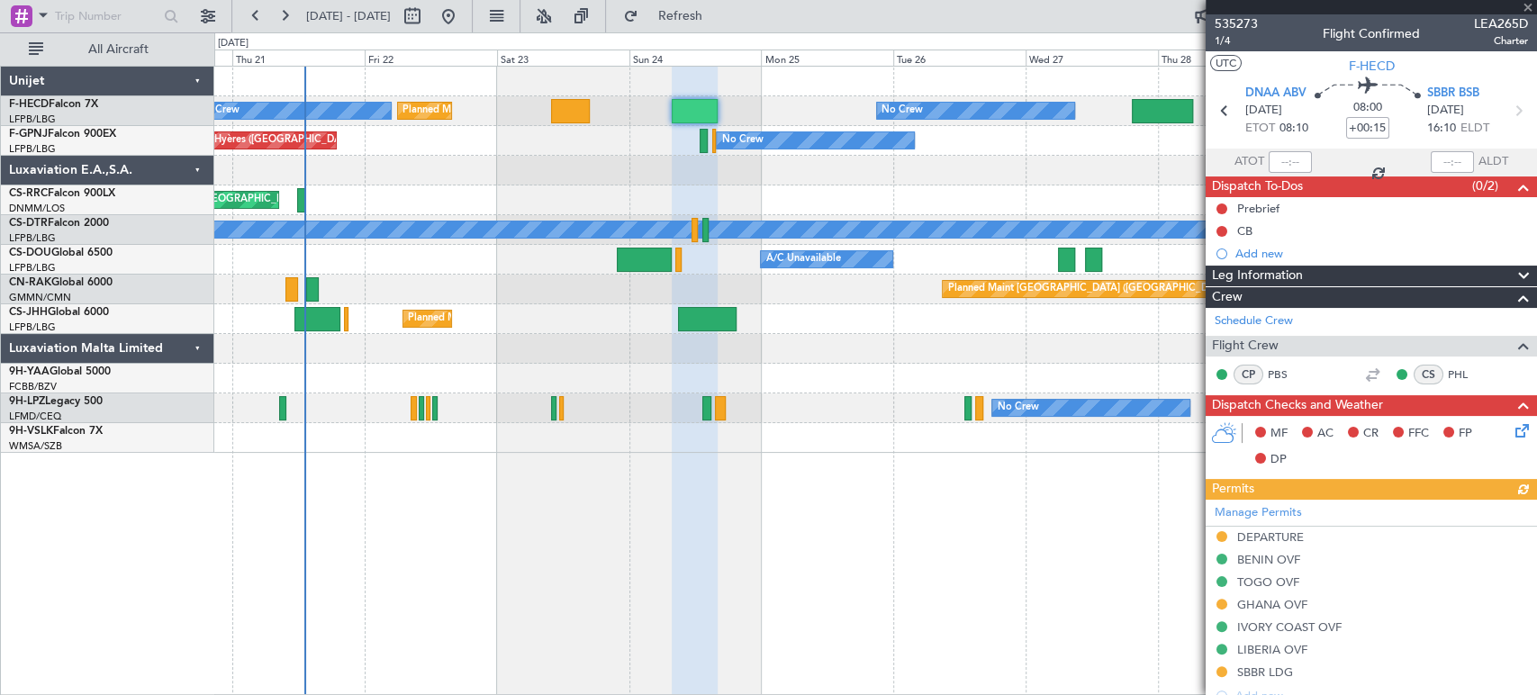
click at [840, 158] on div at bounding box center [875, 171] width 1322 height 30
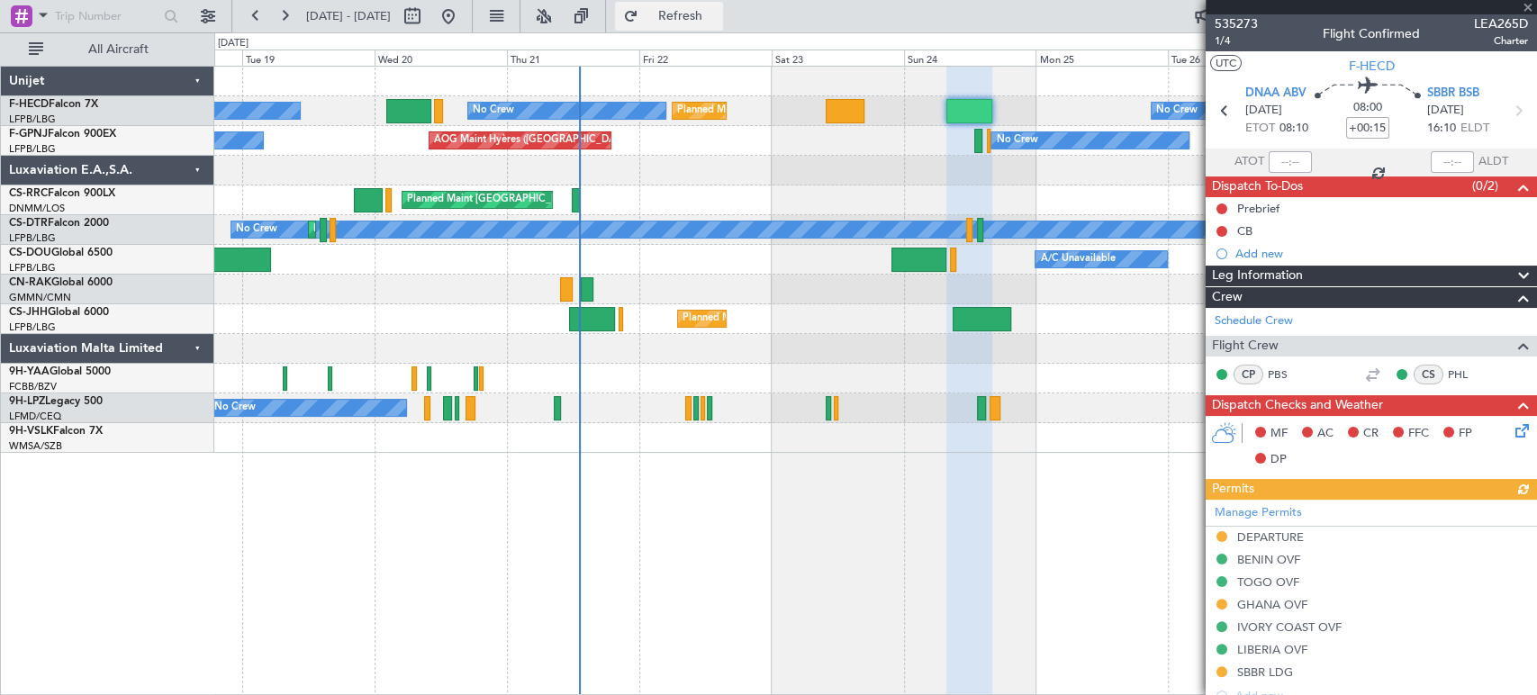
click at [718, 14] on span "Refresh" at bounding box center [680, 16] width 76 height 13
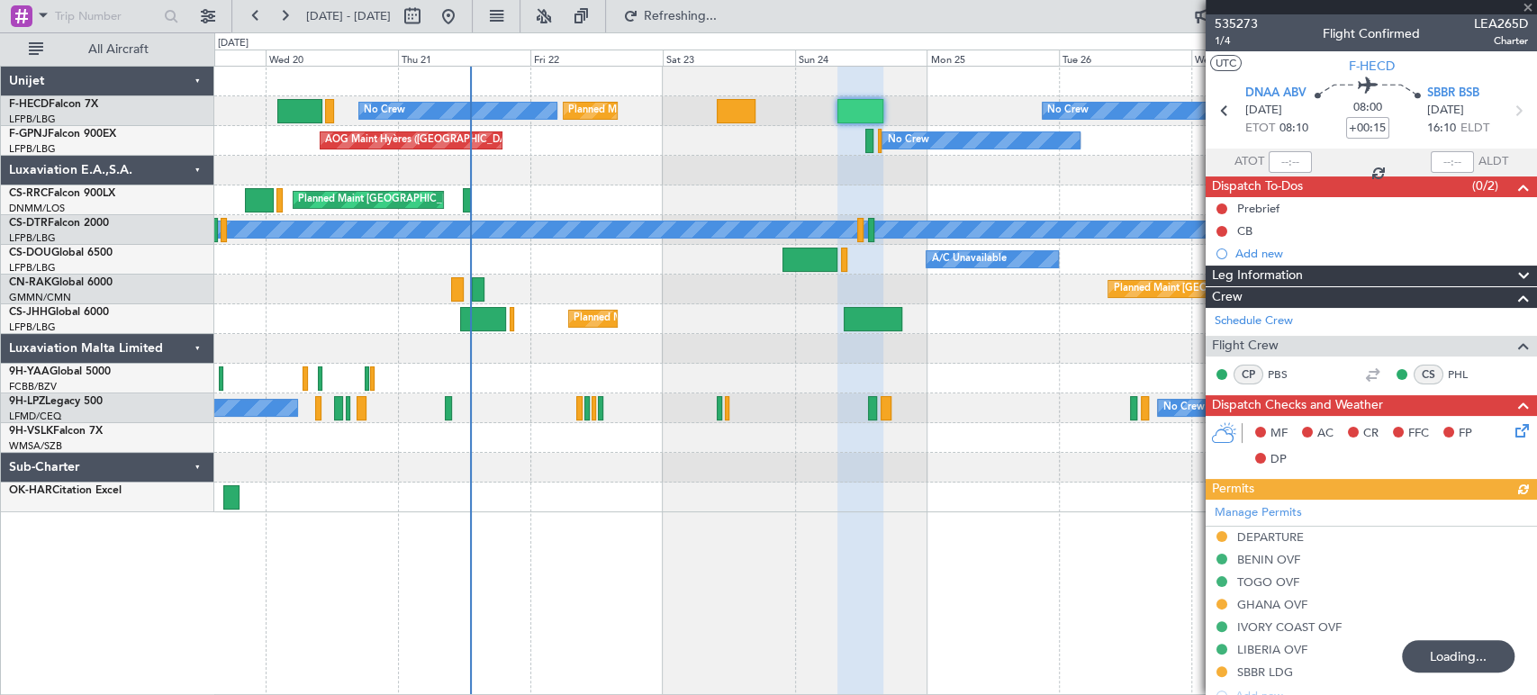
click at [669, 178] on div at bounding box center [875, 171] width 1322 height 30
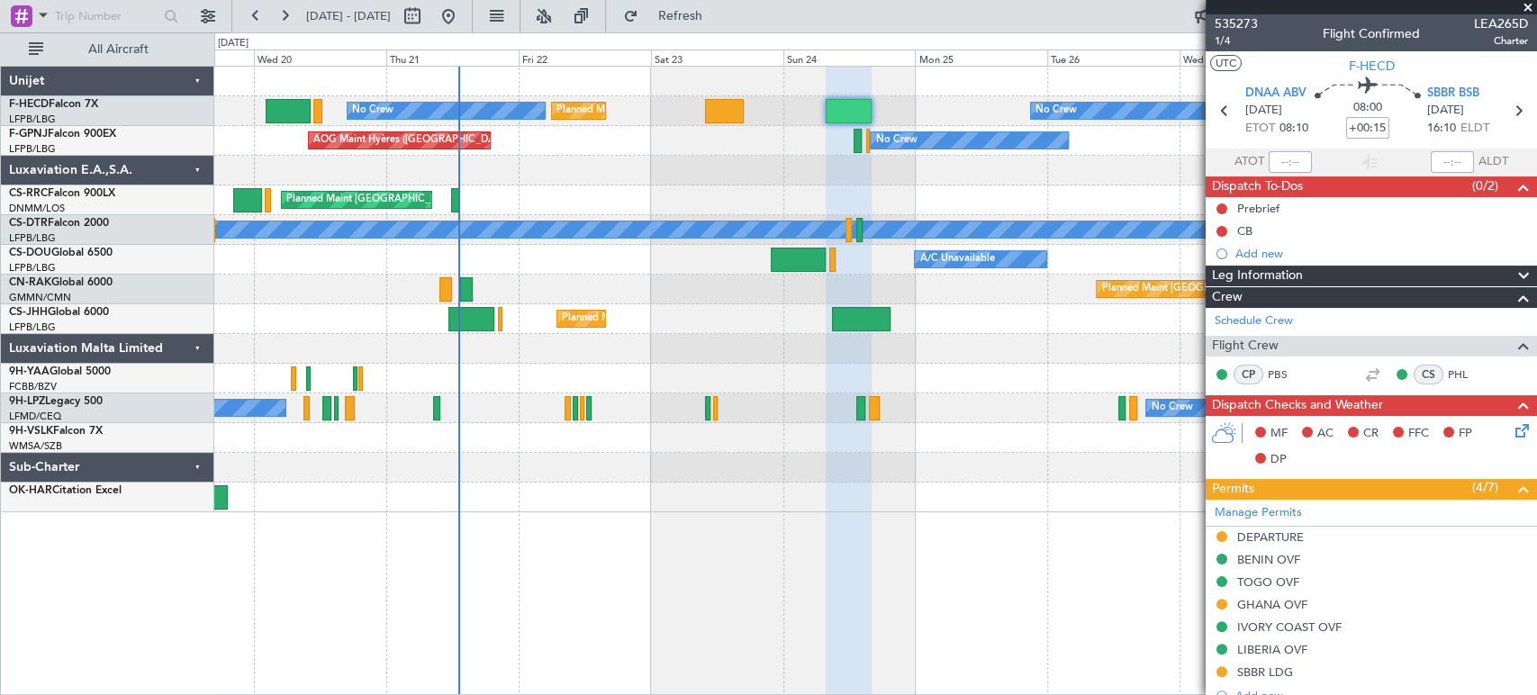
click at [593, 157] on div at bounding box center [875, 171] width 1322 height 30
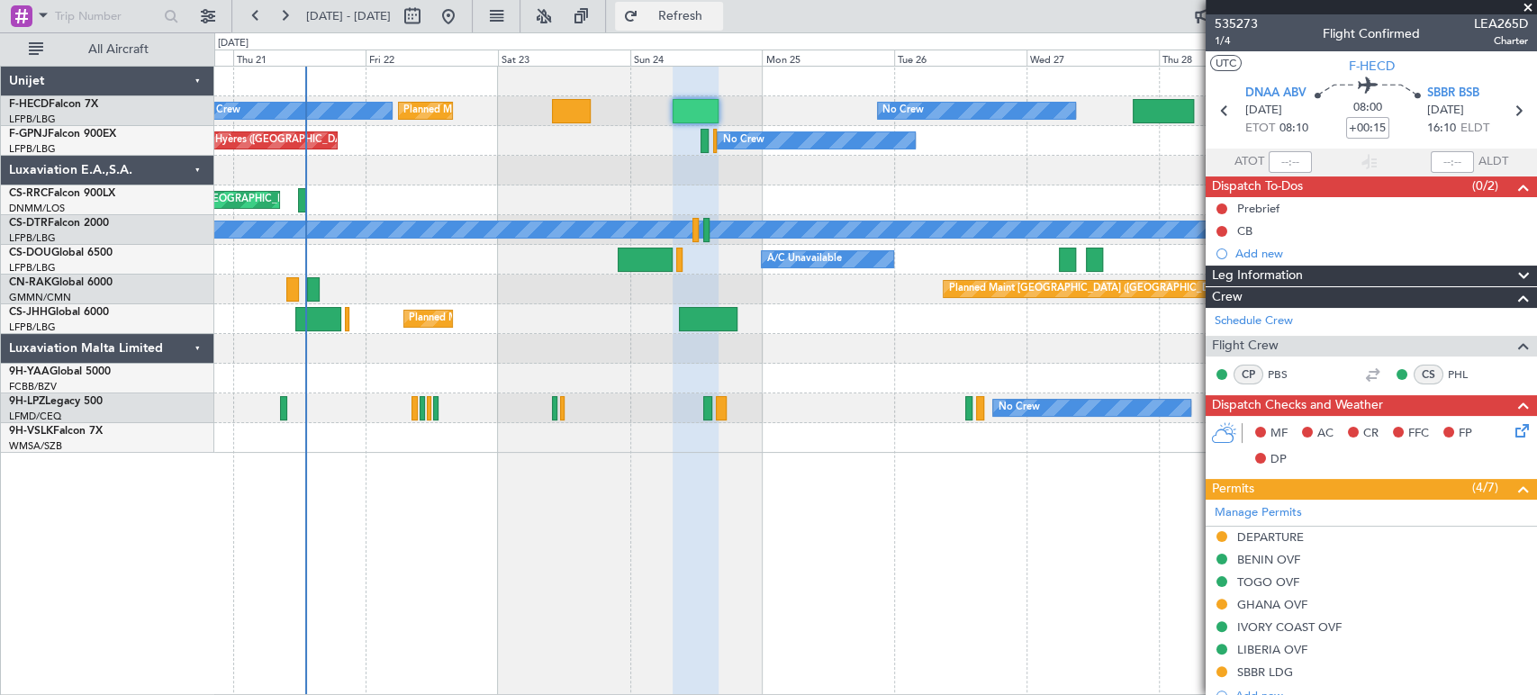
click at [718, 10] on span "Refresh" at bounding box center [680, 16] width 76 height 13
click at [591, 102] on div "No Crew Planned Maint [GEOGRAPHIC_DATA] ([GEOGRAPHIC_DATA]) Planned Maint [GEOG…" at bounding box center [875, 111] width 1322 height 30
click at [580, 113] on div at bounding box center [571, 111] width 39 height 24
type input "+00:45"
type input "0"
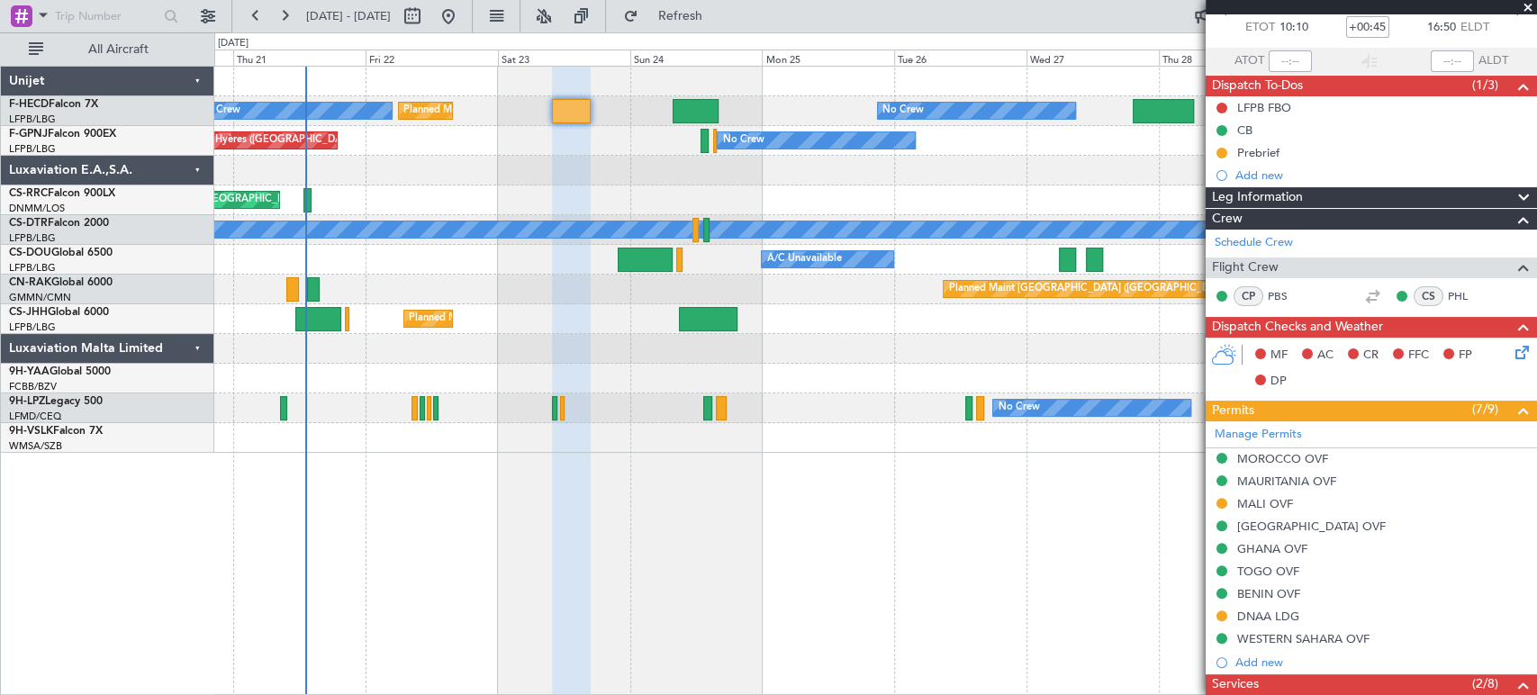
scroll to position [100, 0]
